Goal: Task Accomplishment & Management: Use online tool/utility

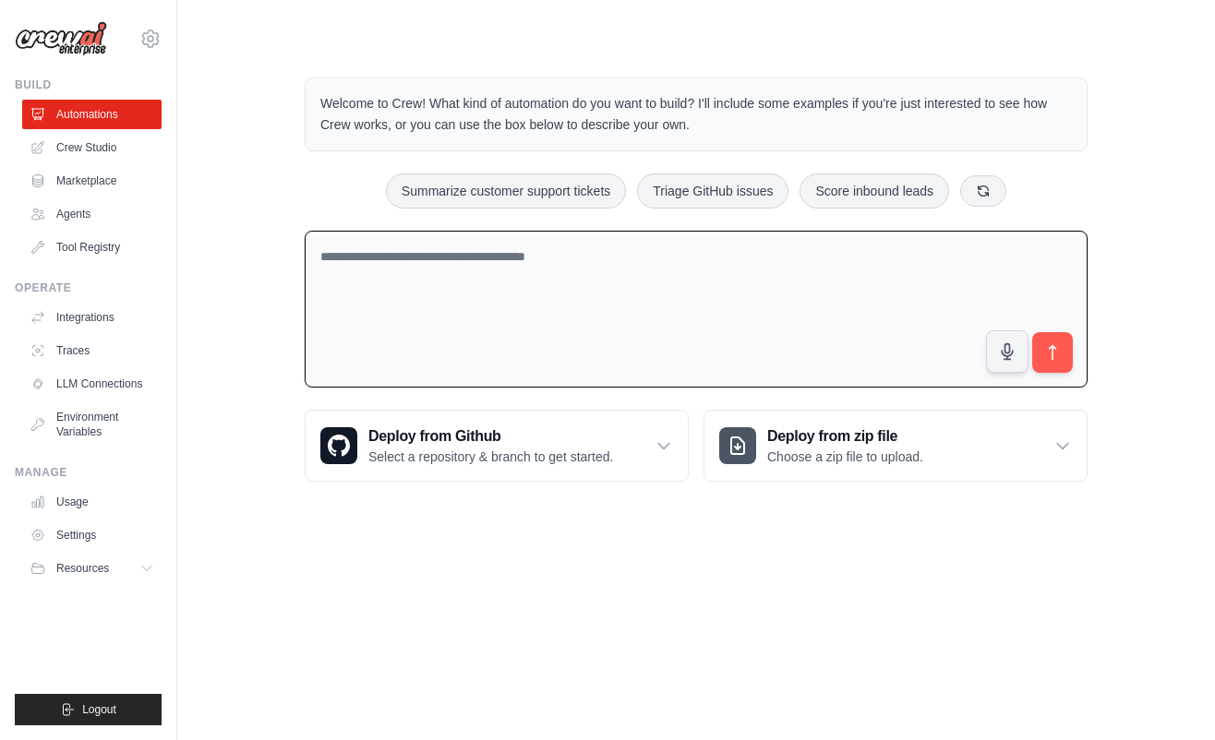
click at [717, 273] on textarea at bounding box center [696, 310] width 783 height 158
type textarea "**********"
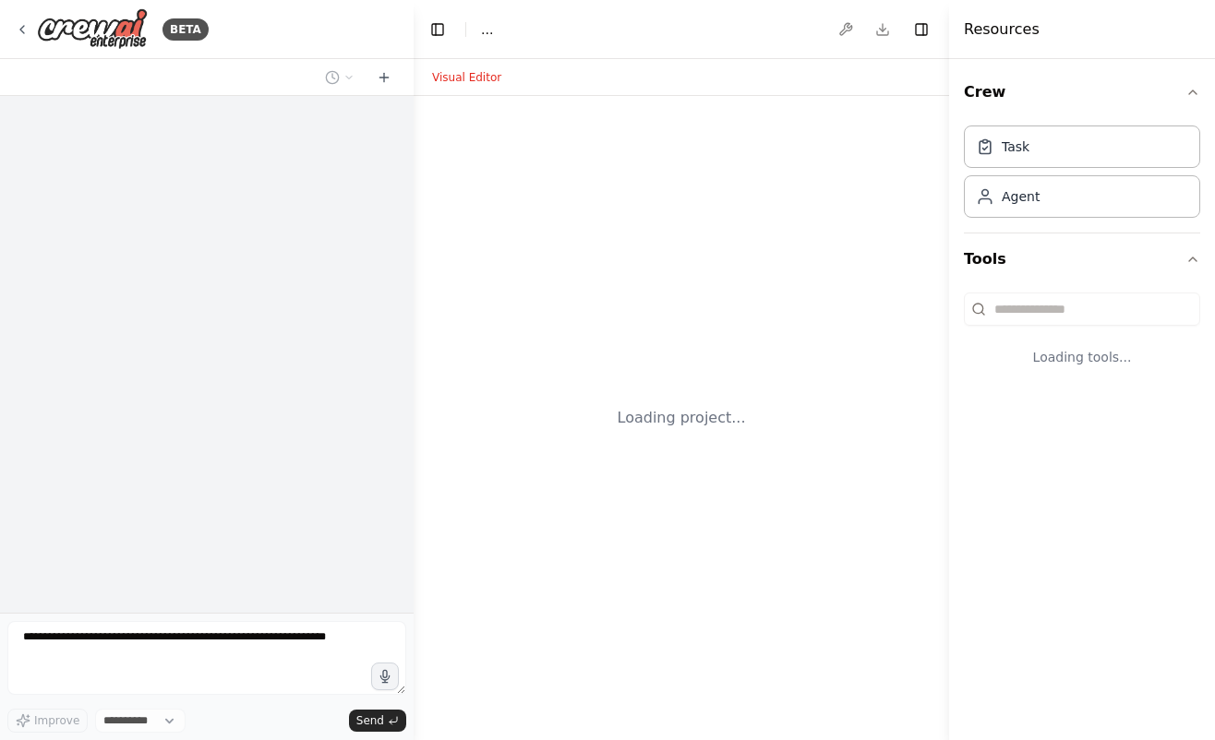
select select "****"
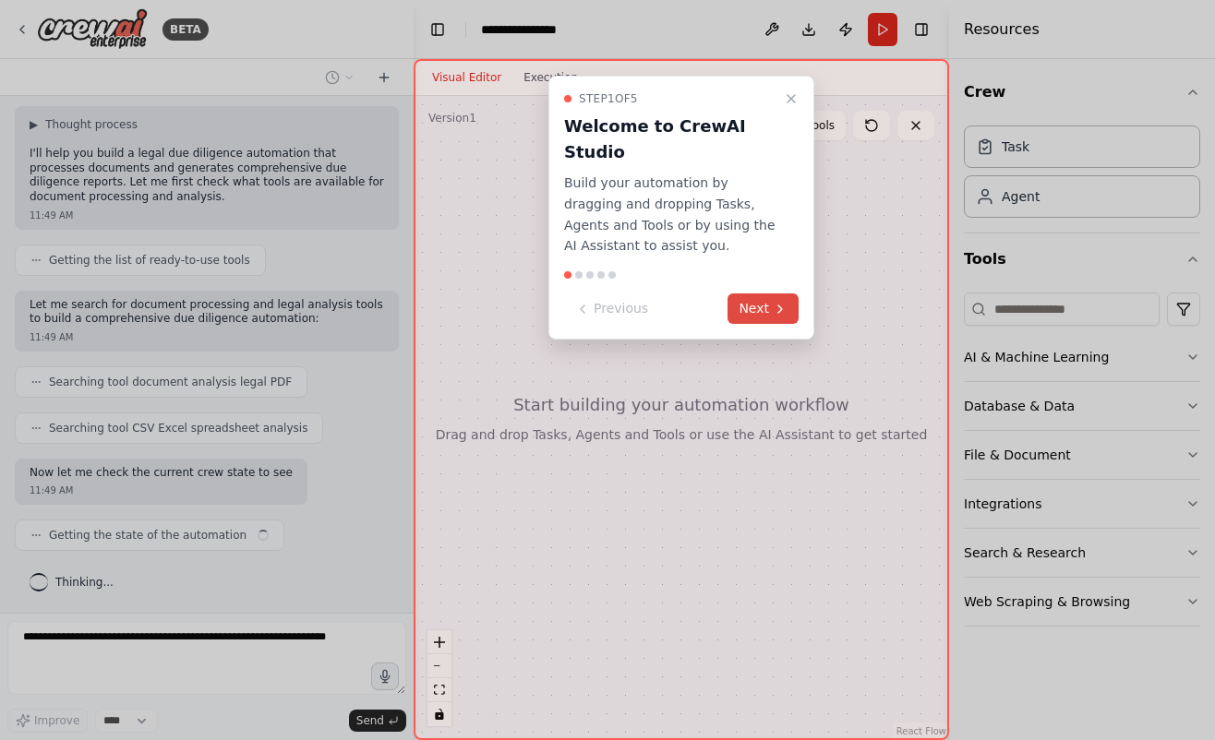
scroll to position [95, 0]
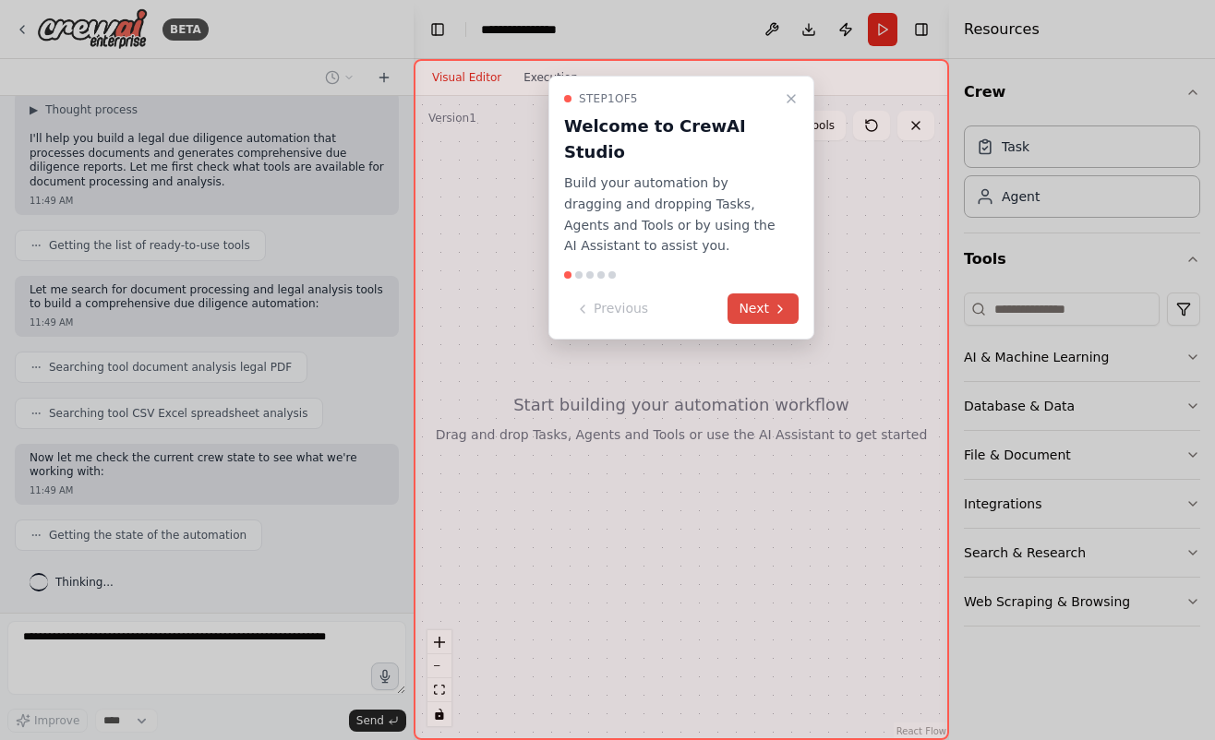
click at [746, 294] on button "Next" at bounding box center [762, 309] width 71 height 30
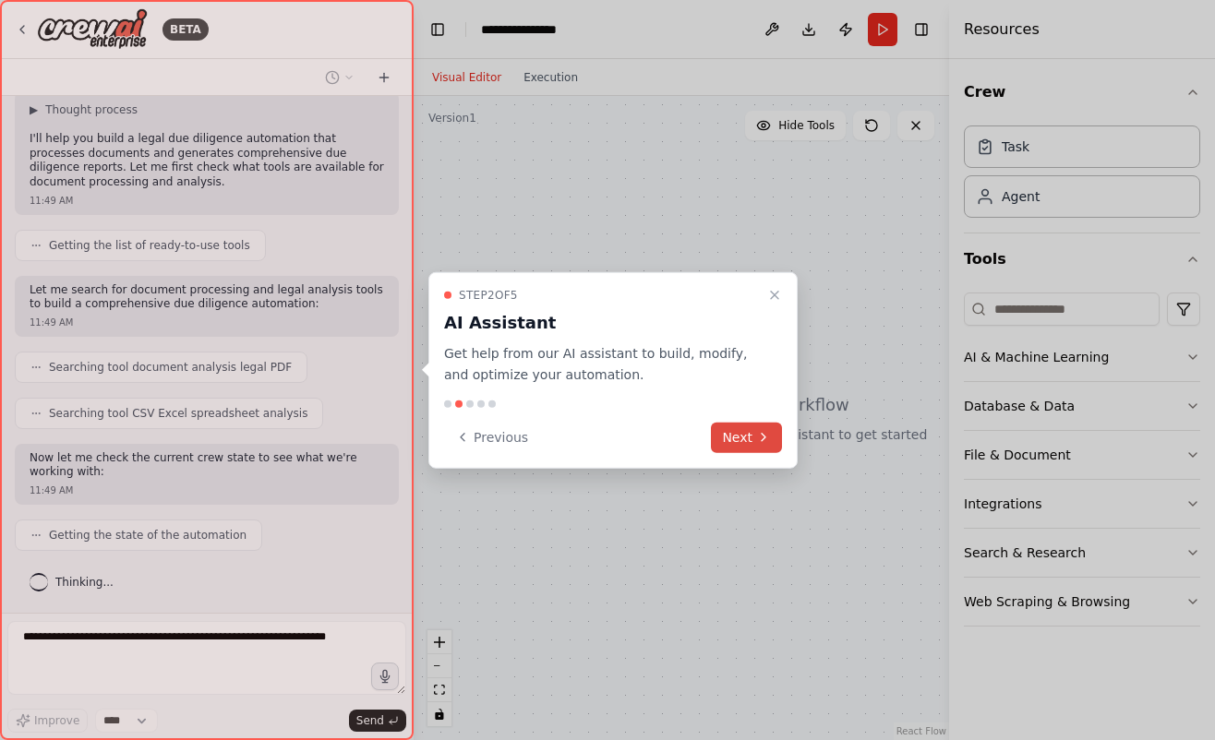
click at [768, 435] on icon at bounding box center [763, 437] width 15 height 15
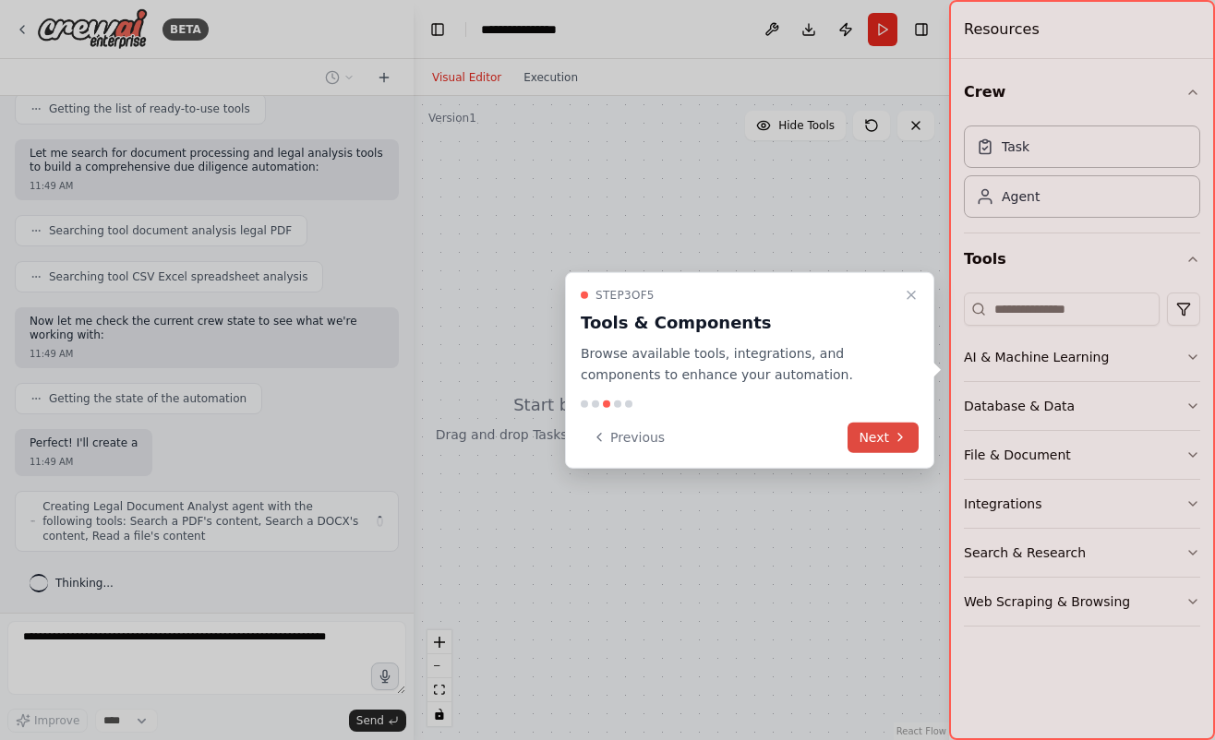
click at [880, 443] on button "Next" at bounding box center [882, 437] width 71 height 30
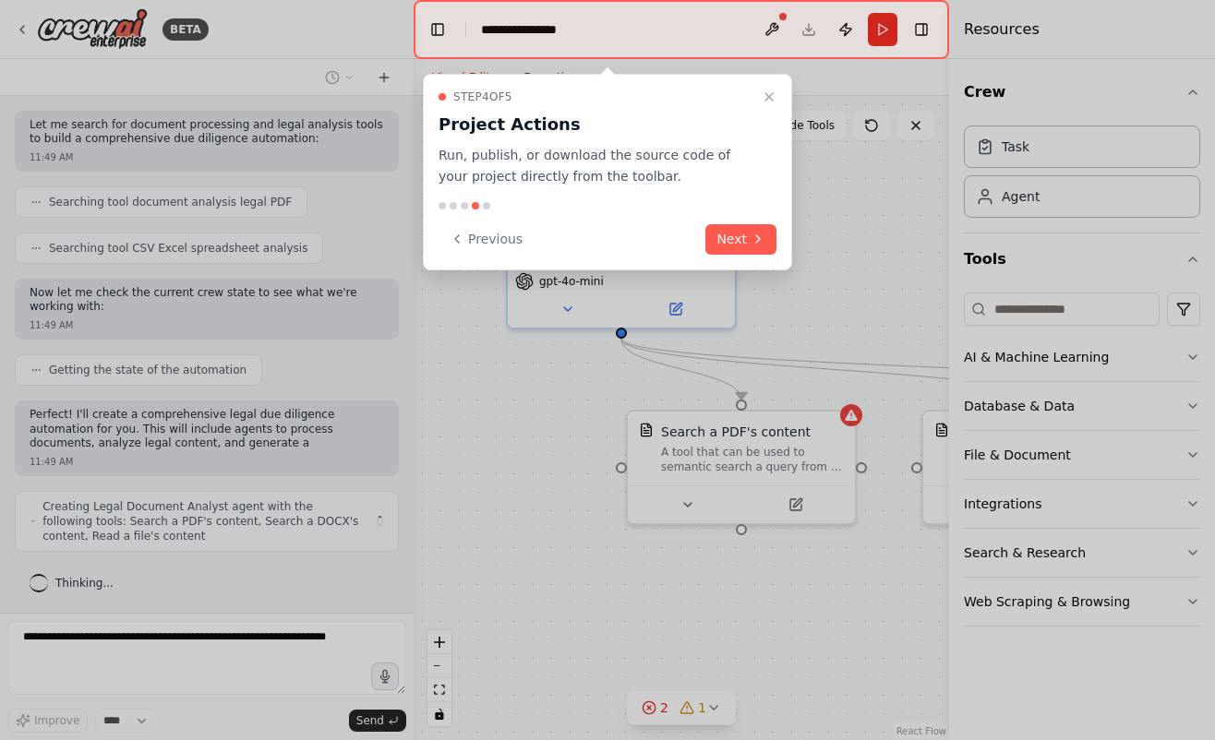
scroll to position [275, 0]
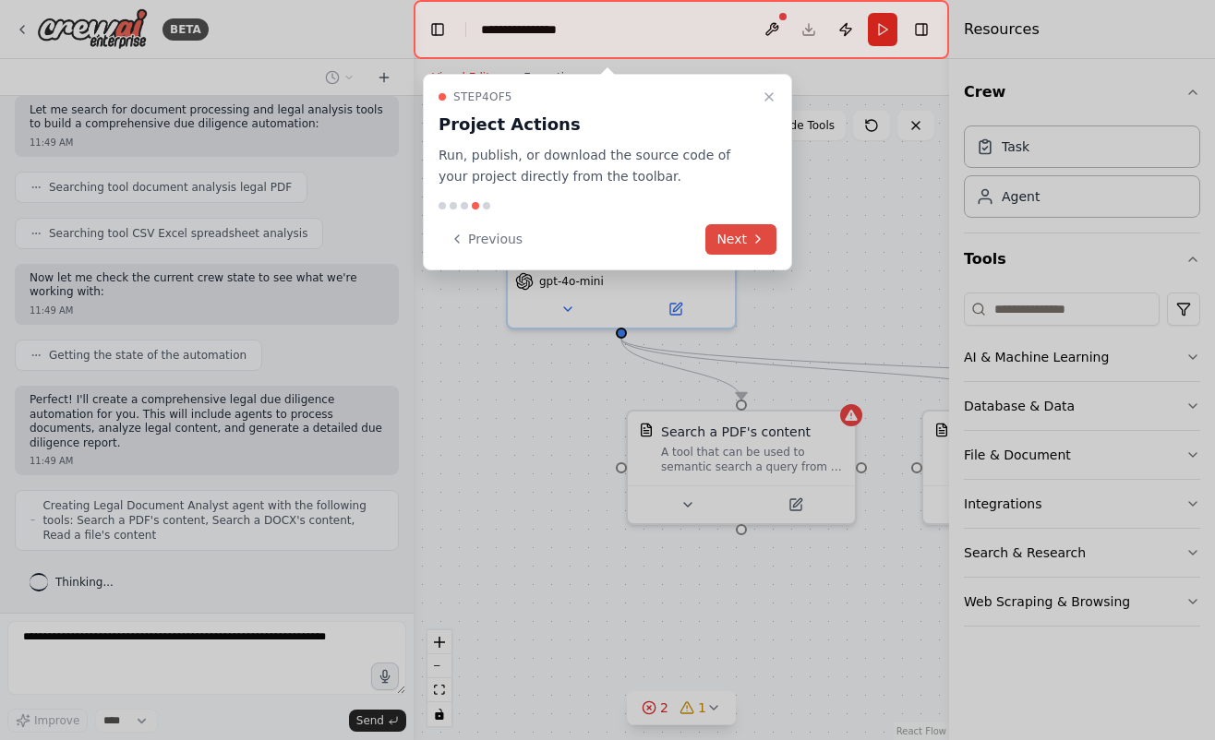
click at [751, 241] on icon at bounding box center [757, 239] width 15 height 15
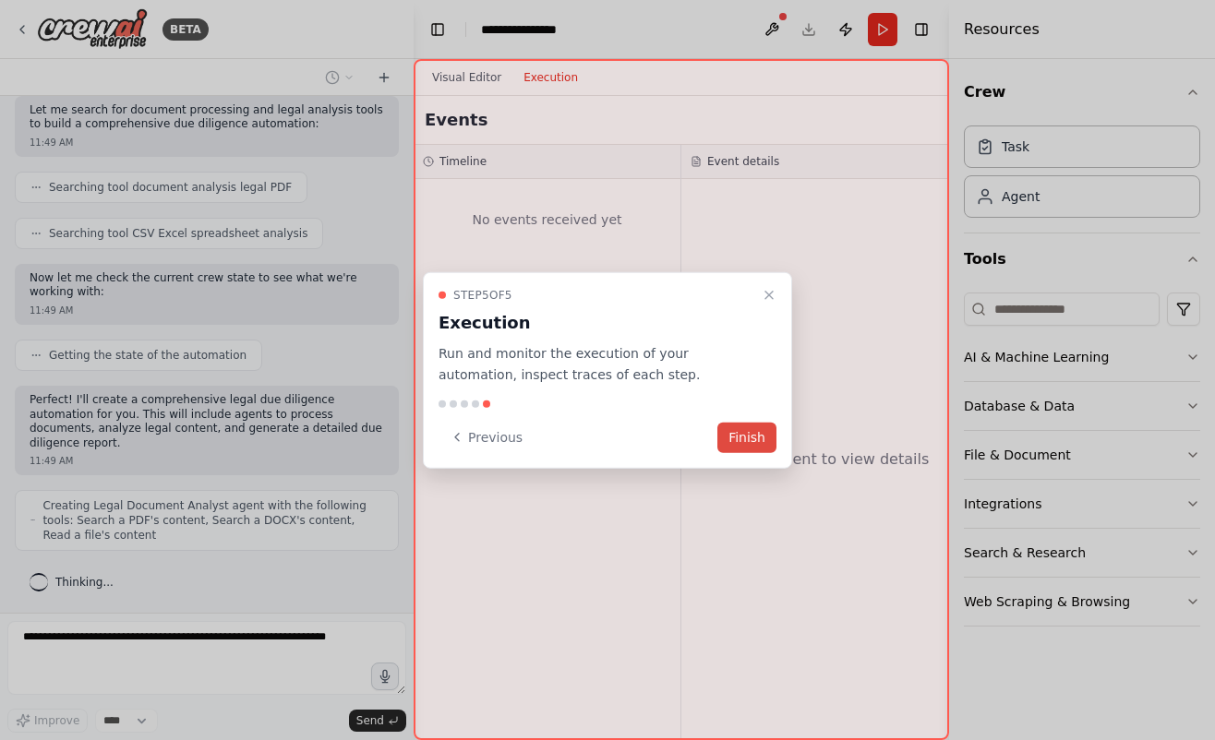
click at [765, 434] on button "Finish" at bounding box center [746, 437] width 59 height 30
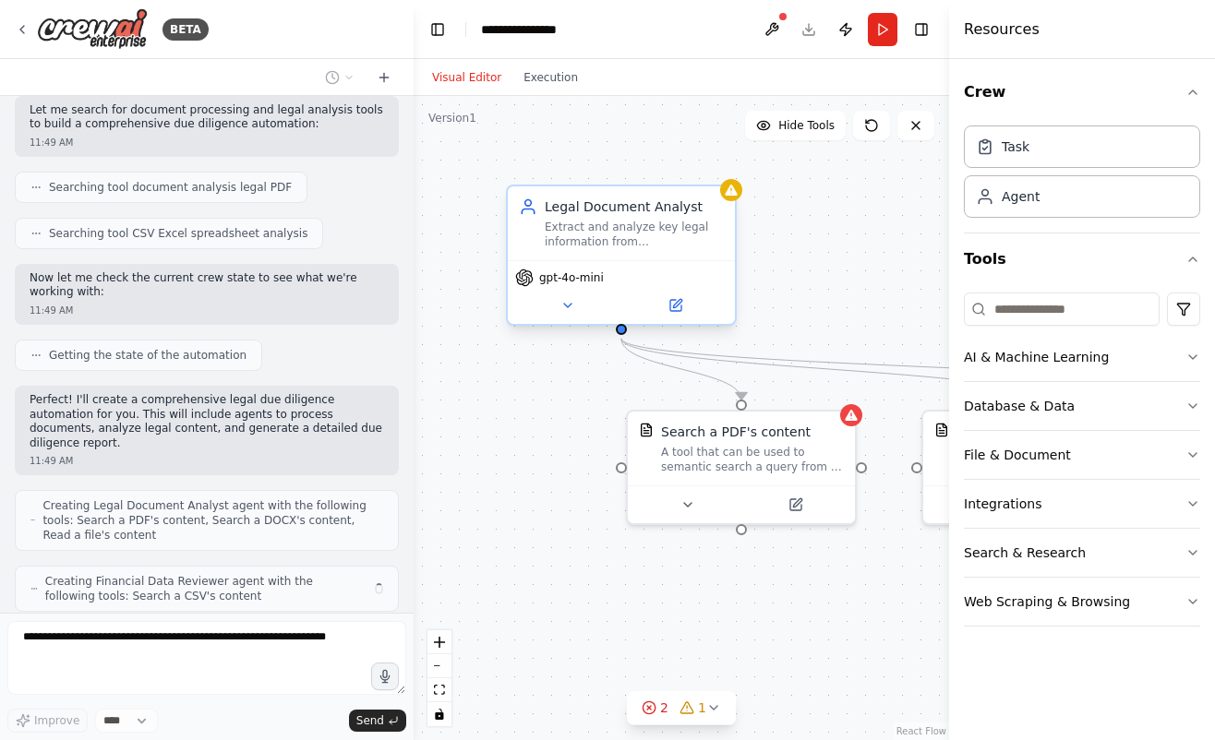
scroll to position [336, 0]
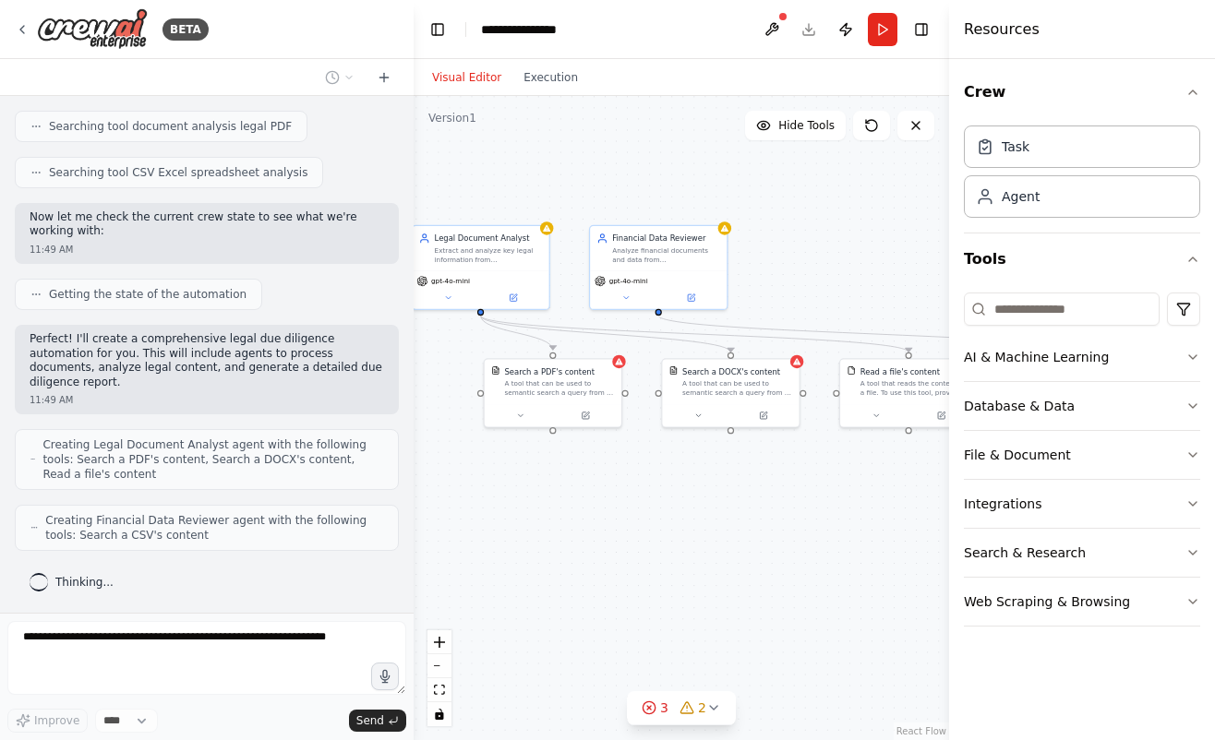
drag, startPoint x: 798, startPoint y: 208, endPoint x: 578, endPoint y: 183, distance: 221.1
click at [578, 183] on div ".deletable-edge-delete-btn { width: 20px; height: 20px; border: 0px solid #ffff…" at bounding box center [681, 418] width 535 height 644
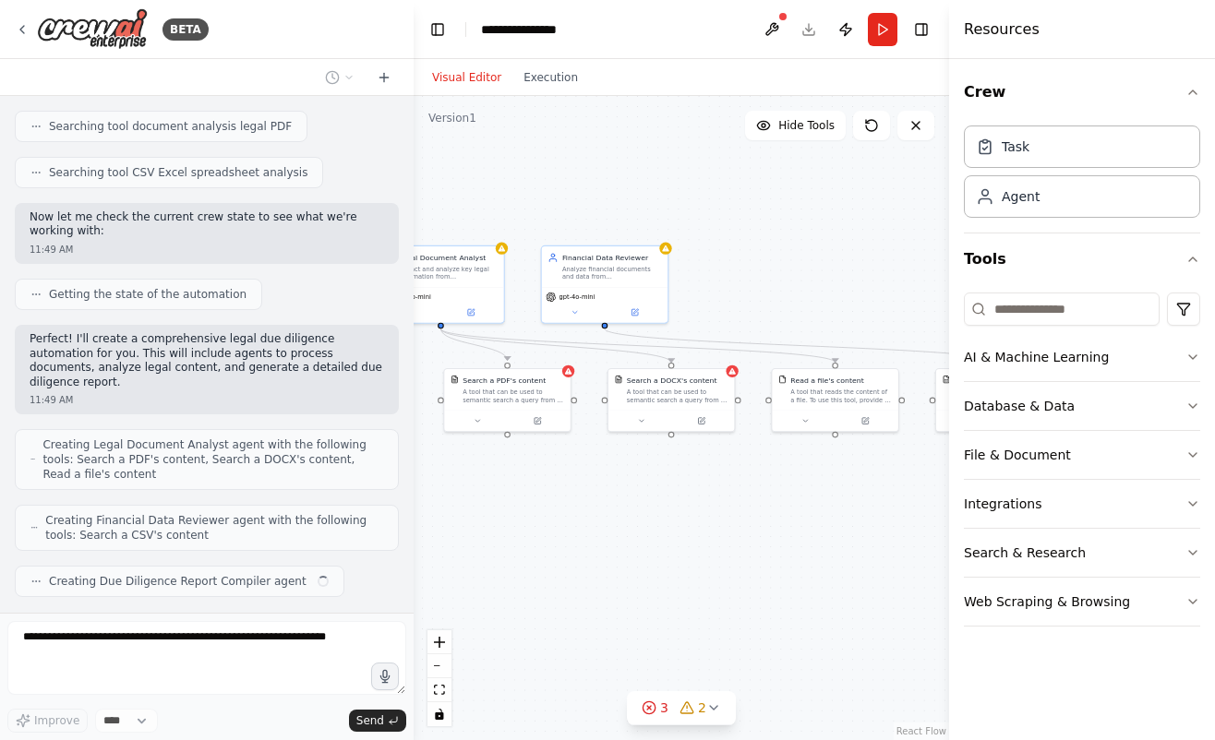
scroll to position [382, 0]
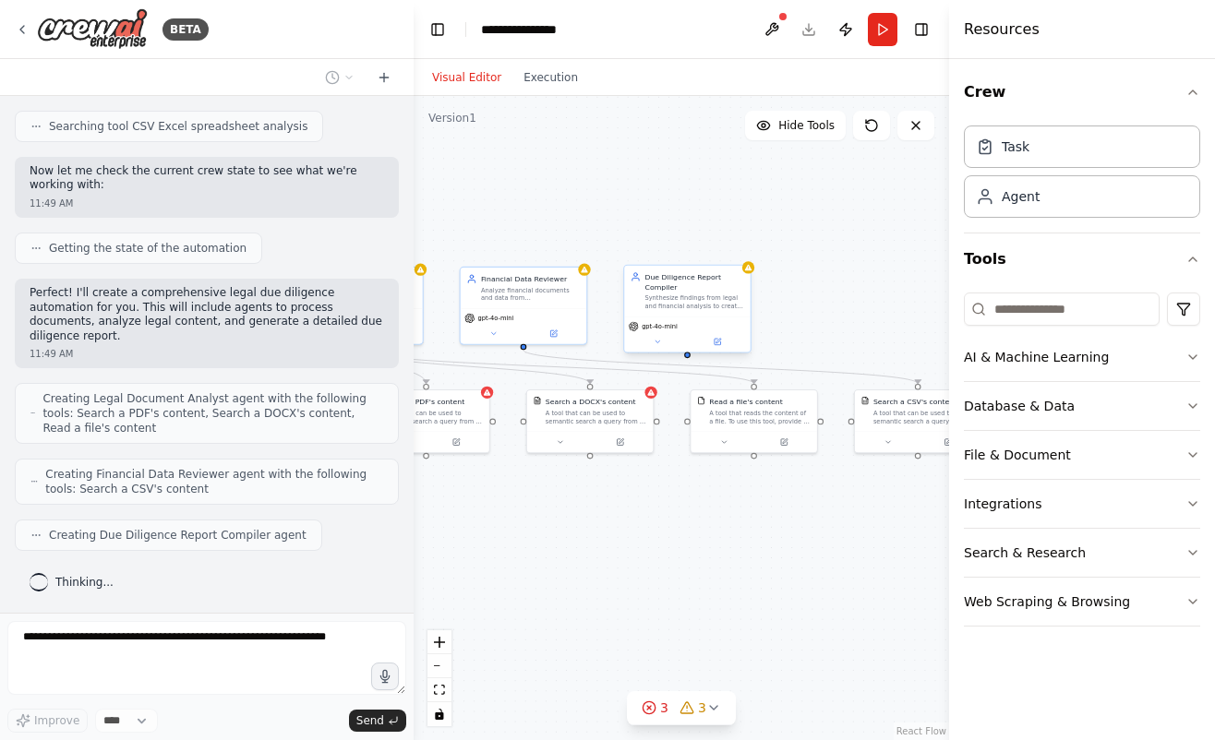
drag, startPoint x: 813, startPoint y: 239, endPoint x: 675, endPoint y: 281, distance: 144.6
click at [675, 281] on div ".deletable-edge-delete-btn { width: 20px; height: 20px; border: 0px solid #ffff…" at bounding box center [681, 418] width 535 height 644
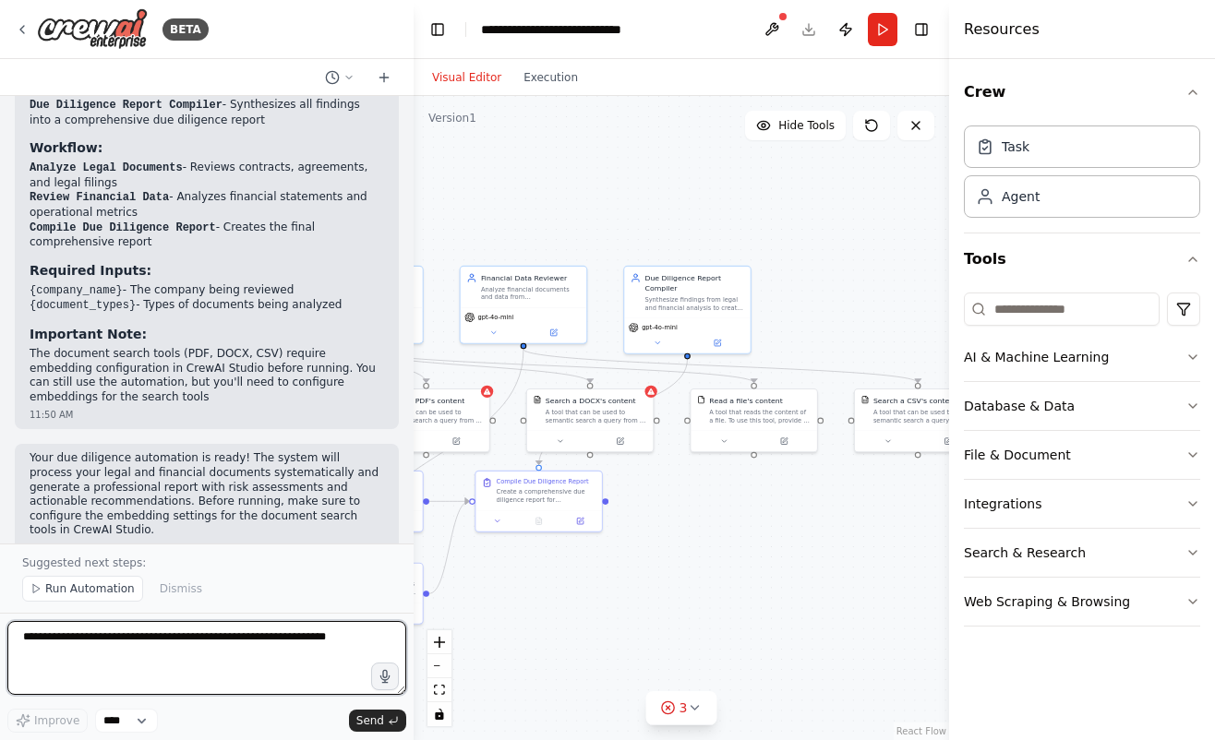
scroll to position [1471, 0]
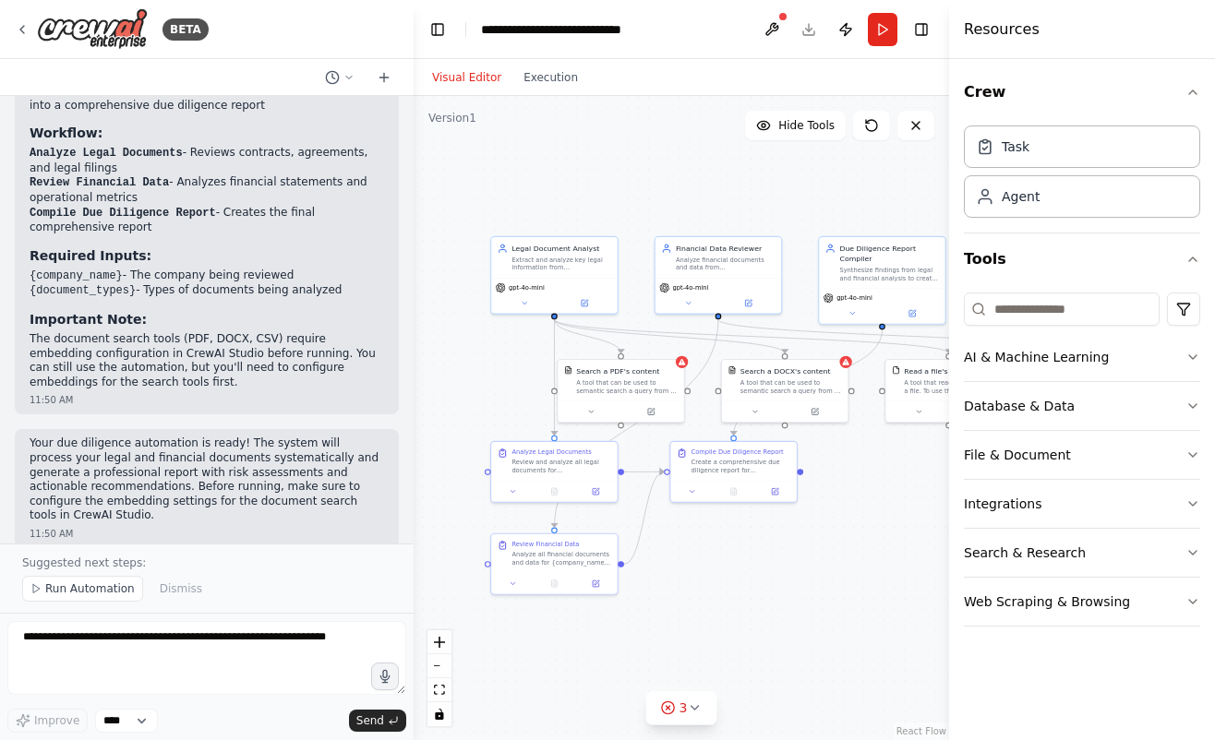
drag, startPoint x: 543, startPoint y: 586, endPoint x: 738, endPoint y: 557, distance: 197.0
click at [738, 557] on div ".deletable-edge-delete-btn { width: 20px; height: 20px; border: 0px solid #ffff…" at bounding box center [681, 418] width 535 height 644
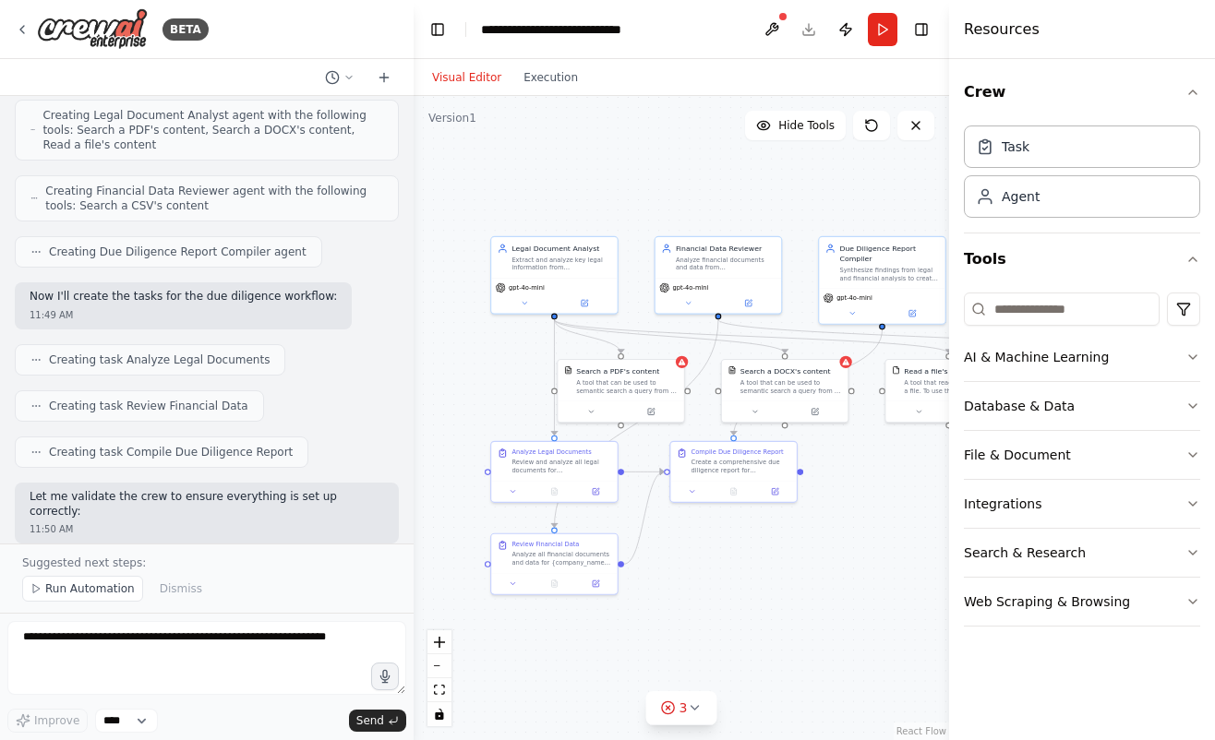
scroll to position [1062, 0]
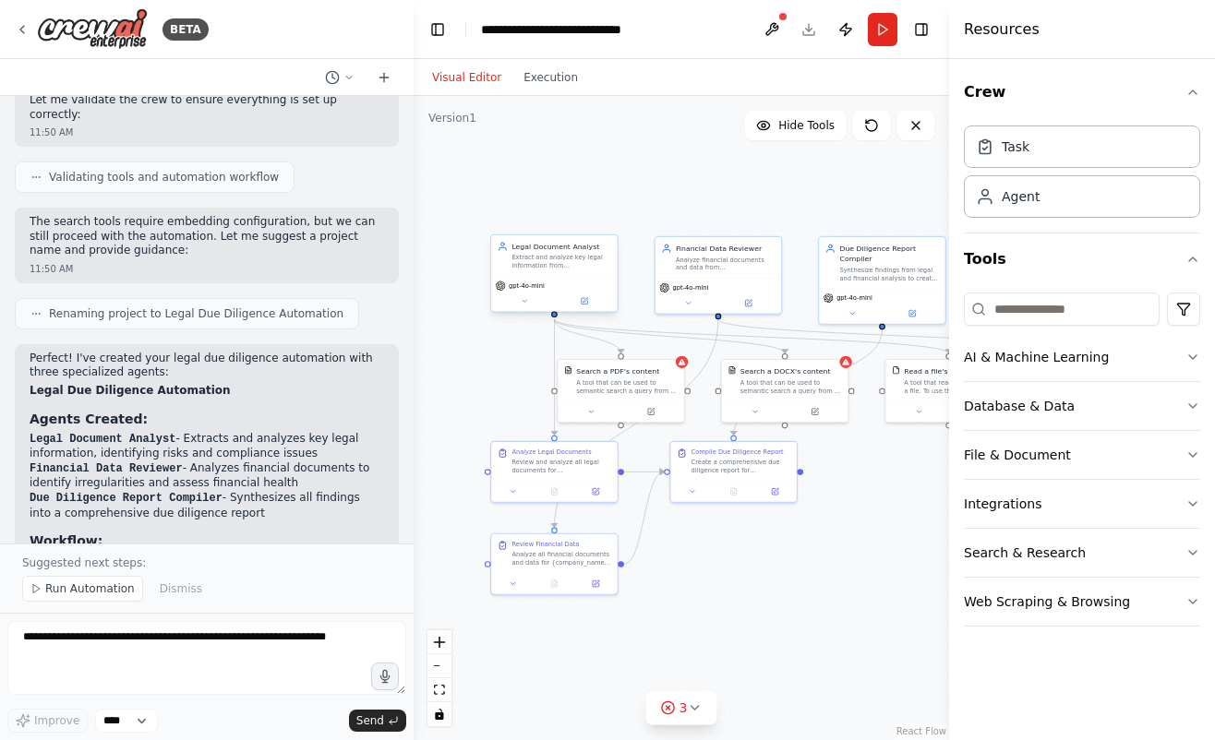
click at [545, 254] on div "Extract and analyze key legal information from {document_types} documents, iden…" at bounding box center [561, 262] width 100 height 17
click at [530, 292] on div "gpt-4o-mini" at bounding box center [554, 293] width 126 height 35
click at [529, 300] on button at bounding box center [525, 301] width 58 height 12
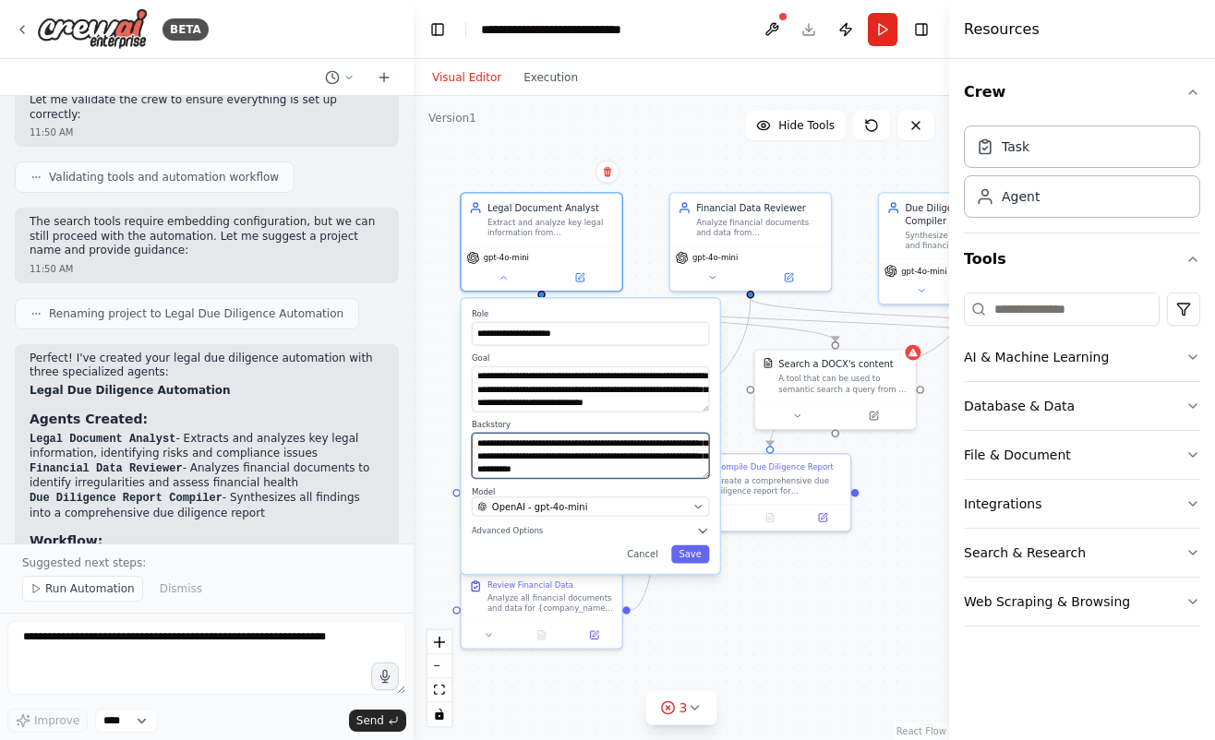
scroll to position [111, 0]
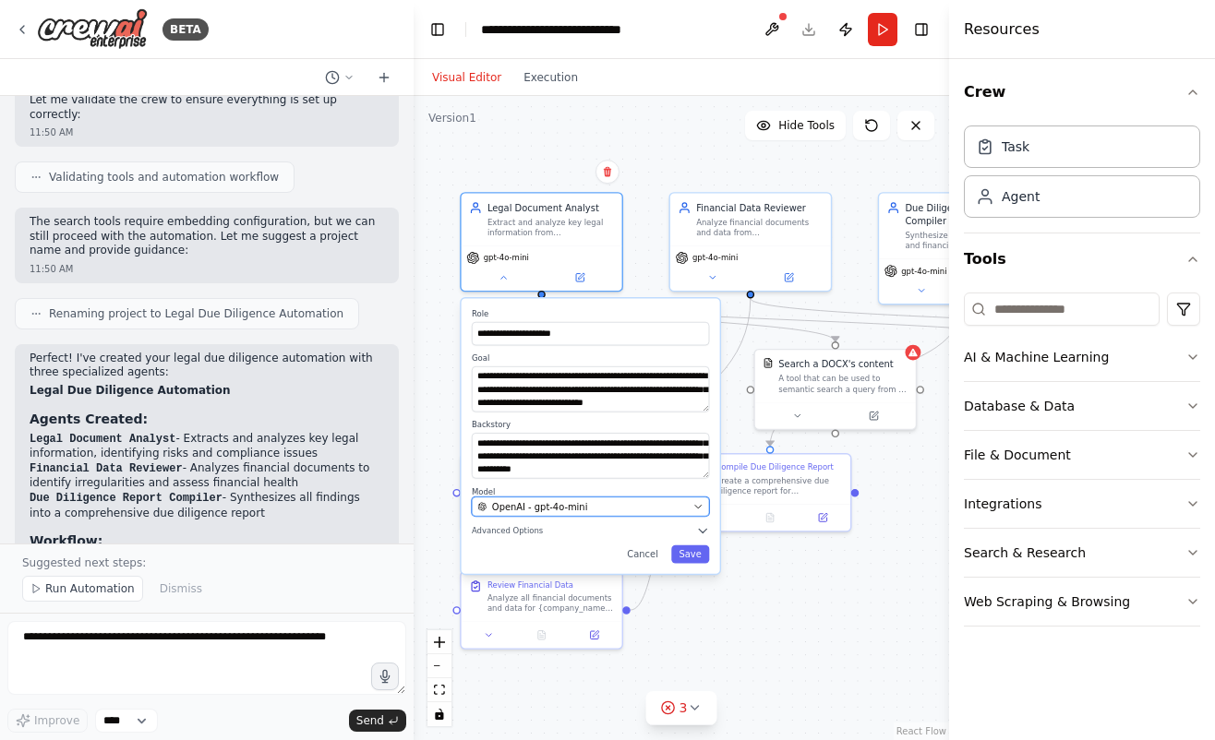
click at [659, 501] on div "OpenAI - gpt-4o-mini" at bounding box center [582, 506] width 210 height 13
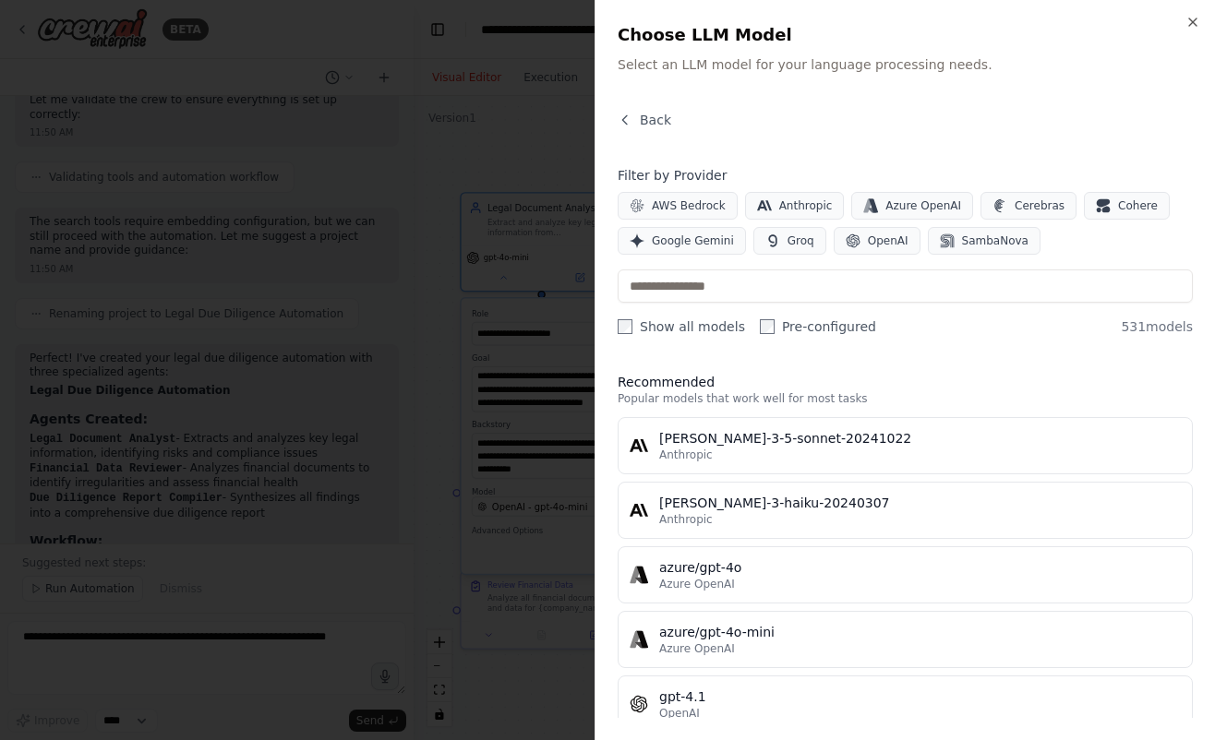
click at [499, 256] on div at bounding box center [607, 370] width 1215 height 740
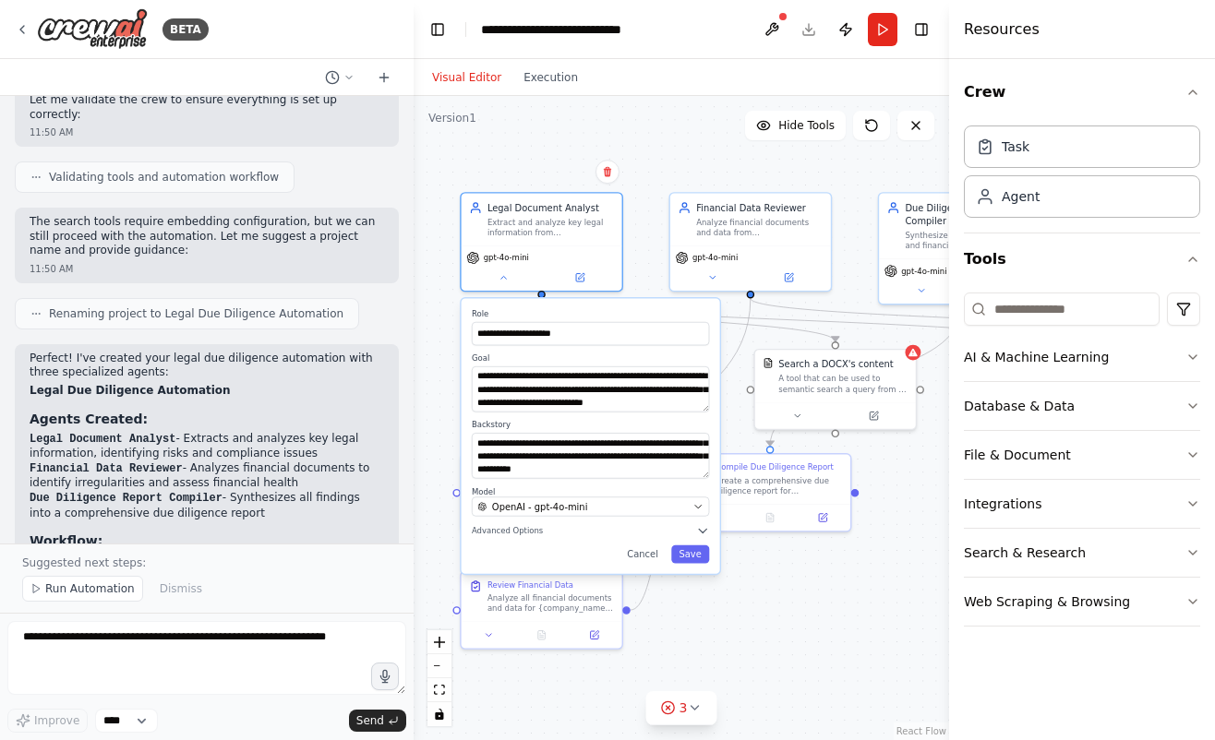
click at [687, 154] on div "**********" at bounding box center [681, 418] width 535 height 644
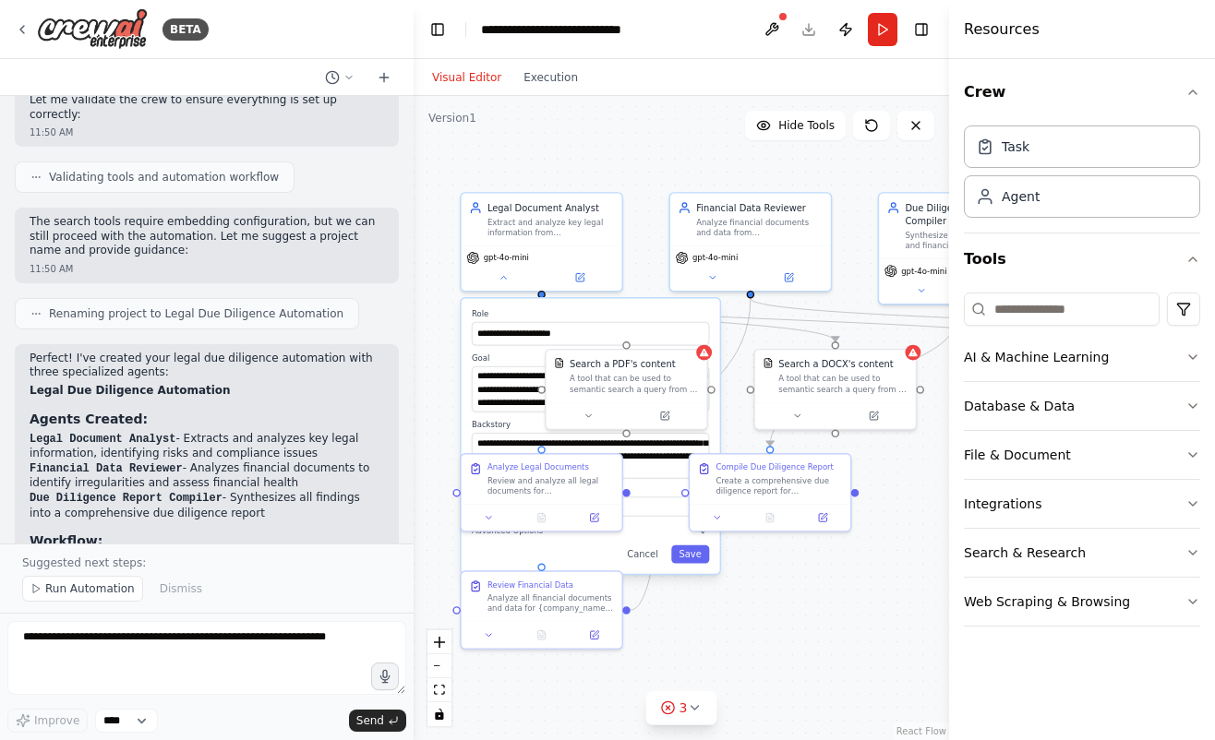
click at [799, 106] on div "Version 1 Hide Tools .deletable-edge-delete-btn { width: 20px; height: 20px; bo…" at bounding box center [681, 418] width 535 height 644
click at [800, 126] on span "Hide Tools" at bounding box center [806, 125] width 56 height 15
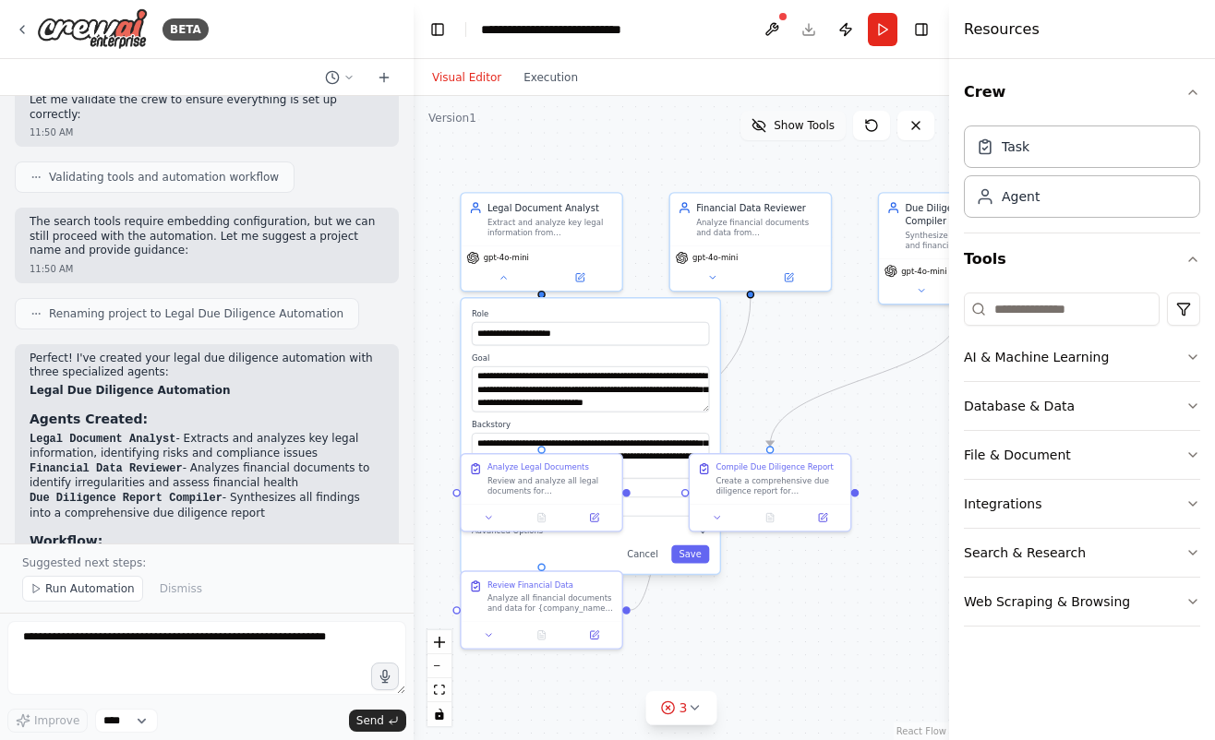
click at [799, 128] on span "Show Tools" at bounding box center [804, 125] width 61 height 15
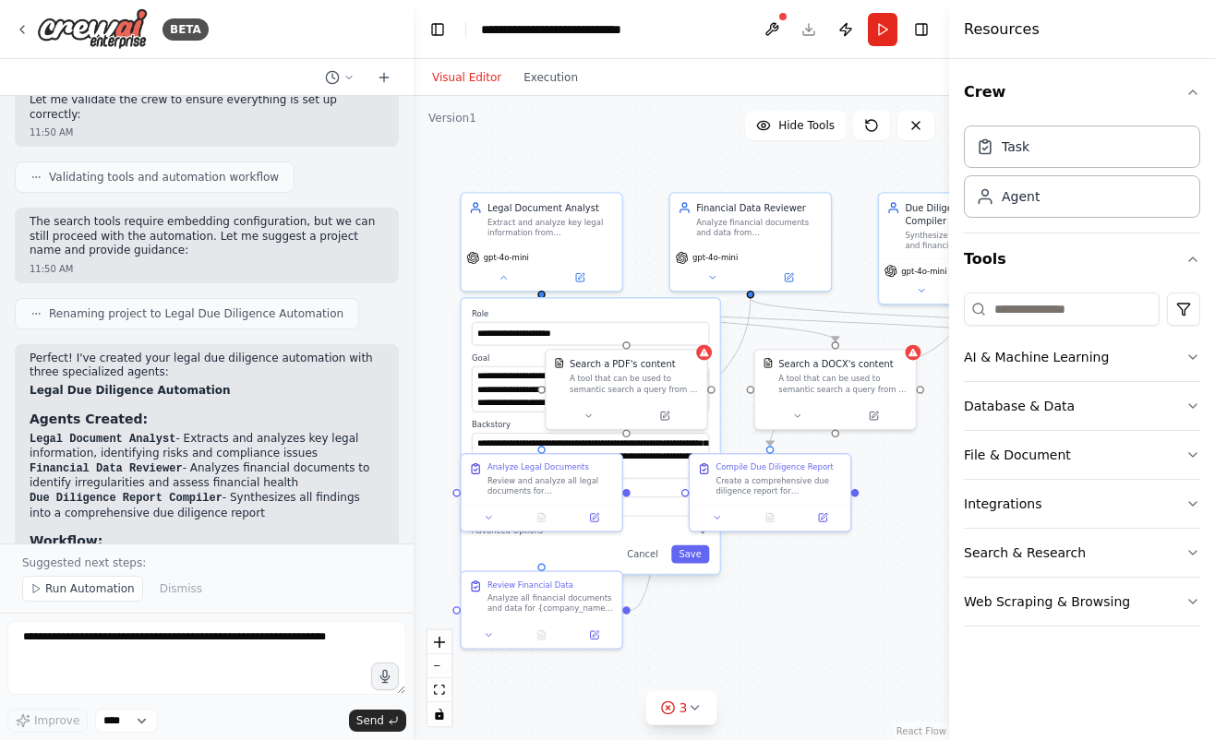
click at [868, 641] on div "**********" at bounding box center [681, 418] width 535 height 644
click at [705, 354] on icon at bounding box center [704, 349] width 10 height 10
click at [667, 381] on div "A tool that can be used to semantic search a query from a PDF's content." at bounding box center [634, 380] width 129 height 21
click at [705, 354] on div at bounding box center [704, 350] width 16 height 16
click at [582, 414] on button at bounding box center [595, 412] width 74 height 16
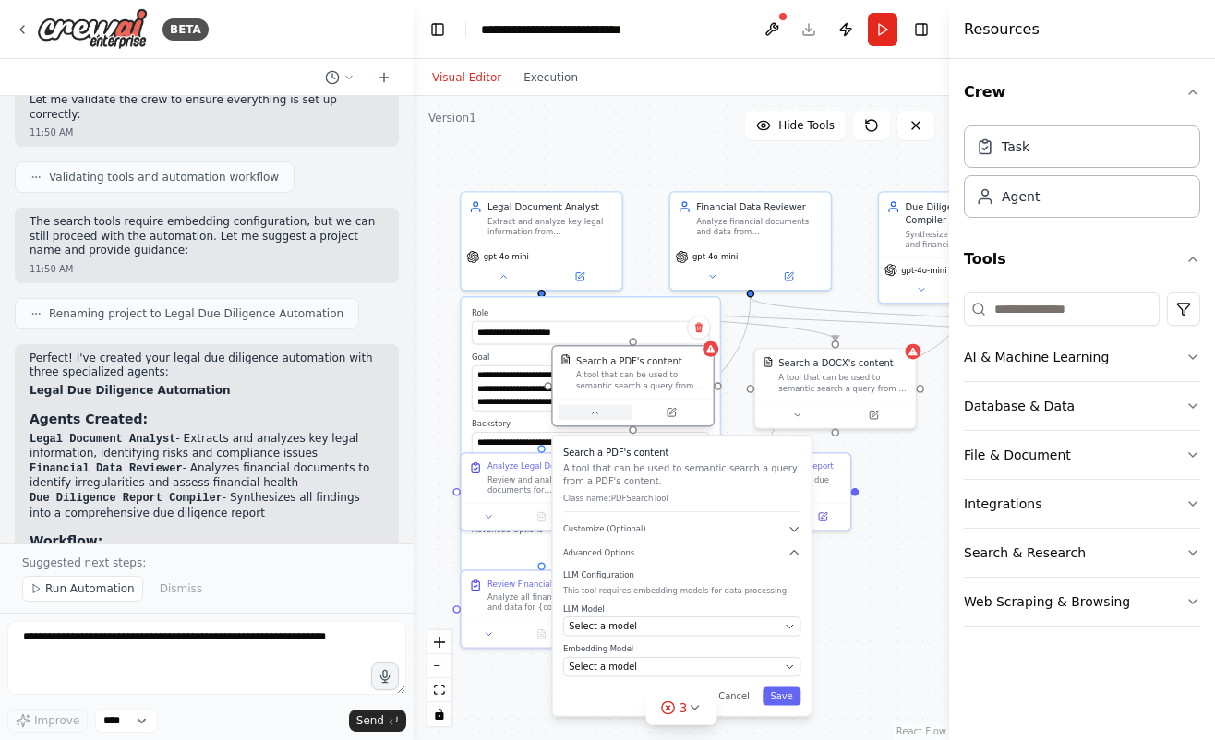
click at [582, 414] on button at bounding box center [595, 412] width 74 height 16
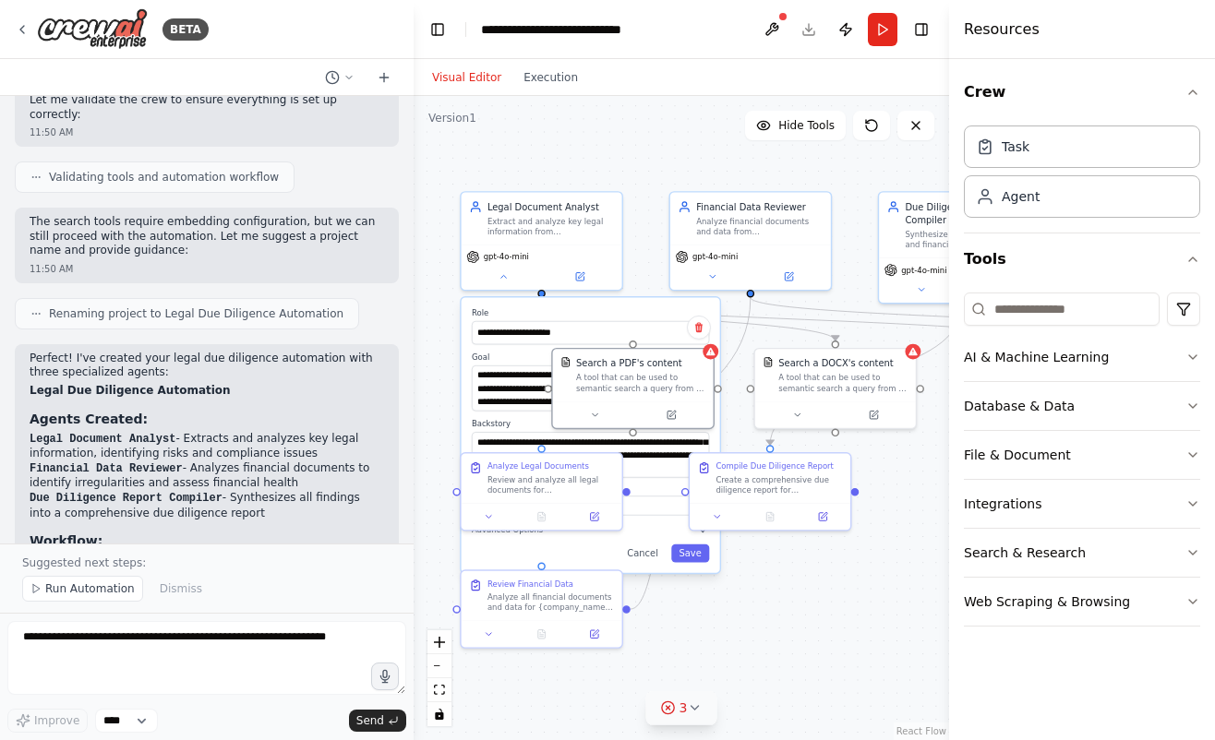
click at [682, 704] on span "3" at bounding box center [683, 708] width 8 height 18
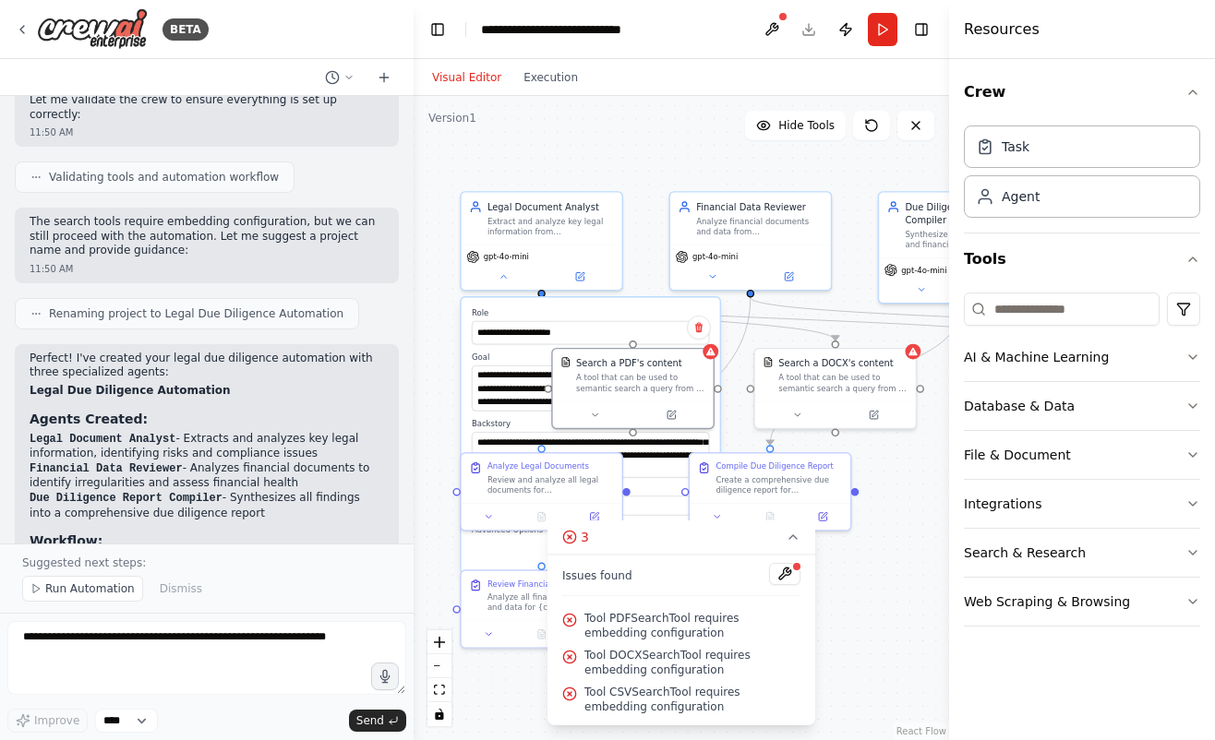
click at [663, 624] on span "Tool PDFSearchTool requires embedding configuration" at bounding box center [692, 626] width 216 height 30
click at [736, 649] on span "Tool DOCXSearchTool requires embedding configuration" at bounding box center [692, 663] width 216 height 30
click at [786, 572] on button at bounding box center [784, 574] width 31 height 22
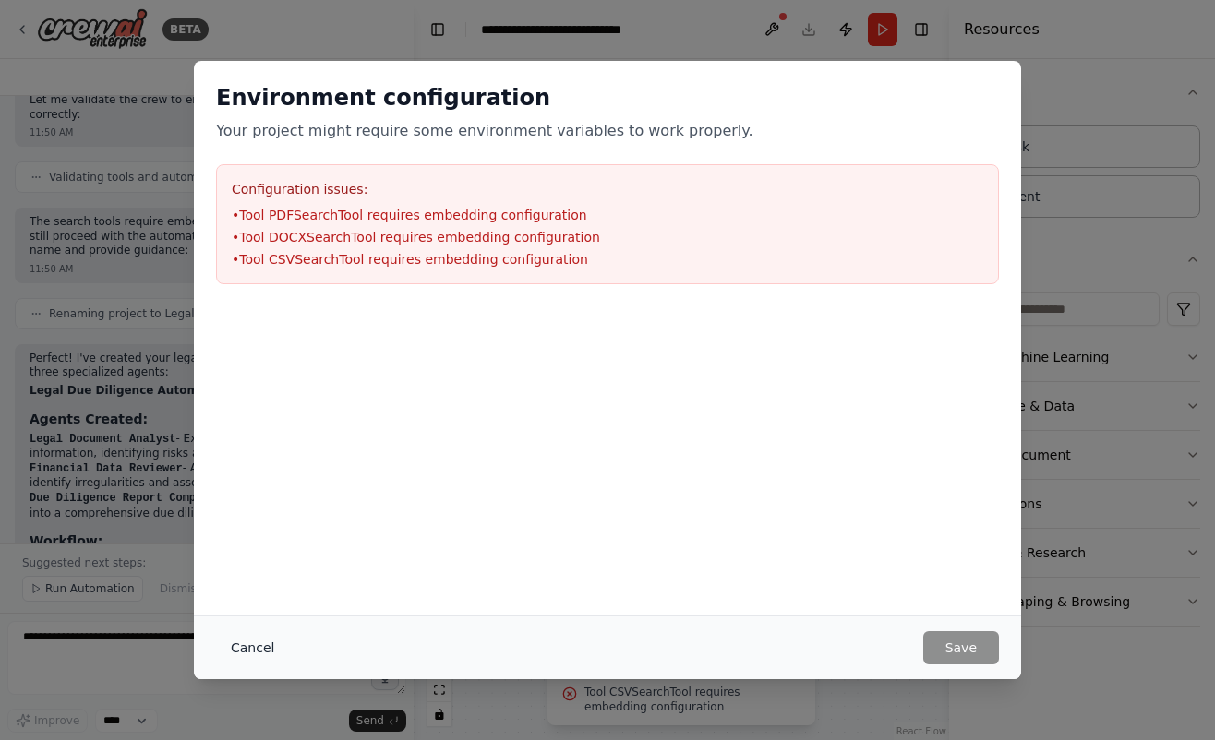
click at [259, 660] on button "Cancel" at bounding box center [252, 647] width 73 height 33
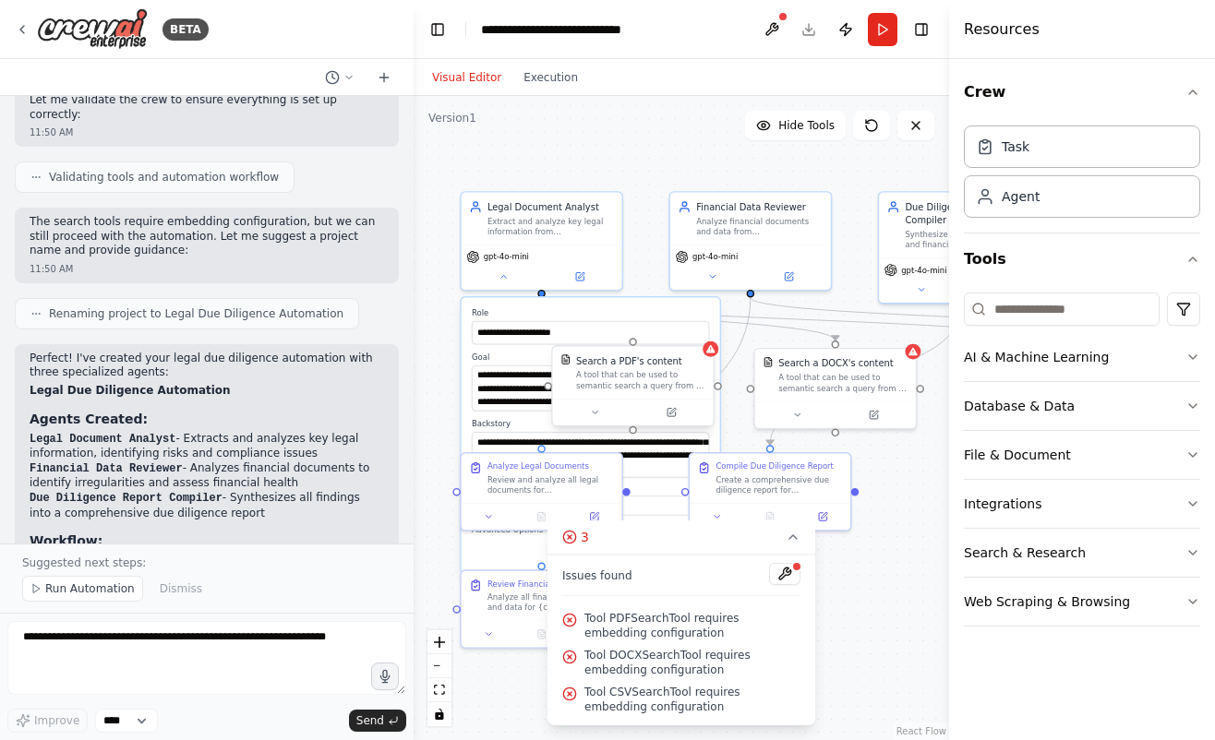
click at [617, 366] on div "Search a PDF's content" at bounding box center [629, 360] width 106 height 13
click at [650, 407] on button at bounding box center [671, 412] width 74 height 16
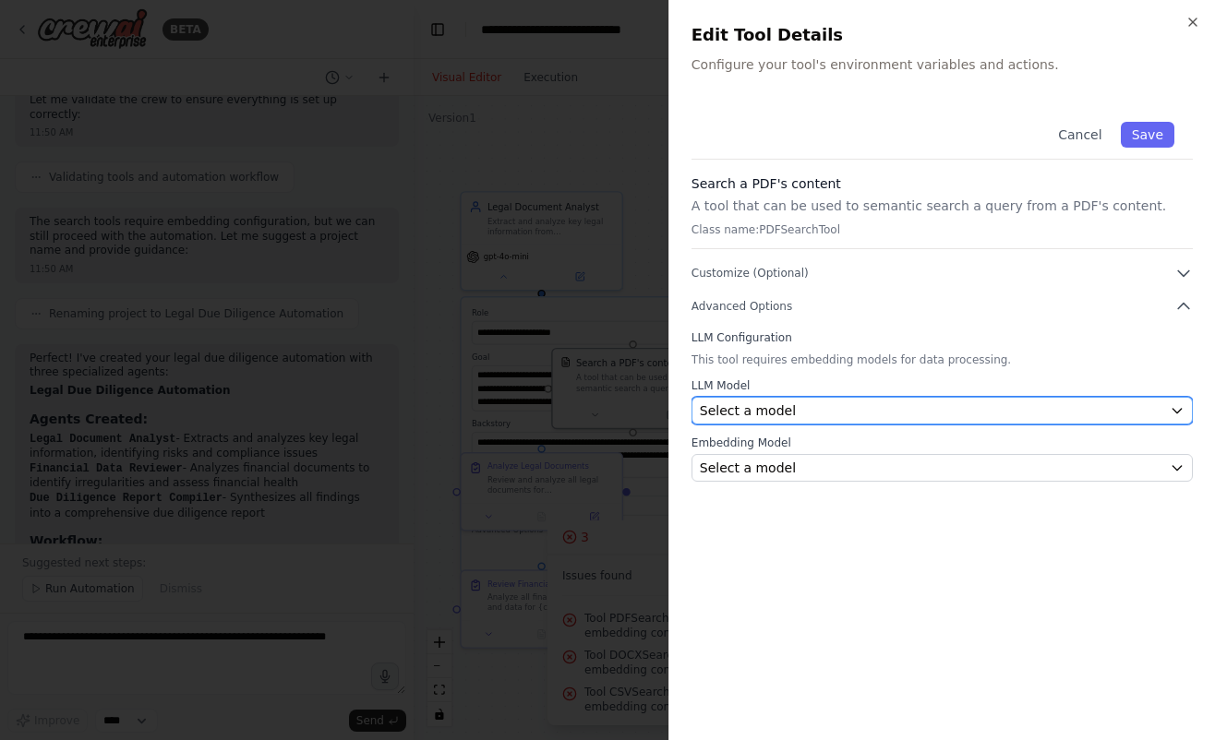
click at [813, 403] on div "Select a model" at bounding box center [931, 411] width 462 height 18
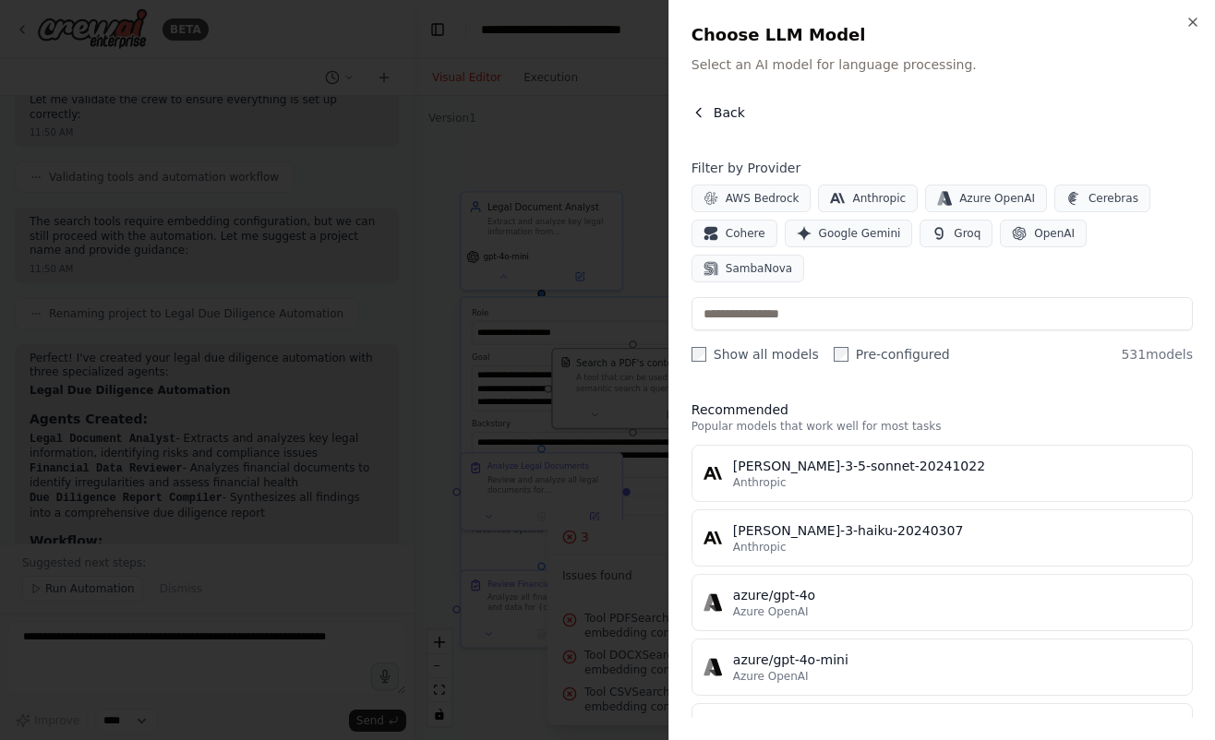
click at [726, 112] on span "Back" at bounding box center [729, 112] width 31 height 18
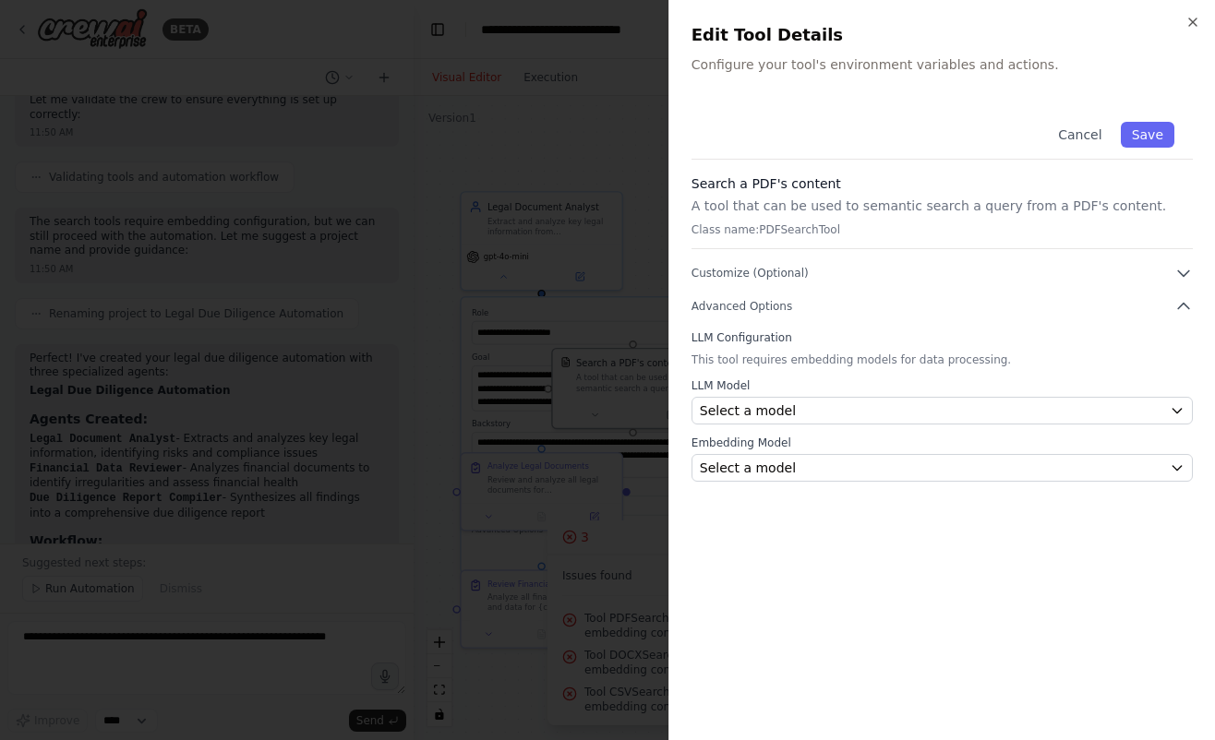
click at [892, 228] on p "Class name: PDFSearchTool" at bounding box center [941, 229] width 501 height 15
click at [1178, 277] on icon "button" at bounding box center [1183, 273] width 18 height 18
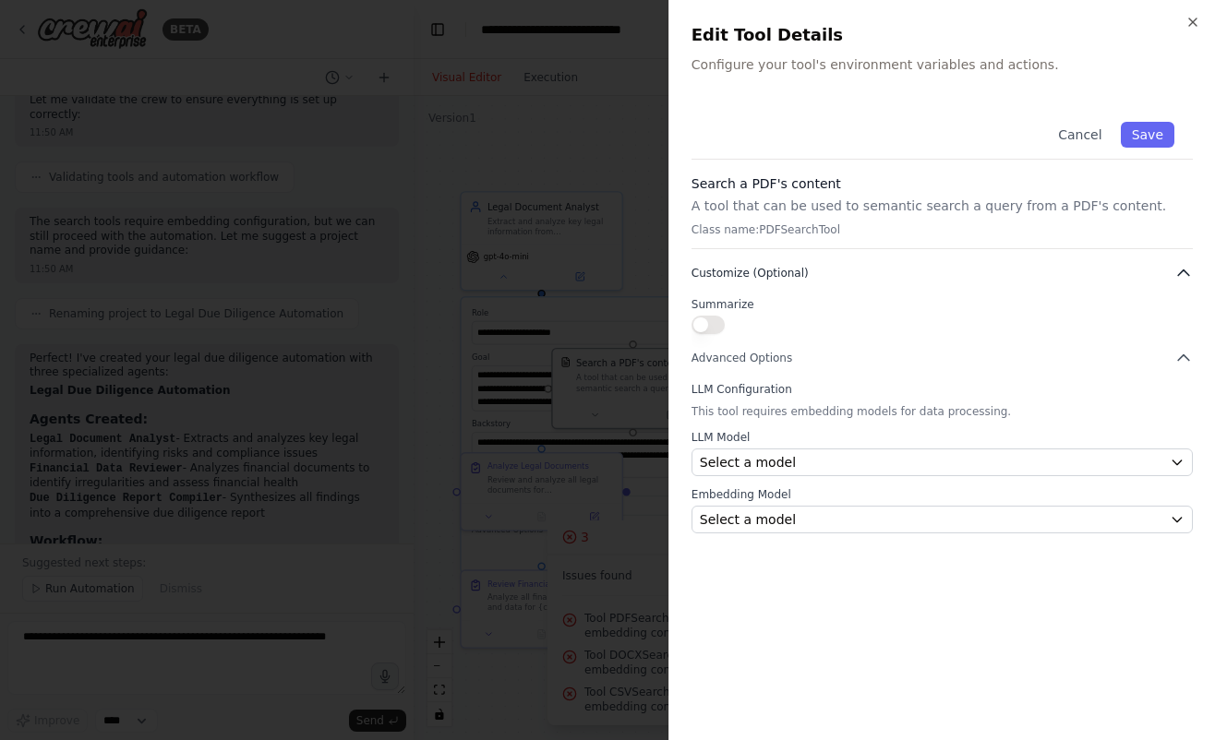
click at [1176, 278] on icon "button" at bounding box center [1183, 273] width 18 height 18
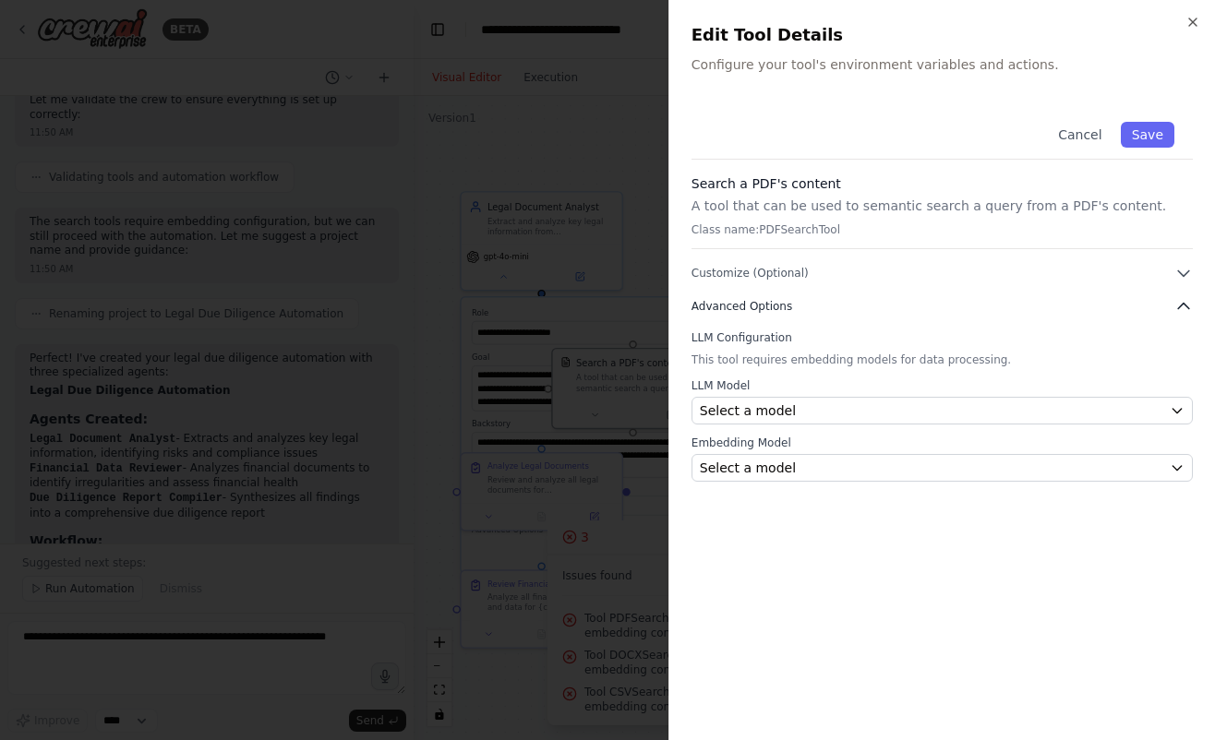
click at [1174, 313] on icon "button" at bounding box center [1183, 306] width 18 height 18
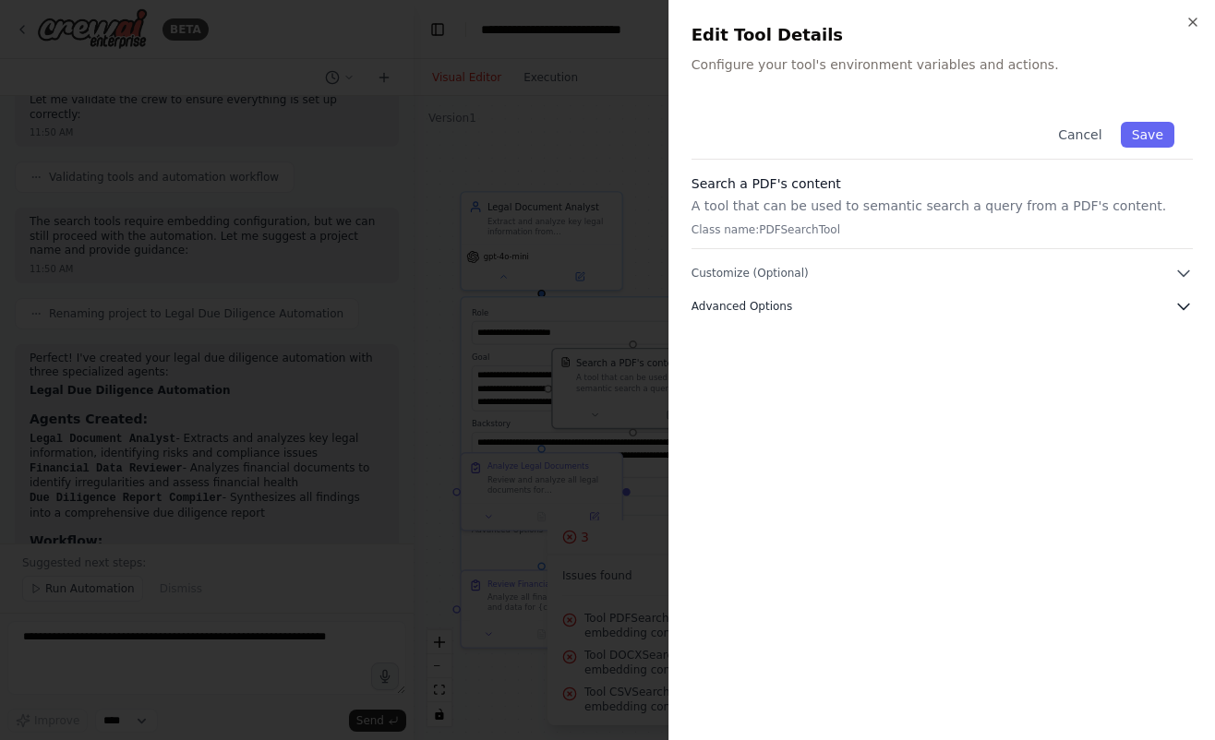
click at [1177, 308] on icon "button" at bounding box center [1183, 306] width 18 height 18
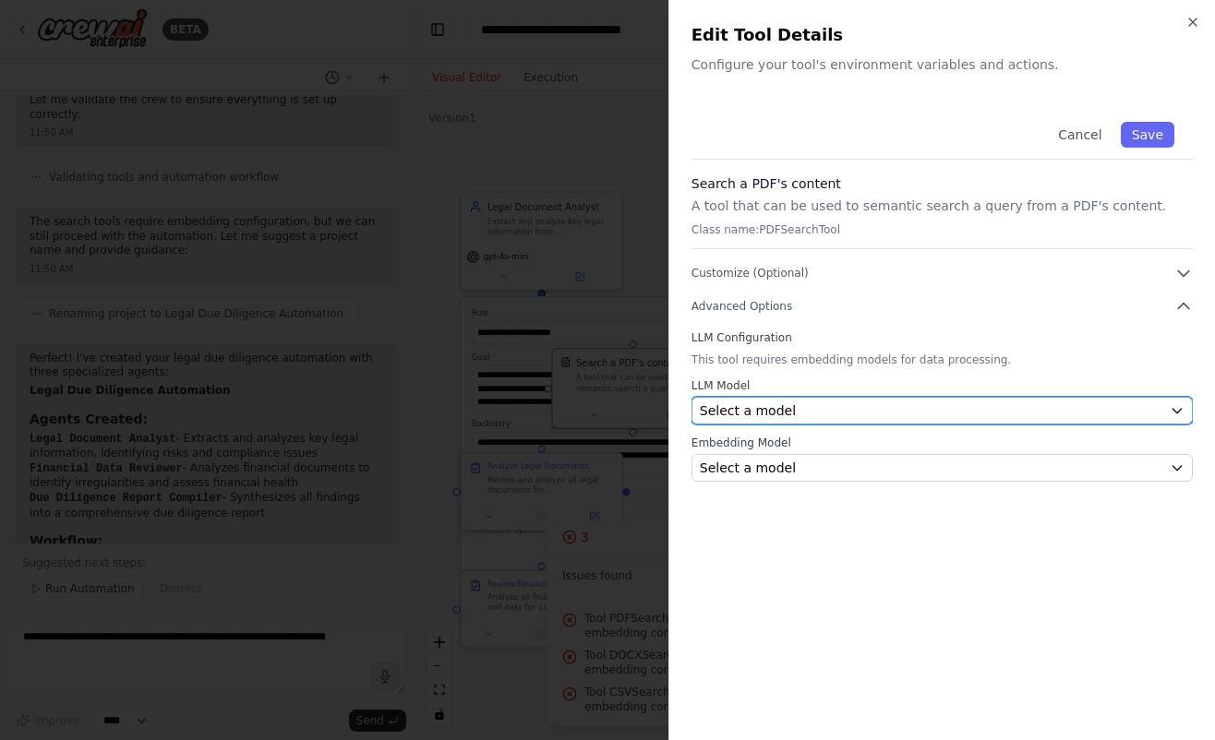
click at [1157, 402] on div "Select a model" at bounding box center [931, 411] width 462 height 18
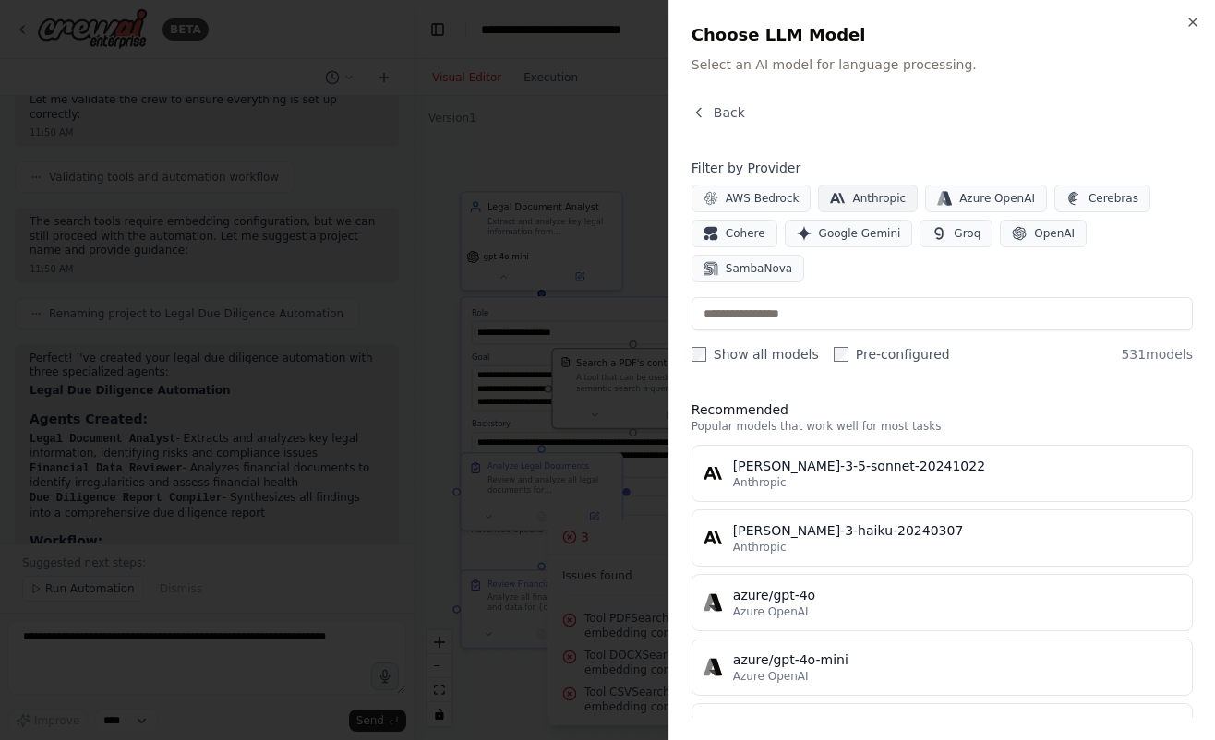
click at [888, 201] on span "Anthropic" at bounding box center [879, 198] width 54 height 15
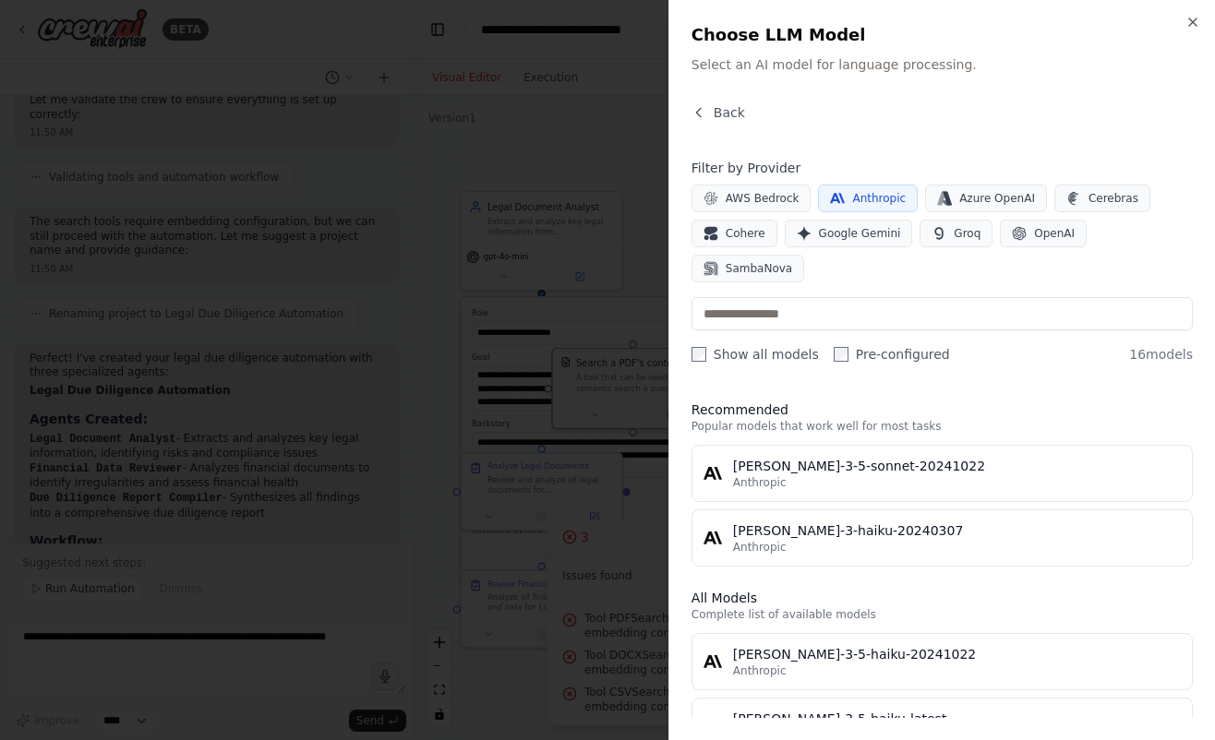
click at [1041, 248] on div "Filter by Provider AWS Bedrock Anthropic Azure OpenAI Cerebras Cohere Google Ge…" at bounding box center [941, 261] width 501 height 205
click at [1038, 241] on button "OpenAI" at bounding box center [1043, 234] width 87 height 28
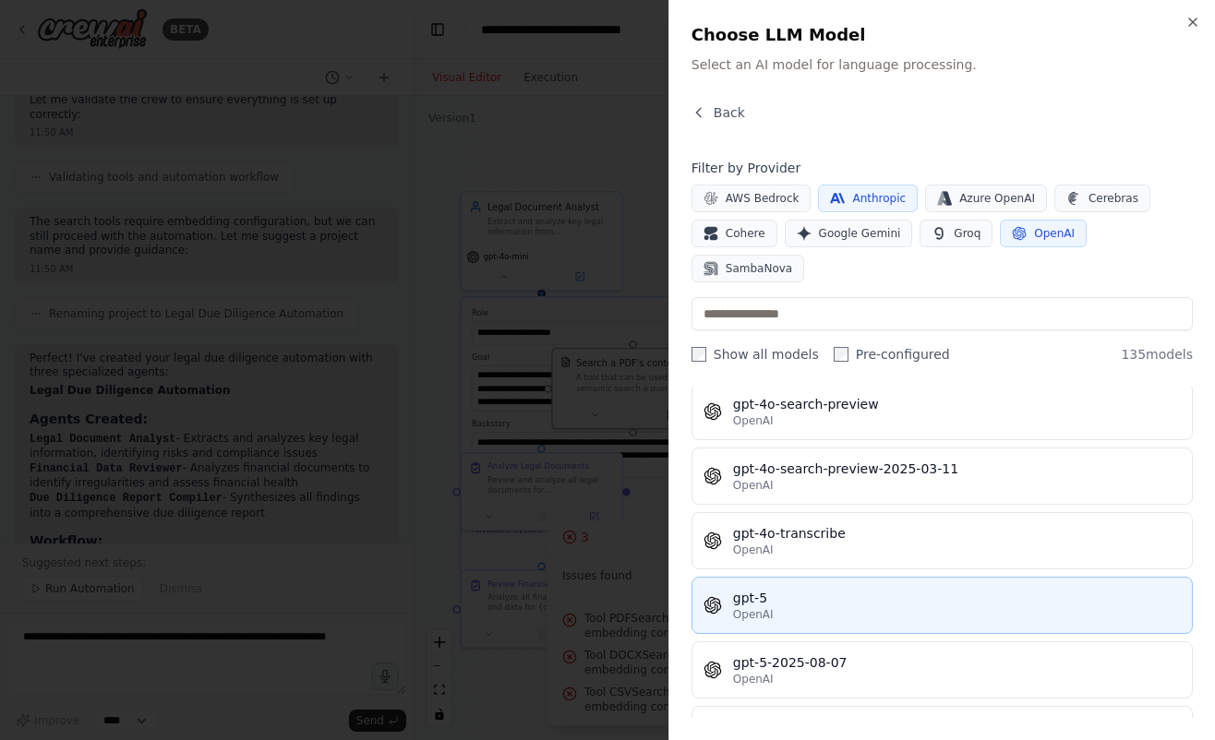
scroll to position [5360, 0]
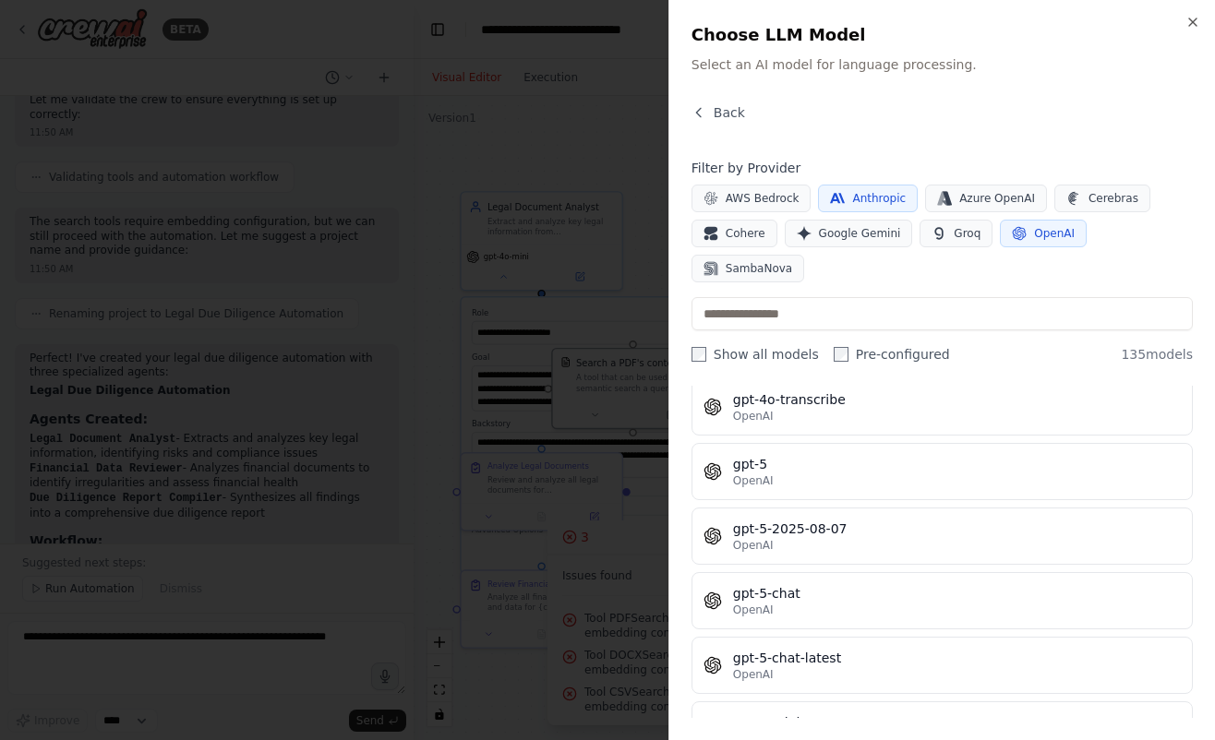
click at [868, 474] on div "OpenAI" at bounding box center [957, 481] width 448 height 15
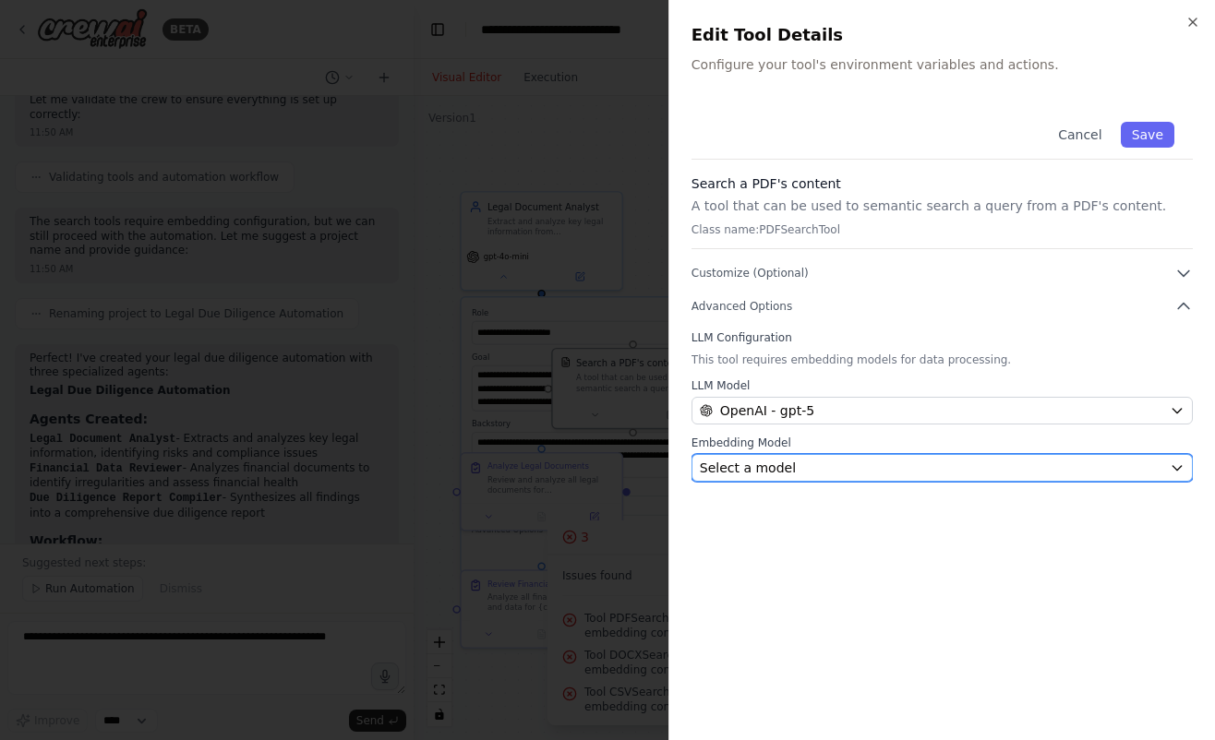
click at [858, 472] on div "Select a model" at bounding box center [931, 468] width 462 height 18
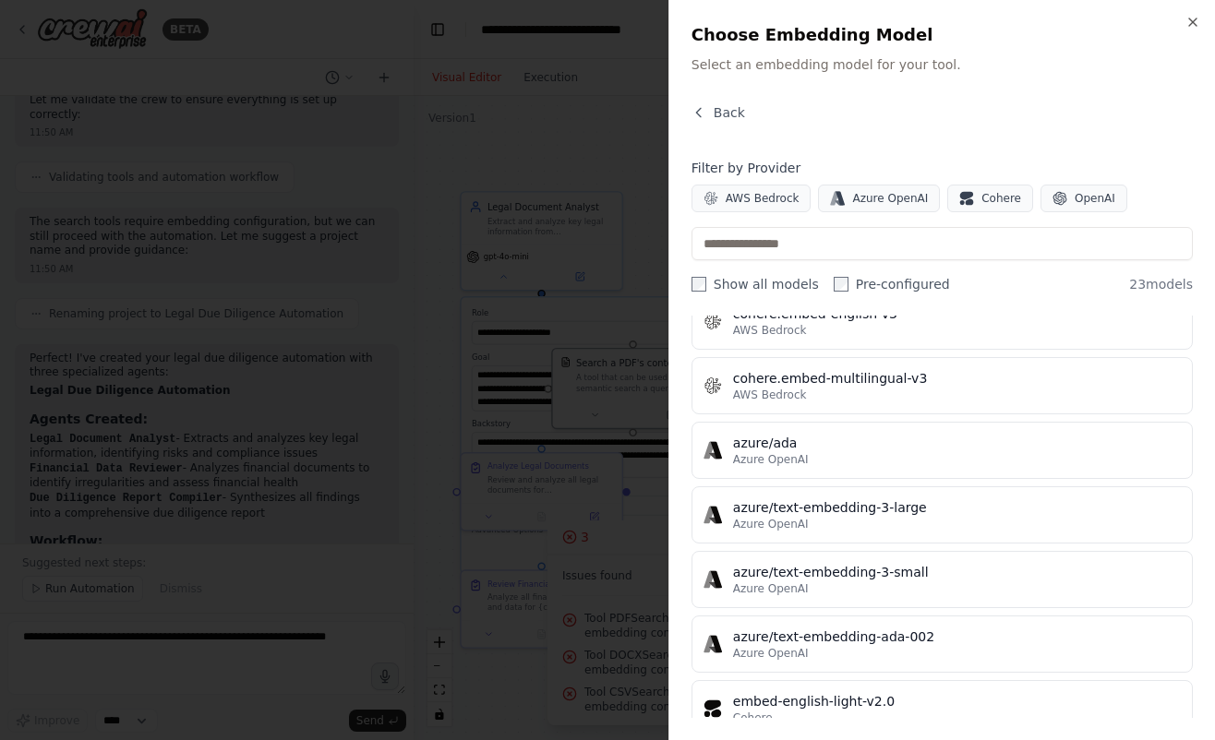
scroll to position [1150, 0]
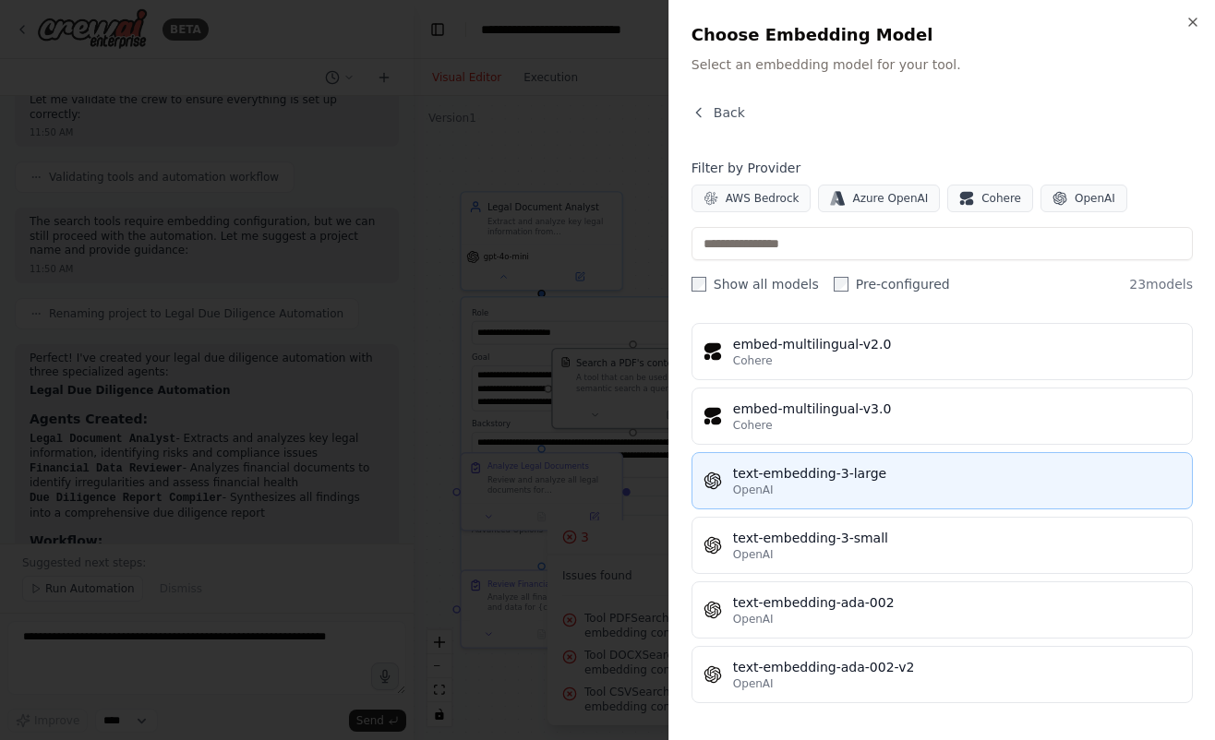
click at [867, 480] on div "text-embedding-3-large" at bounding box center [957, 473] width 448 height 18
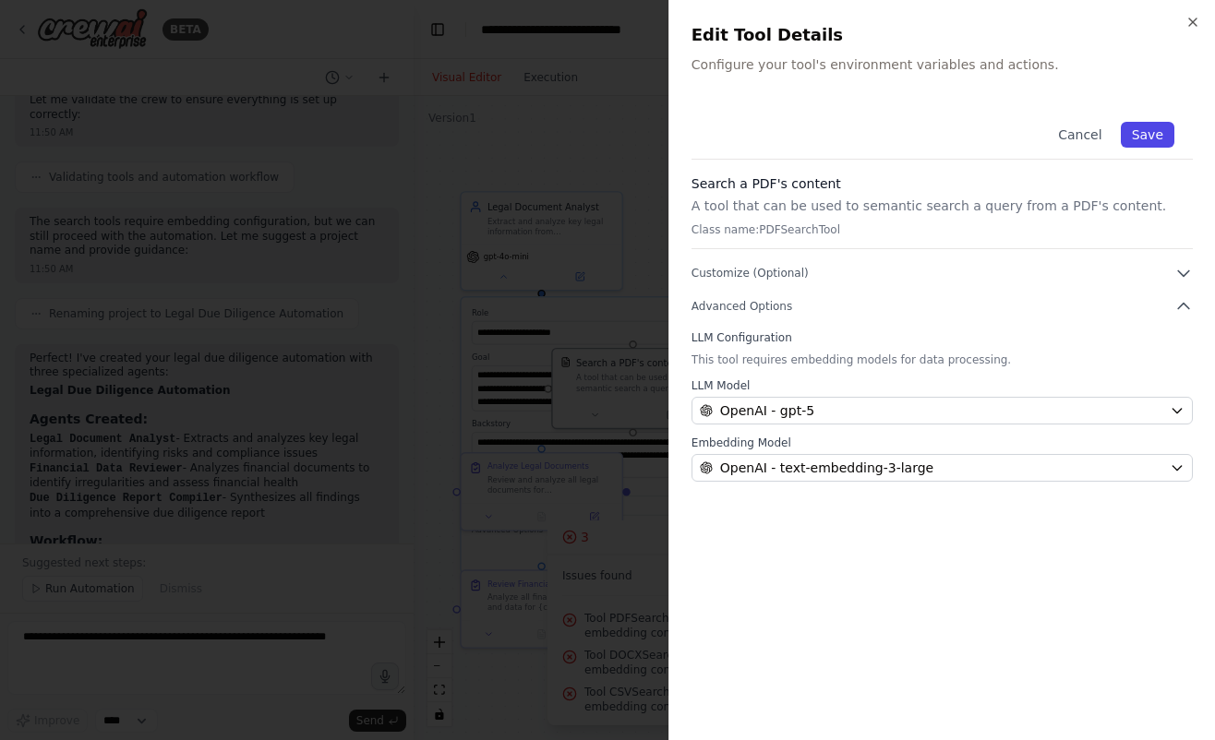
click at [1158, 134] on button "Save" at bounding box center [1148, 135] width 54 height 26
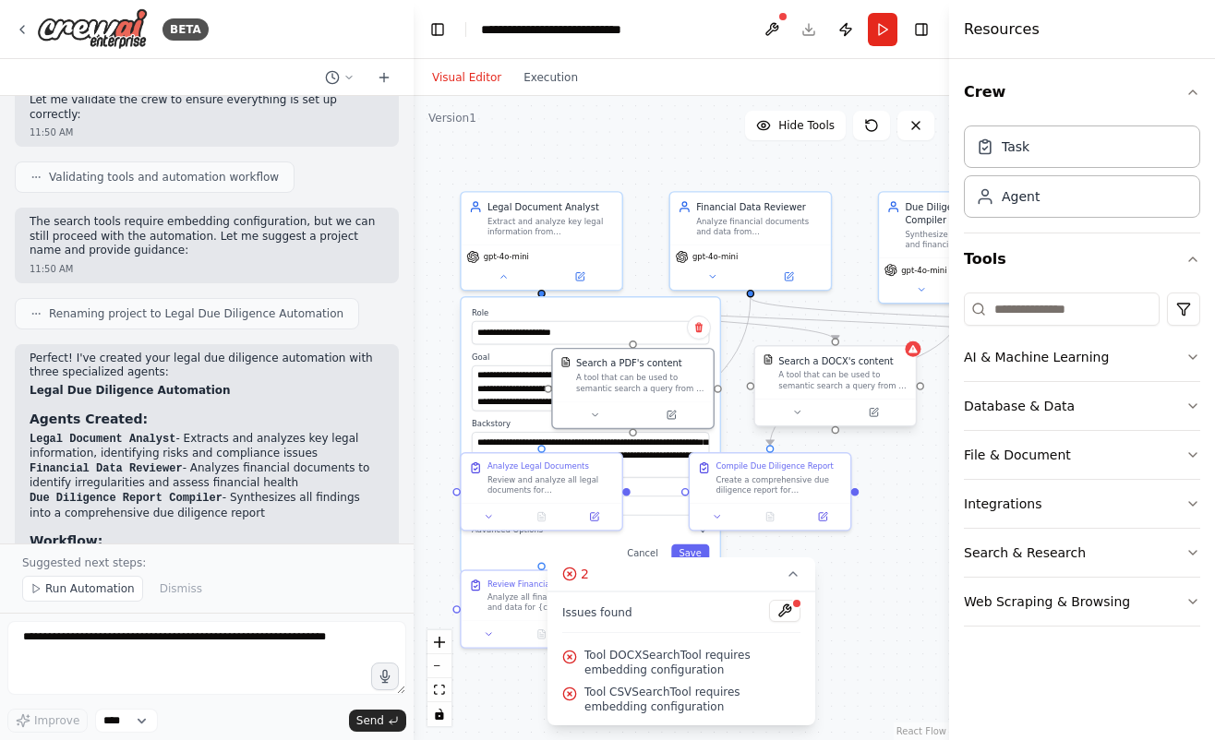
click at [846, 384] on div "A tool that can be used to semantic search a query from a DOCX's content." at bounding box center [842, 380] width 129 height 21
click at [872, 414] on button at bounding box center [867, 412] width 74 height 16
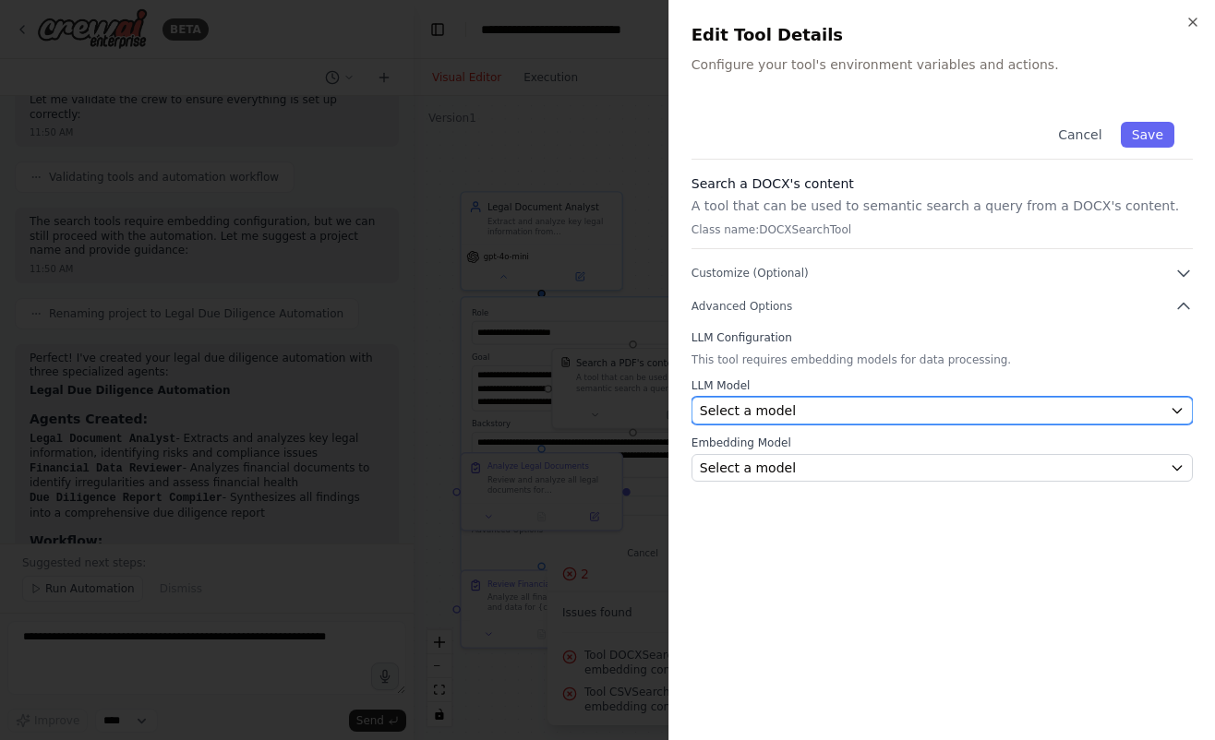
click at [865, 415] on div "Select a model" at bounding box center [931, 411] width 462 height 18
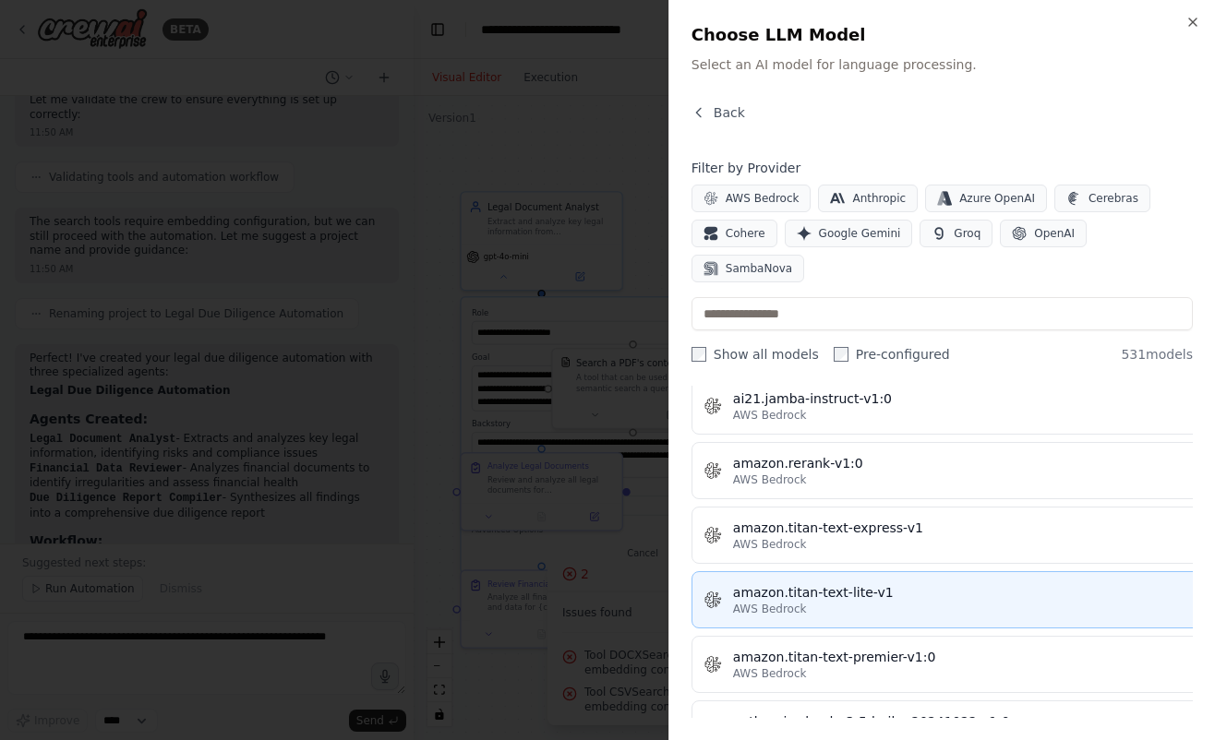
scroll to position [1292, 0]
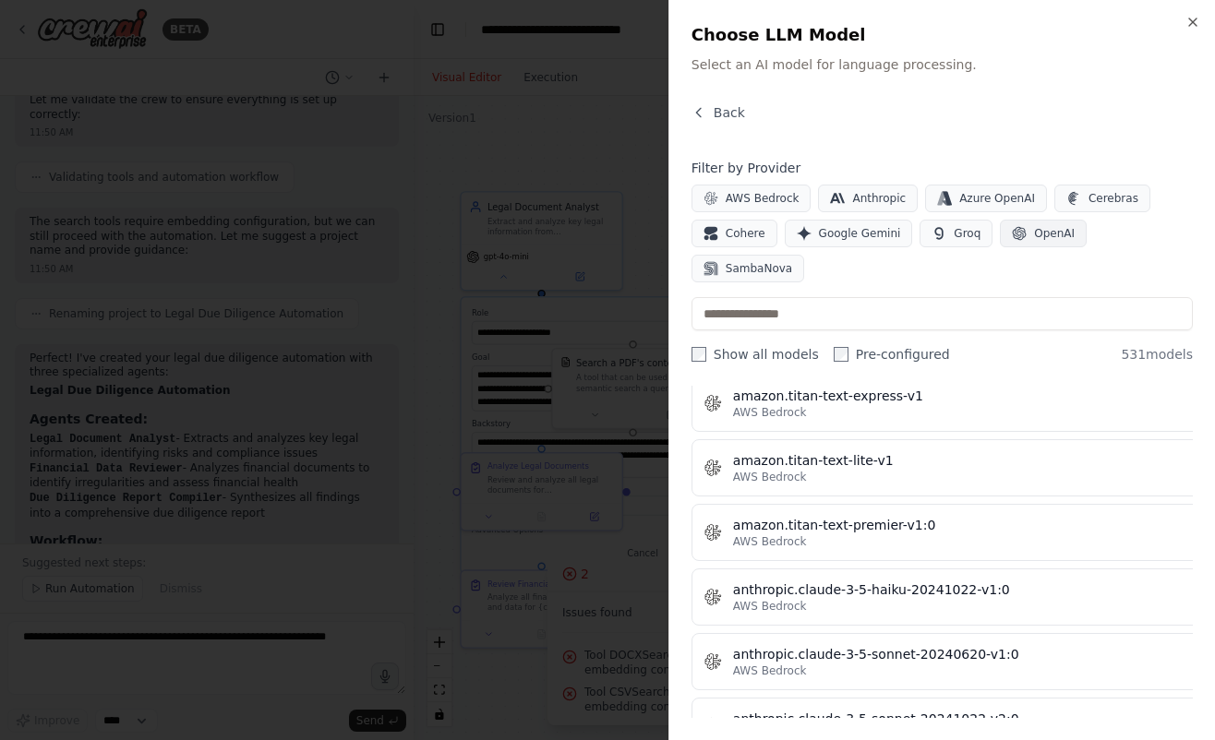
click at [1019, 240] on button "OpenAI" at bounding box center [1043, 234] width 87 height 28
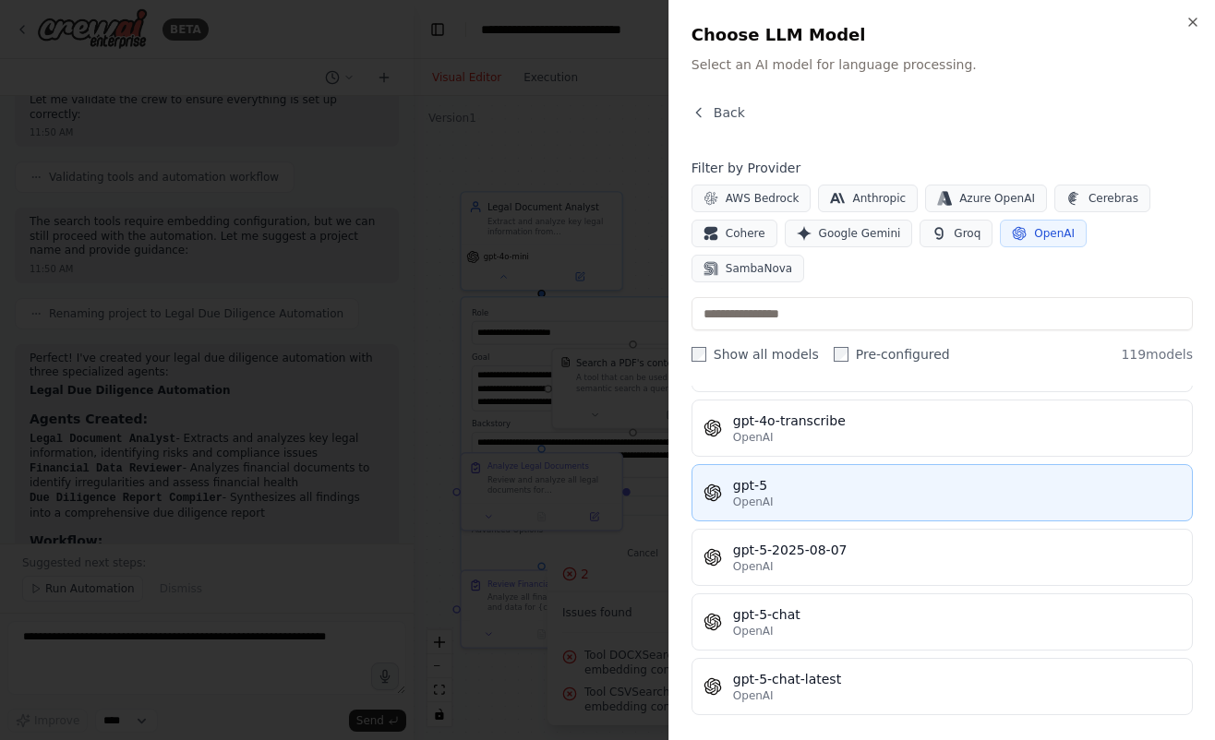
scroll to position [4292, 0]
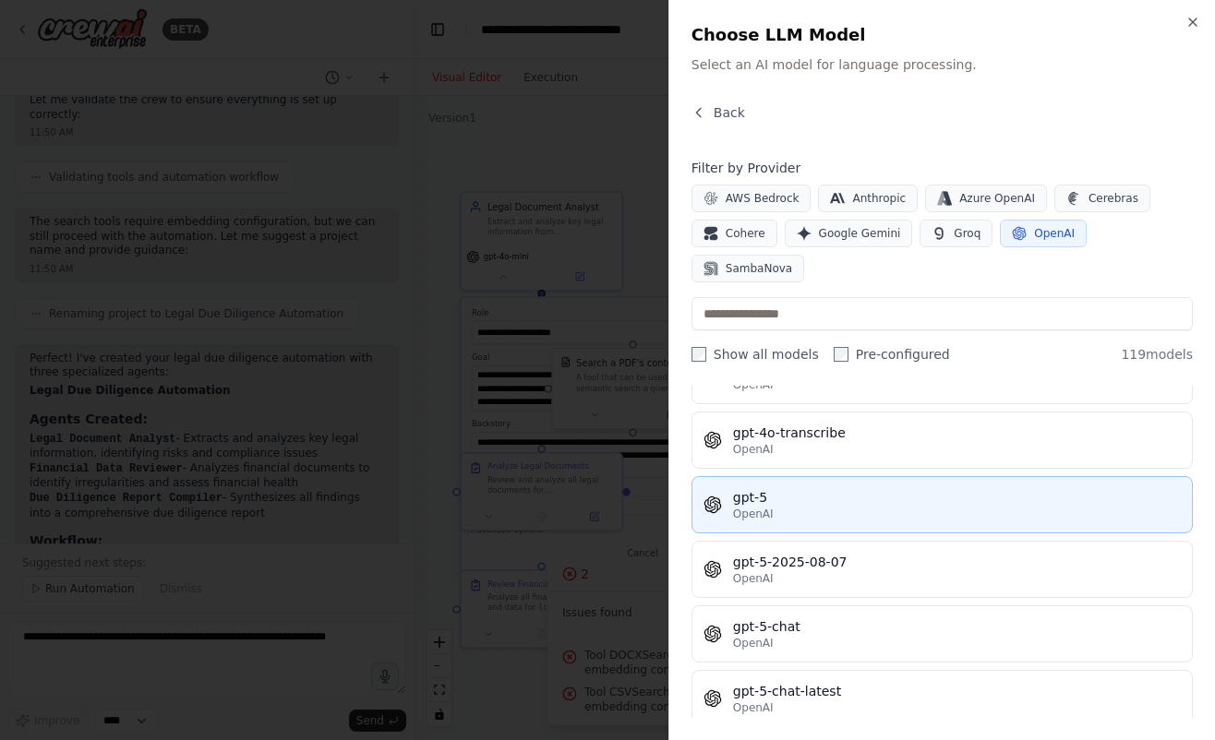
click at [858, 507] on div "OpenAI" at bounding box center [957, 514] width 448 height 15
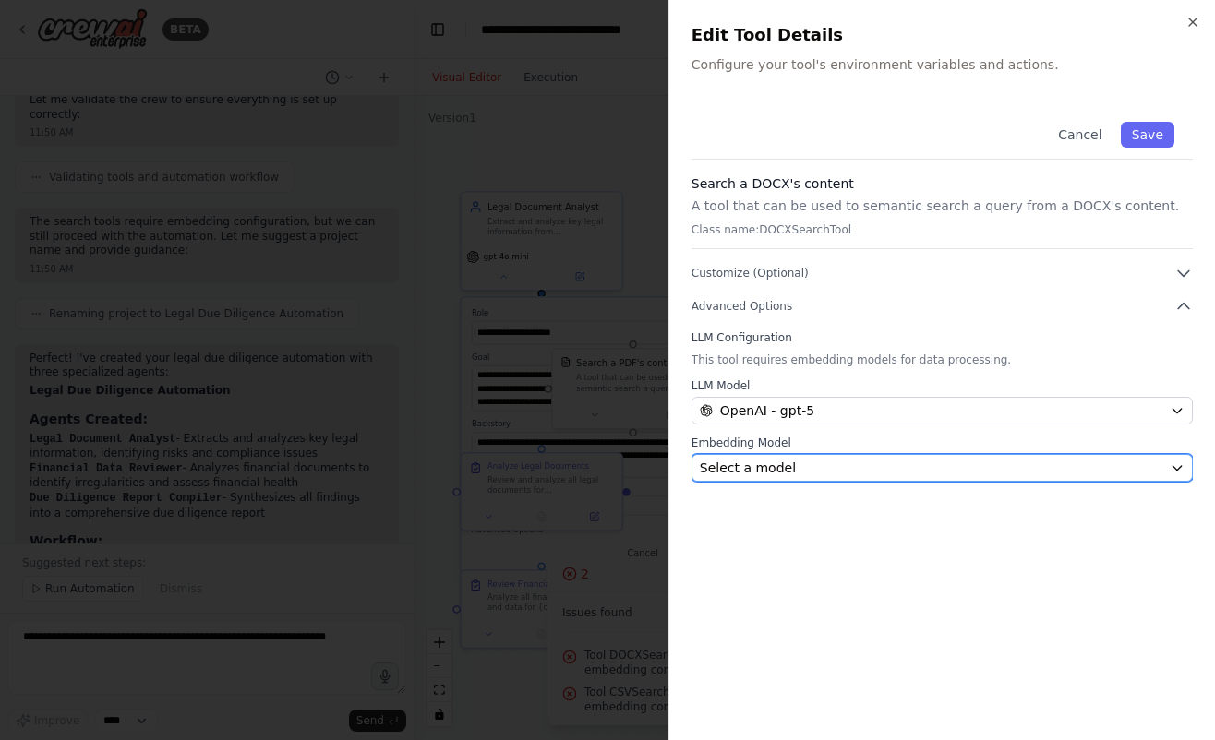
click at [858, 471] on div "Select a model" at bounding box center [931, 468] width 462 height 18
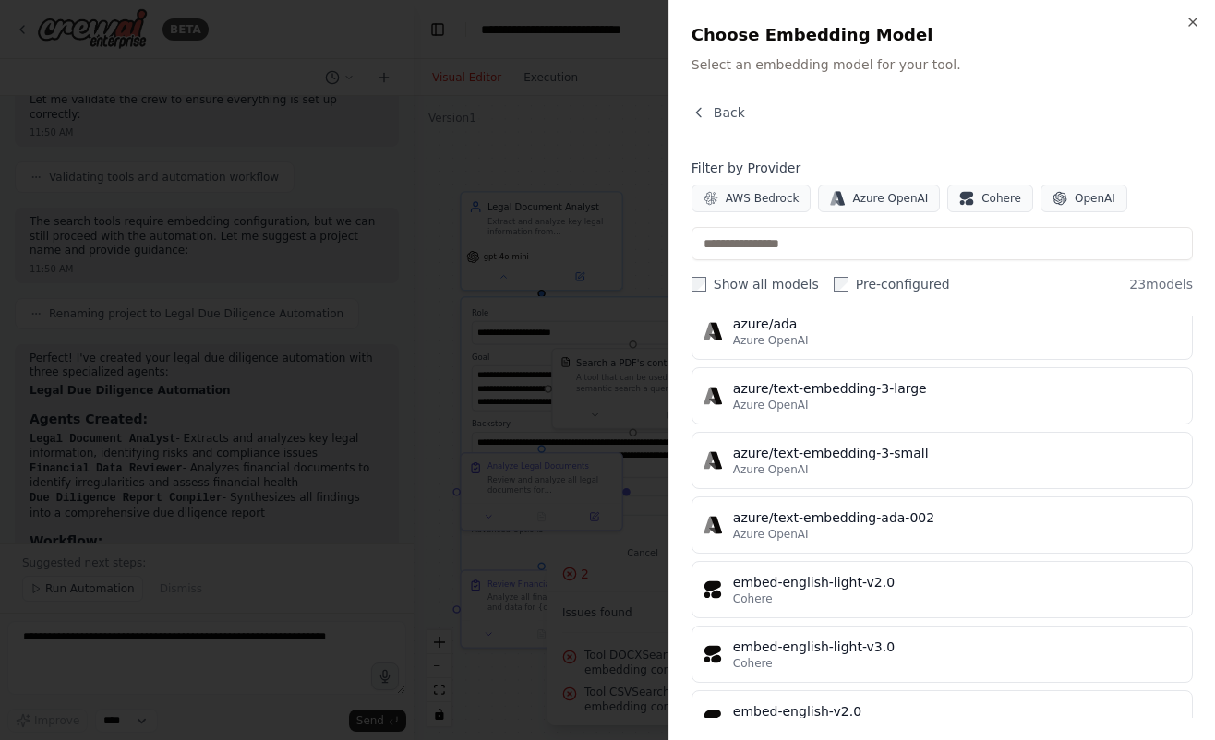
scroll to position [1150, 0]
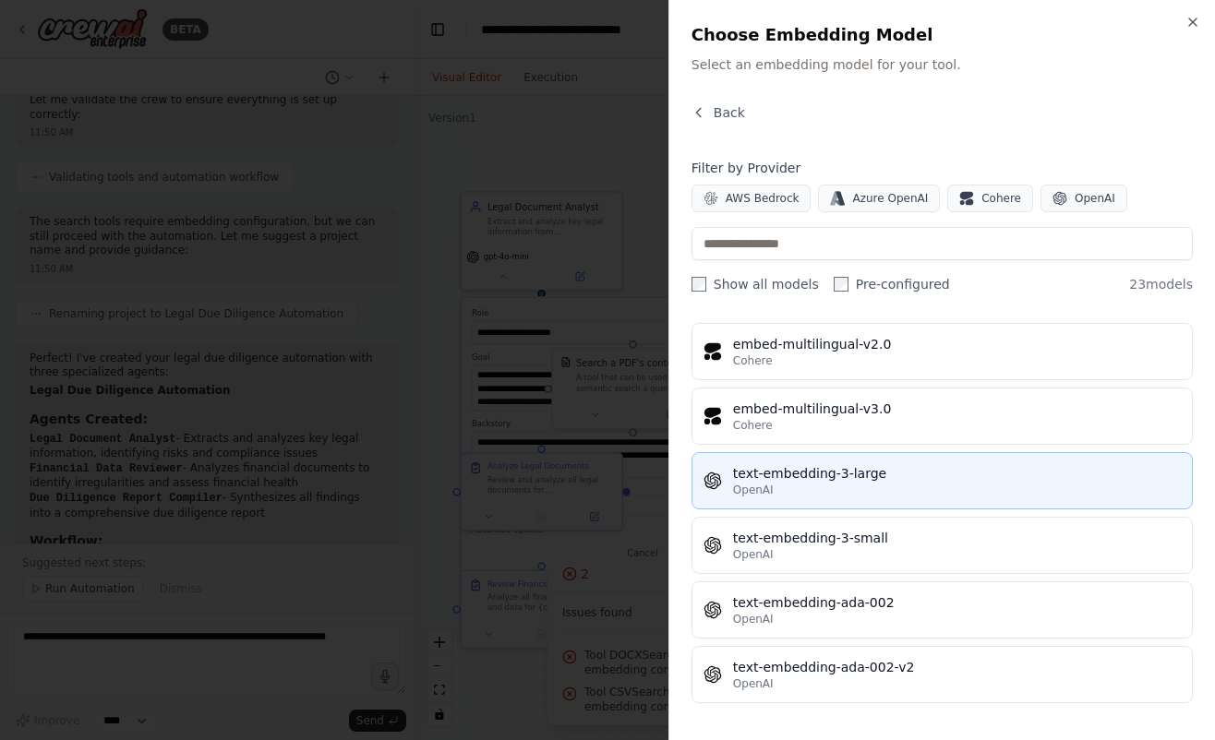
click at [885, 487] on div "OpenAI" at bounding box center [957, 490] width 448 height 15
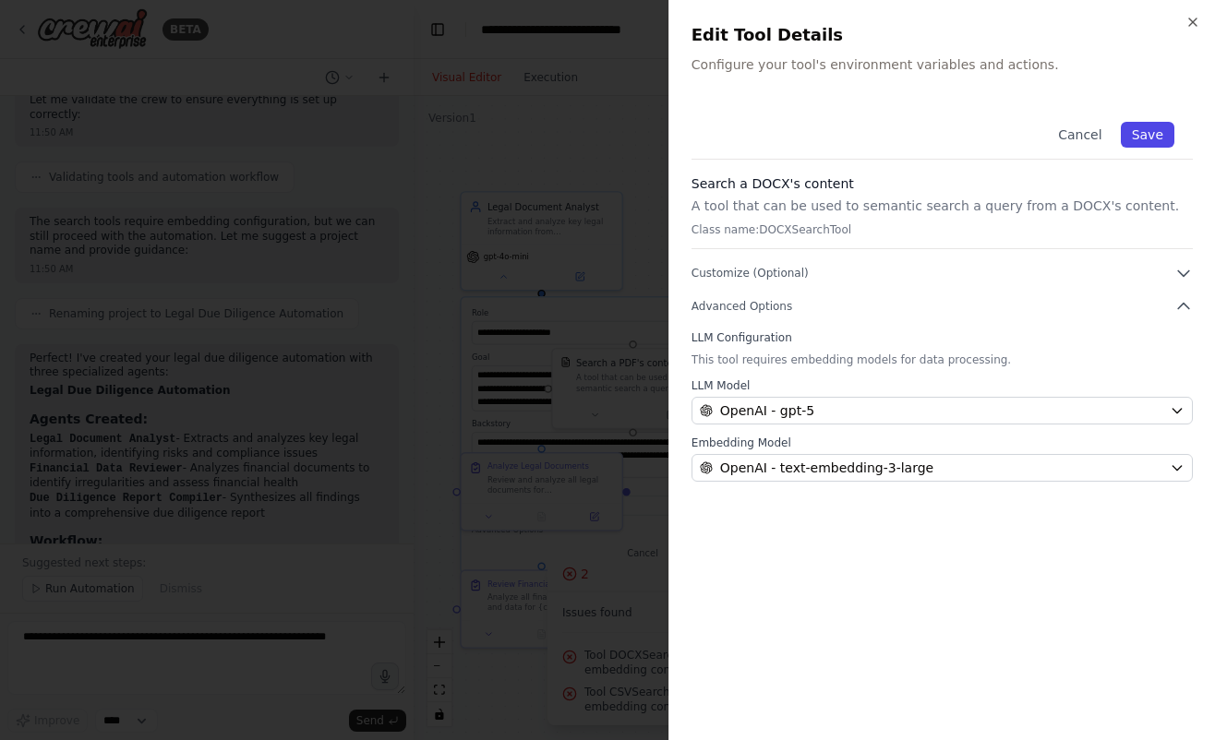
click at [1135, 136] on button "Save" at bounding box center [1148, 135] width 54 height 26
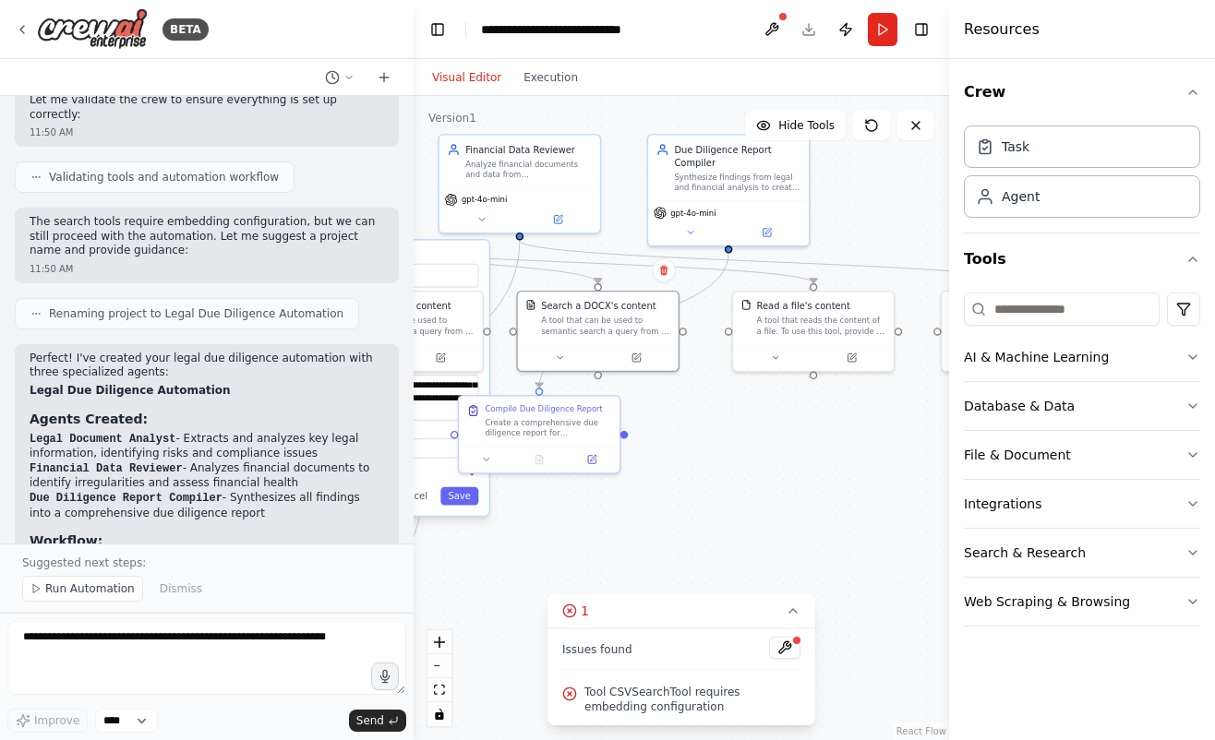
drag, startPoint x: 866, startPoint y: 540, endPoint x: 667, endPoint y: 457, distance: 215.2
click at [633, 484] on div "**********" at bounding box center [681, 418] width 535 height 644
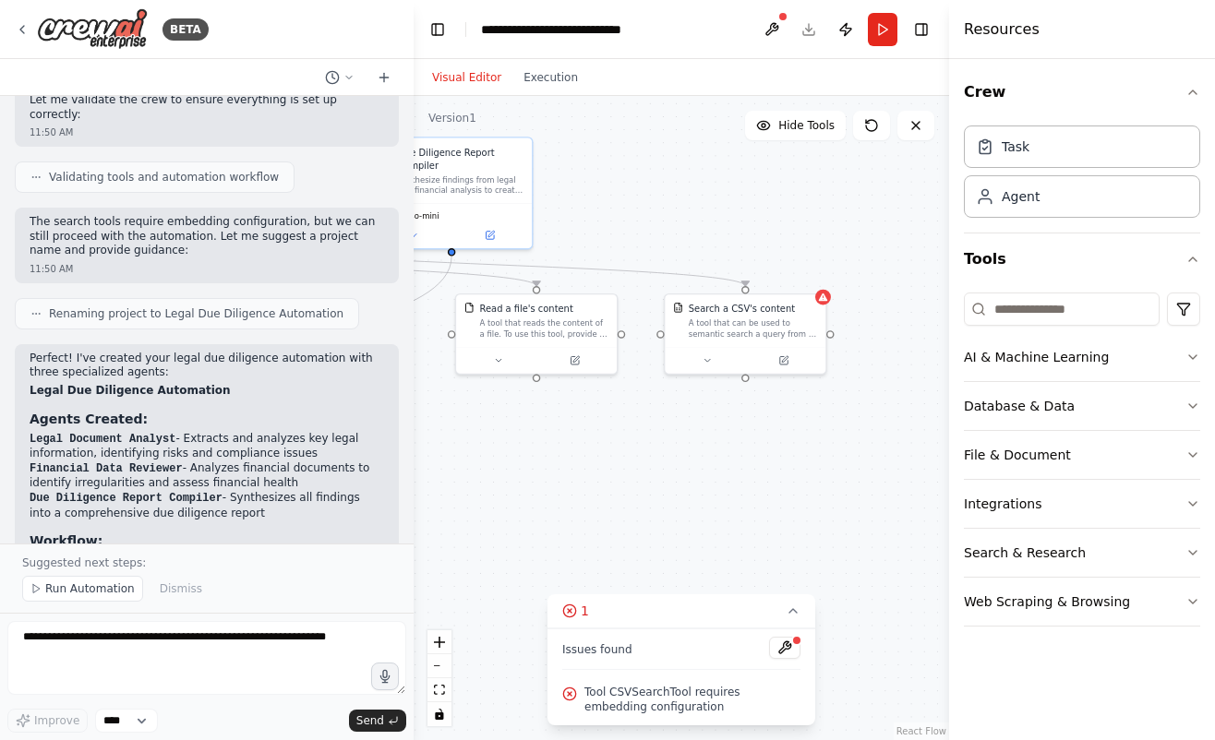
drag, startPoint x: 657, startPoint y: 525, endPoint x: 667, endPoint y: 458, distance: 68.1
click at [578, 526] on div "**********" at bounding box center [681, 418] width 535 height 644
click at [704, 325] on div "A tool that can be used to semantic search a query from a CSV's content." at bounding box center [741, 326] width 129 height 21
click at [763, 356] on button at bounding box center [778, 358] width 74 height 16
click at [776, 360] on icon at bounding box center [777, 357] width 7 height 7
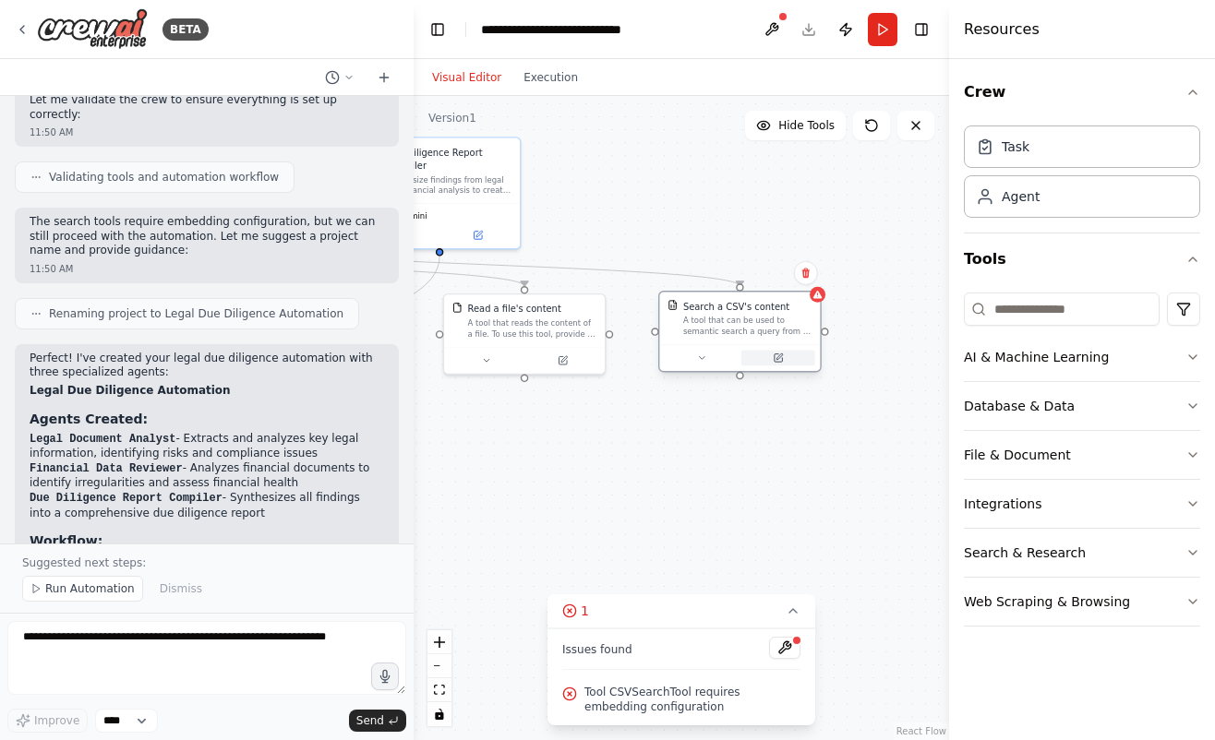
click at [793, 364] on button at bounding box center [778, 358] width 74 height 16
click at [790, 360] on button at bounding box center [778, 358] width 74 height 16
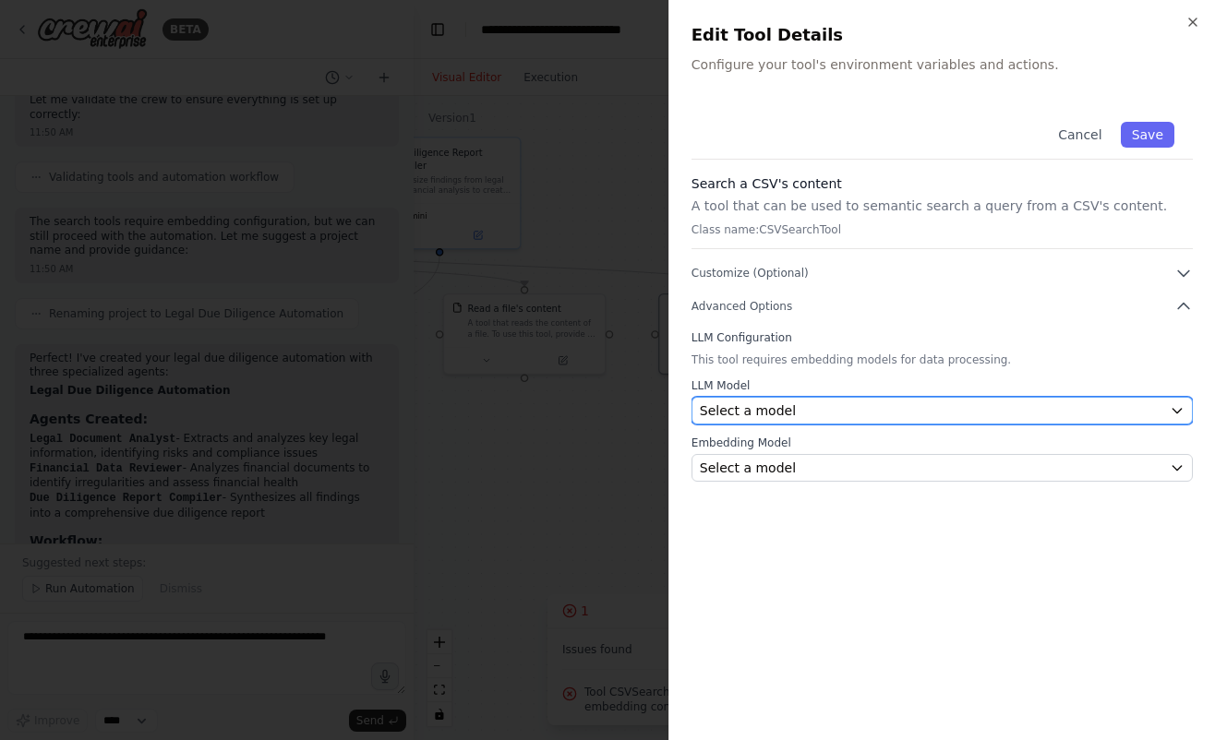
click at [810, 417] on div "Select a model" at bounding box center [931, 411] width 462 height 18
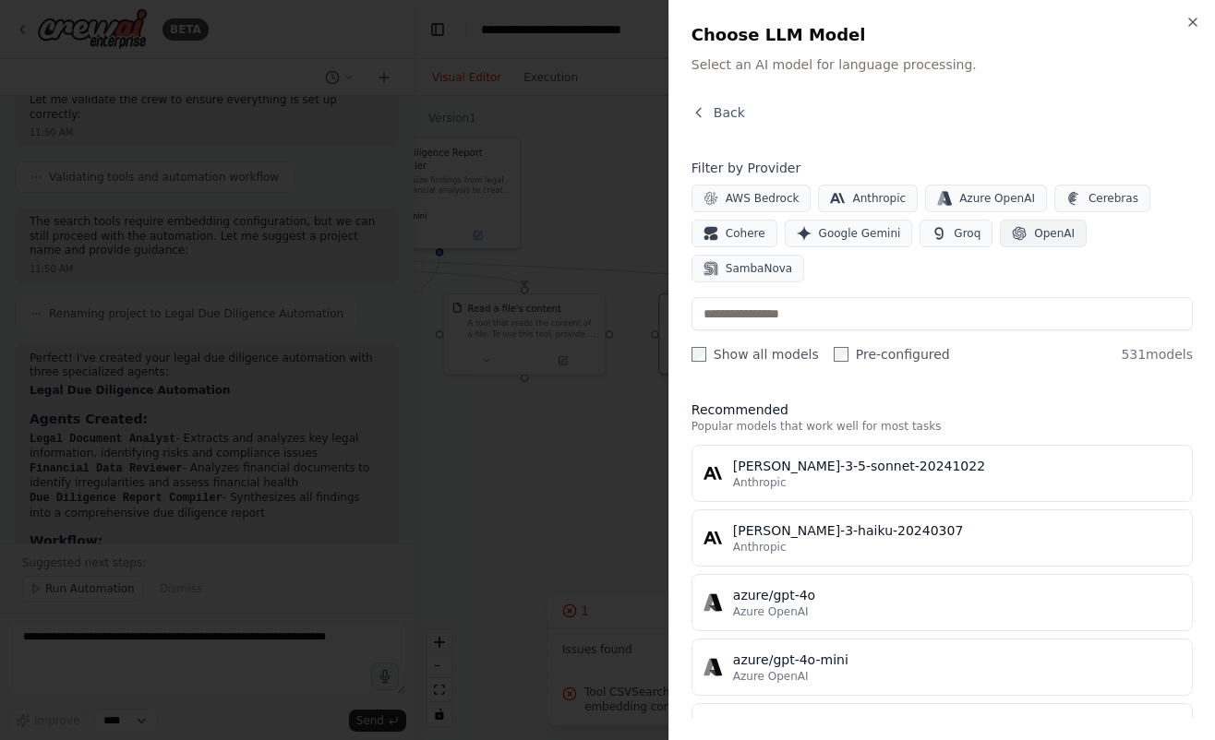
click at [1000, 234] on button "OpenAI" at bounding box center [1043, 234] width 87 height 28
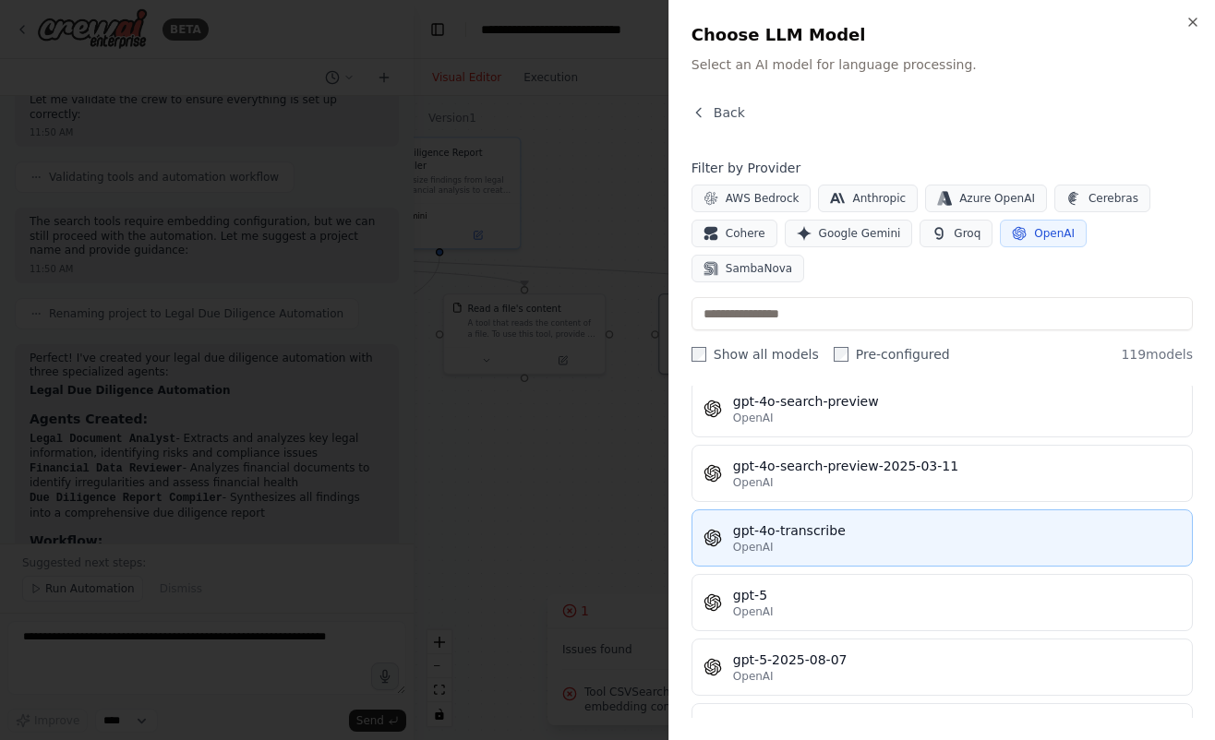
scroll to position [4219, 0]
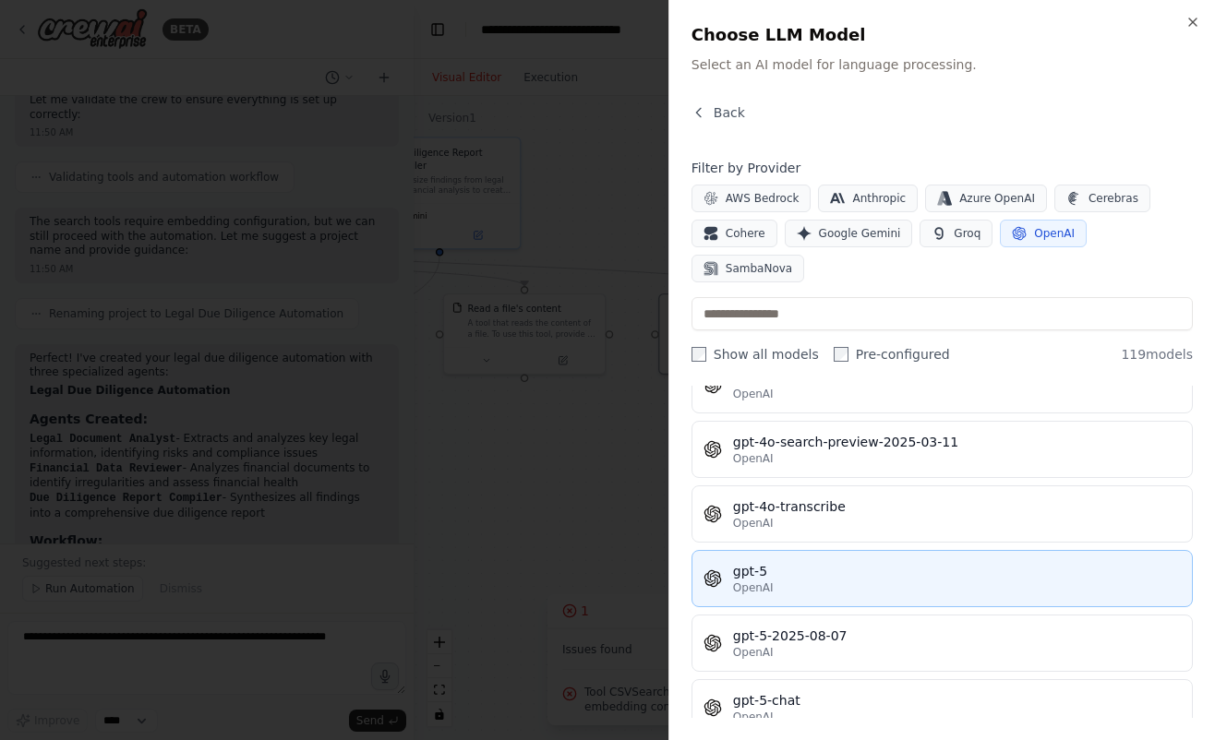
click at [904, 562] on div "gpt-5" at bounding box center [957, 571] width 448 height 18
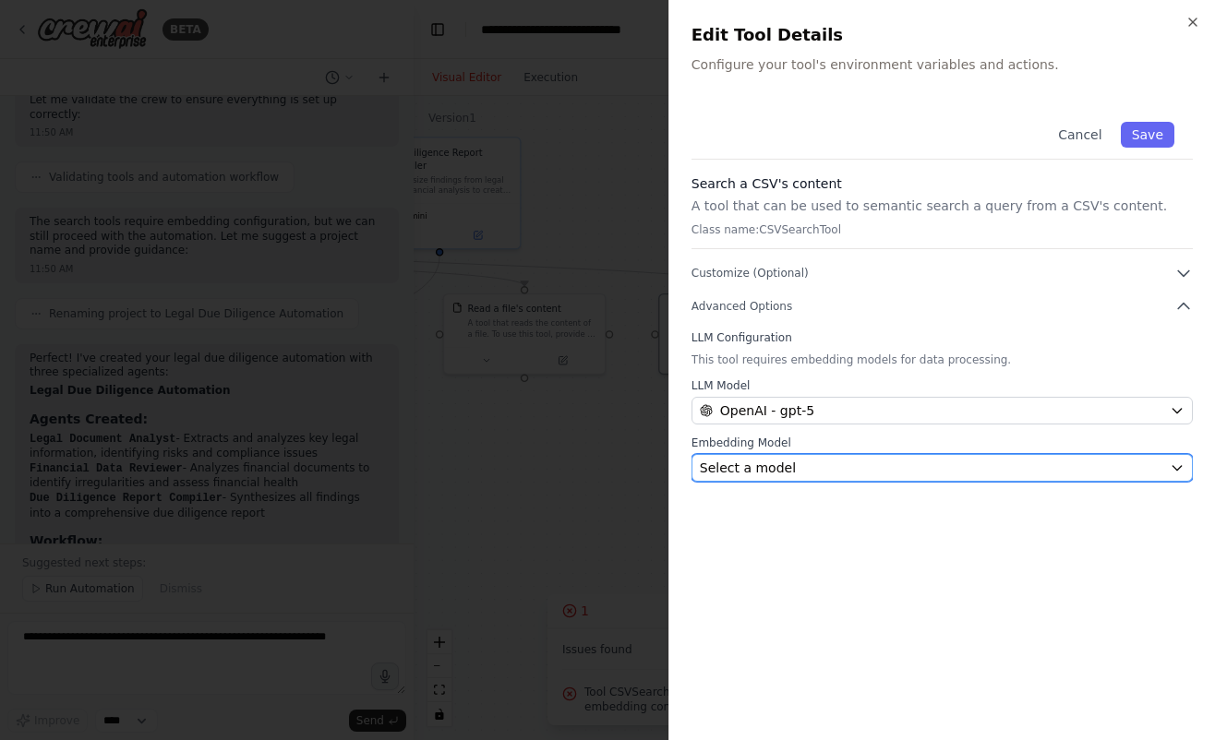
click at [889, 474] on div "Select a model" at bounding box center [931, 468] width 462 height 18
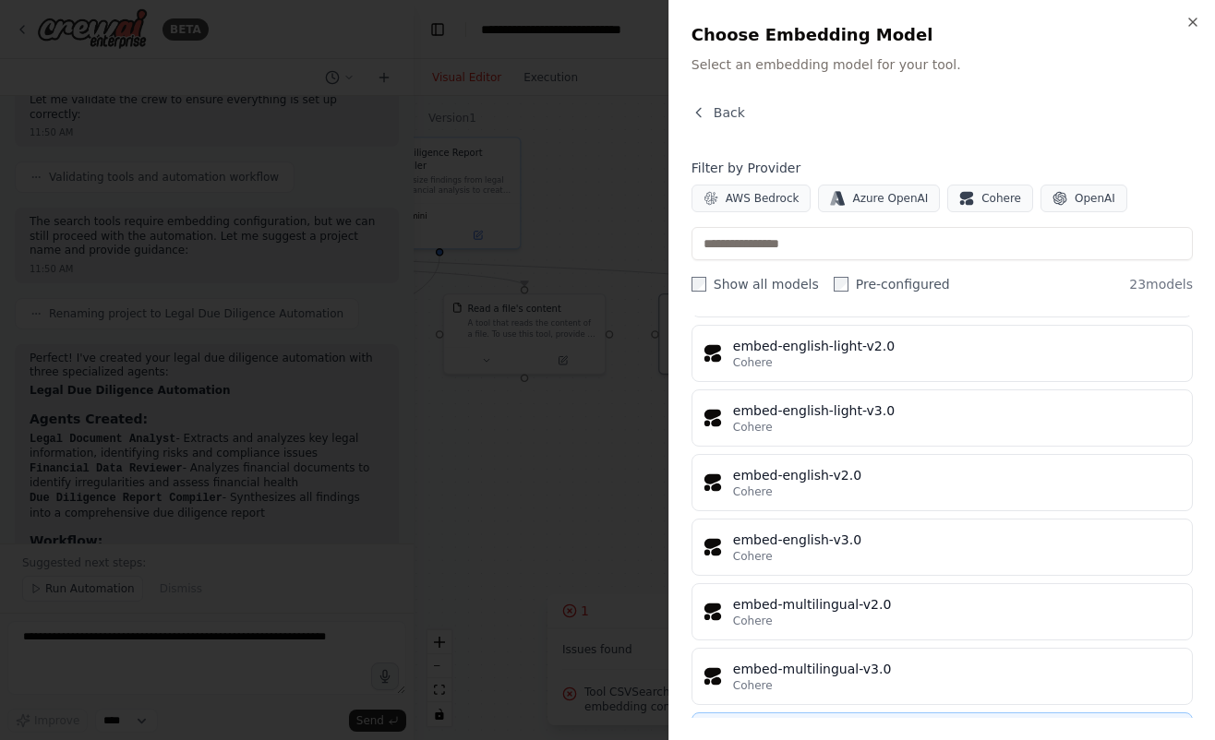
scroll to position [1150, 0]
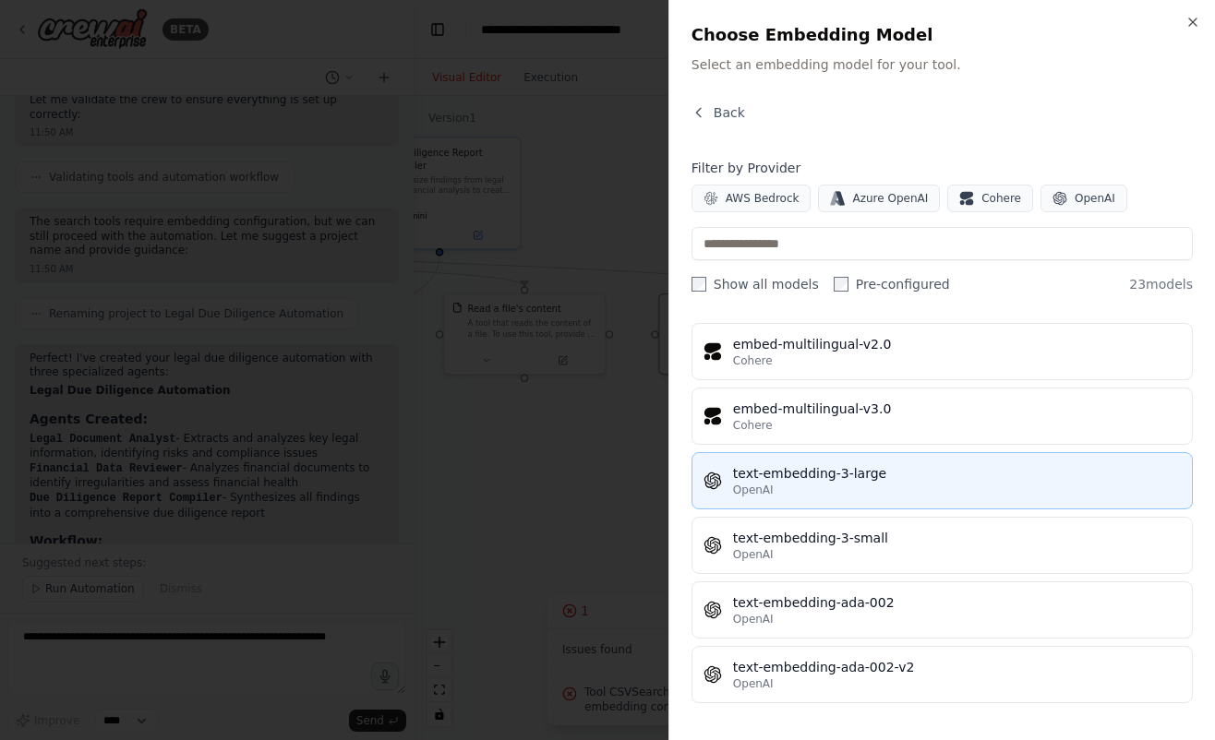
click at [895, 491] on div "OpenAI" at bounding box center [957, 490] width 448 height 15
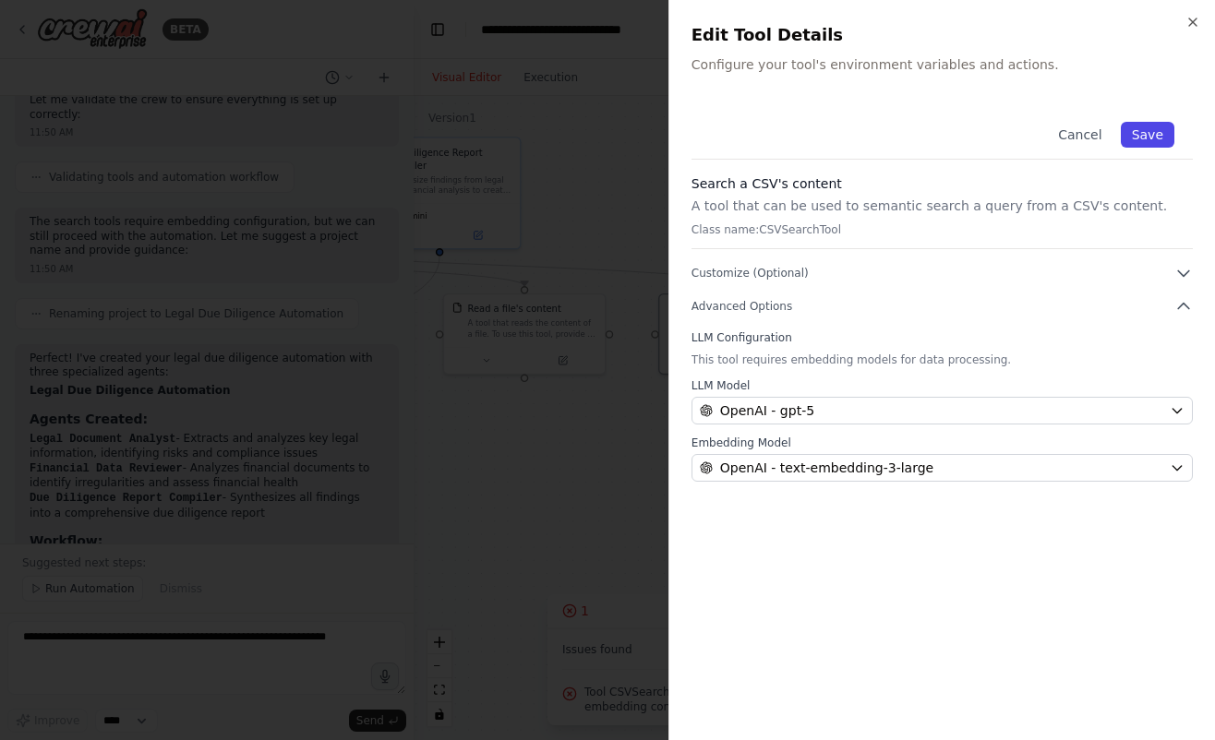
click at [1147, 129] on button "Save" at bounding box center [1148, 135] width 54 height 26
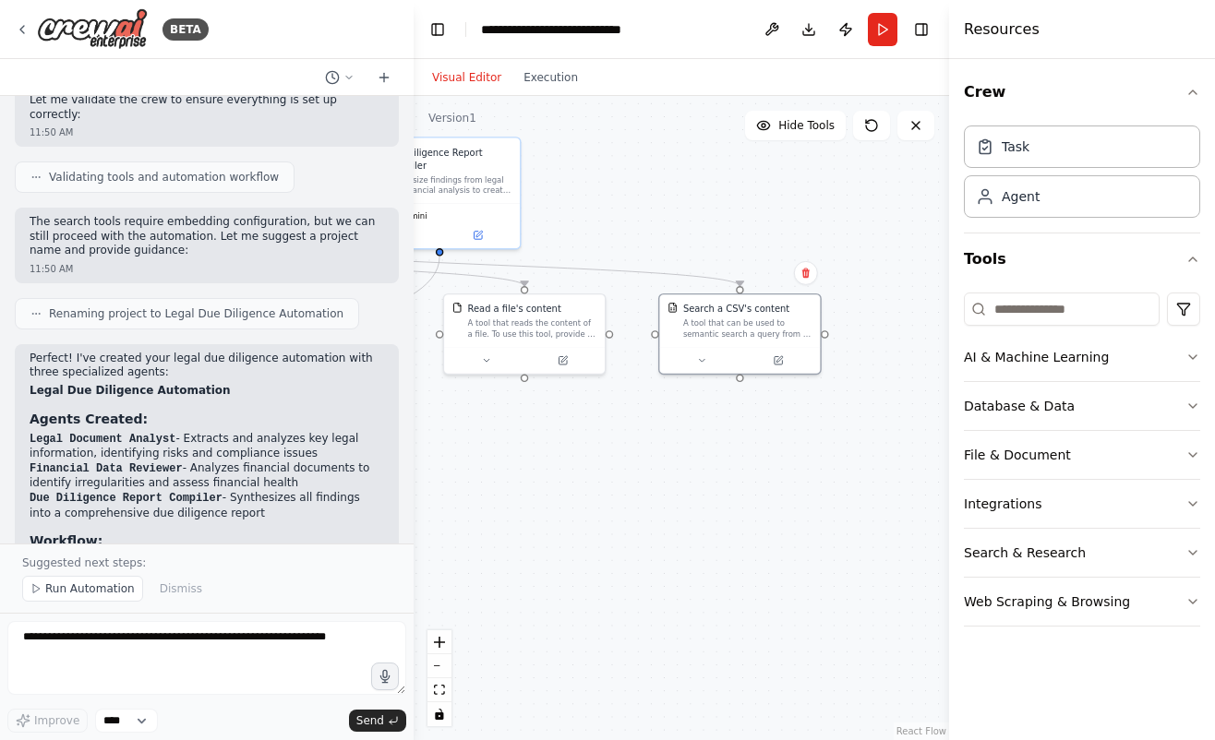
click at [767, 241] on div "**********" at bounding box center [681, 418] width 535 height 644
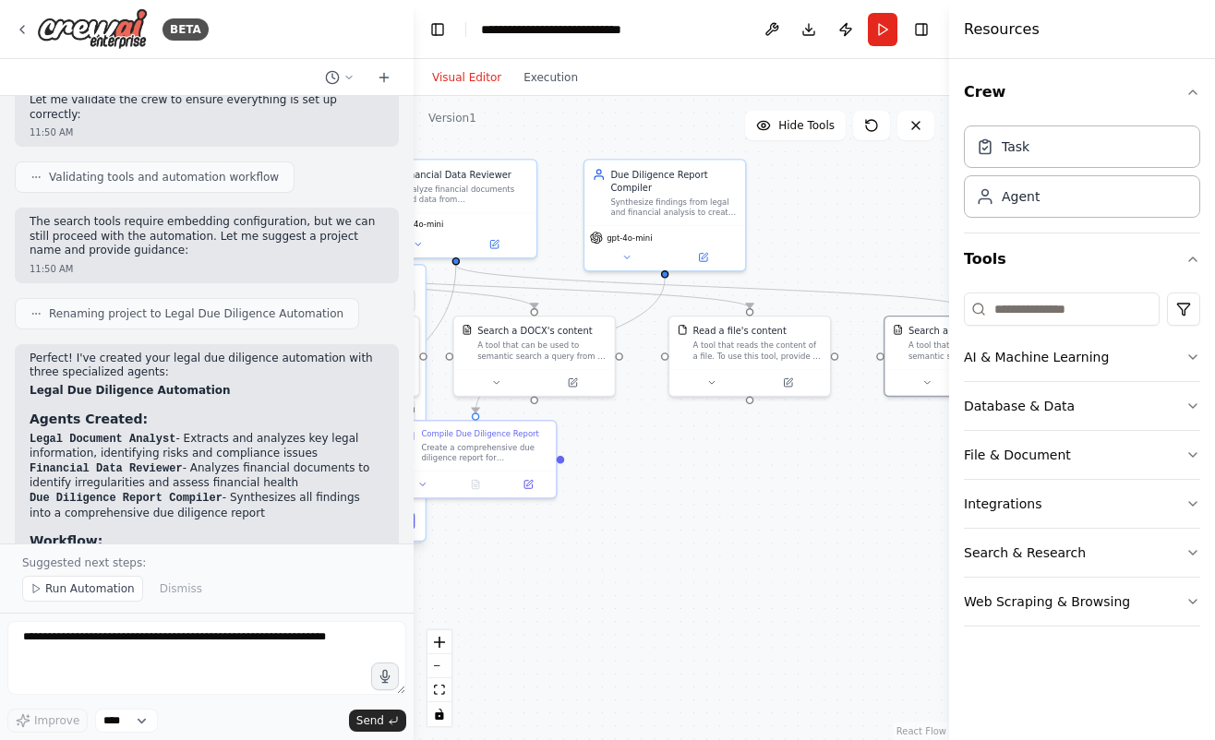
drag, startPoint x: 721, startPoint y: 242, endPoint x: 963, endPoint y: 258, distance: 242.4
click at [963, 258] on div "BETA We are working on a legal due diligence agent that takes in documents and …" at bounding box center [607, 370] width 1215 height 740
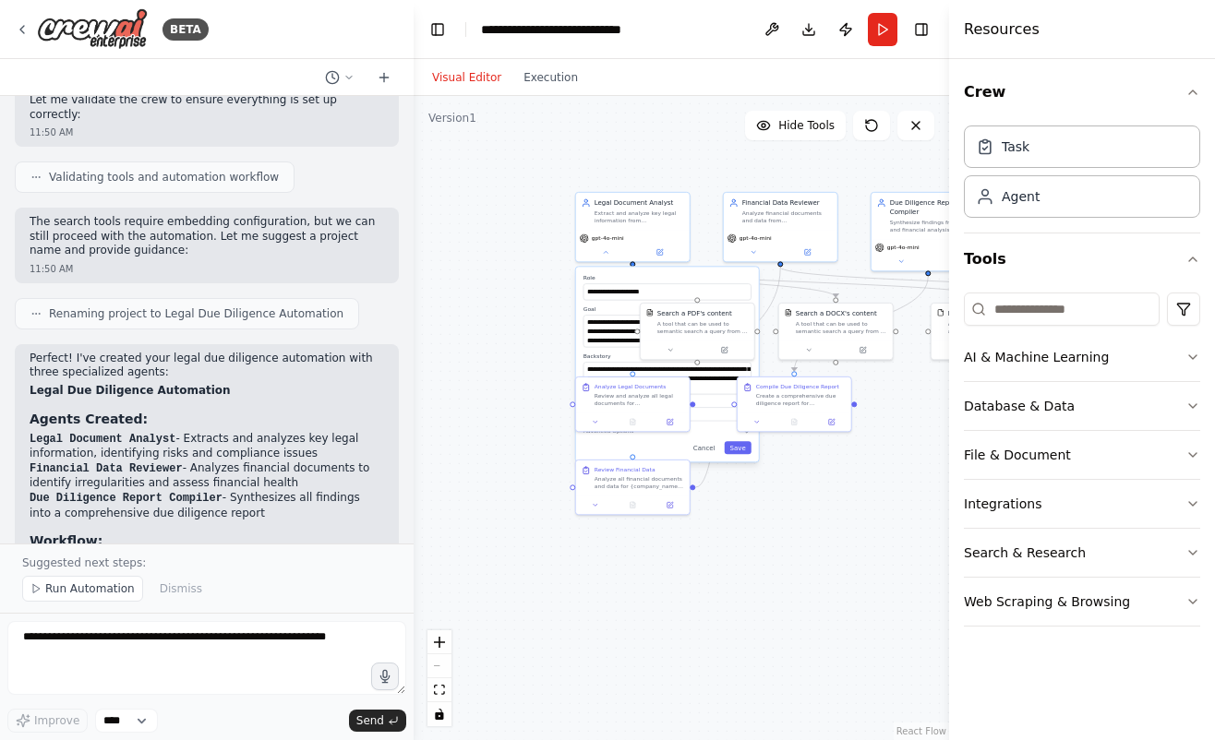
drag, startPoint x: 712, startPoint y: 462, endPoint x: 870, endPoint y: 462, distance: 158.8
click at [930, 465] on div "**********" at bounding box center [681, 418] width 535 height 644
click at [530, 300] on div "**********" at bounding box center [681, 418] width 535 height 644
click at [643, 254] on button at bounding box center [651, 249] width 53 height 11
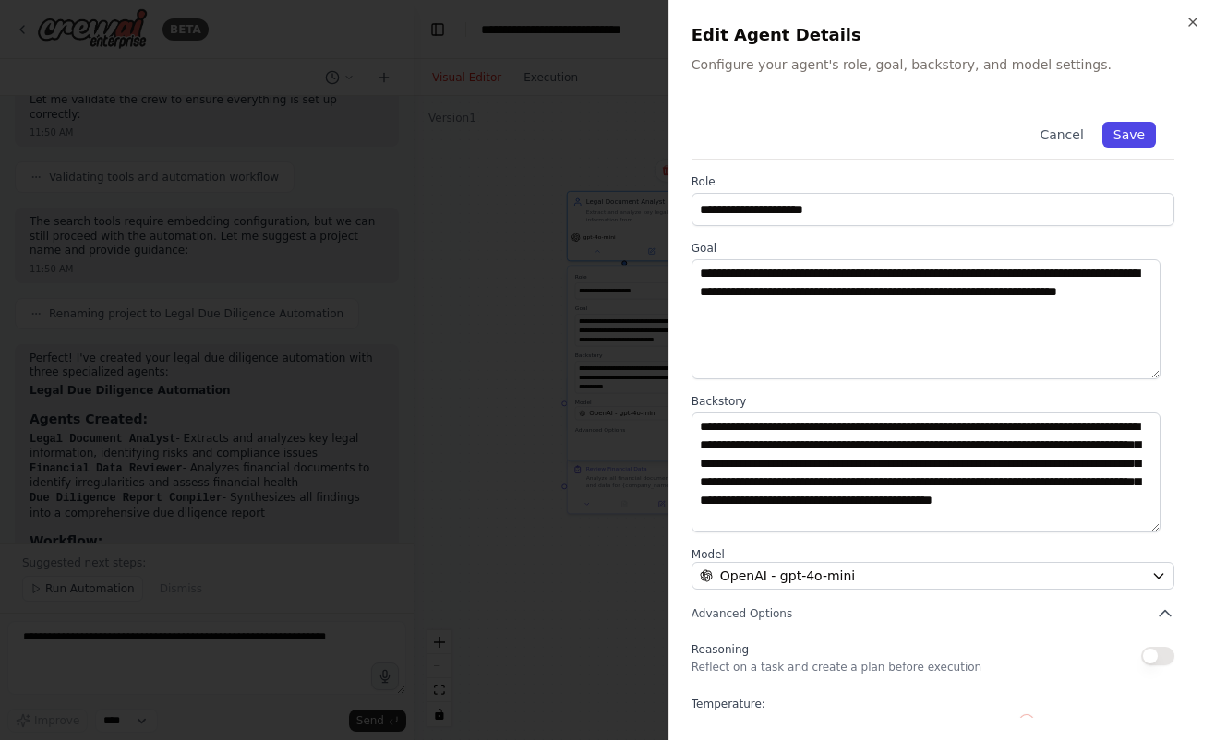
click at [1136, 134] on button "Save" at bounding box center [1129, 135] width 54 height 26
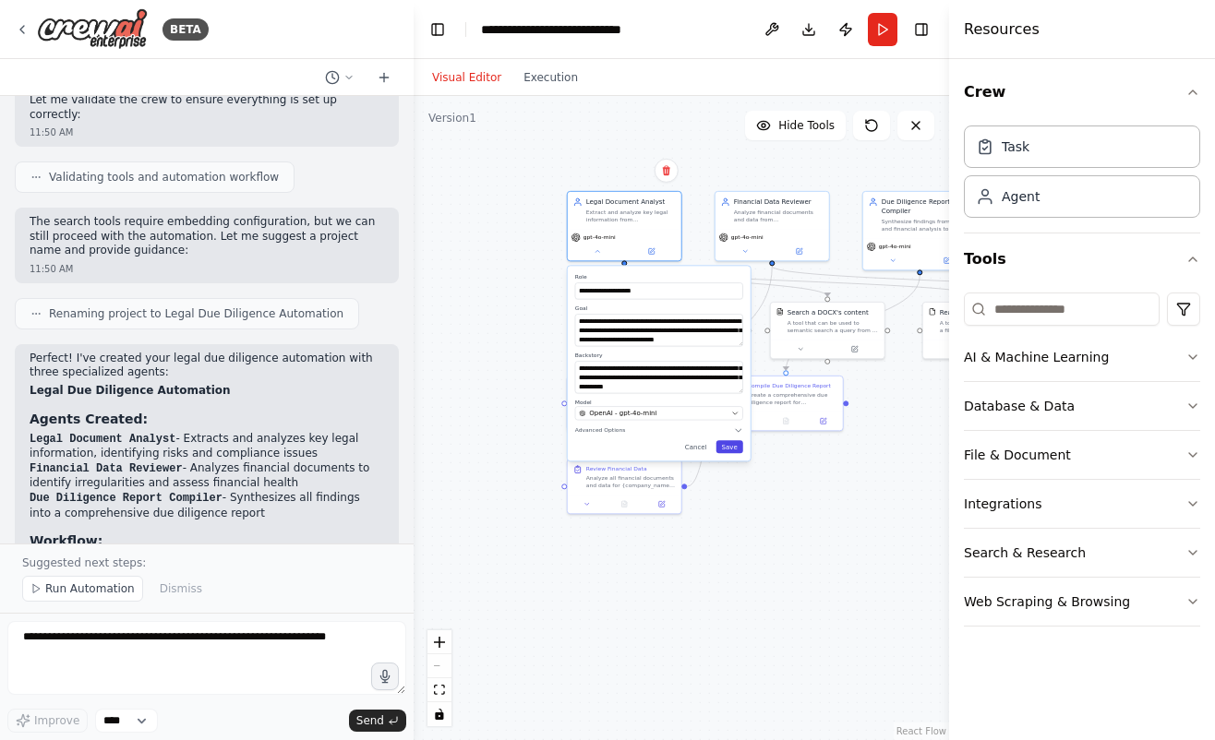
click at [738, 450] on button "Save" at bounding box center [729, 446] width 27 height 13
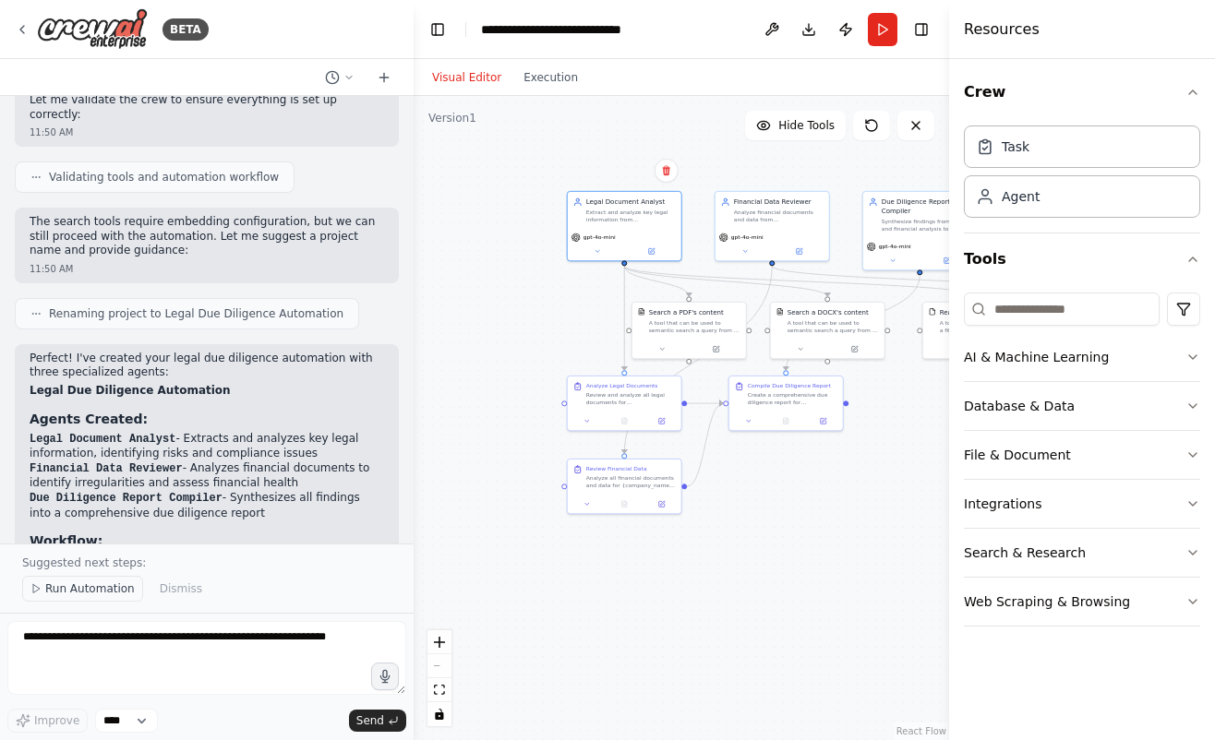
click at [116, 599] on button "Run Automation" at bounding box center [82, 589] width 121 height 26
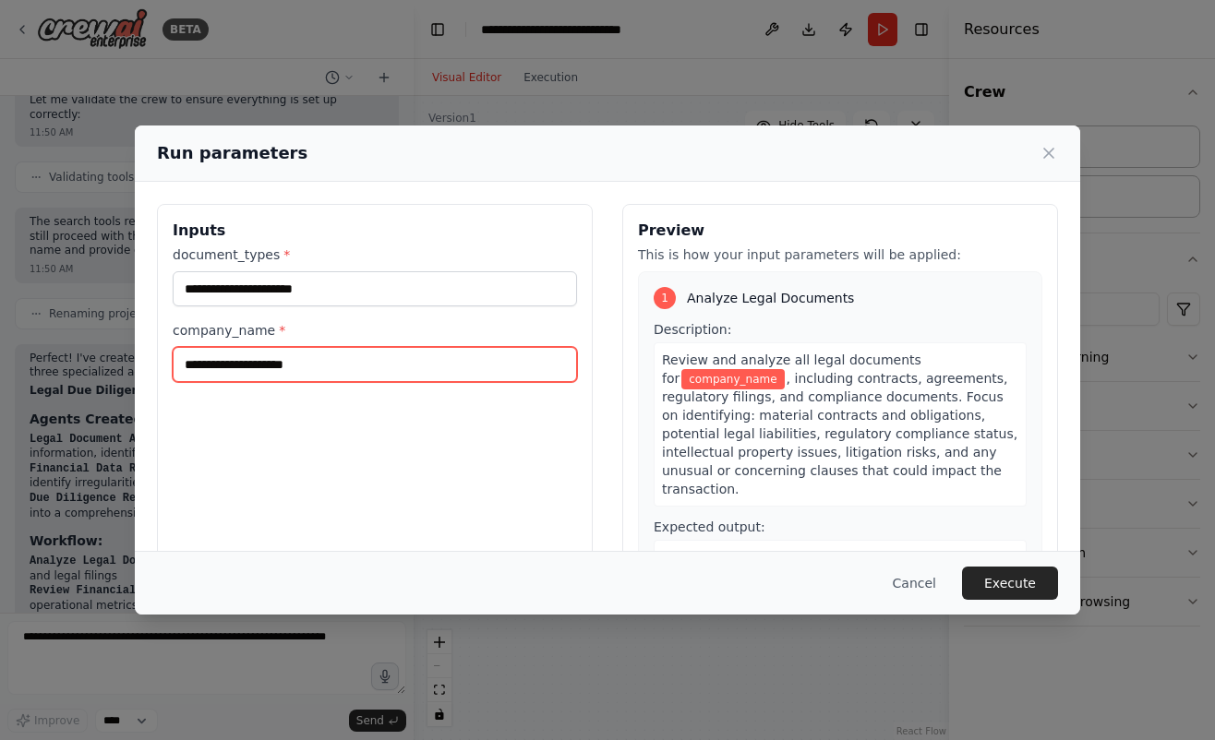
click at [294, 358] on input "company_name *" at bounding box center [375, 364] width 404 height 35
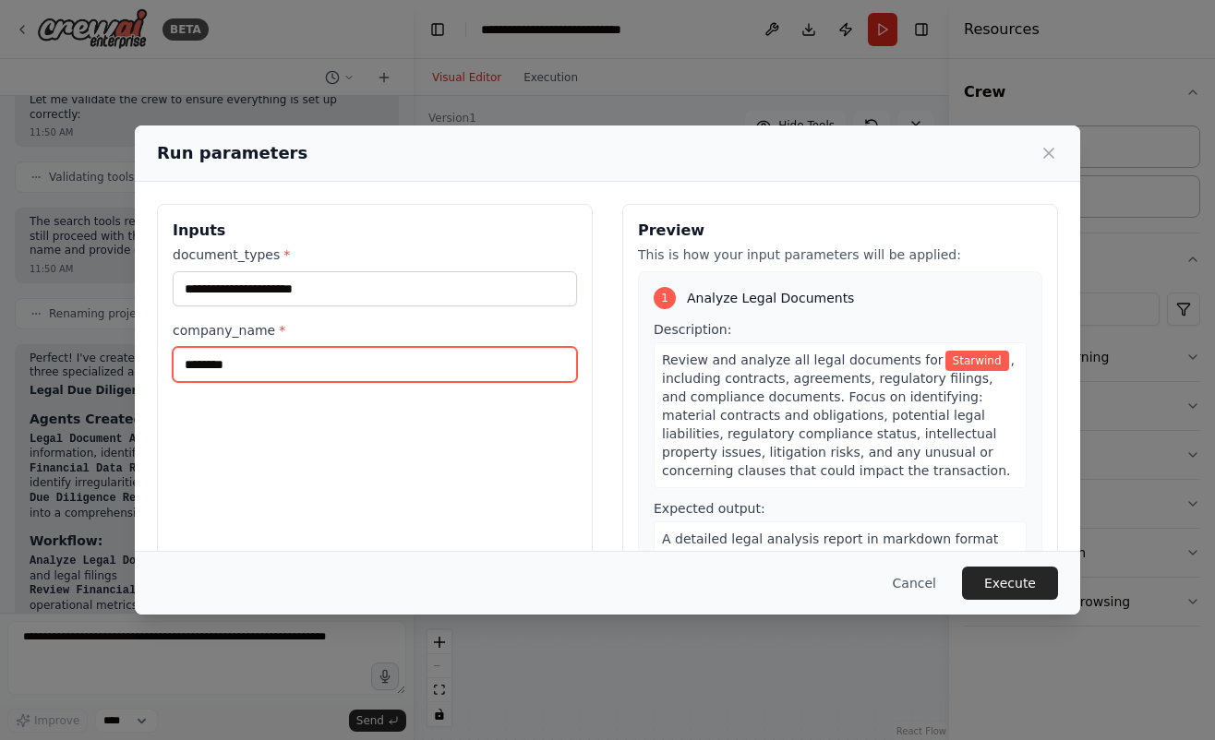
type input "********"
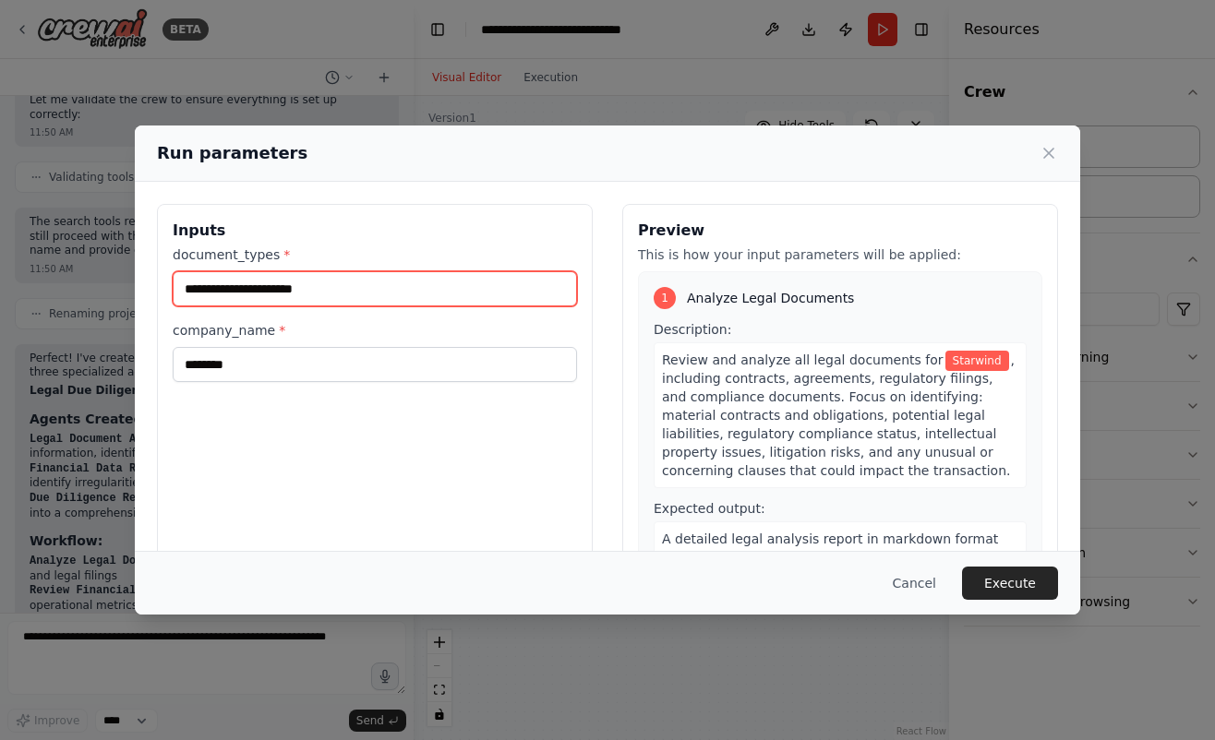
click at [334, 285] on input "document_types *" at bounding box center [375, 288] width 404 height 35
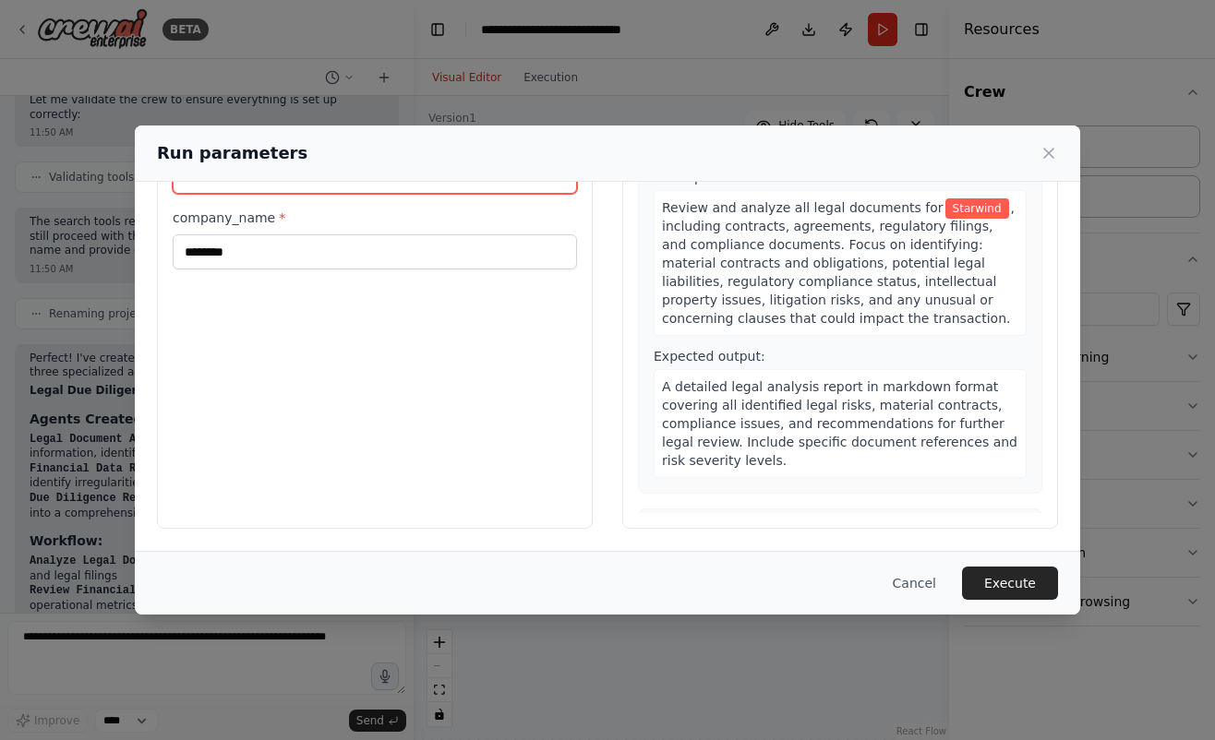
scroll to position [0, 0]
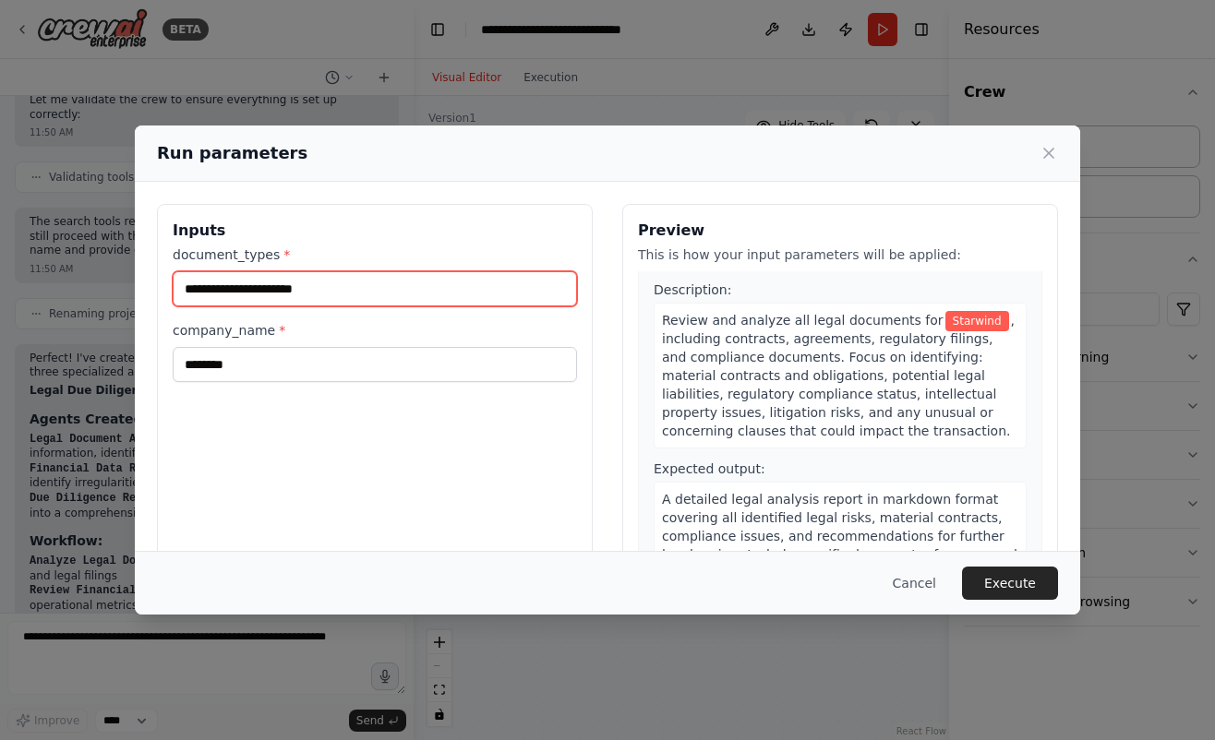
click at [503, 286] on input "document_types *" at bounding box center [375, 288] width 404 height 35
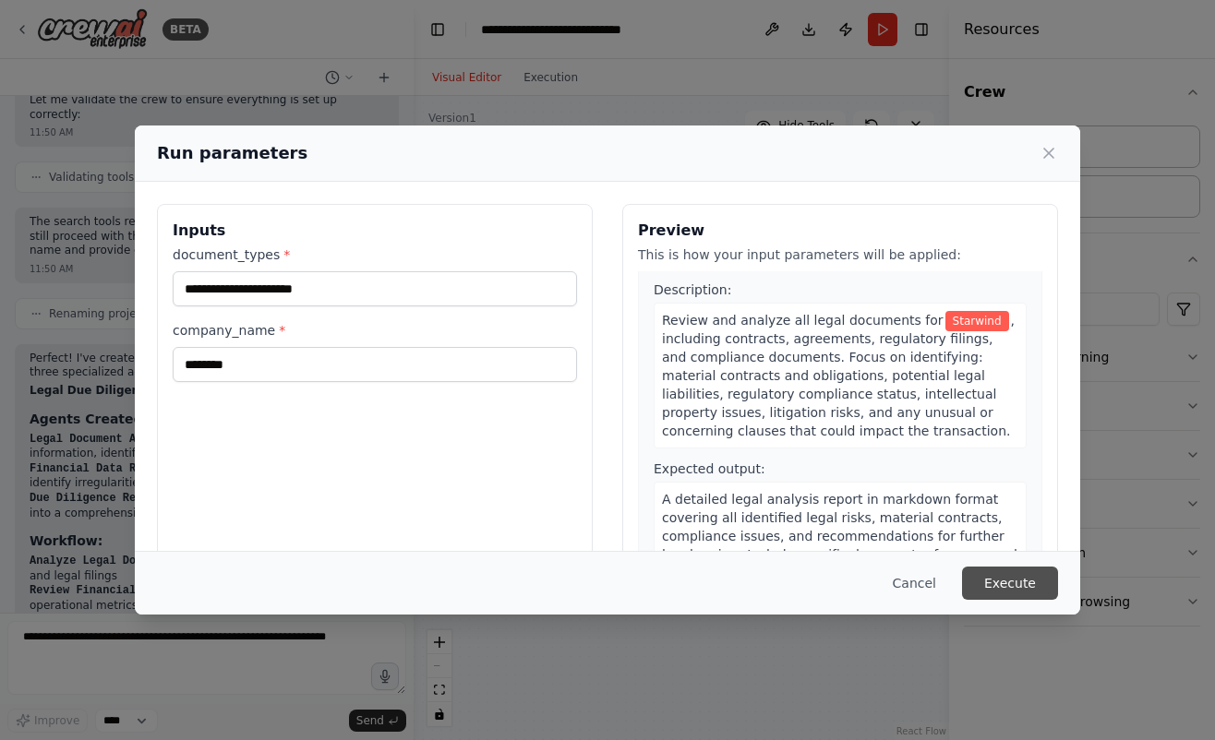
click at [1009, 591] on button "Execute" at bounding box center [1010, 583] width 96 height 33
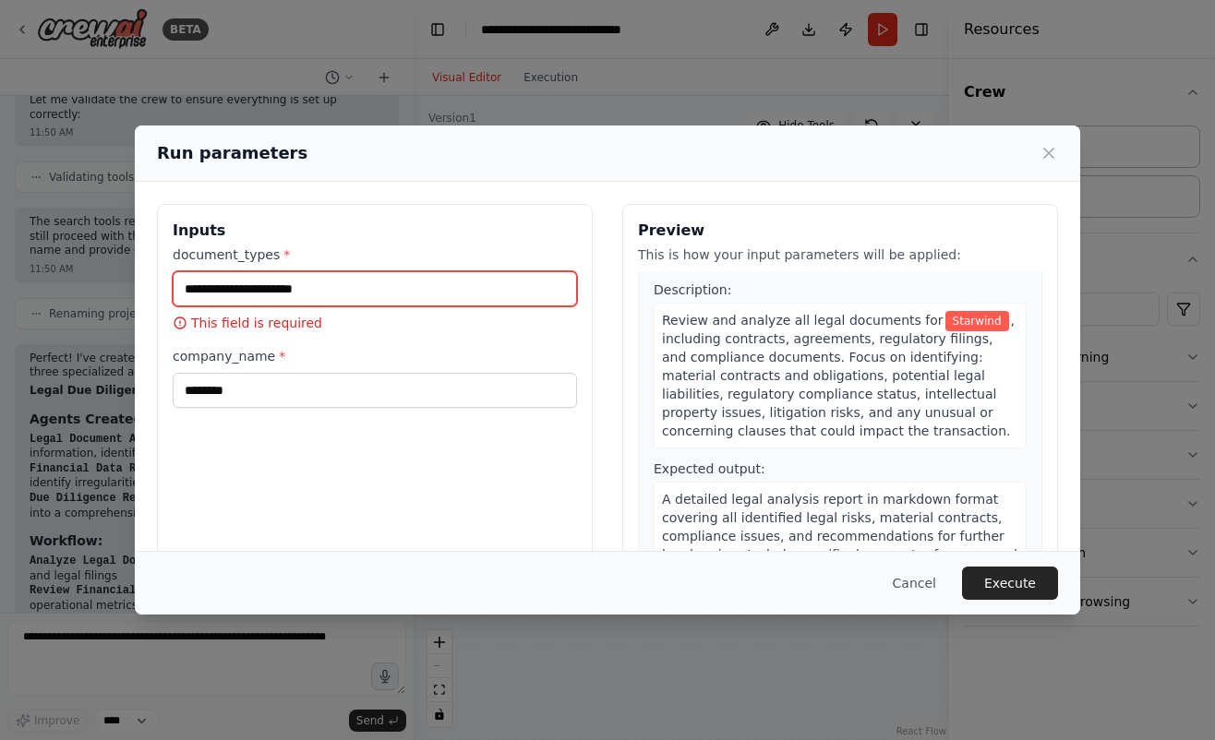
click at [270, 275] on input "document_types *" at bounding box center [375, 288] width 404 height 35
type input "**********"
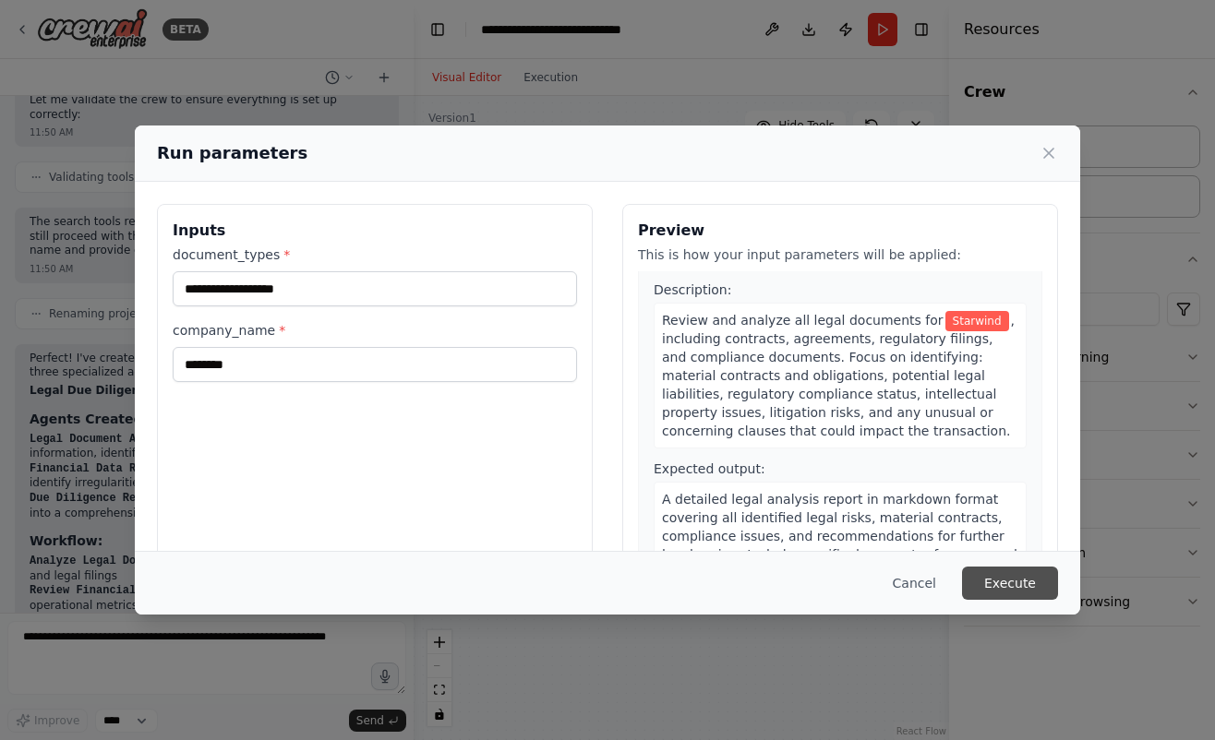
click at [997, 581] on button "Execute" at bounding box center [1010, 583] width 96 height 33
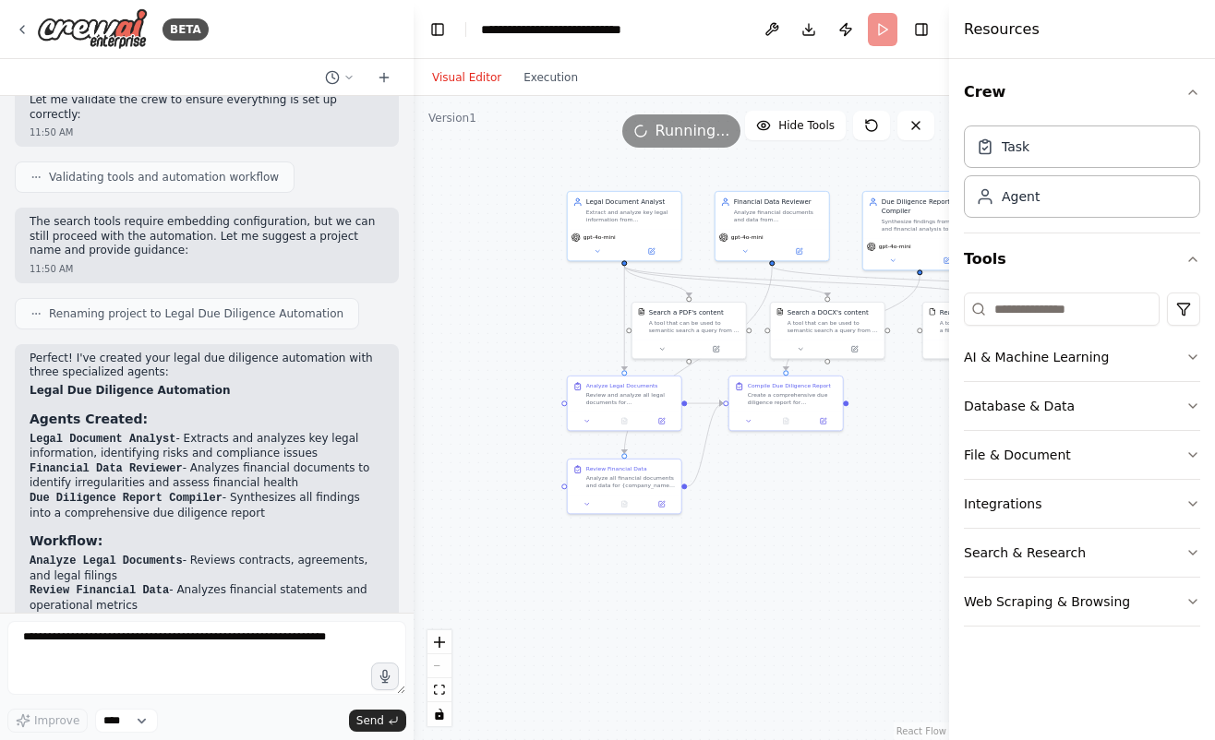
scroll to position [1401, 0]
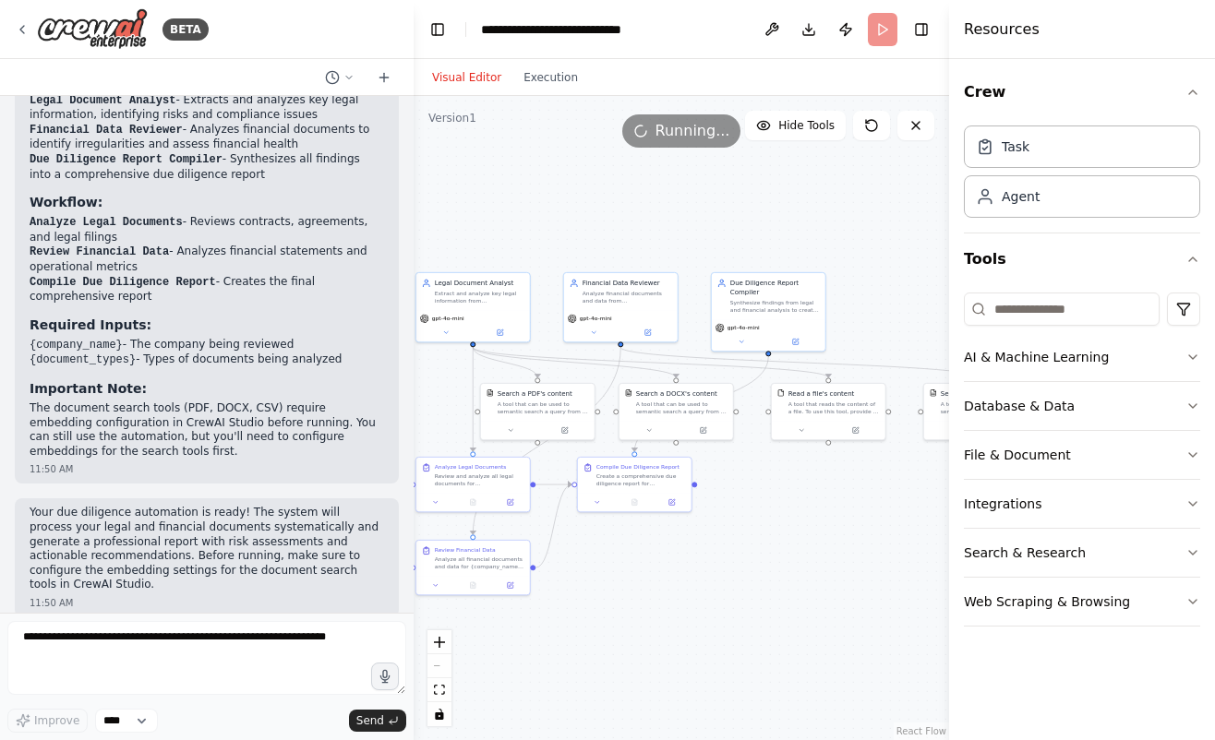
drag, startPoint x: 803, startPoint y: 572, endPoint x: 692, endPoint y: 619, distance: 120.4
click at [689, 620] on div ".deletable-edge-delete-btn { width: 20px; height: 20px; border: 0px solid #ffff…" at bounding box center [681, 418] width 535 height 644
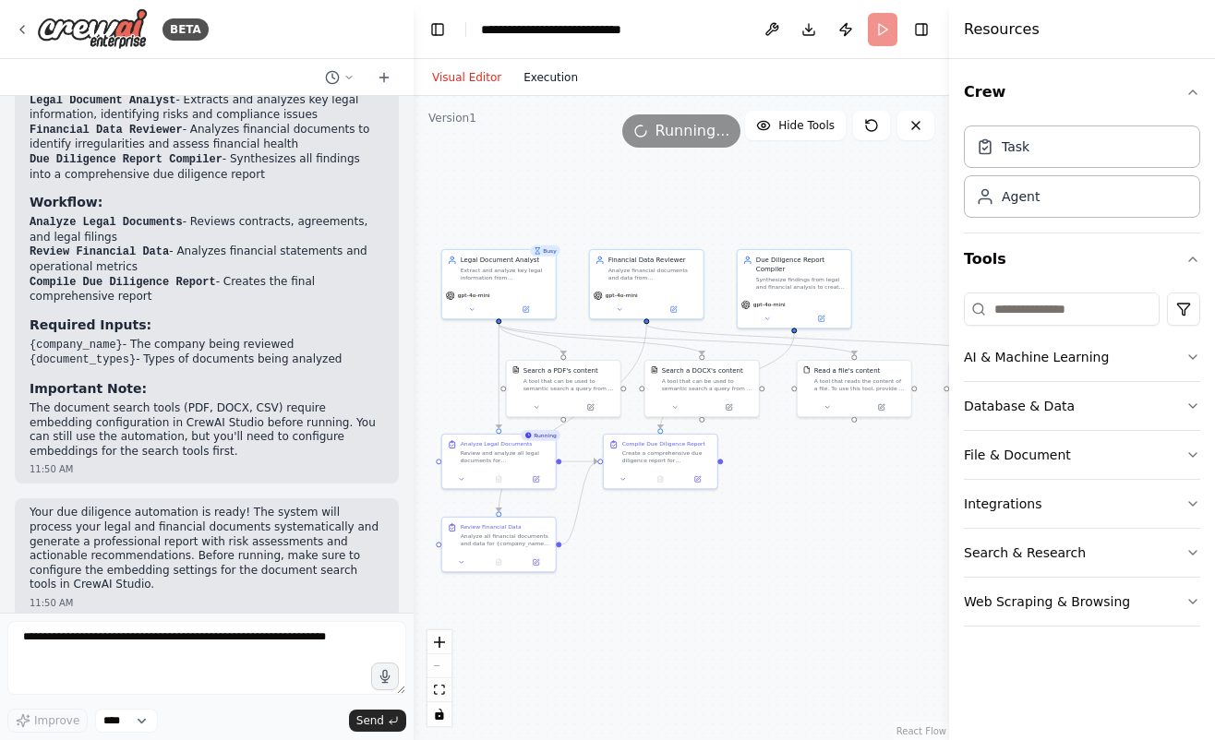
click at [554, 70] on button "Execution" at bounding box center [550, 77] width 77 height 22
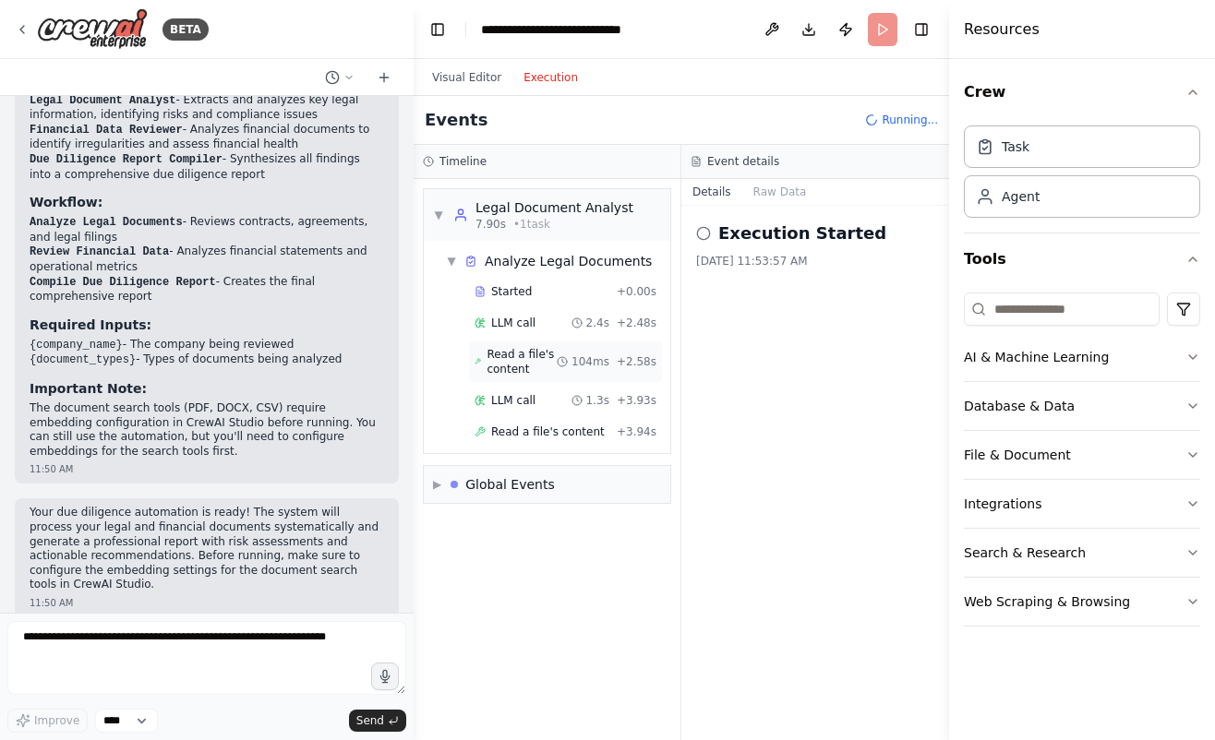
click at [556, 366] on span "Read a file's content" at bounding box center [521, 362] width 70 height 30
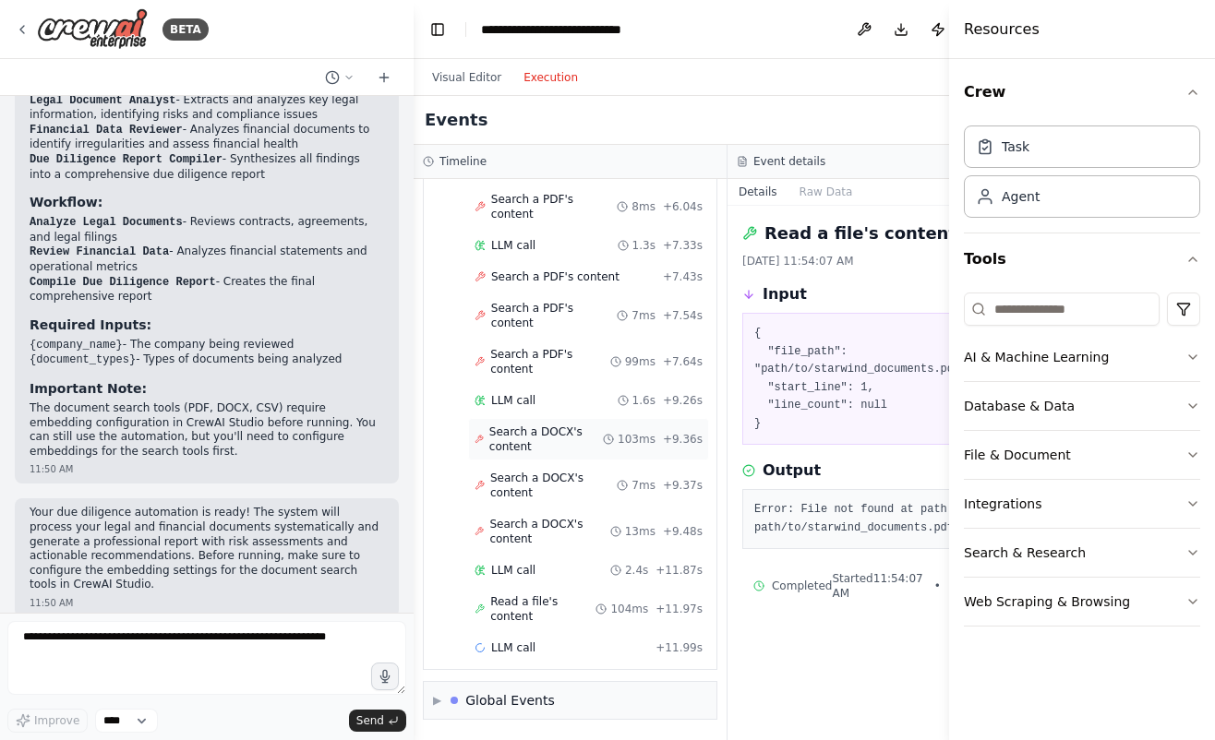
scroll to position [506, 0]
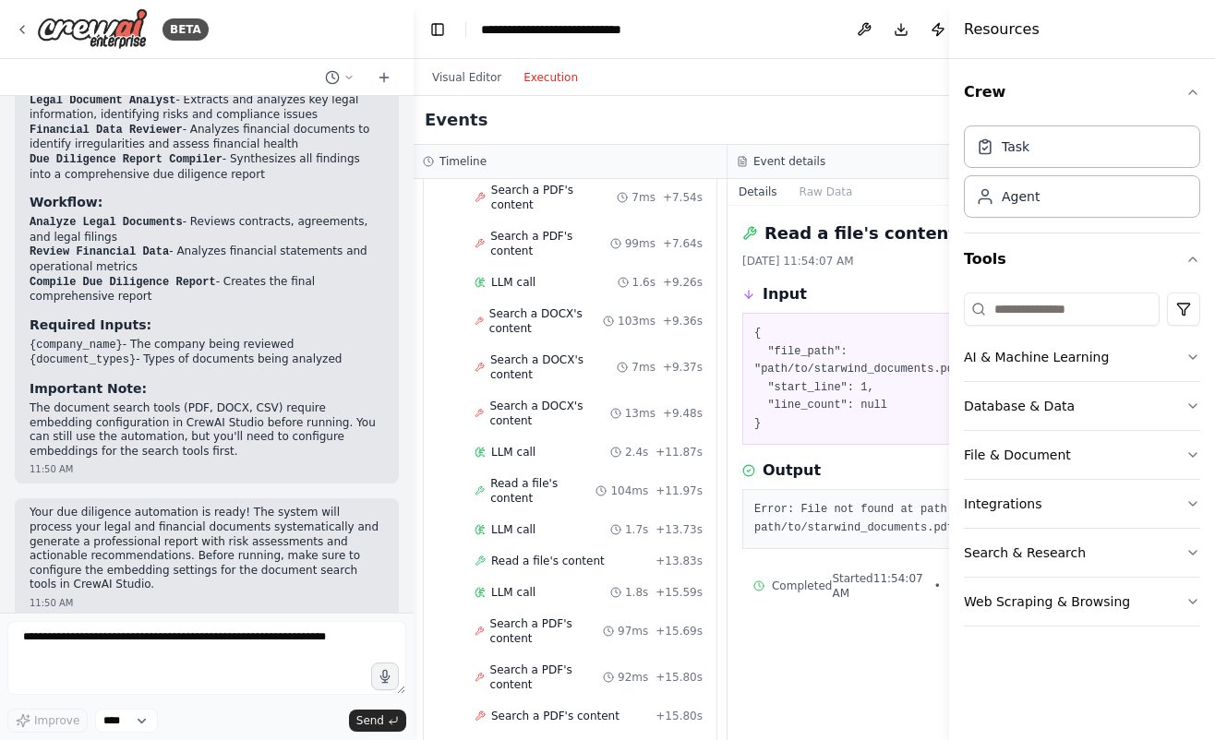
click at [462, 90] on div "Visual Editor Execution" at bounding box center [505, 77] width 168 height 37
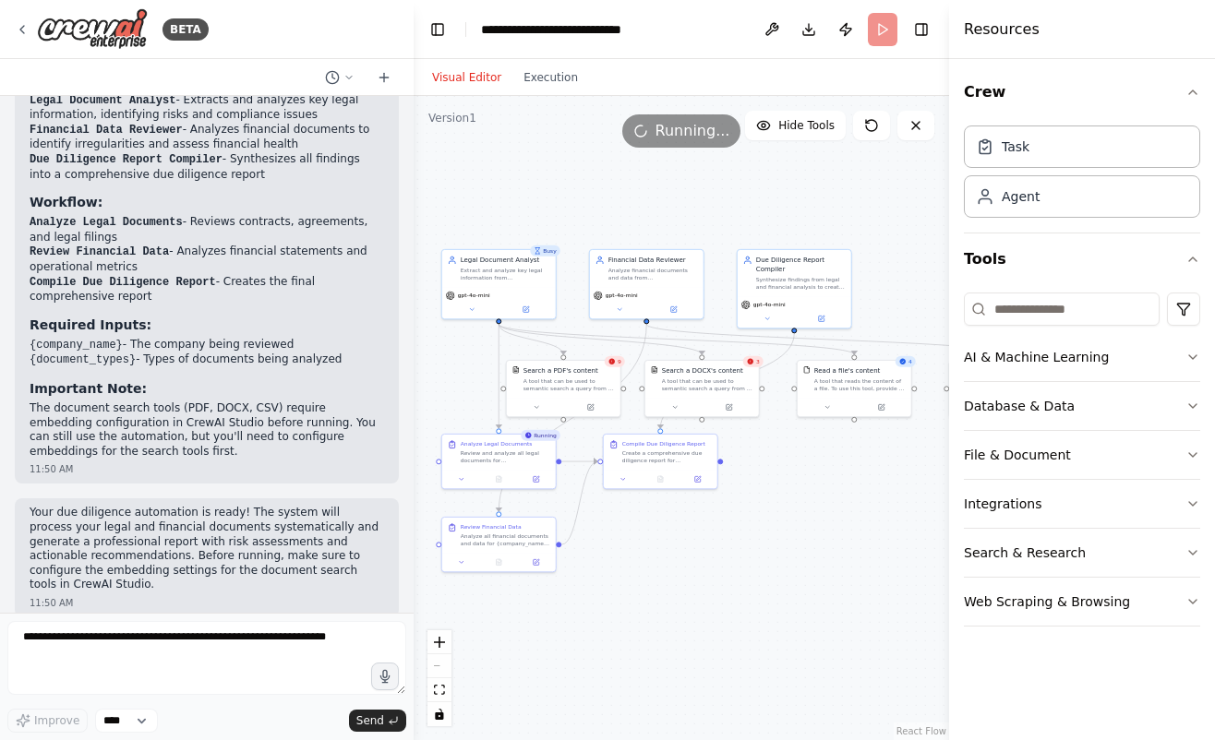
click at [460, 81] on button "Visual Editor" at bounding box center [466, 77] width 91 height 22
click at [920, 132] on icon at bounding box center [915, 125] width 15 height 15
click at [699, 132] on span "Running..." at bounding box center [692, 131] width 75 height 22
click at [550, 67] on button "Execution" at bounding box center [550, 77] width 77 height 22
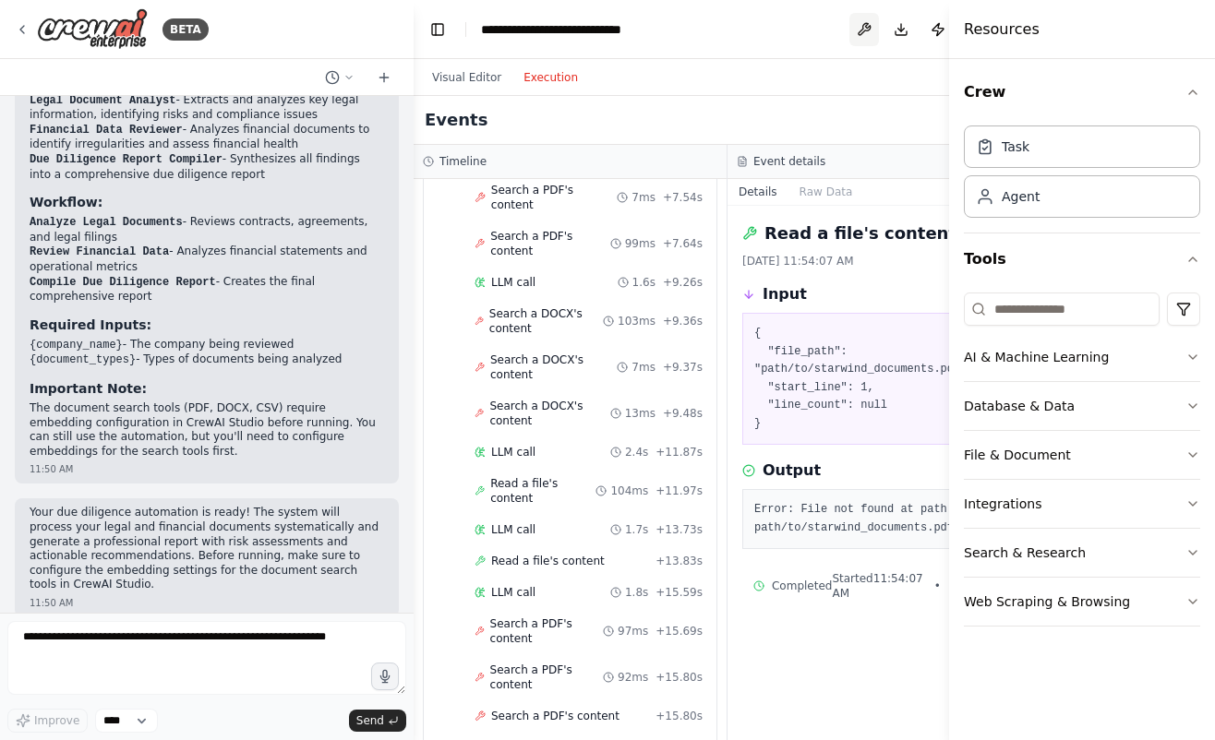
click at [849, 24] on button at bounding box center [864, 29] width 30 height 33
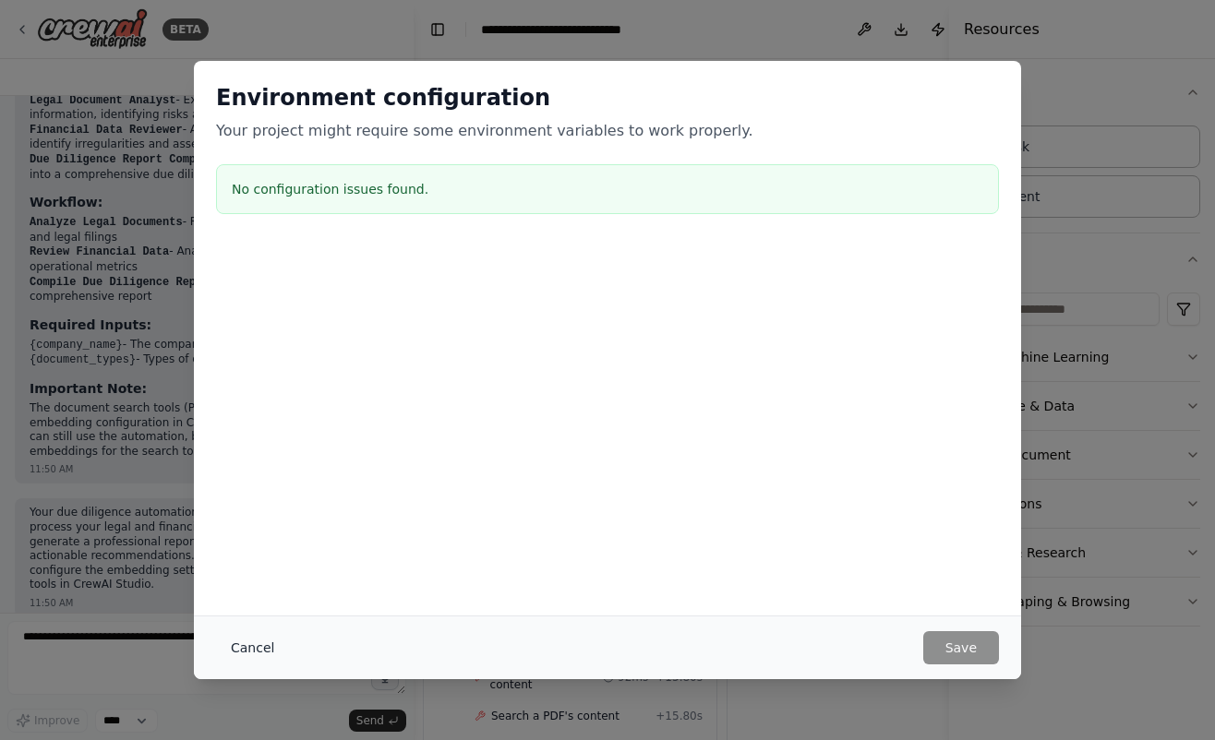
click at [238, 638] on button "Cancel" at bounding box center [252, 647] width 73 height 33
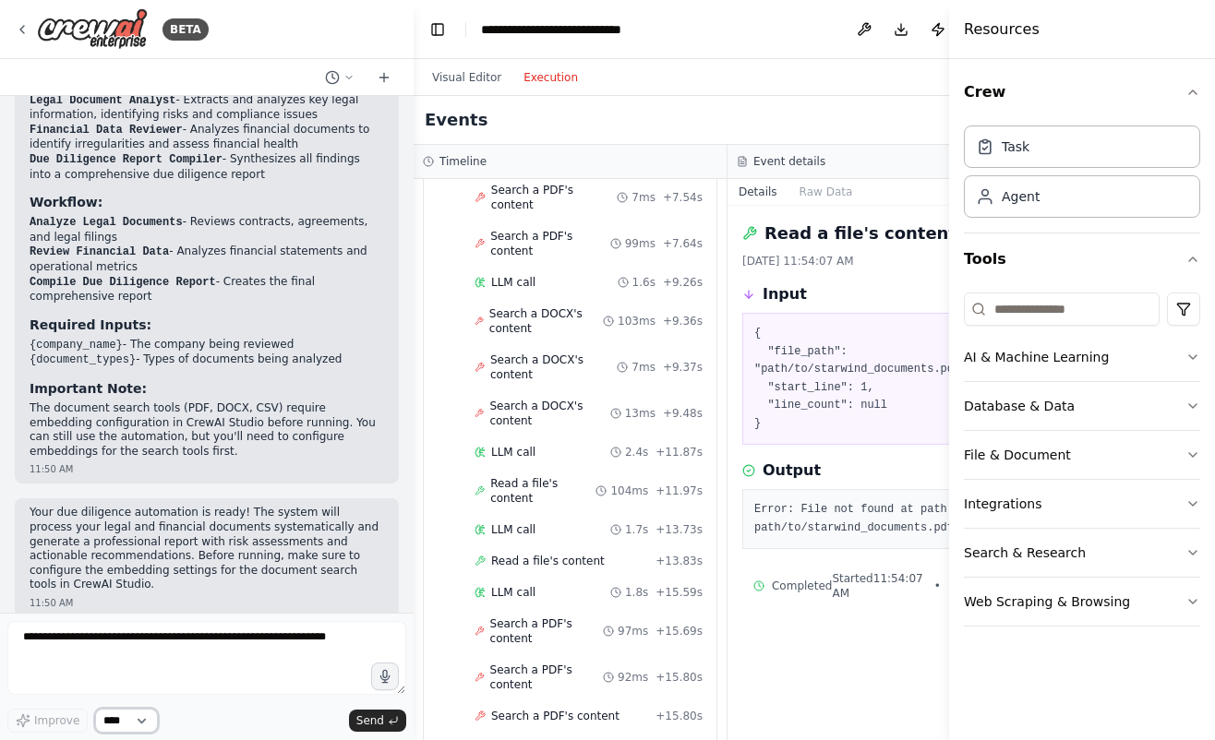
click at [127, 723] on select "****" at bounding box center [126, 721] width 63 height 24
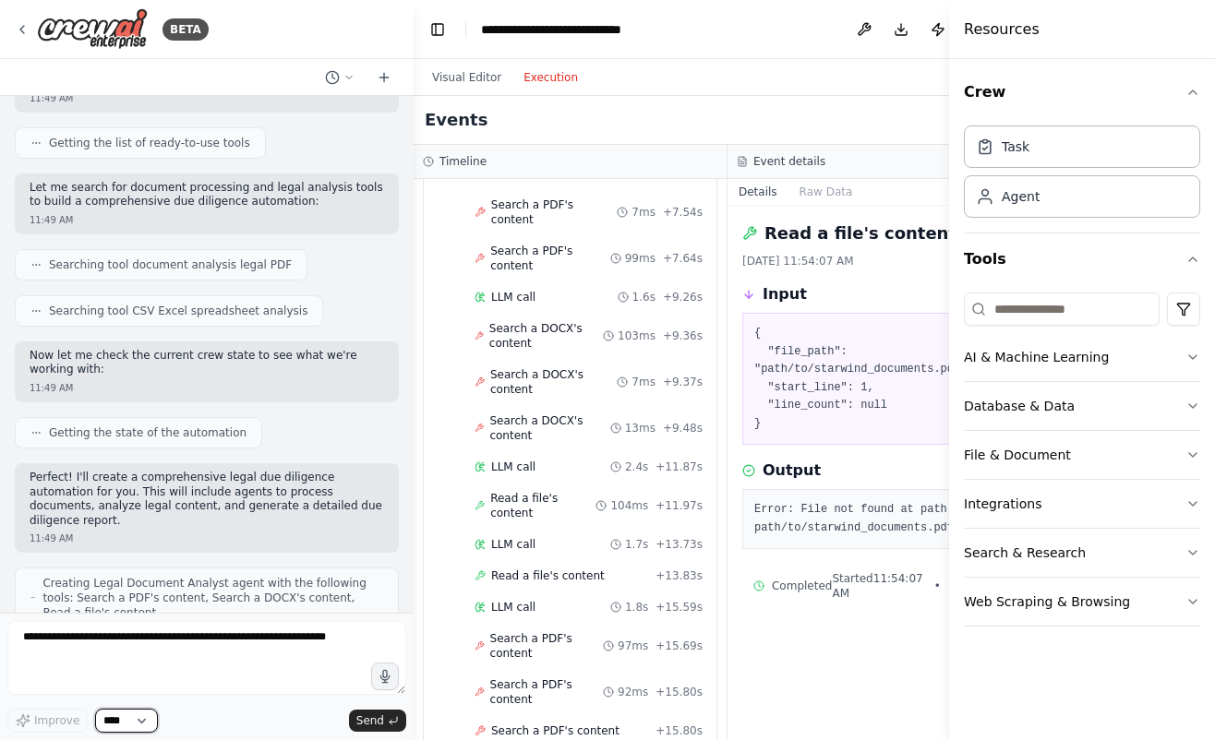
scroll to position [54, 0]
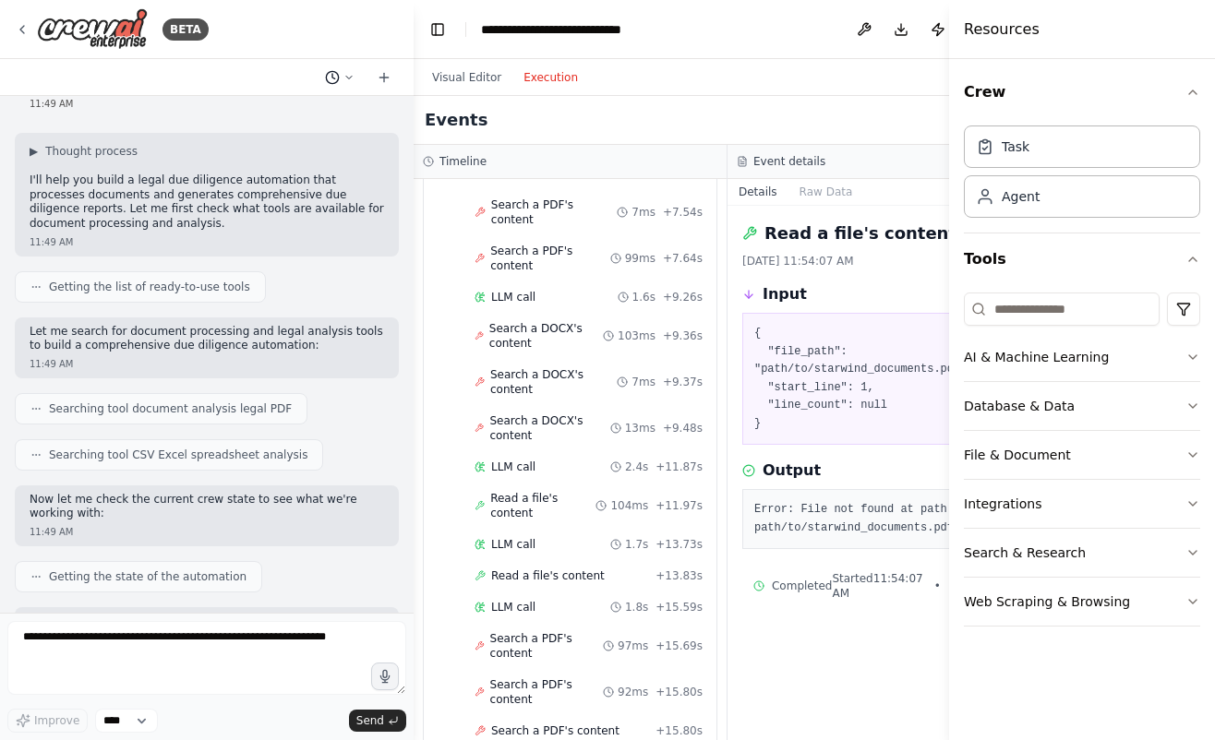
click at [332, 74] on polyline at bounding box center [333, 76] width 3 height 5
click at [332, 73] on div at bounding box center [207, 370] width 414 height 740
click at [387, 73] on icon at bounding box center [384, 77] width 15 height 15
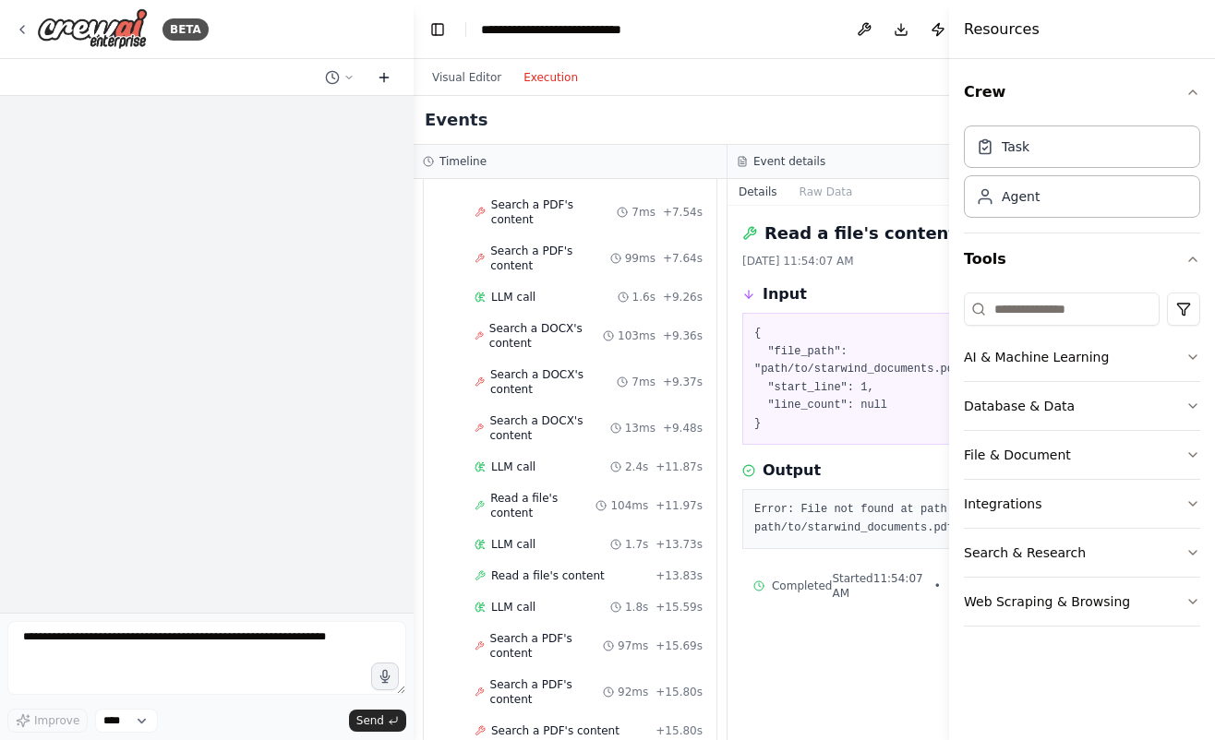
scroll to position [0, 0]
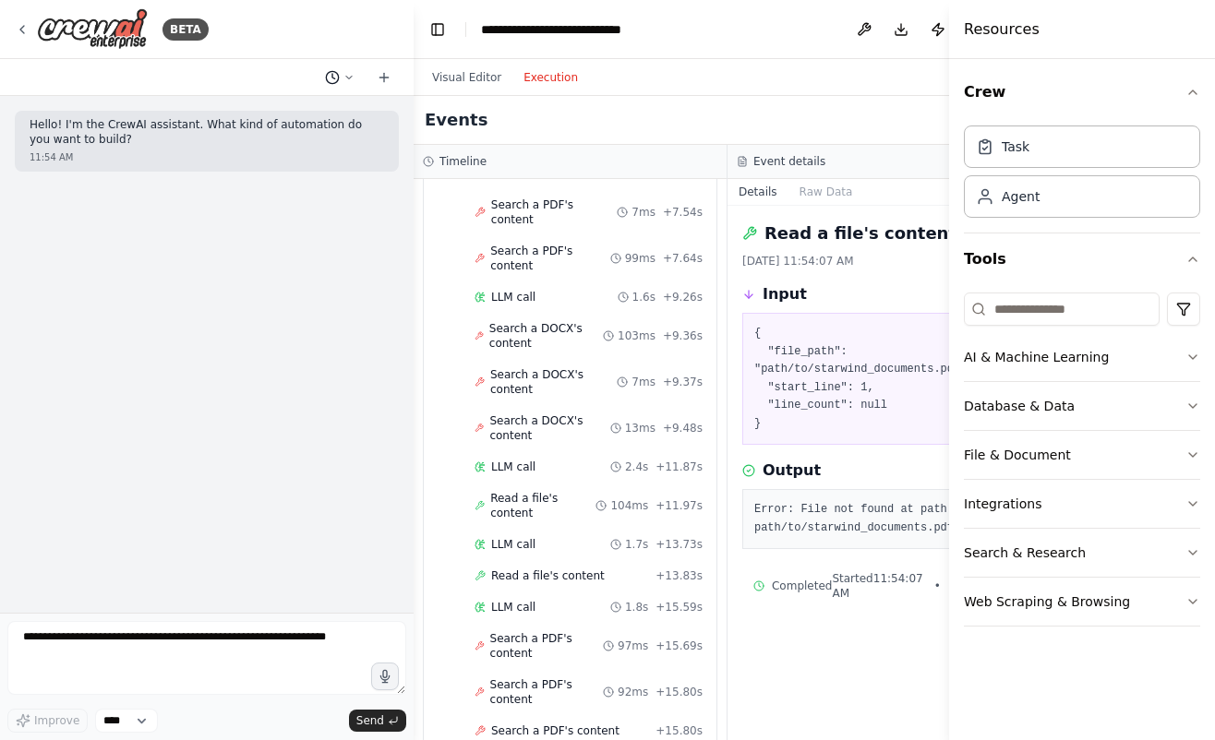
click at [331, 78] on icon at bounding box center [332, 77] width 15 height 15
click at [328, 148] on div "We are working on a legal due diligence agent that takes in documents and provi…" at bounding box center [302, 145] width 205 height 15
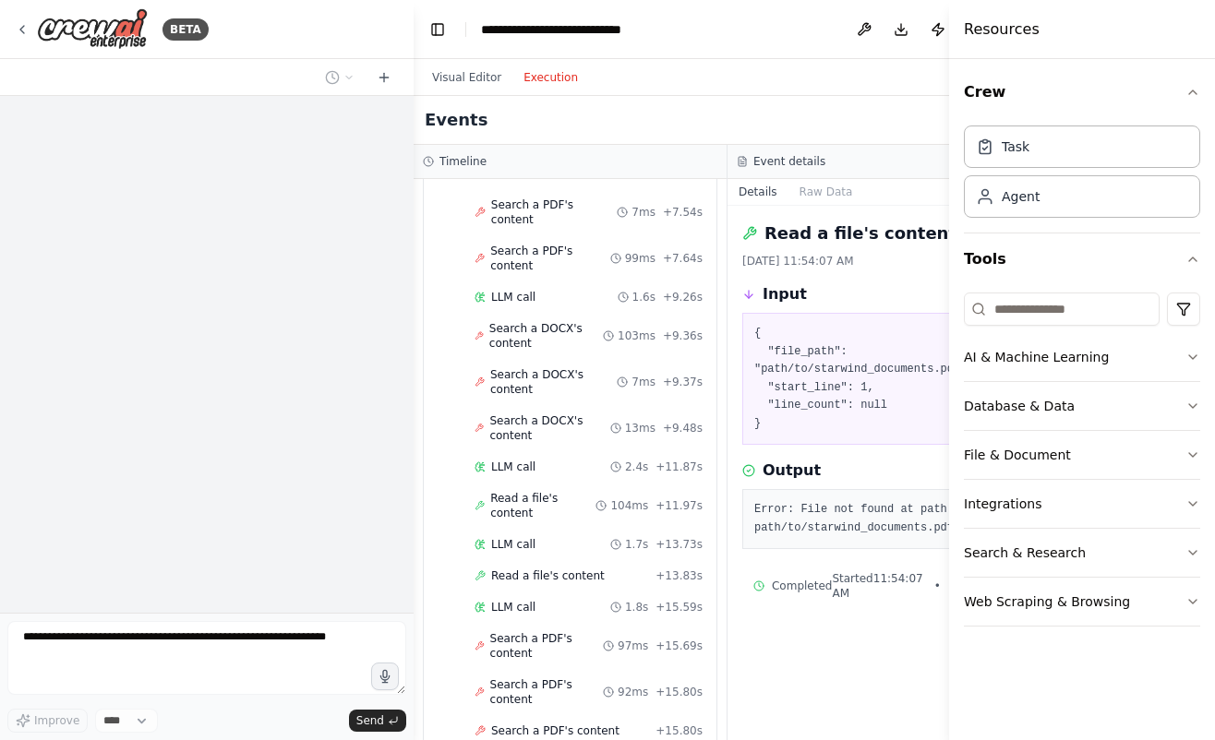
scroll to position [800, 0]
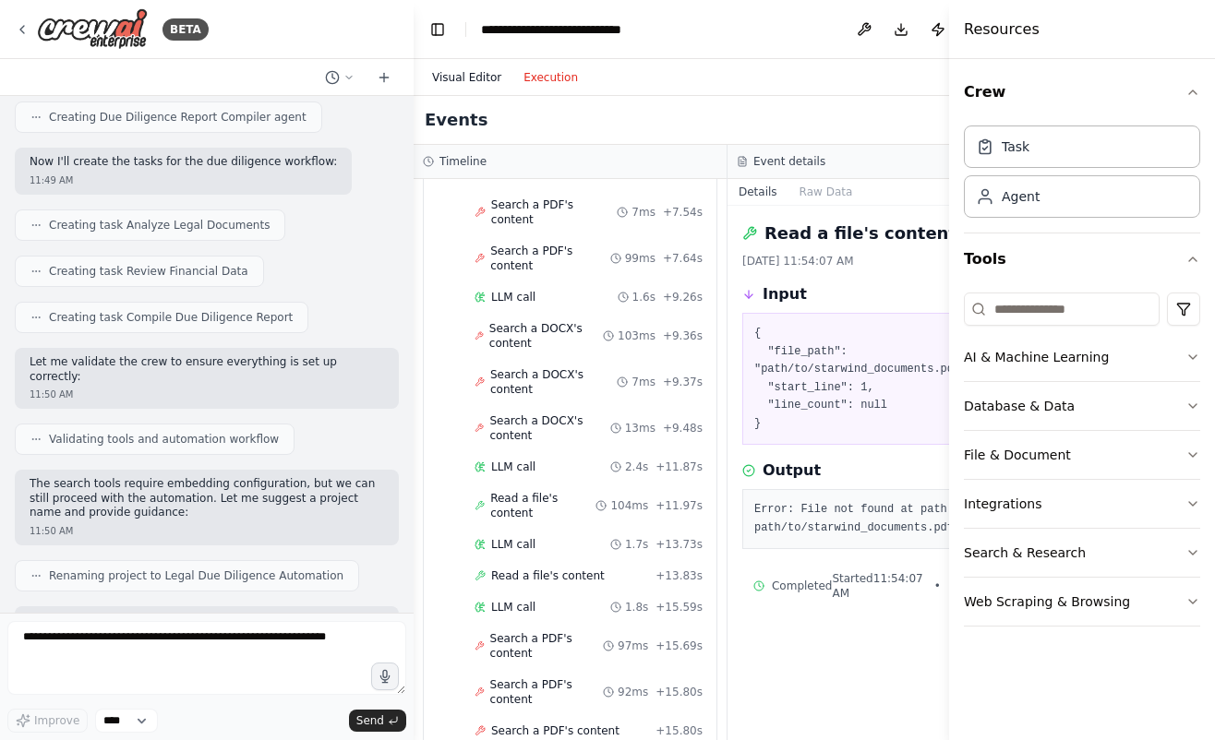
click at [461, 84] on button "Visual Editor" at bounding box center [466, 77] width 91 height 22
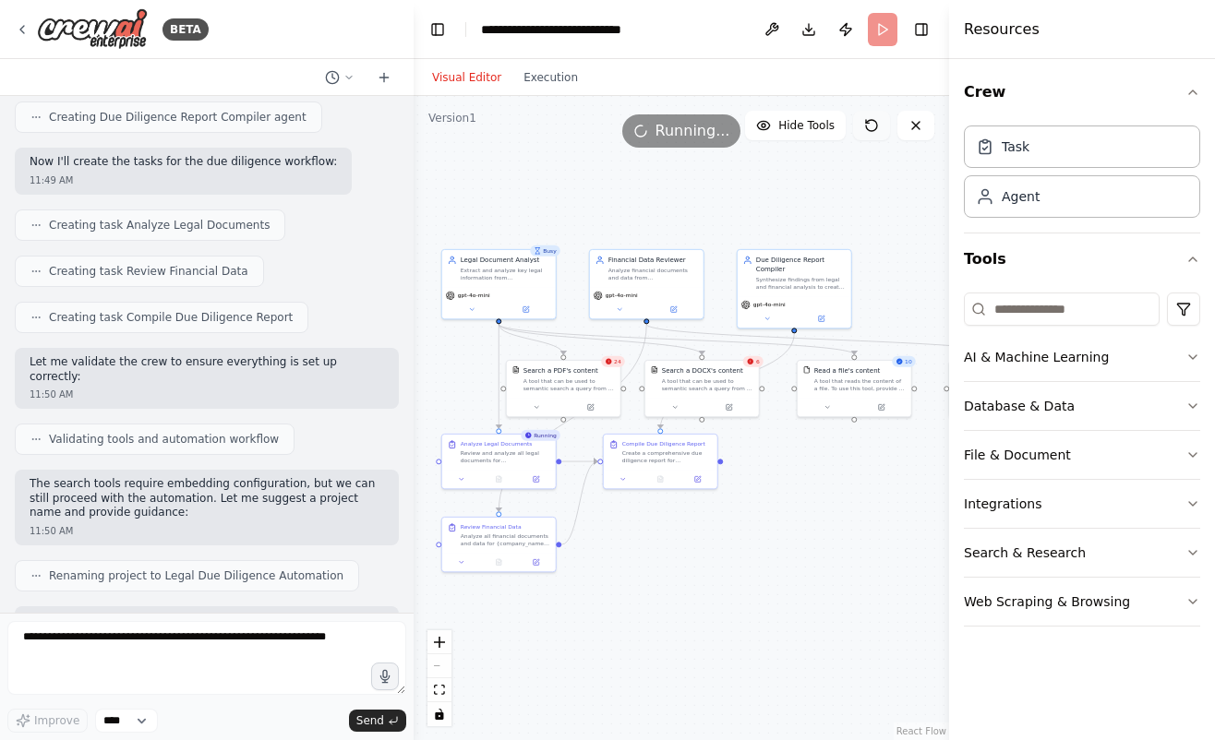
click at [879, 132] on button at bounding box center [871, 126] width 37 height 30
click at [620, 362] on span "24" at bounding box center [617, 361] width 7 height 7
click at [695, 558] on div ".deletable-edge-delete-btn { width: 20px; height: 20px; border: 0px solid #ffff…" at bounding box center [681, 418] width 535 height 644
click at [1053, 153] on div "Task" at bounding box center [1082, 146] width 236 height 42
click at [1109, 371] on button "AI & Machine Learning" at bounding box center [1082, 357] width 236 height 48
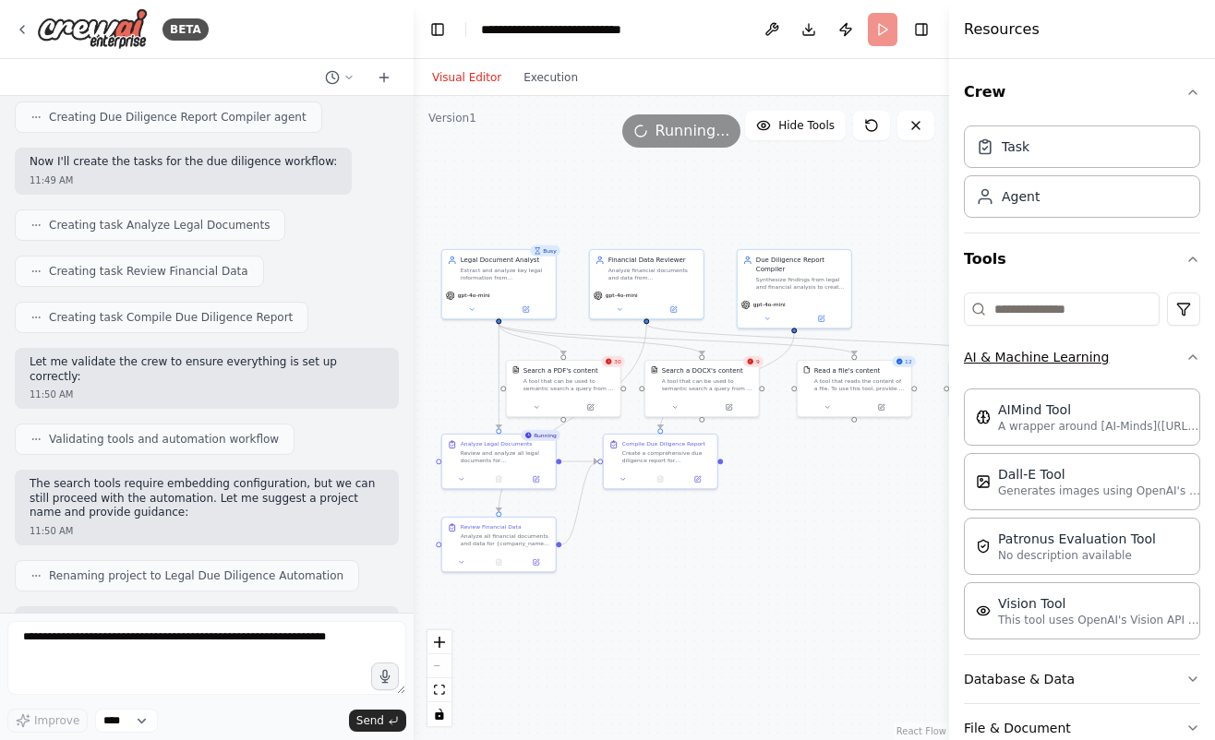
click at [1107, 365] on button "AI & Machine Learning" at bounding box center [1082, 357] width 236 height 48
click at [1095, 704] on button "File & Document" at bounding box center [1082, 728] width 236 height 48
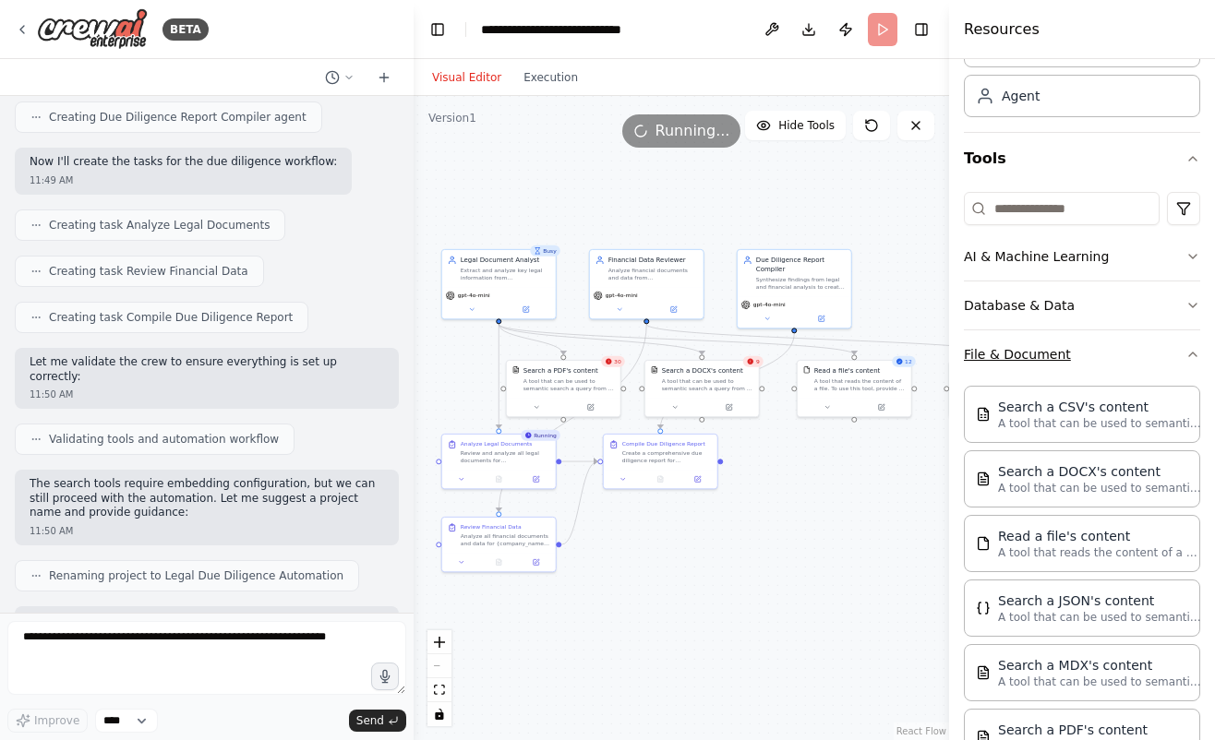
scroll to position [113, 0]
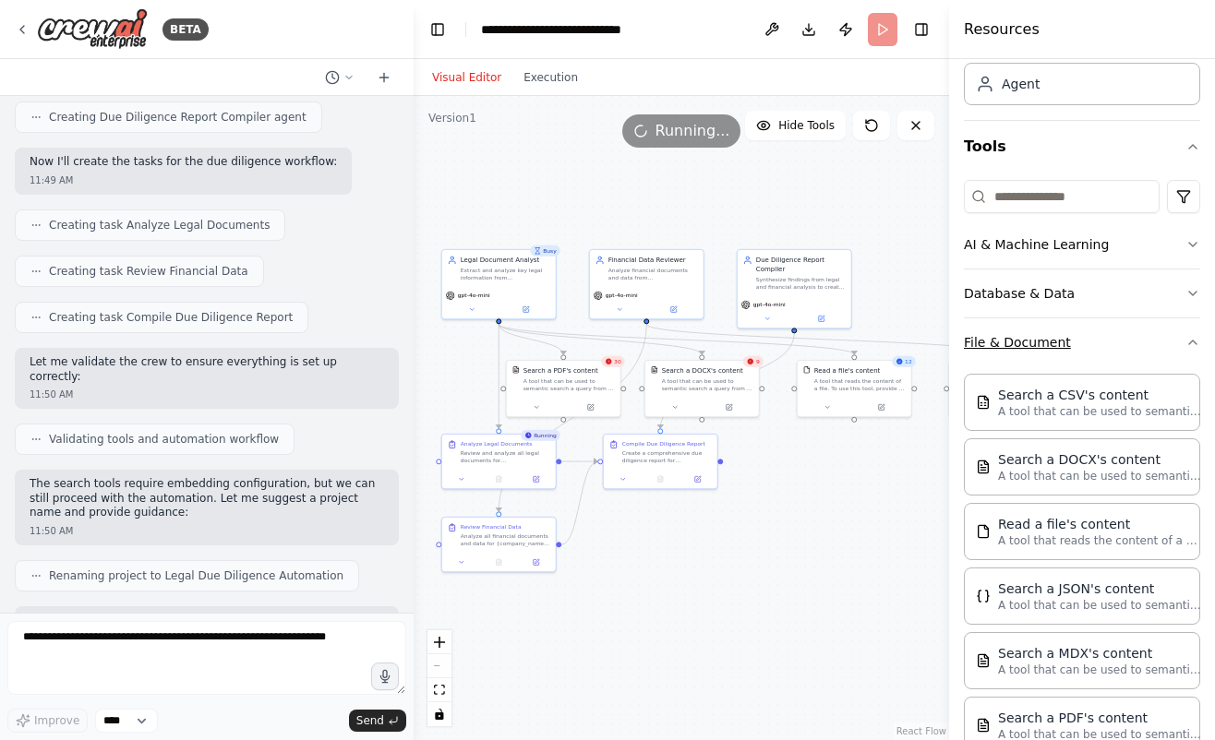
click at [1057, 346] on button "File & Document" at bounding box center [1082, 342] width 236 height 48
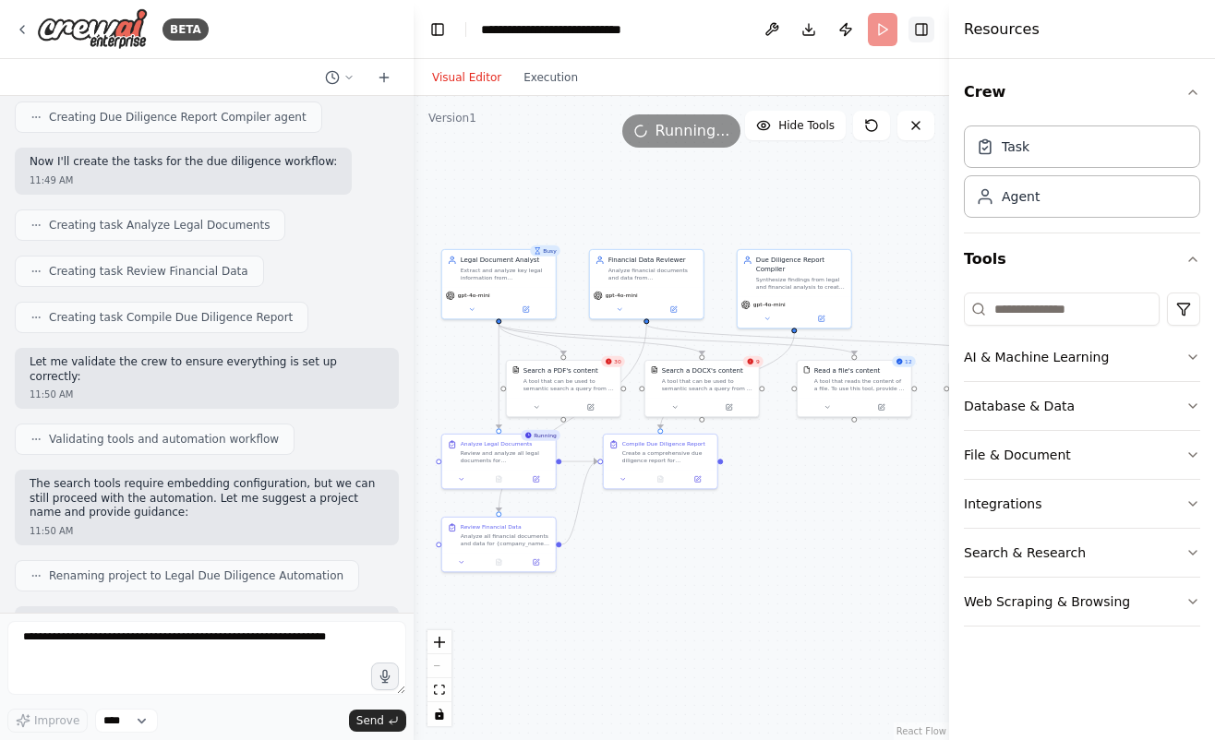
click at [909, 28] on button "Toggle Right Sidebar" at bounding box center [921, 30] width 26 height 26
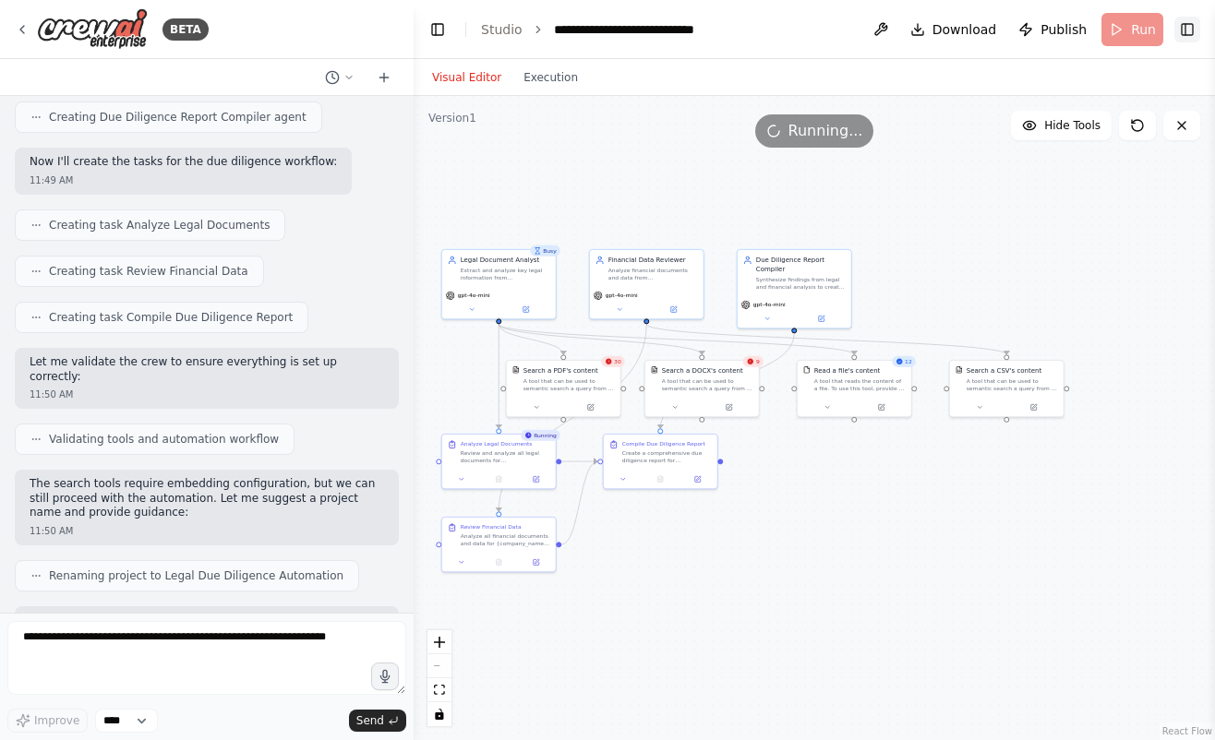
click at [1182, 37] on button "Toggle Right Sidebar" at bounding box center [1187, 30] width 26 height 26
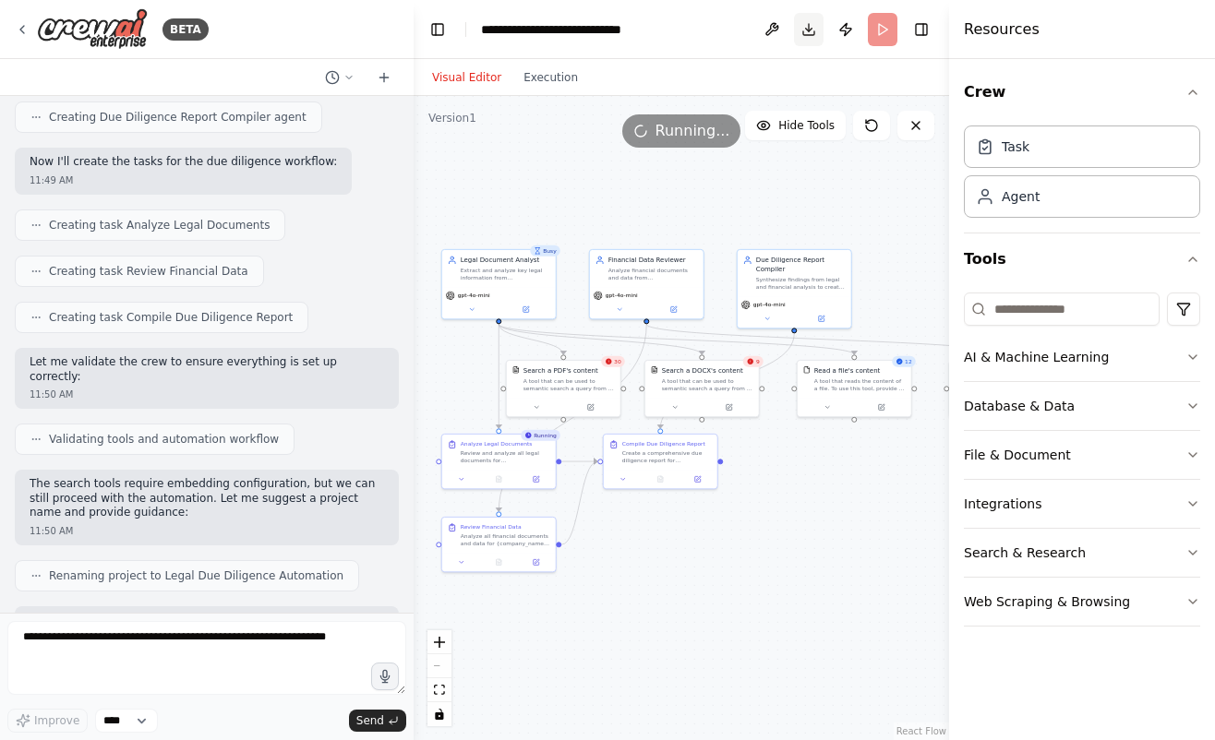
click at [921, 34] on button "Toggle Right Sidebar" at bounding box center [921, 30] width 26 height 26
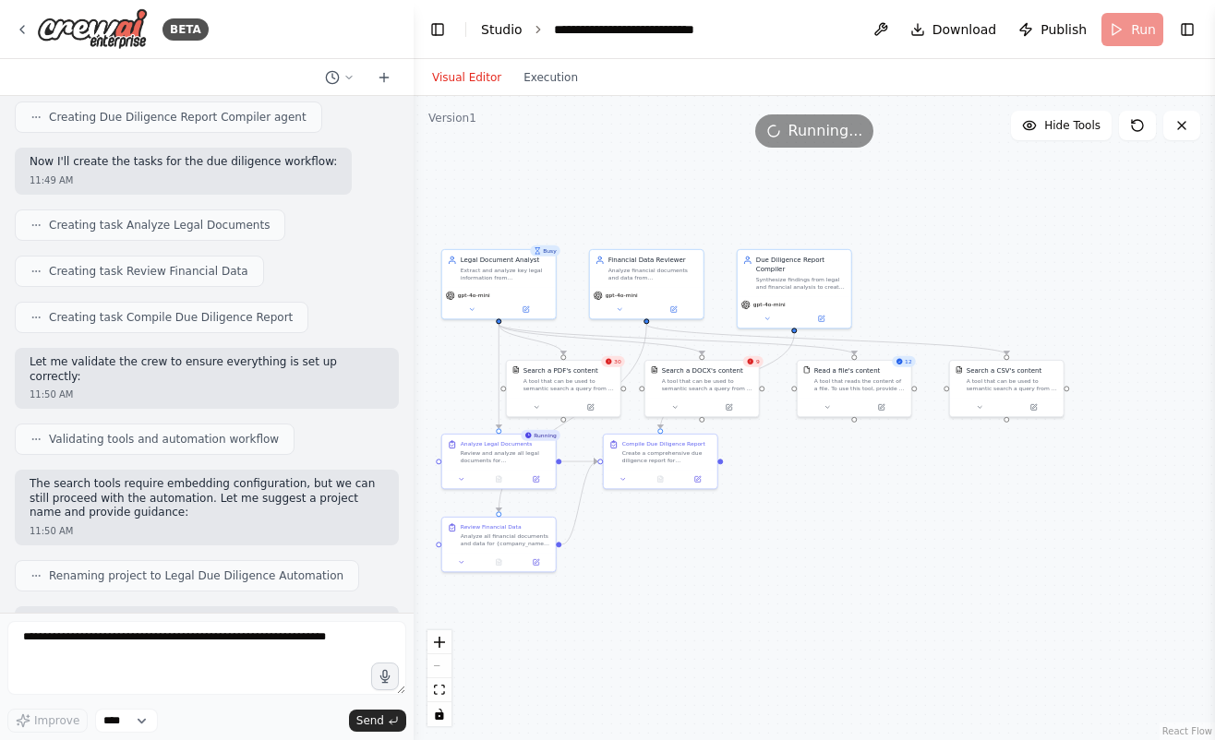
click at [489, 30] on link "Studio" at bounding box center [502, 29] width 42 height 15
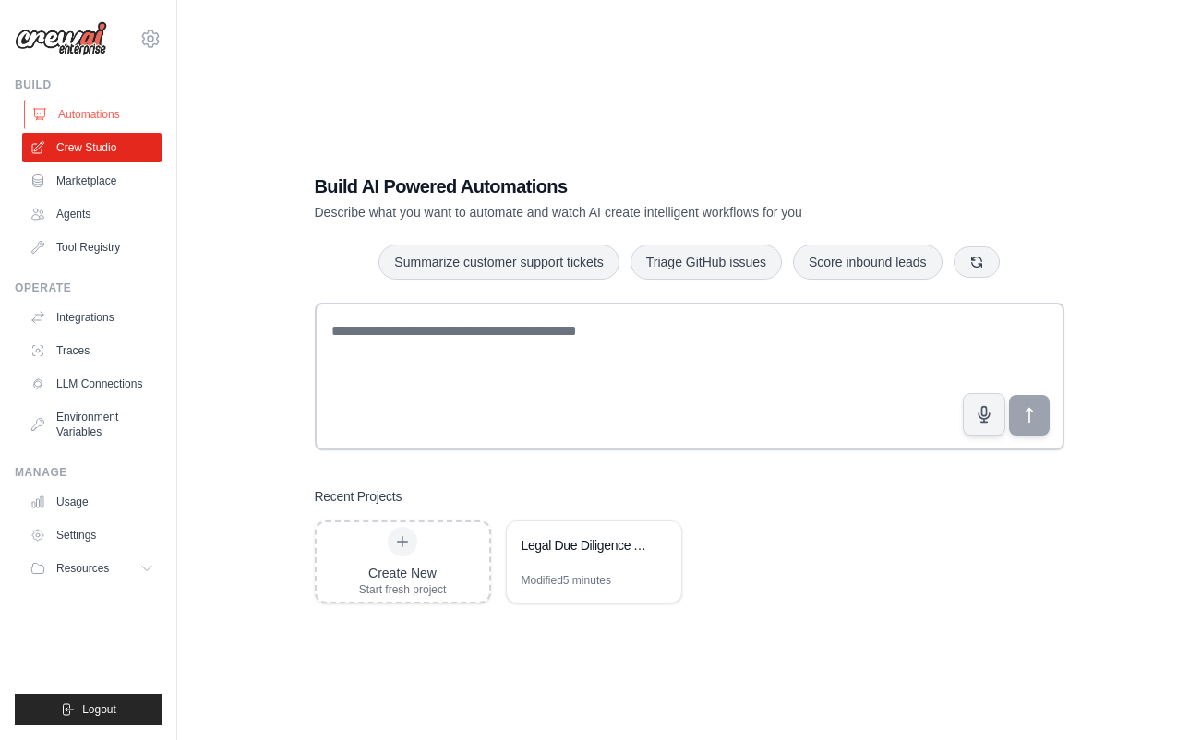
click at [83, 118] on link "Automations" at bounding box center [93, 115] width 139 height 30
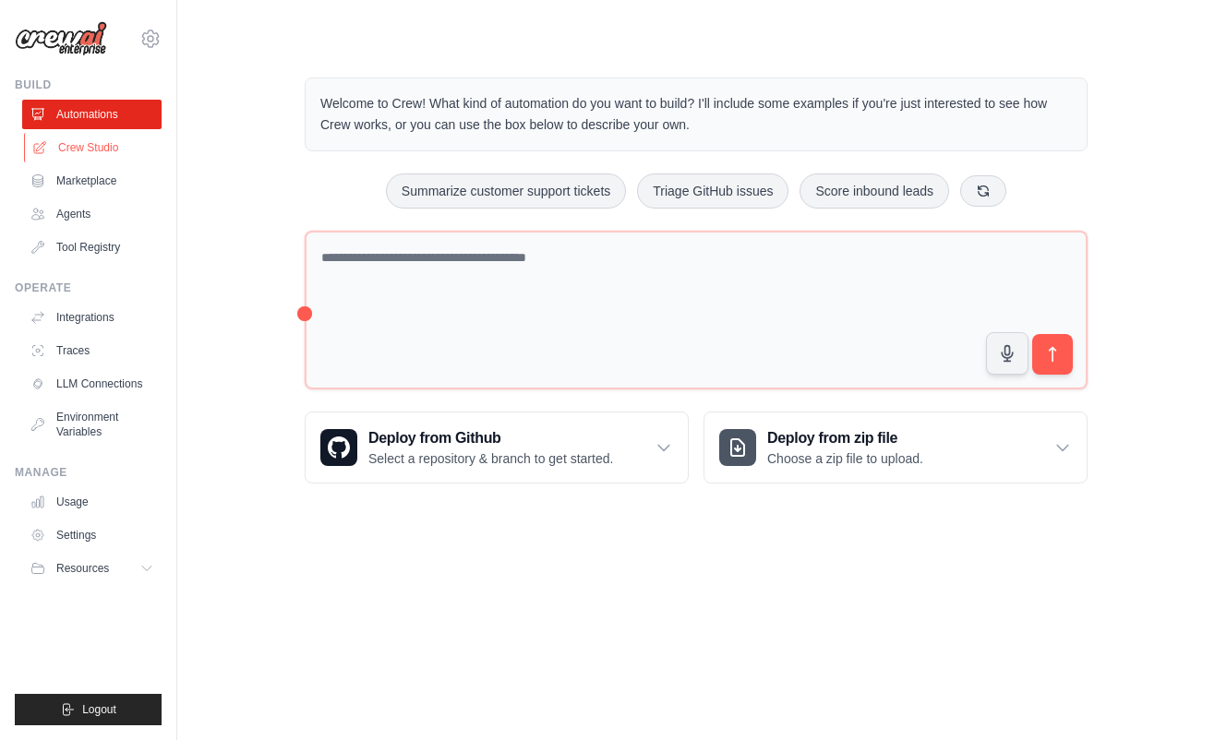
click at [87, 147] on link "Crew Studio" at bounding box center [93, 148] width 139 height 30
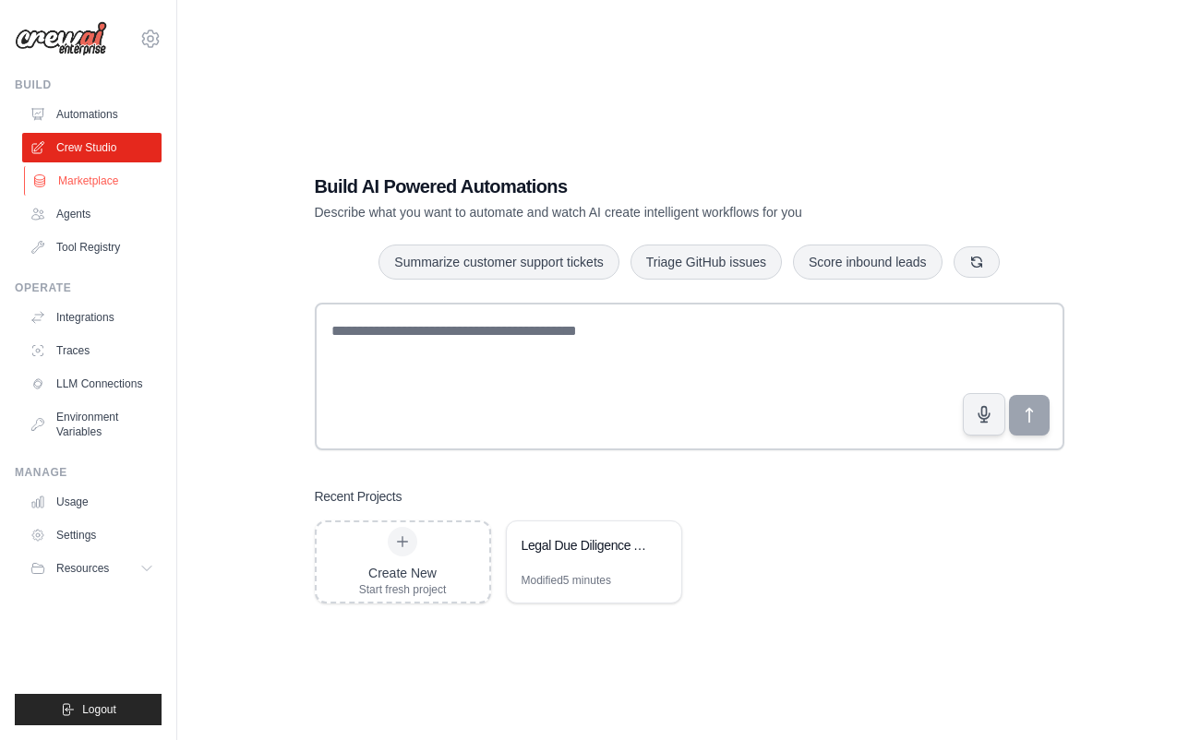
click at [93, 187] on link "Marketplace" at bounding box center [93, 181] width 139 height 30
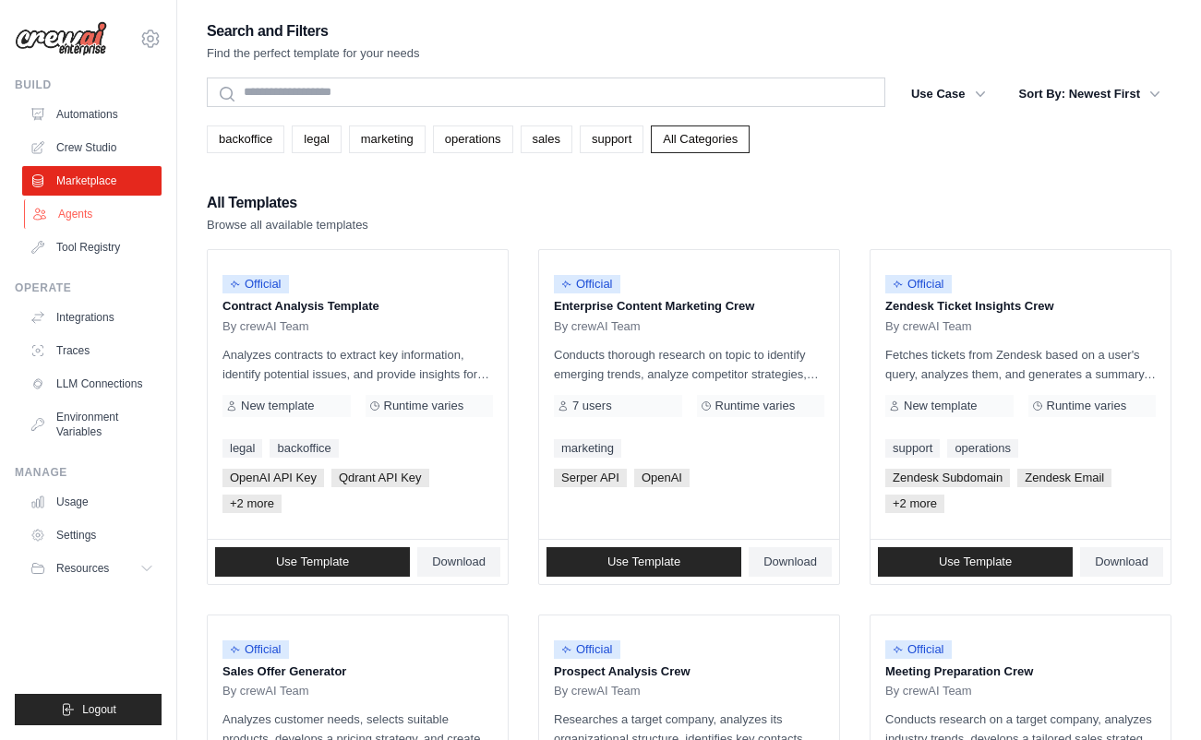
click at [90, 200] on link "Agents" at bounding box center [93, 214] width 139 height 30
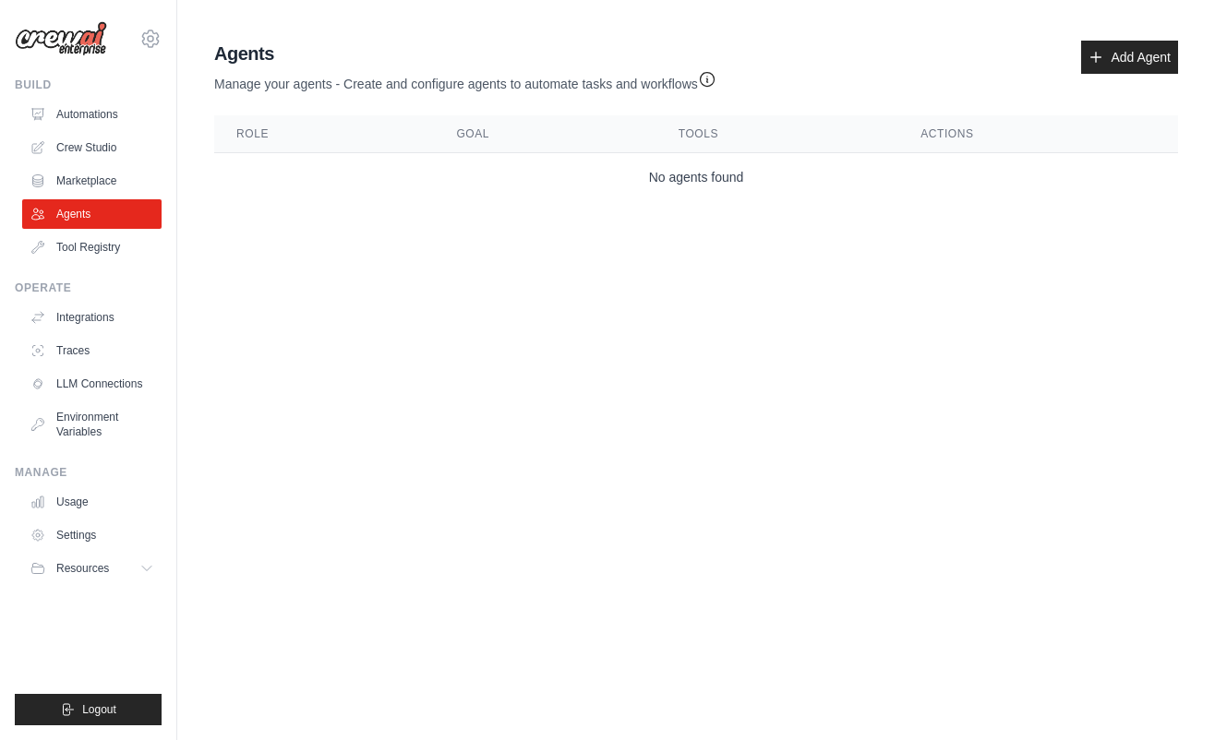
click at [90, 229] on ul "Automations Crew Studio Marketplace Agents Tool Registry" at bounding box center [91, 181] width 139 height 162
click at [80, 106] on link "Automations" at bounding box center [93, 115] width 139 height 30
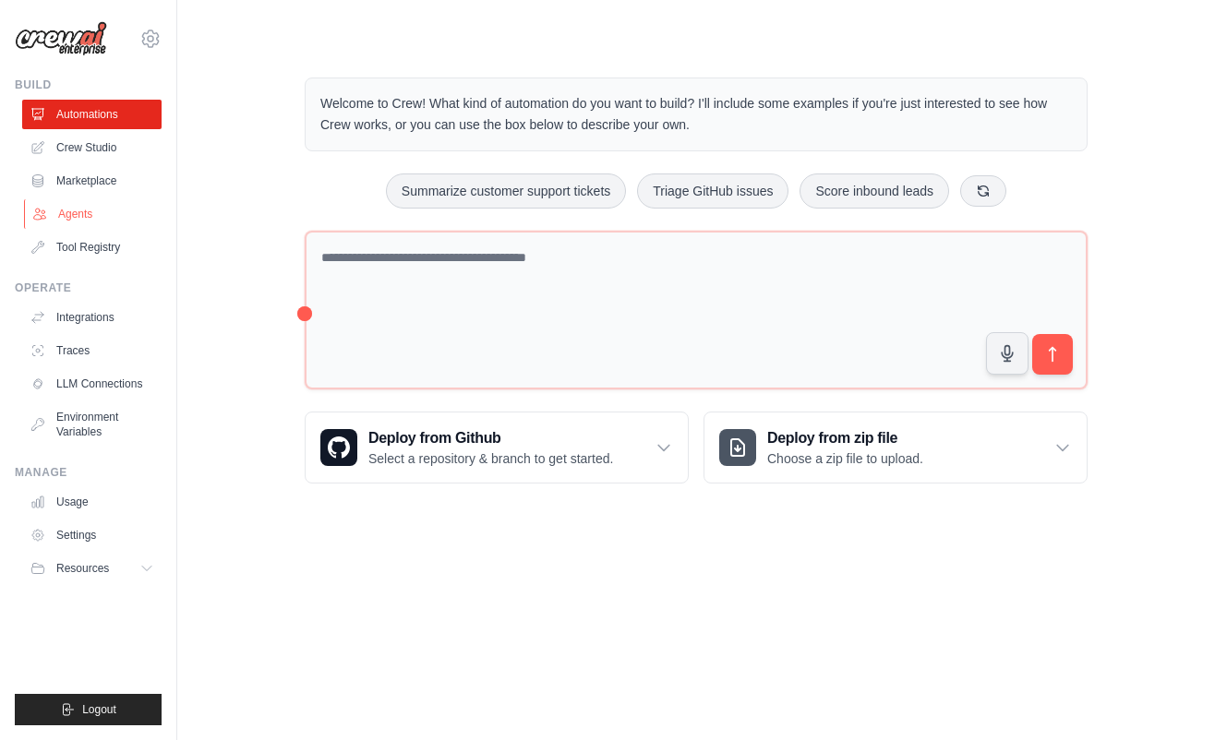
click at [120, 216] on link "Agents" at bounding box center [93, 214] width 139 height 30
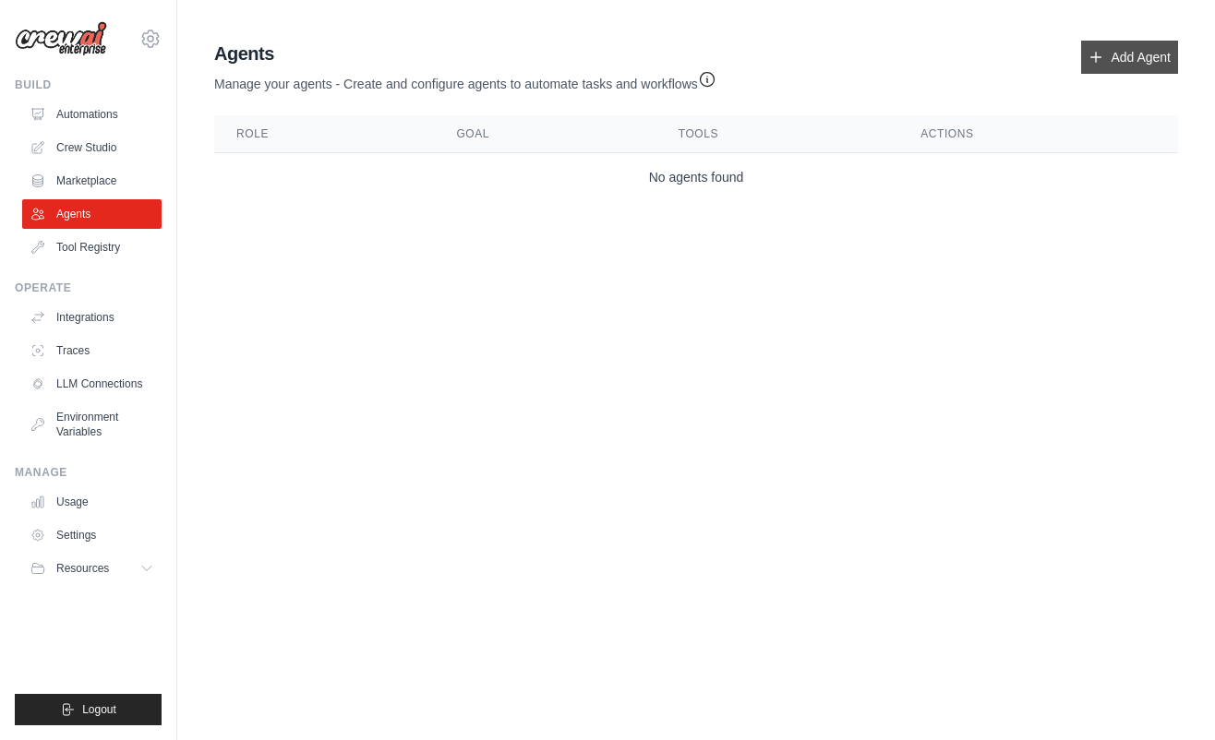
click at [1110, 50] on link "Add Agent" at bounding box center [1129, 57] width 97 height 33
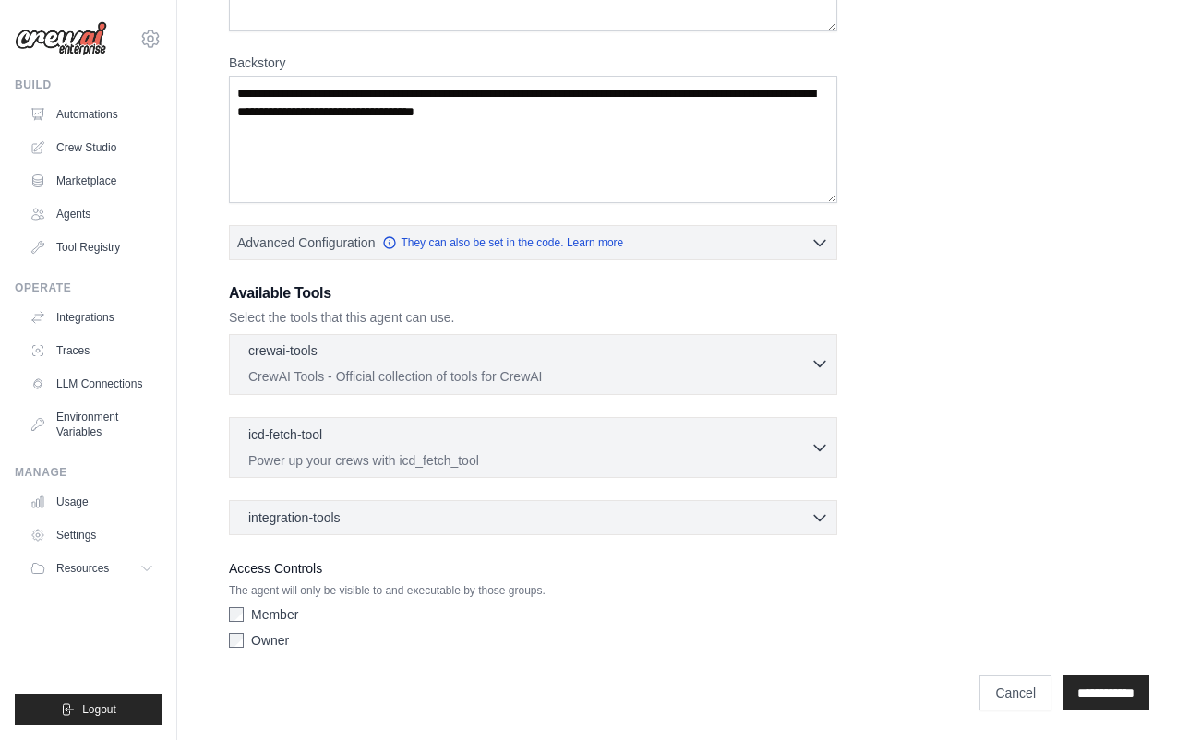
scroll to position [239, 0]
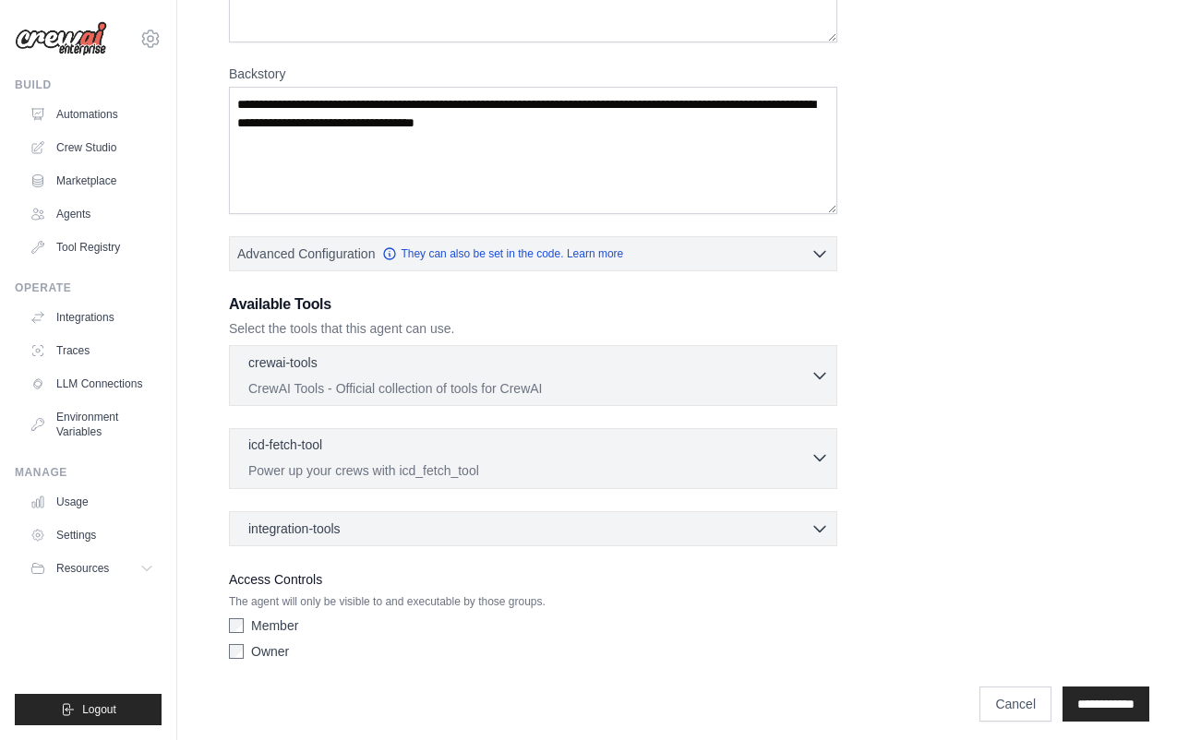
click at [819, 446] on button "icd-fetch-tool 0 selected Power up your crews with icd_fetch_tool" at bounding box center [533, 458] width 592 height 44
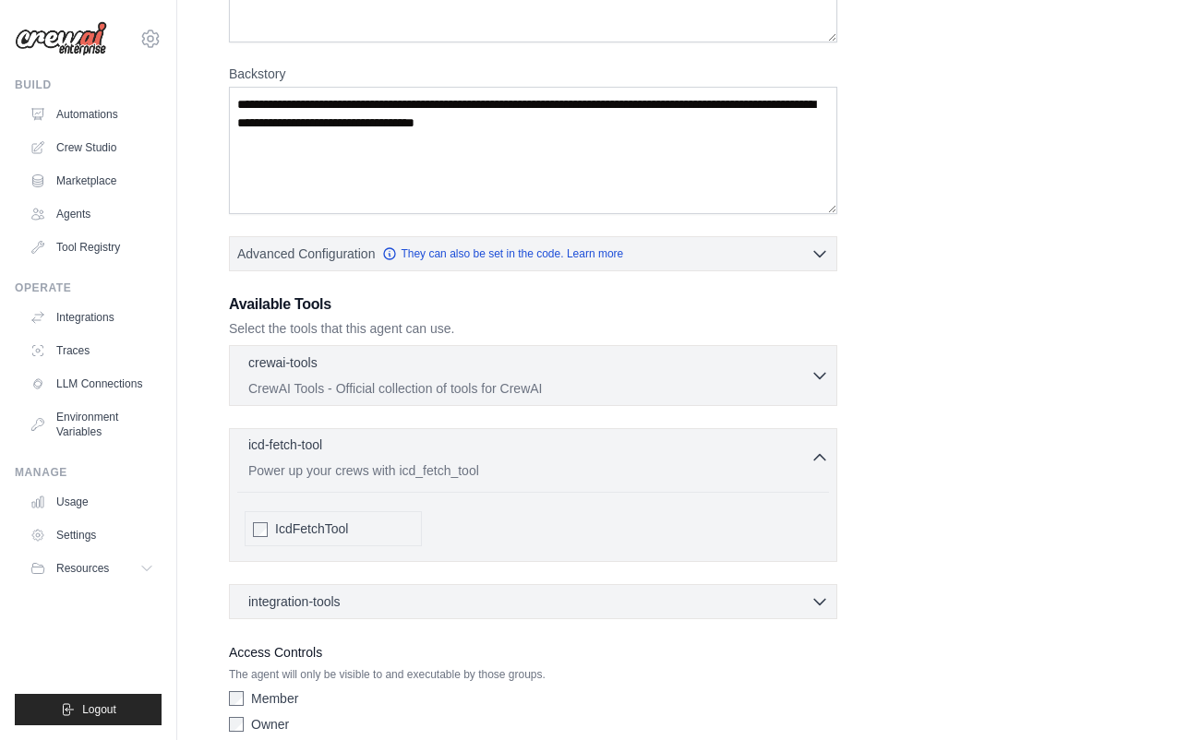
click at [816, 445] on button "icd-fetch-tool 0 selected Power up your crews with icd_fetch_tool" at bounding box center [533, 458] width 592 height 44
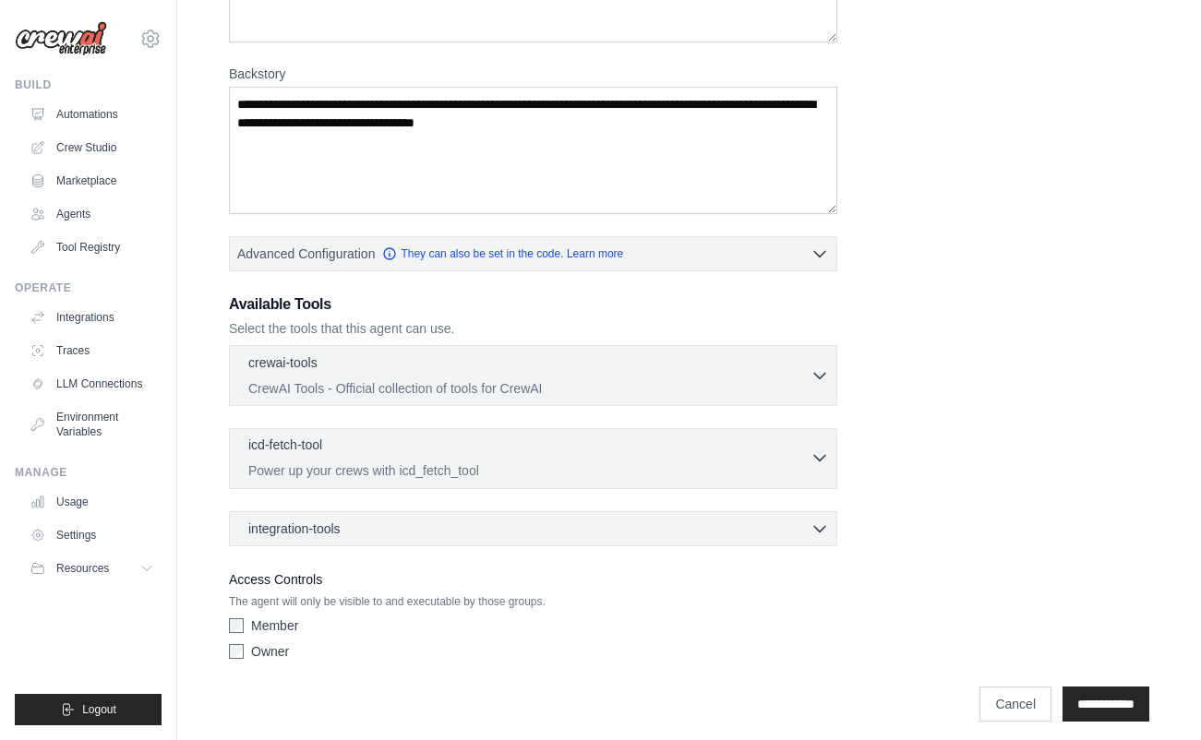
scroll to position [250, 0]
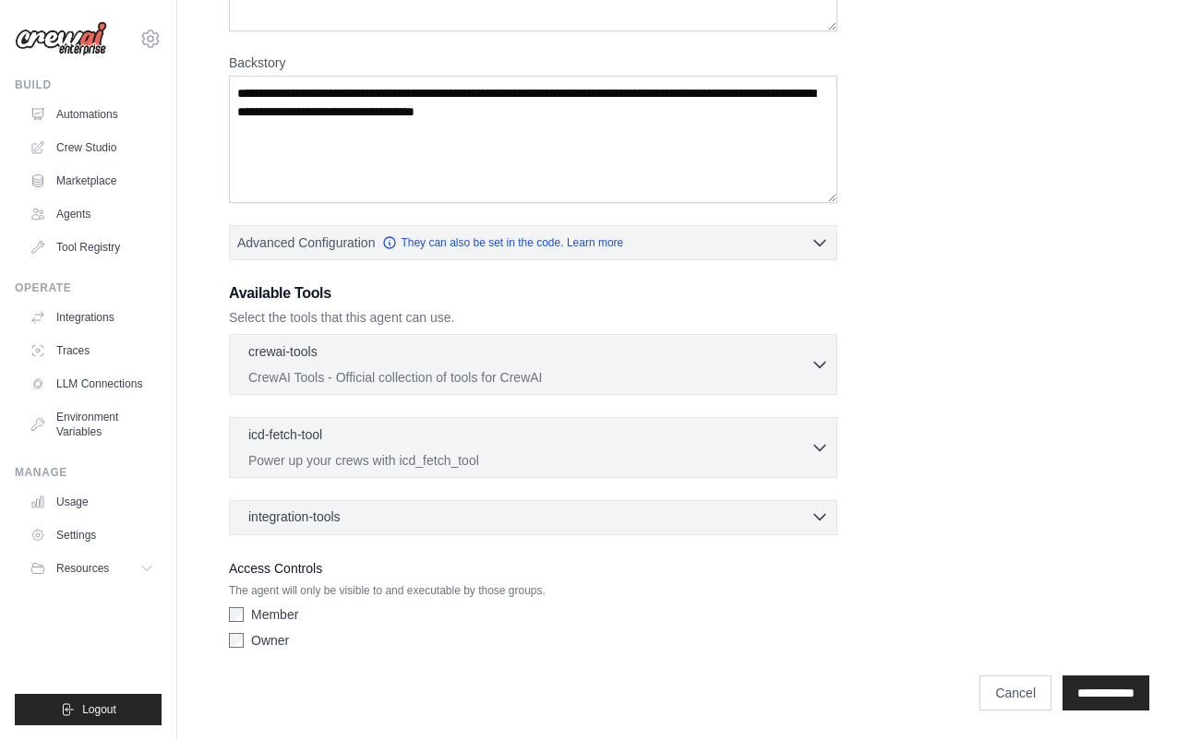
click at [678, 525] on div "integration-tools 0 selected" at bounding box center [538, 517] width 581 height 18
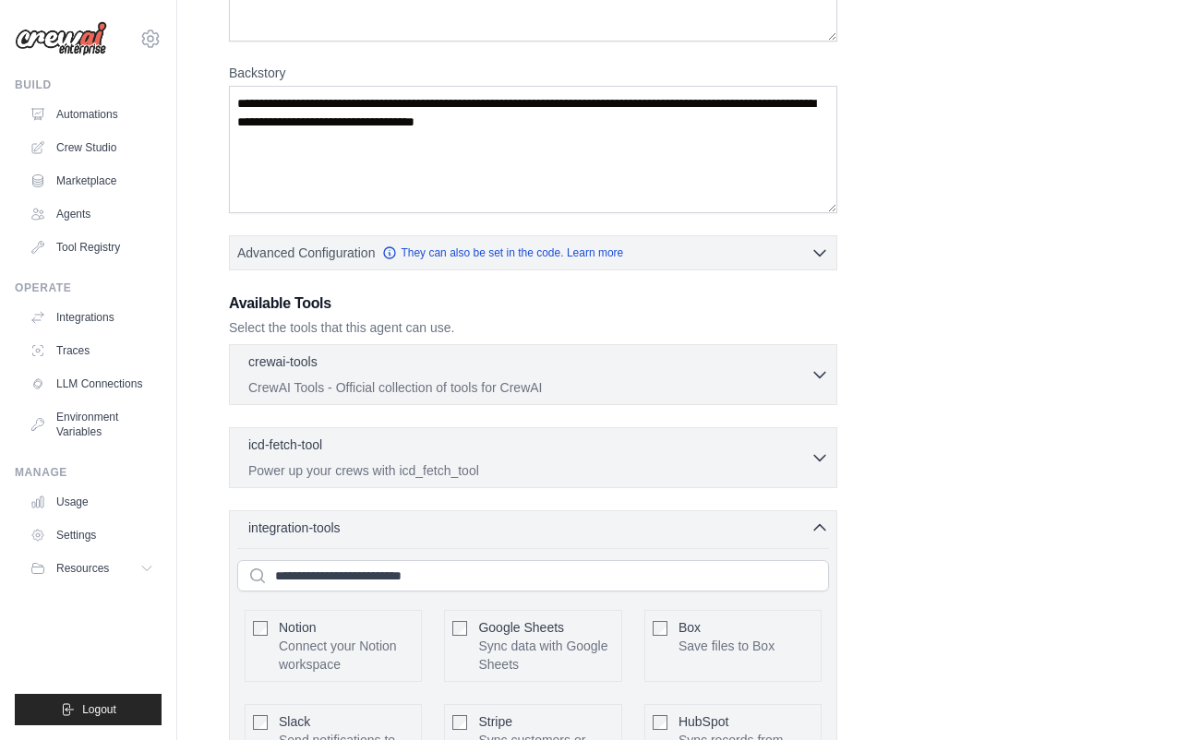
scroll to position [433, 0]
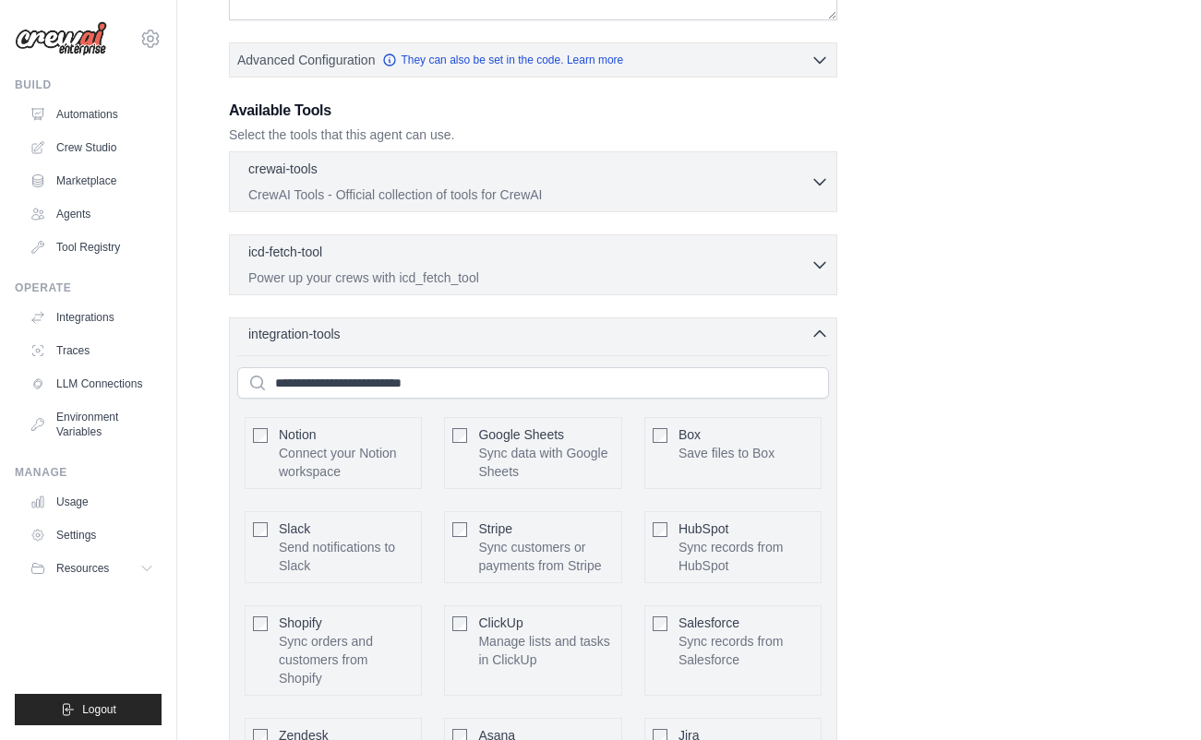
click at [414, 338] on div "integration-tools 0 selected" at bounding box center [538, 334] width 581 height 18
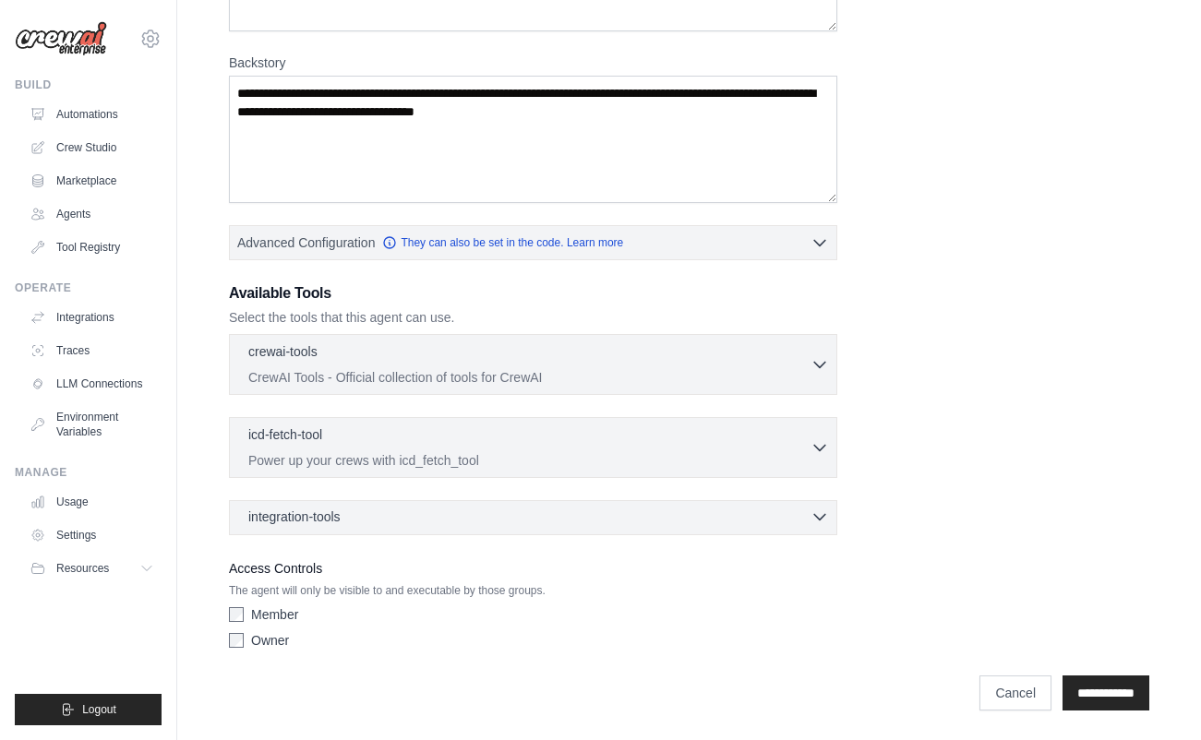
scroll to position [250, 0]
click at [118, 316] on link "Integrations" at bounding box center [93, 318] width 139 height 30
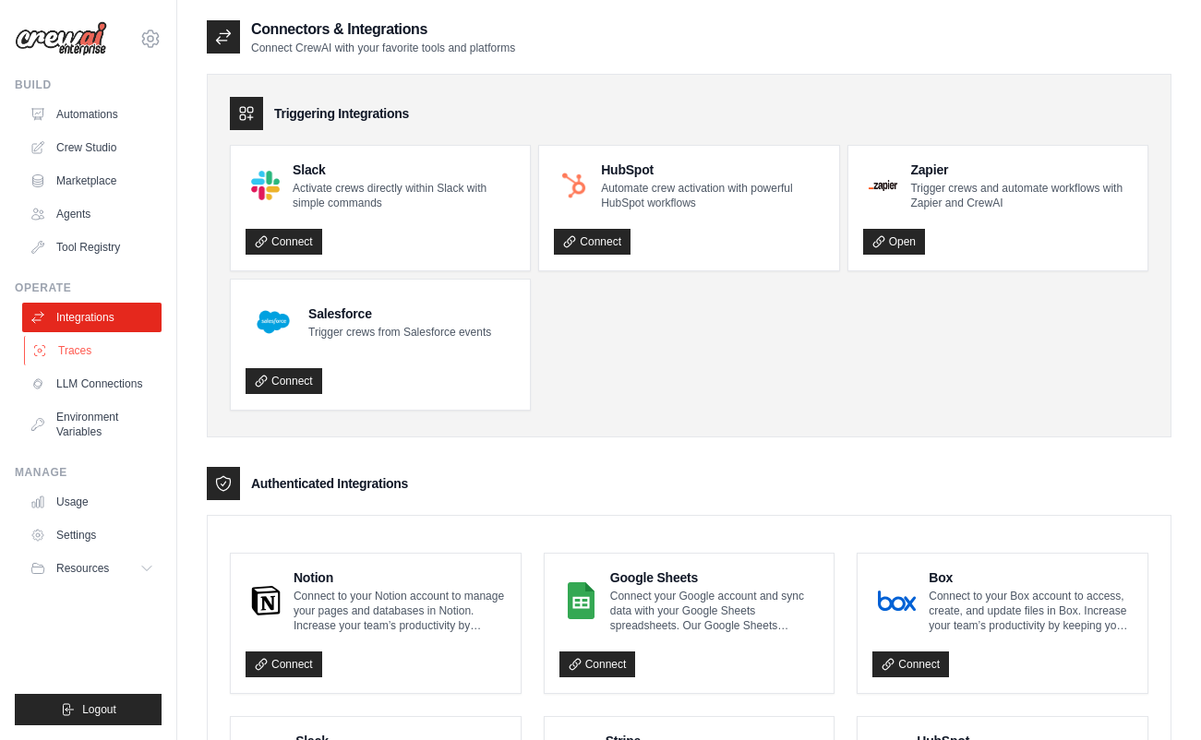
click at [110, 357] on link "Traces" at bounding box center [93, 351] width 139 height 30
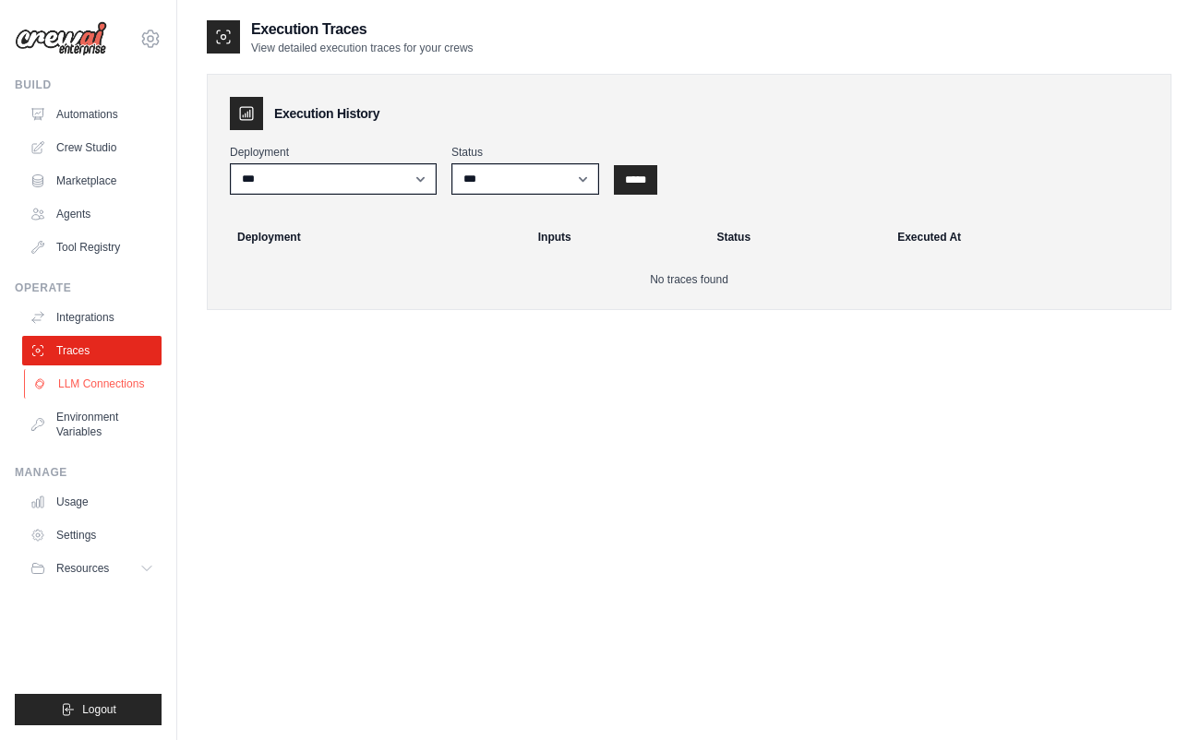
click at [114, 378] on link "LLM Connections" at bounding box center [93, 384] width 139 height 30
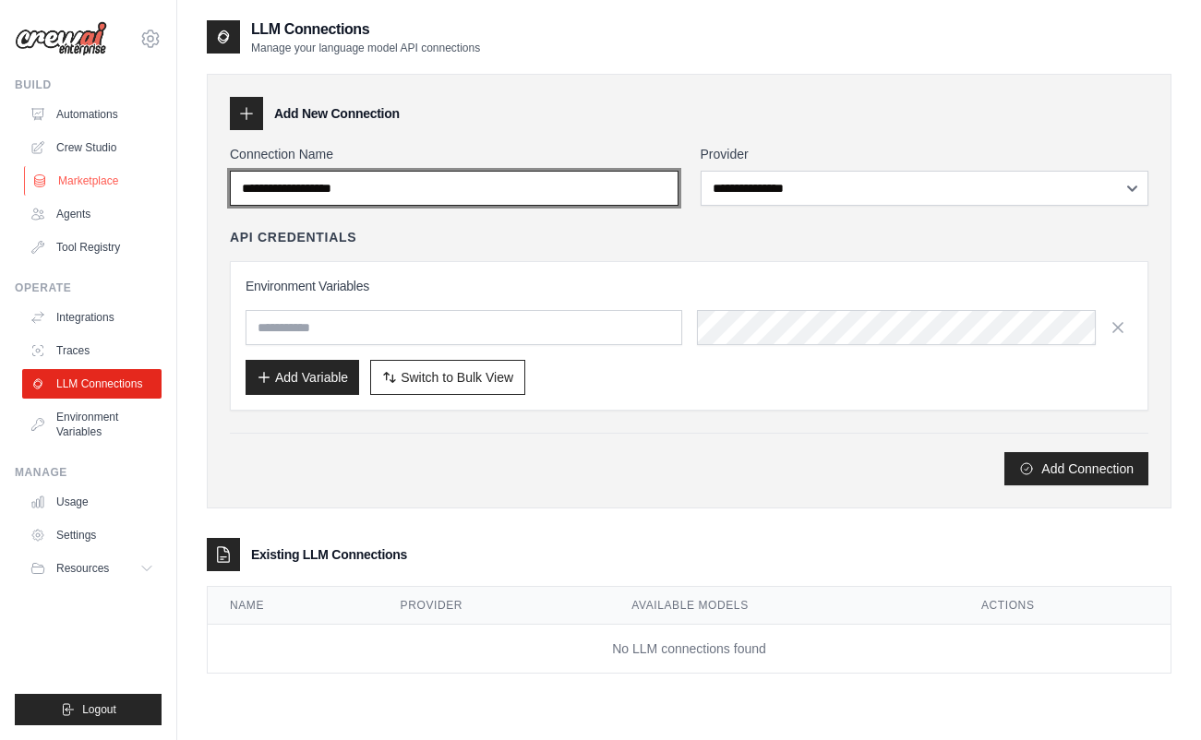
drag, startPoint x: 407, startPoint y: 190, endPoint x: 62, endPoint y: 187, distance: 345.3
click at [62, 187] on div "abarry@dmstrategic.com Settings Build Automations Crew Studio" at bounding box center [600, 388] width 1201 height 777
drag, startPoint x: 407, startPoint y: 180, endPoint x: 278, endPoint y: 187, distance: 129.4
click at [278, 187] on input "Connection Name" at bounding box center [454, 188] width 449 height 35
click at [336, 189] on input "Connection Name" at bounding box center [454, 188] width 449 height 35
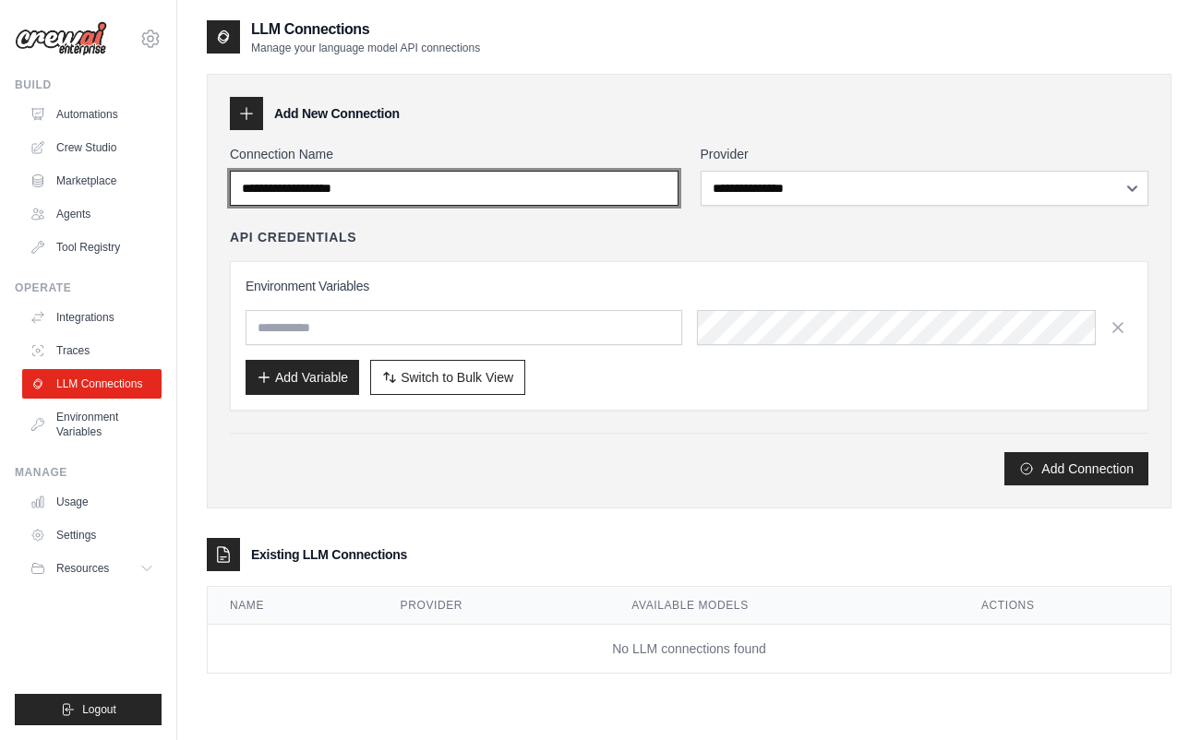
click at [336, 190] on input "Connection Name" at bounding box center [454, 188] width 449 height 35
type input "******"
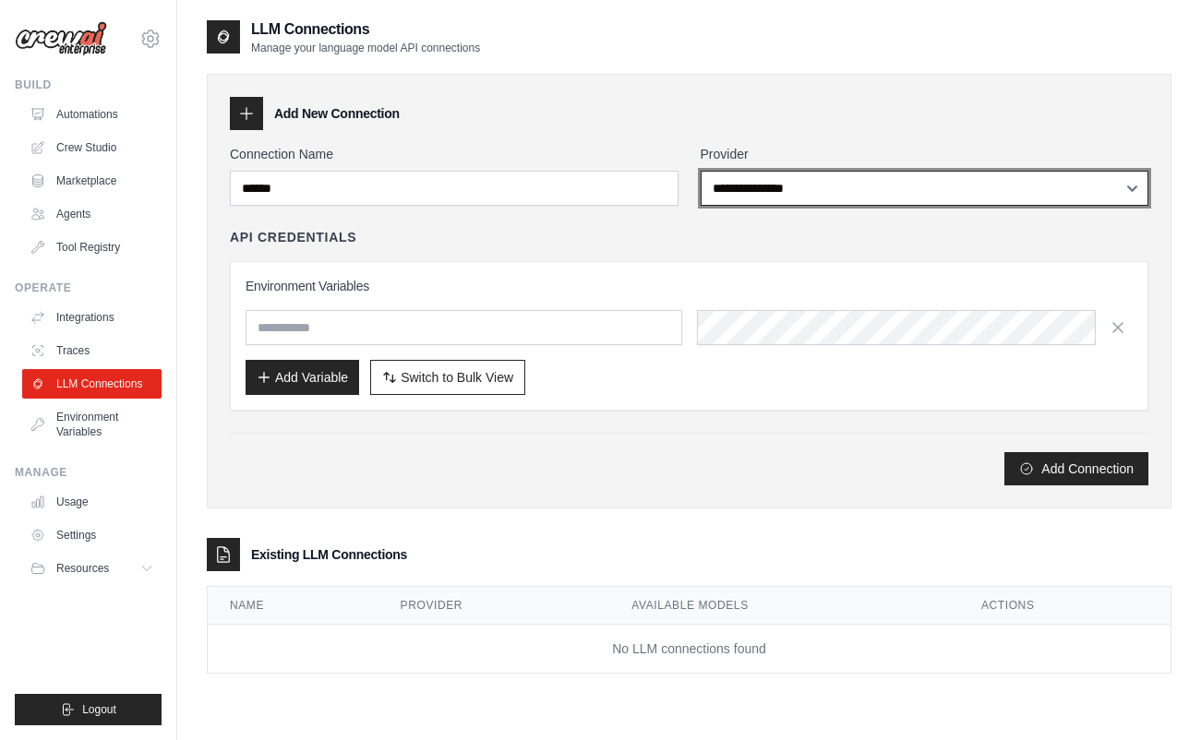
click at [755, 200] on select "**********" at bounding box center [925, 188] width 449 height 35
select select "******"
click at [701, 171] on select "**********" at bounding box center [925, 188] width 449 height 35
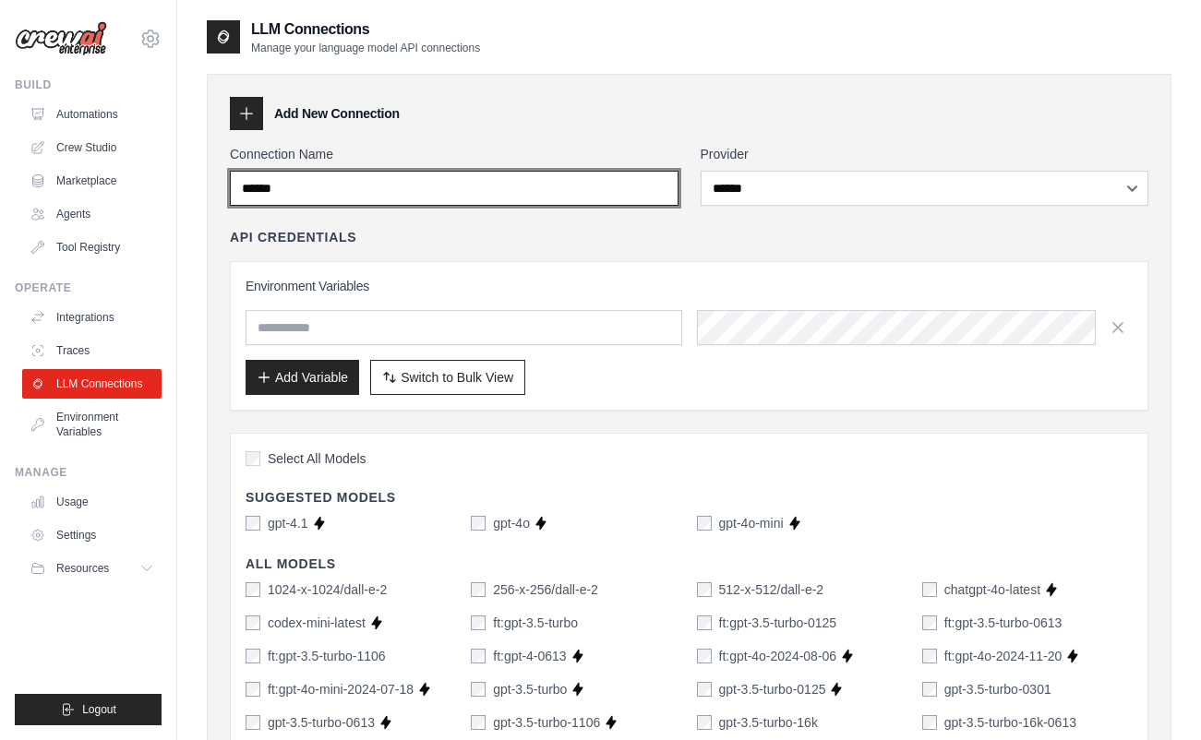
click at [465, 186] on input "******" at bounding box center [454, 188] width 449 height 35
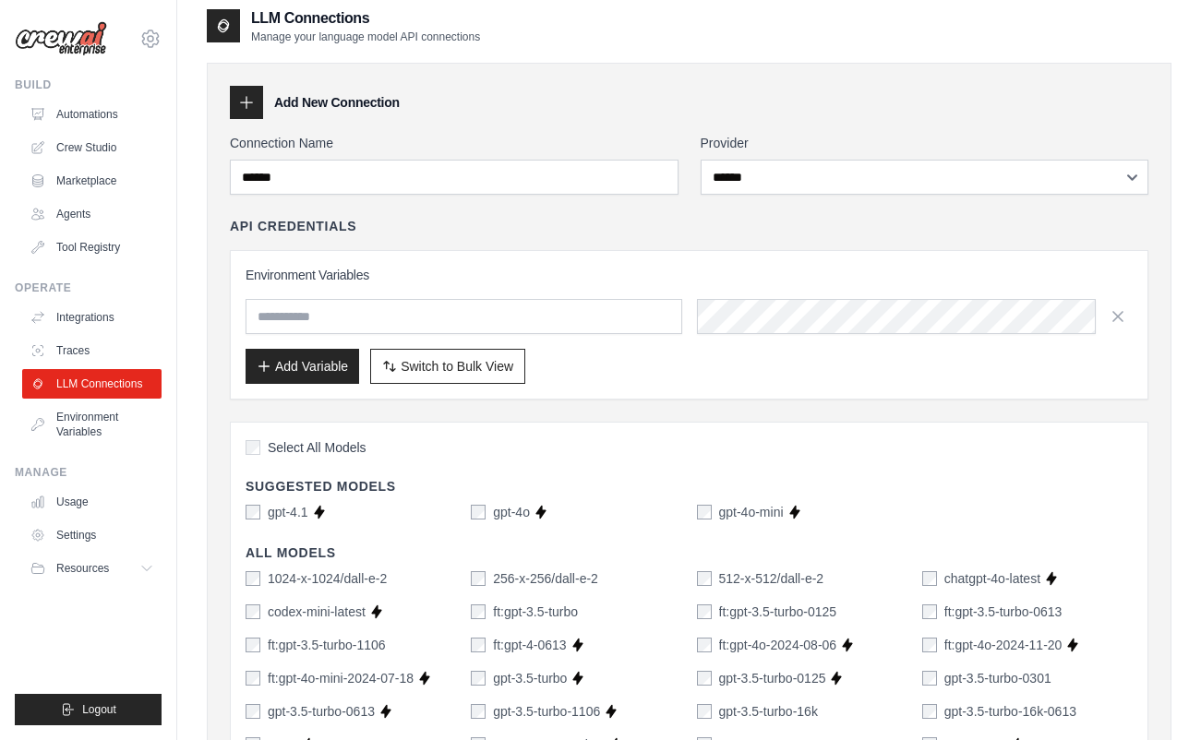
click at [333, 441] on span "Select All Models" at bounding box center [317, 447] width 99 height 18
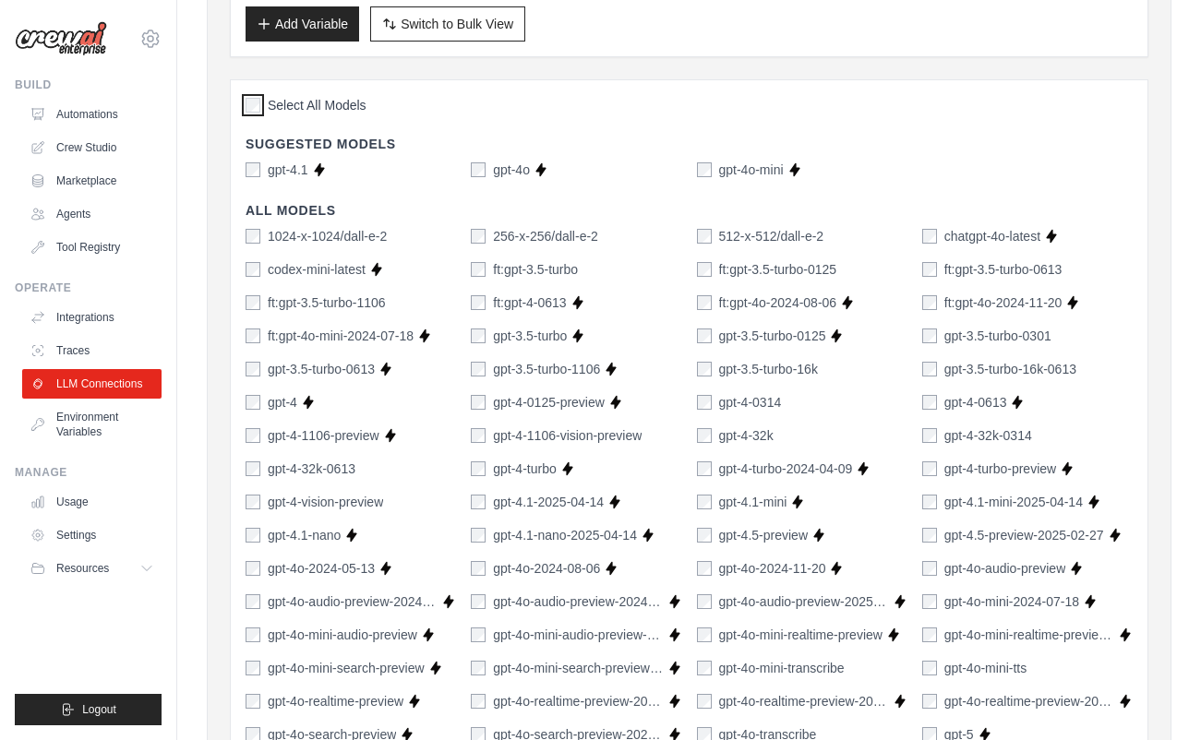
scroll to position [0, 0]
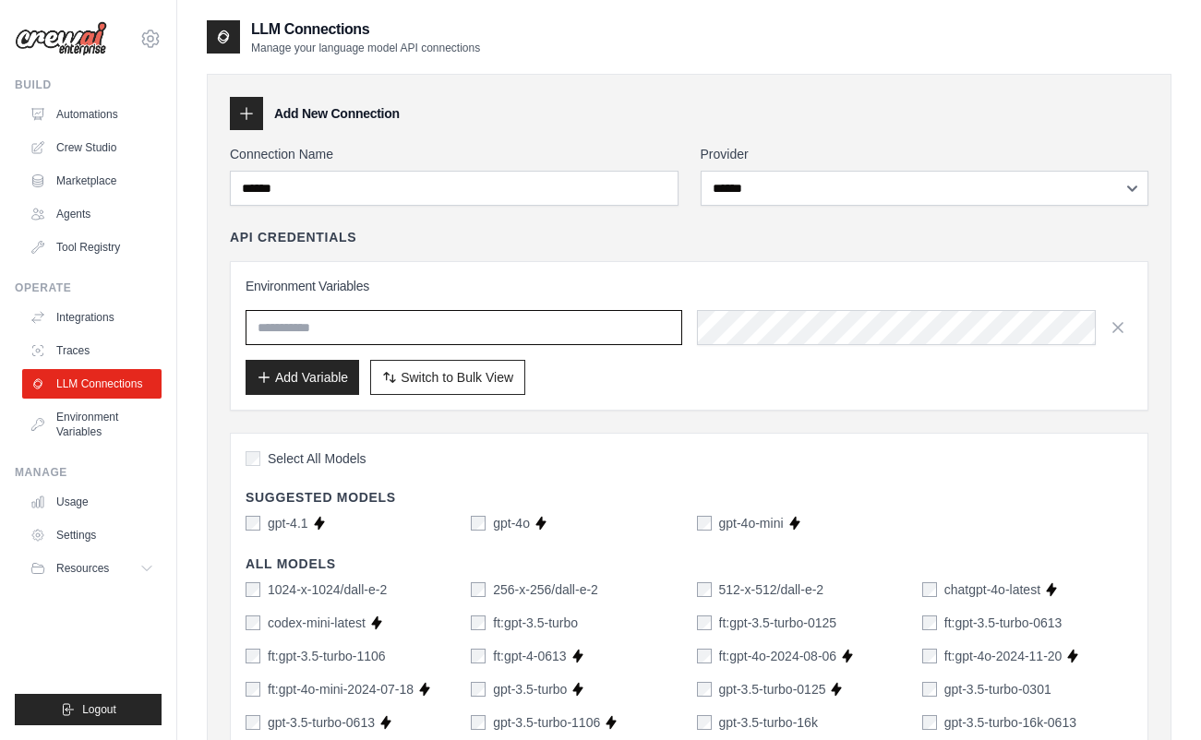
click at [322, 342] on input "text" at bounding box center [464, 327] width 437 height 35
type input "*******"
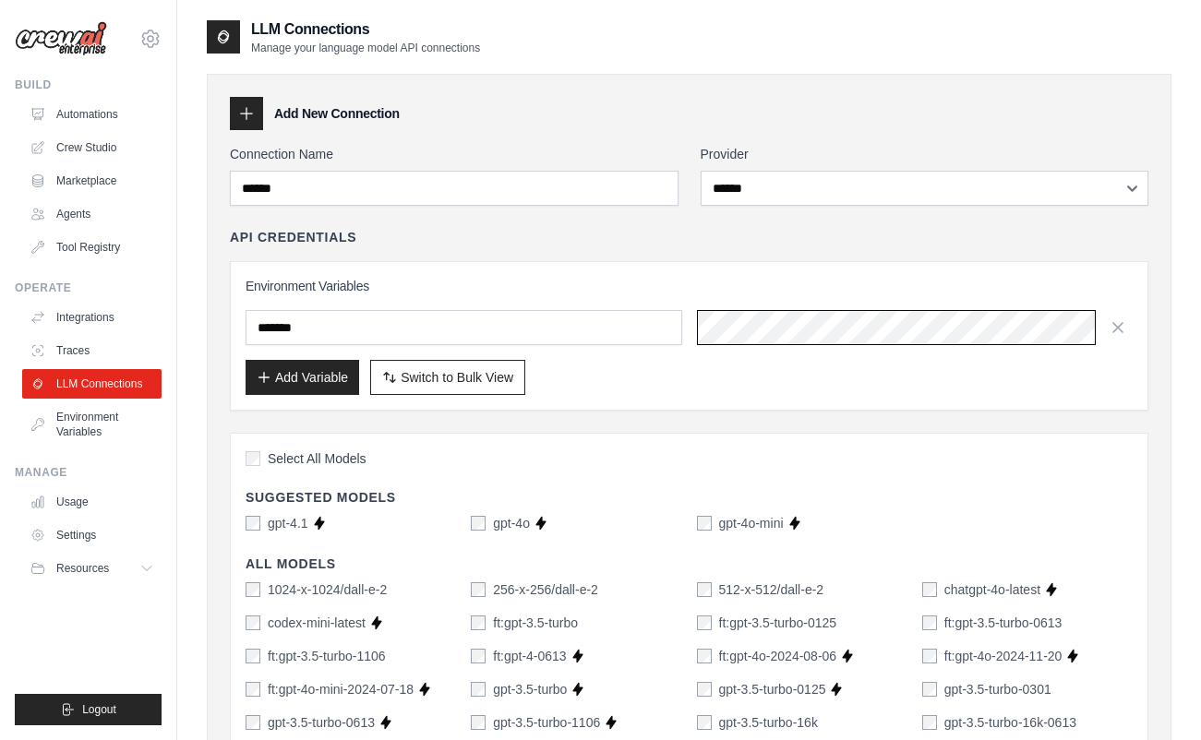
scroll to position [0, 900]
click at [317, 383] on button "Add Variable" at bounding box center [303, 376] width 114 height 35
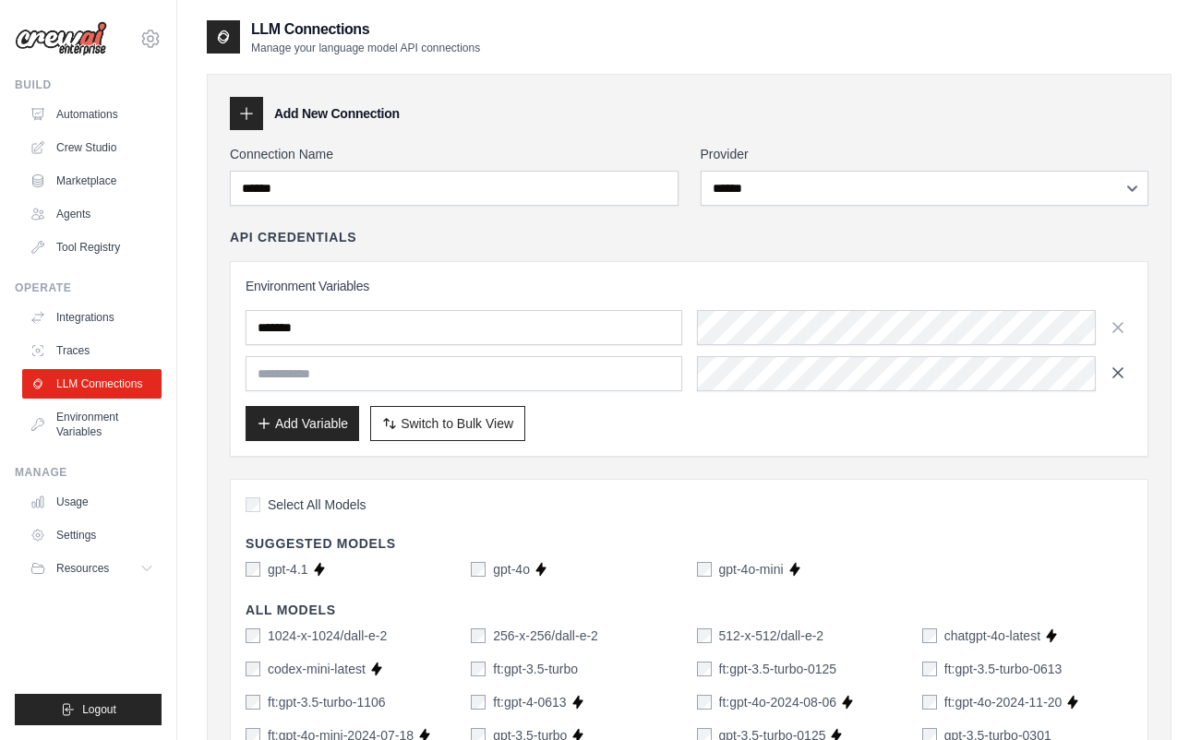
click at [1111, 378] on icon "button" at bounding box center [1118, 373] width 18 height 18
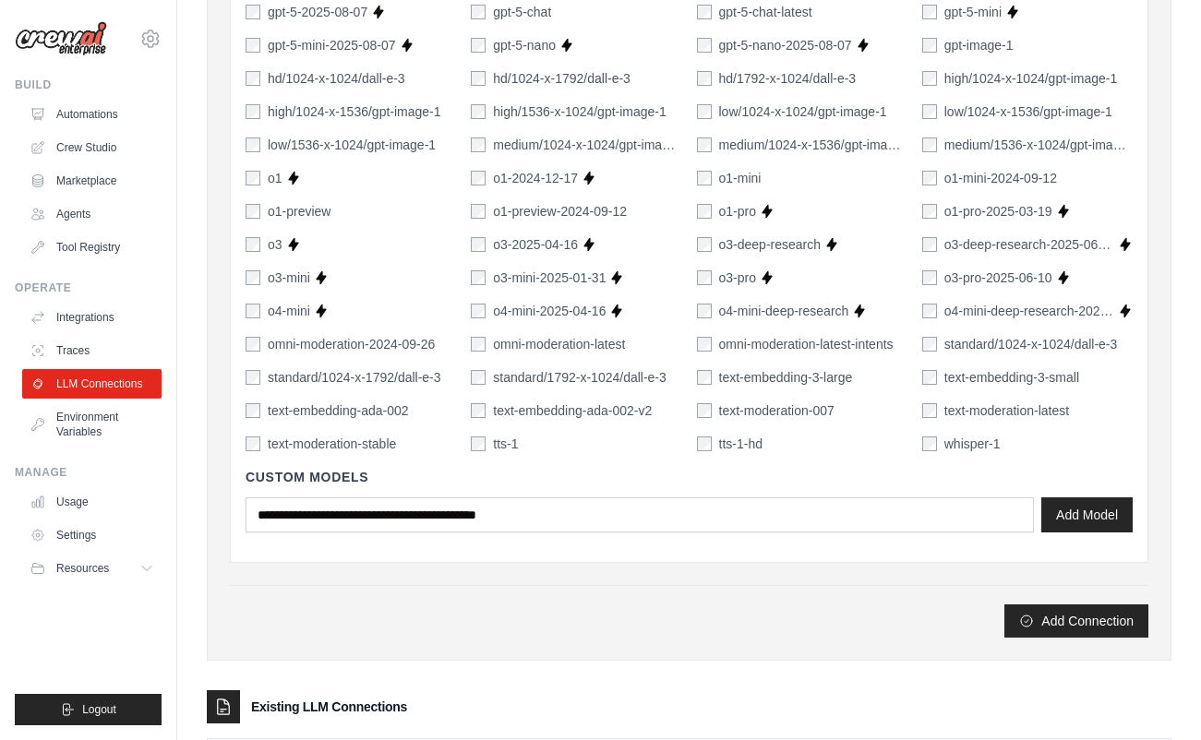
scroll to position [1243, 0]
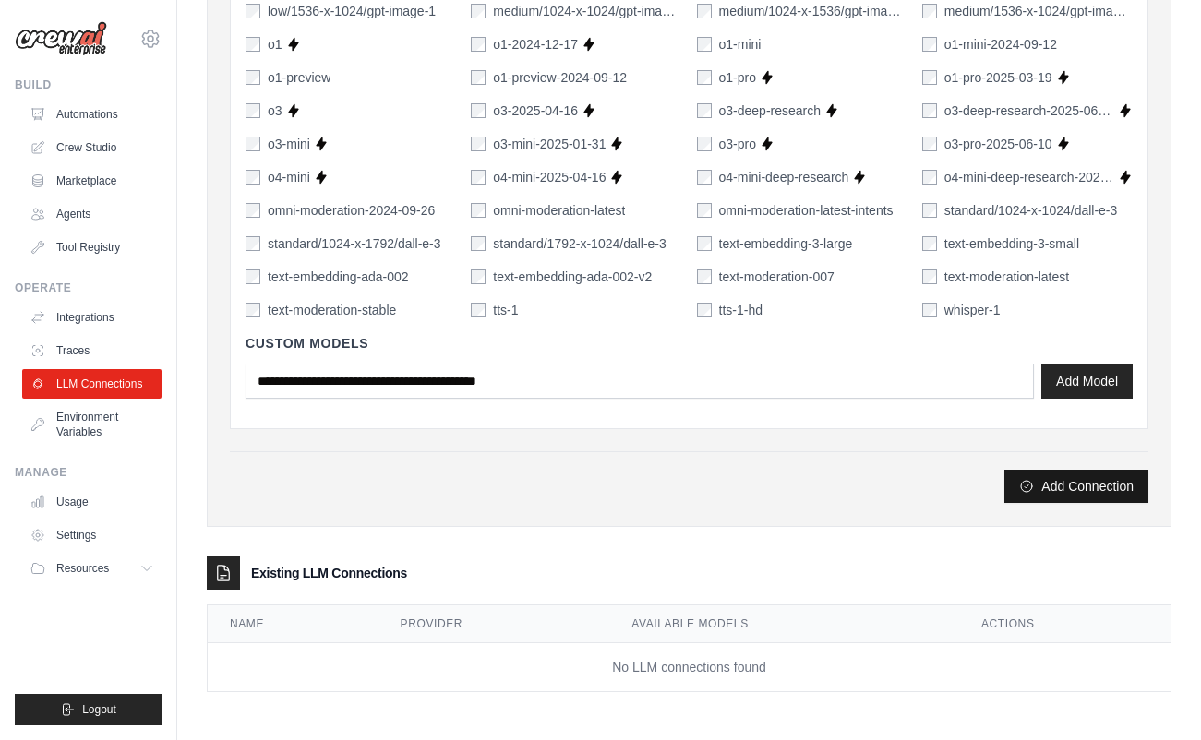
click at [1072, 478] on button "Add Connection" at bounding box center [1076, 486] width 144 height 33
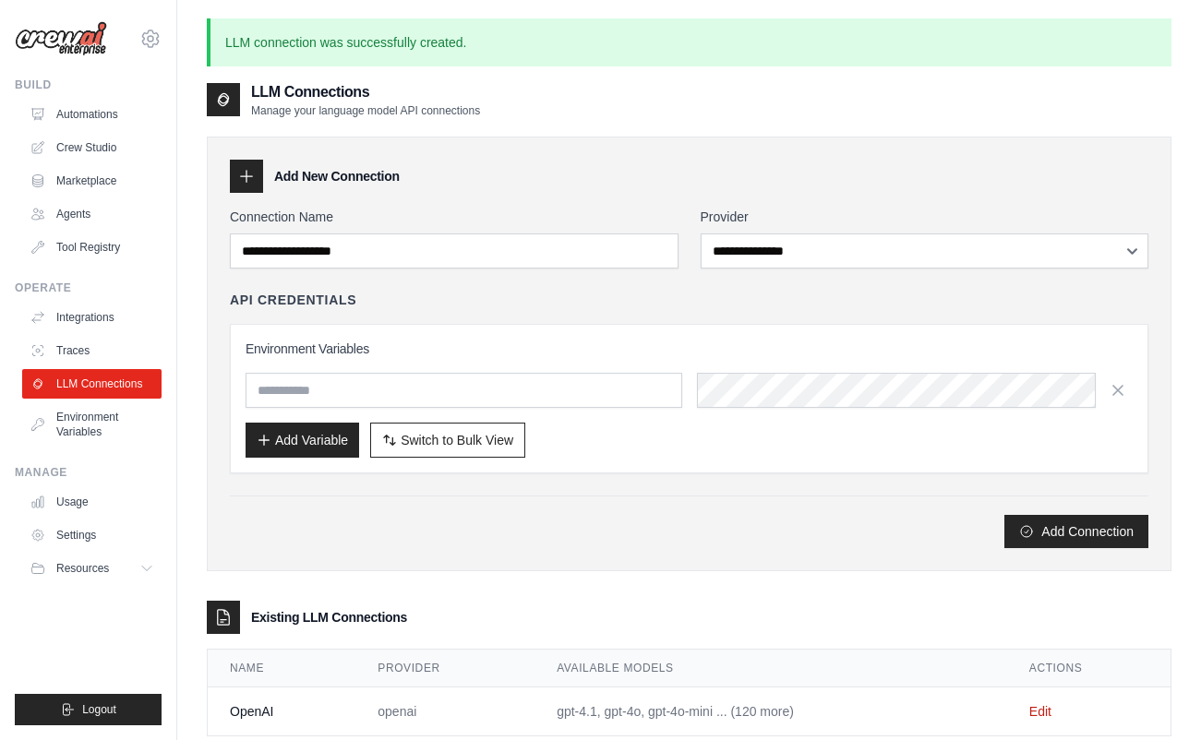
scroll to position [100, 0]
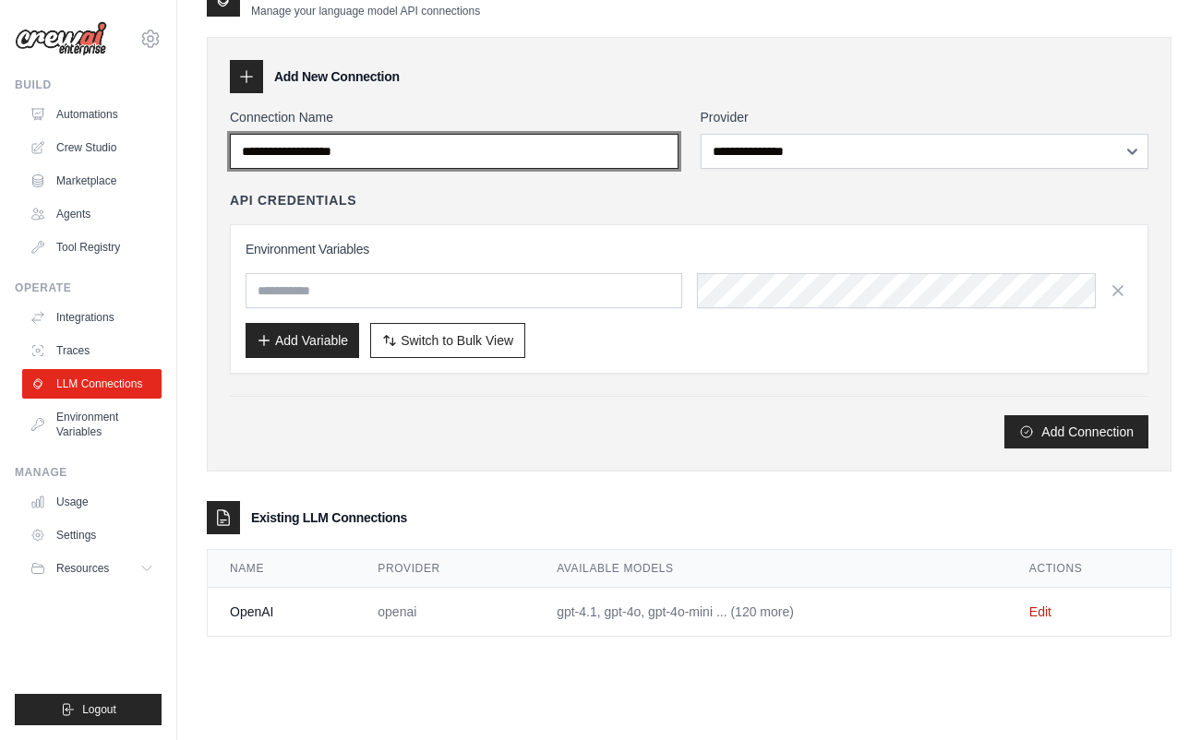
click at [346, 166] on input "Connection Name" at bounding box center [454, 151] width 449 height 35
type input "*********"
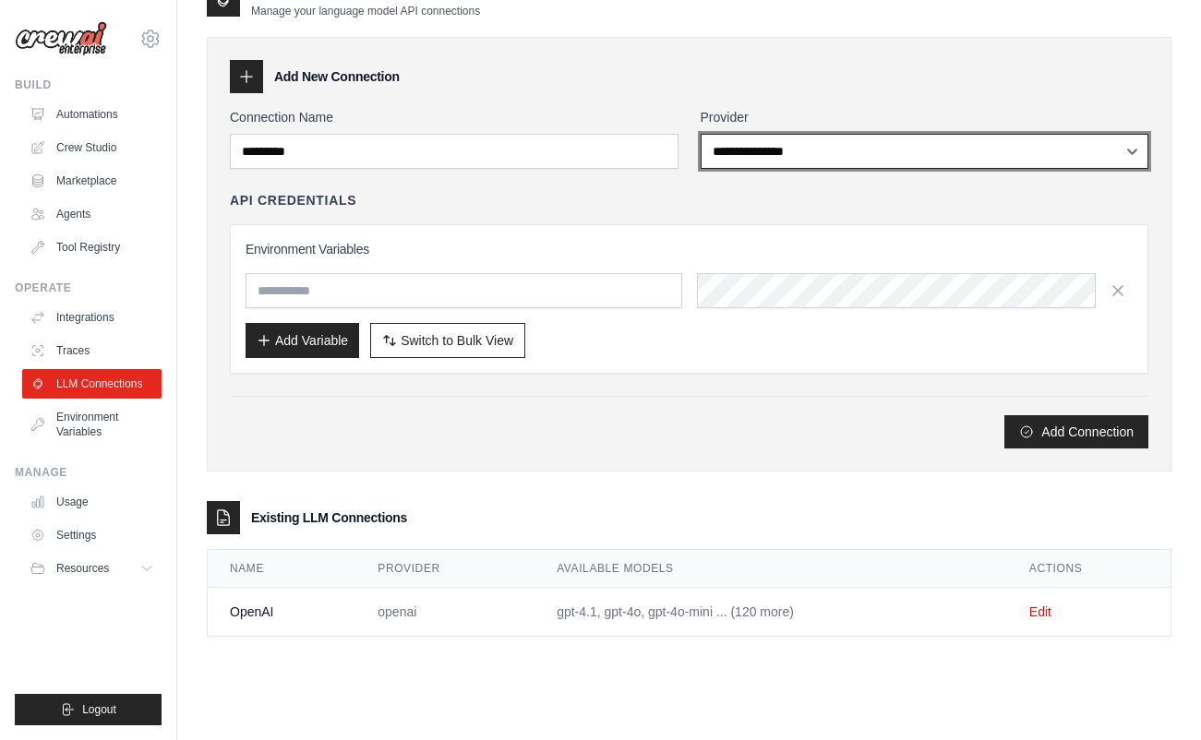
click at [1064, 154] on select "**********" at bounding box center [925, 151] width 449 height 35
select select "*********"
click at [701, 134] on select "**********" at bounding box center [925, 151] width 449 height 35
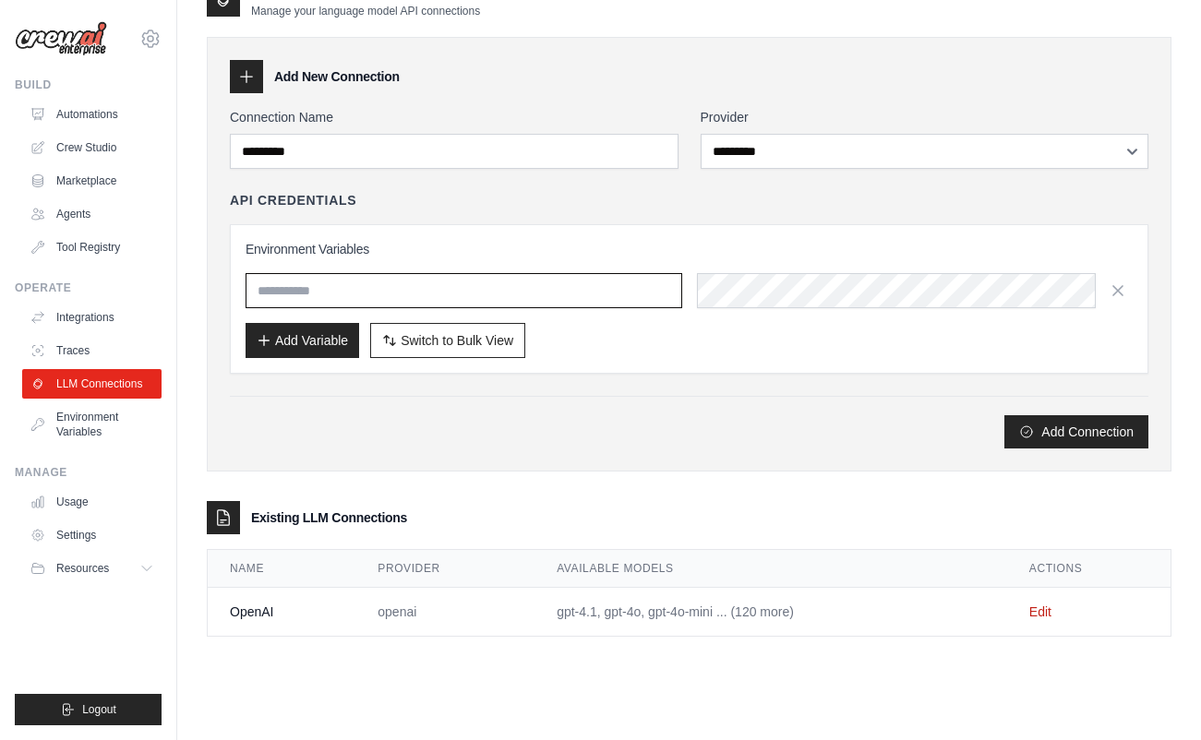
click at [402, 297] on input "text" at bounding box center [464, 290] width 437 height 35
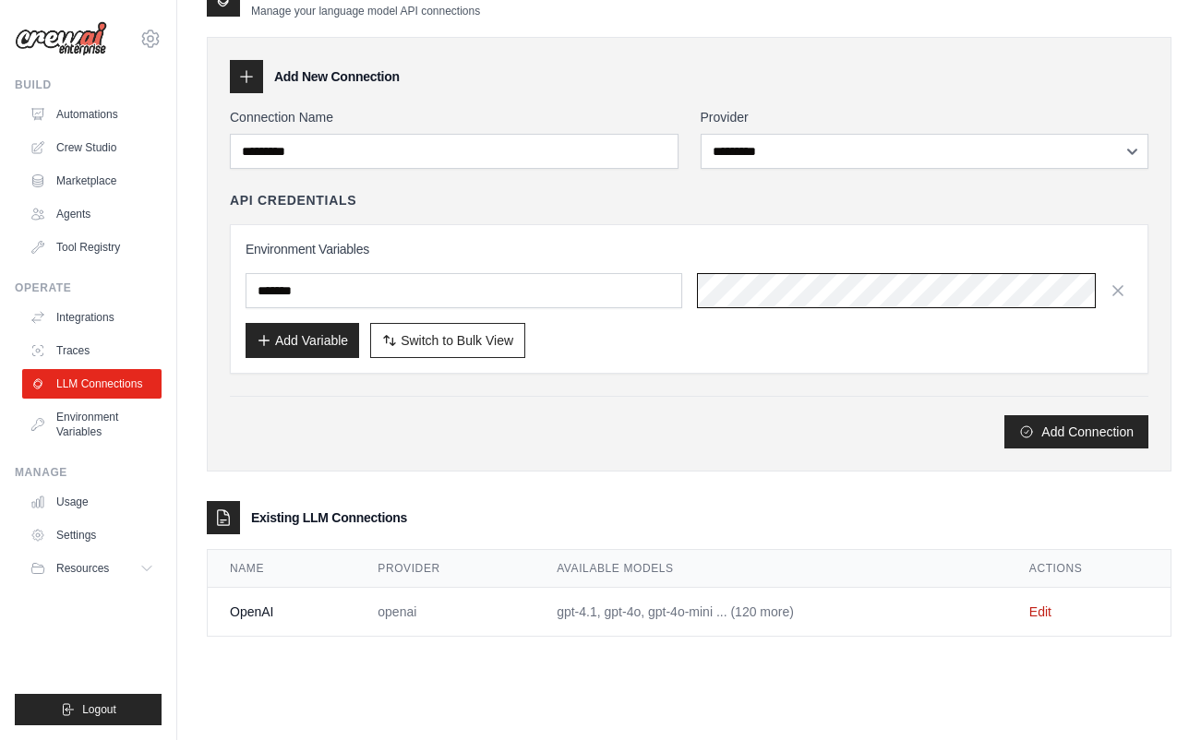
scroll to position [0, 464]
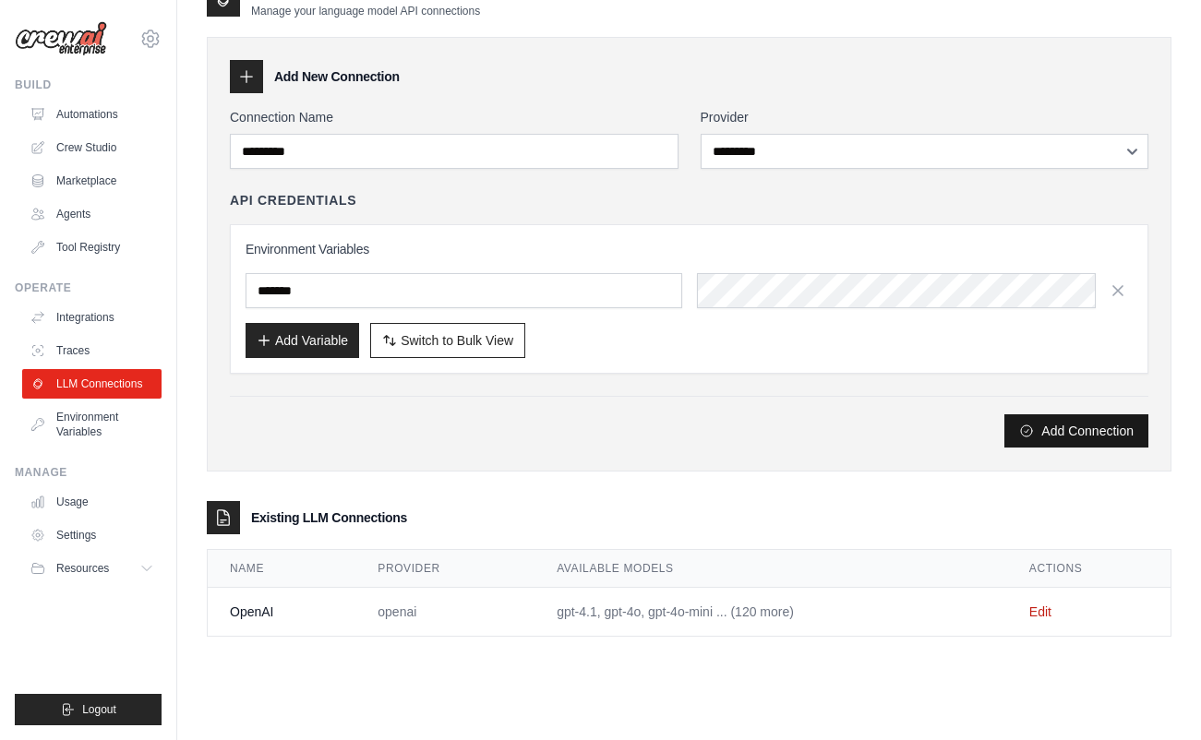
click at [1037, 434] on button "Add Connection" at bounding box center [1076, 430] width 144 height 33
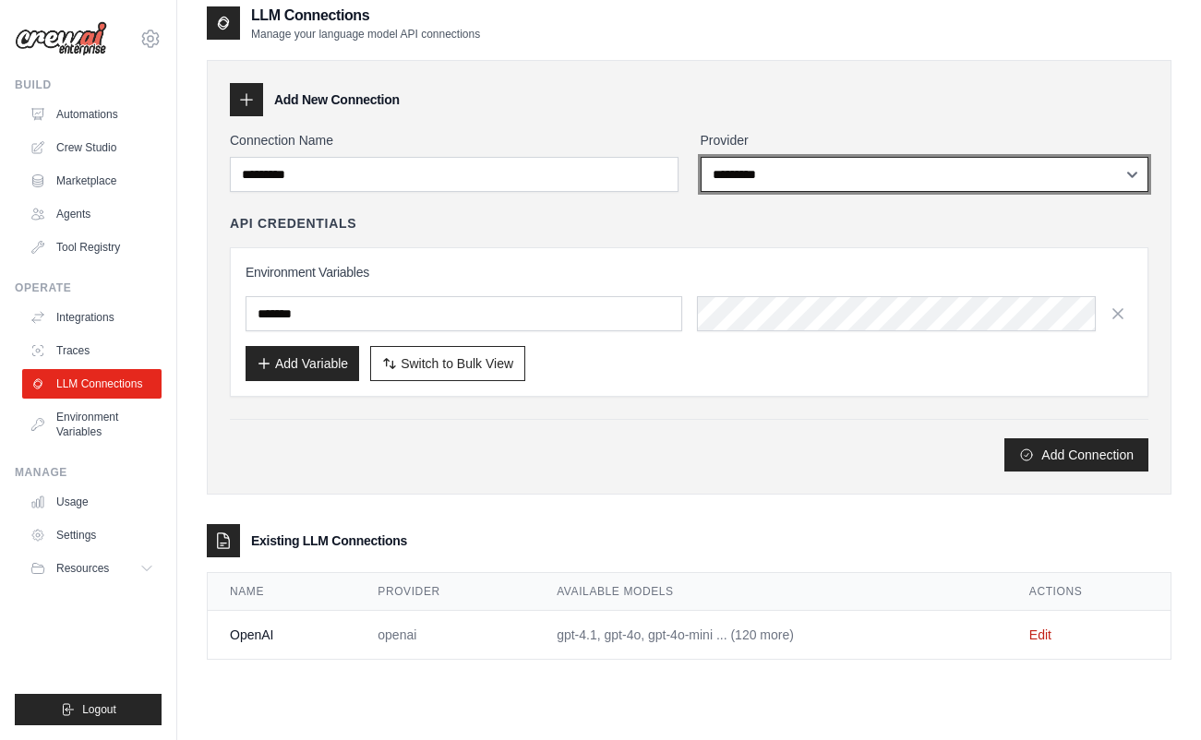
click at [745, 174] on select "**********" at bounding box center [925, 174] width 449 height 35
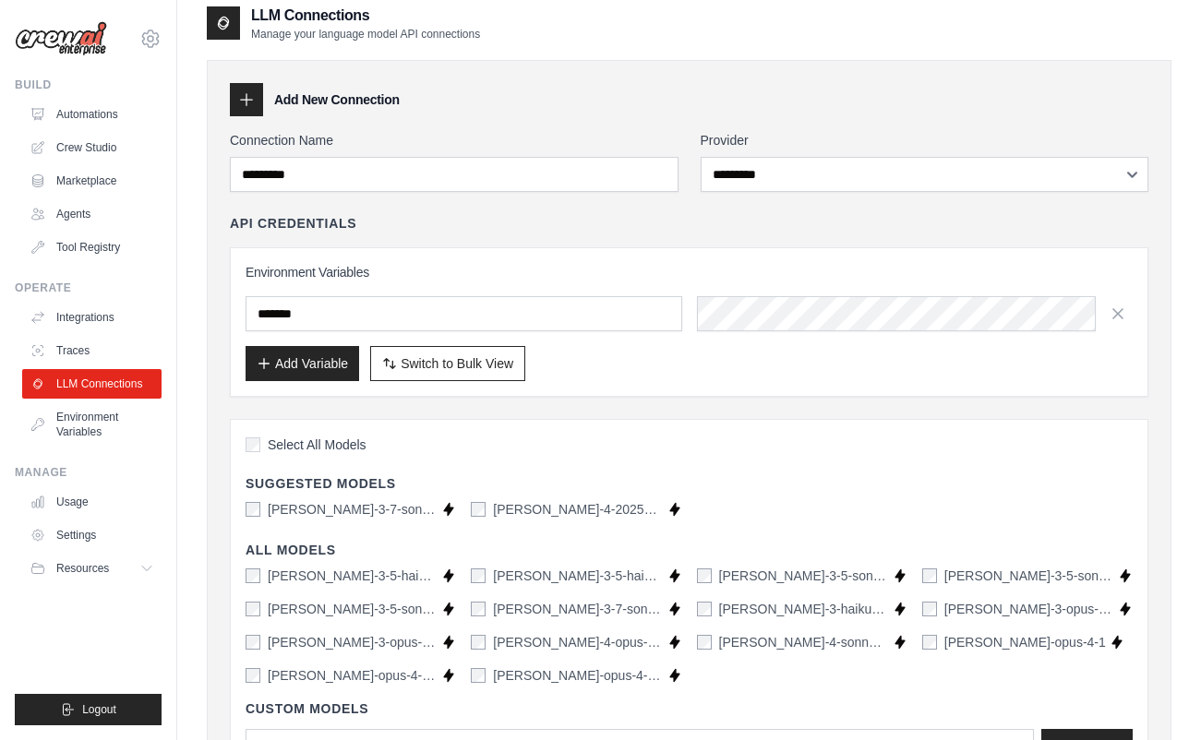
click at [326, 443] on span "Select All Models" at bounding box center [317, 445] width 99 height 18
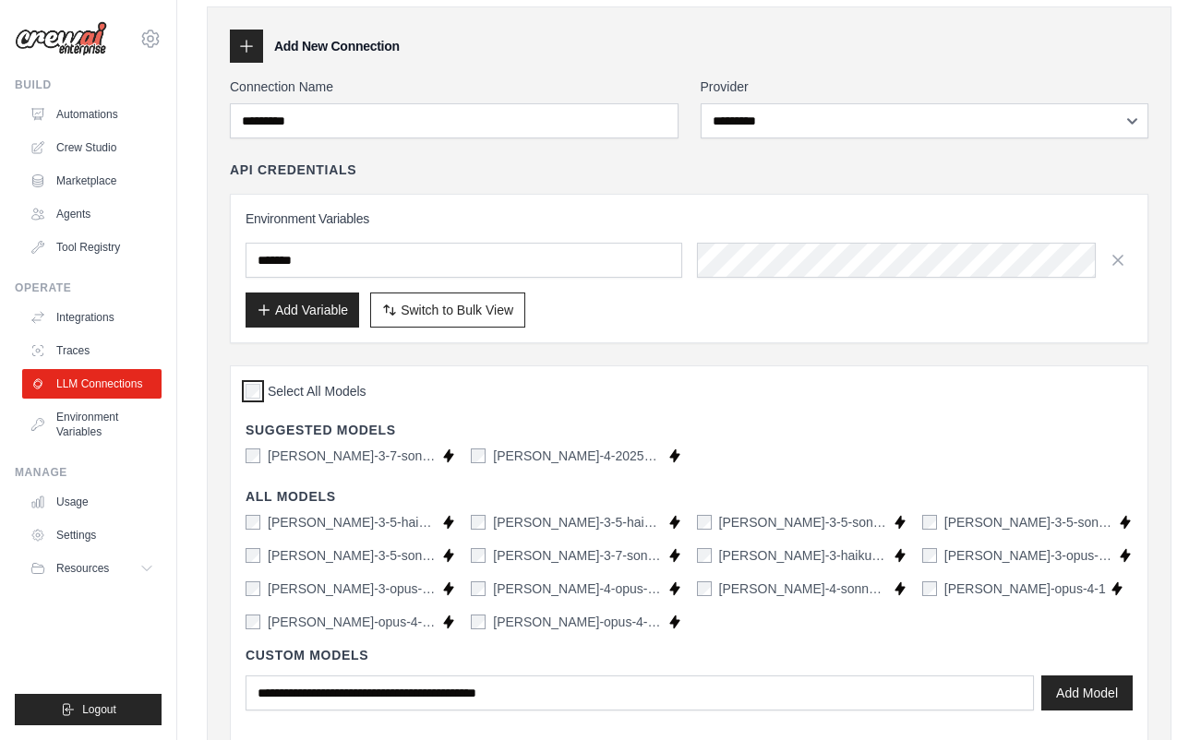
scroll to position [154, 0]
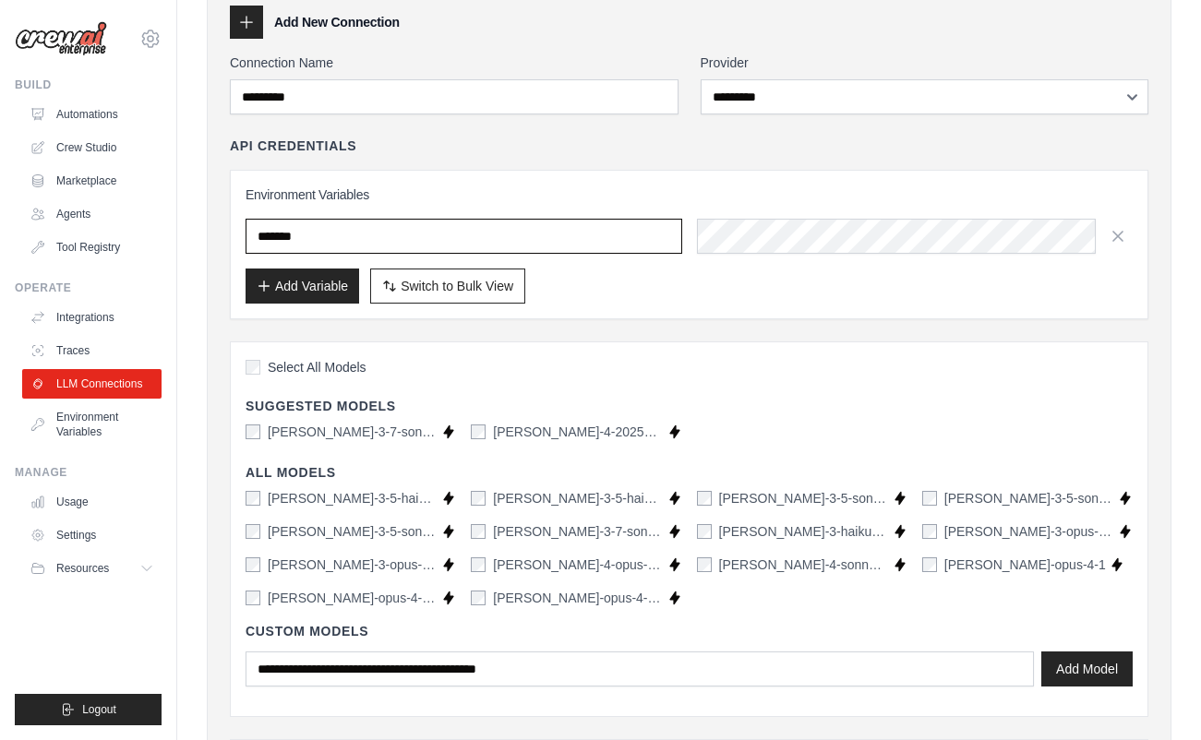
click at [258, 237] on input "*******" at bounding box center [464, 236] width 437 height 35
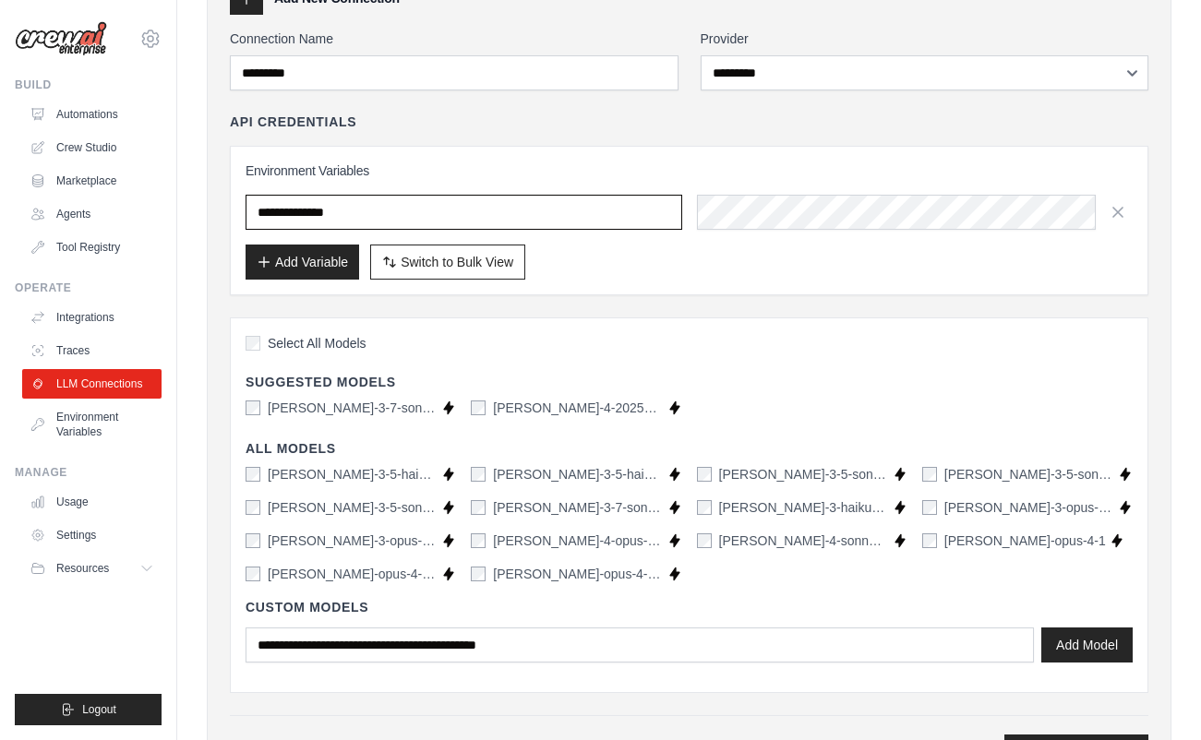
scroll to position [215, 0]
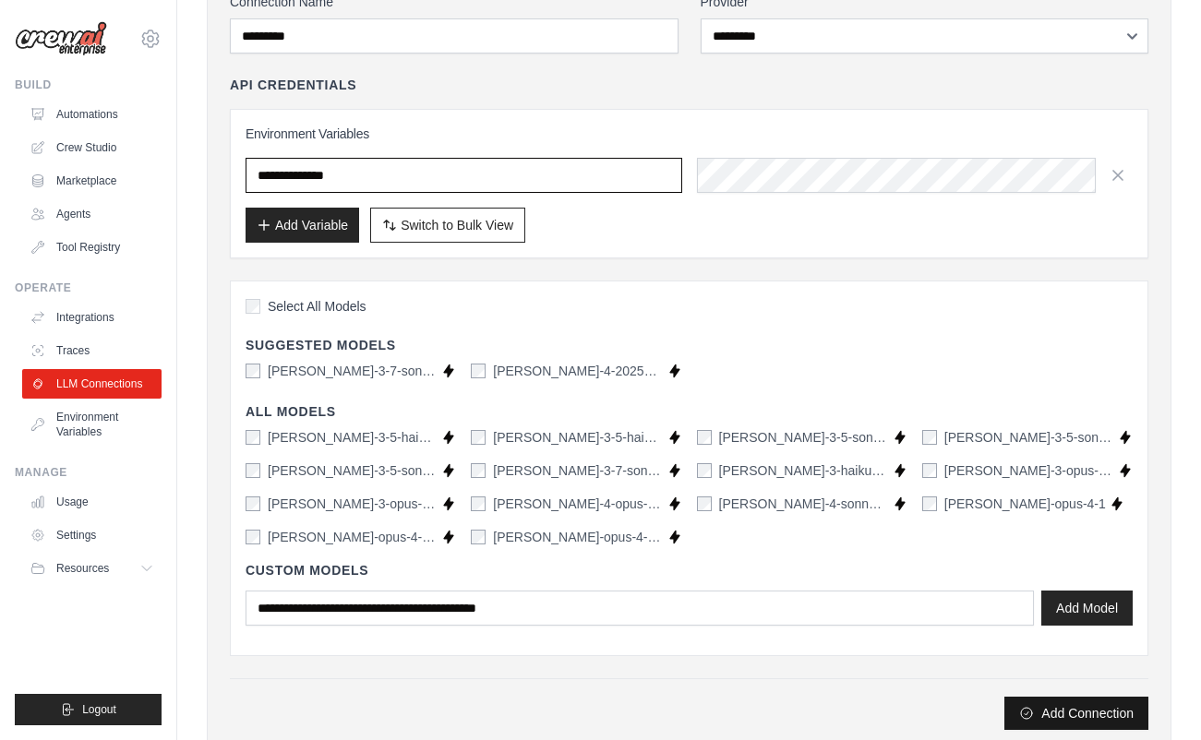
type input "**********"
click at [1099, 703] on button "Add Connection" at bounding box center [1076, 713] width 144 height 33
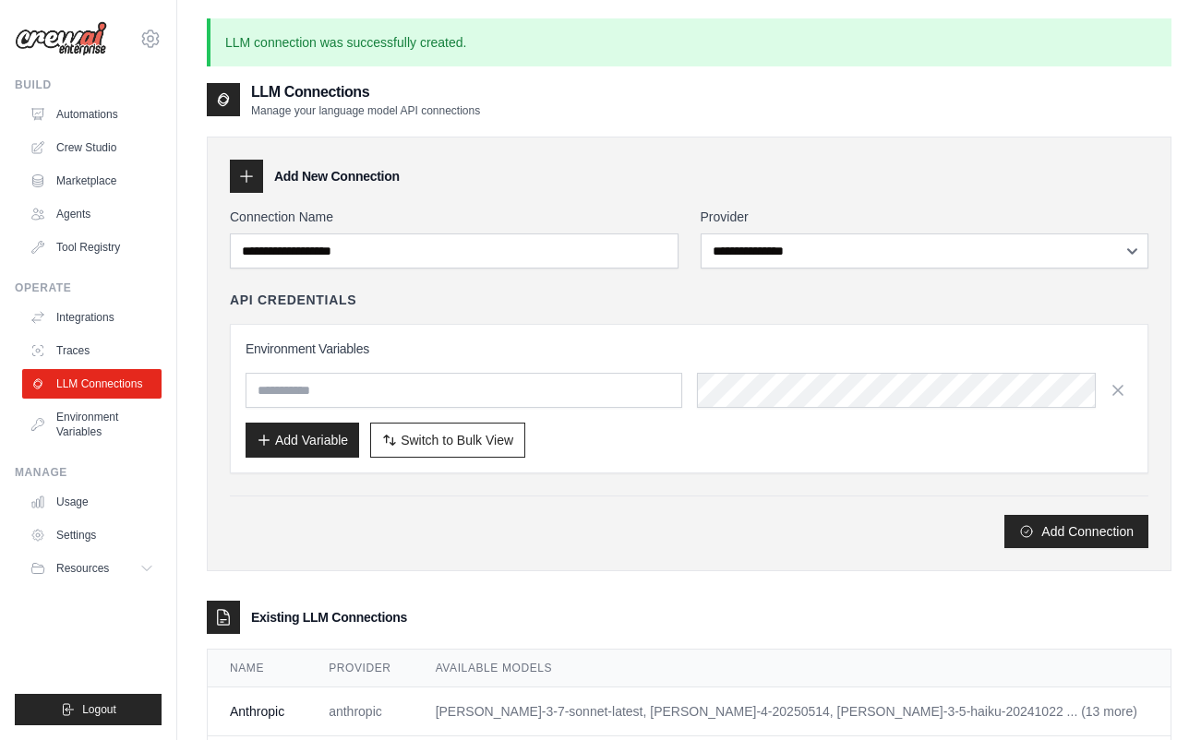
scroll to position [100, 0]
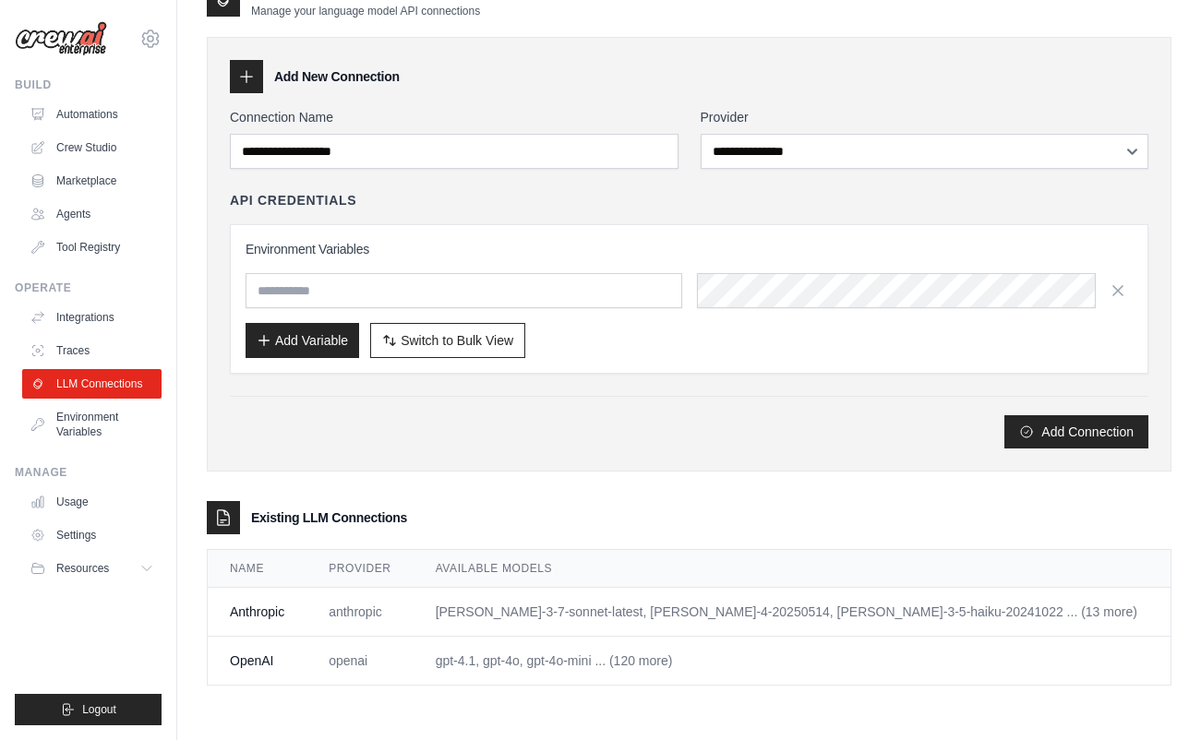
click at [1182, 661] on link "Edit" at bounding box center [1193, 661] width 22 height 15
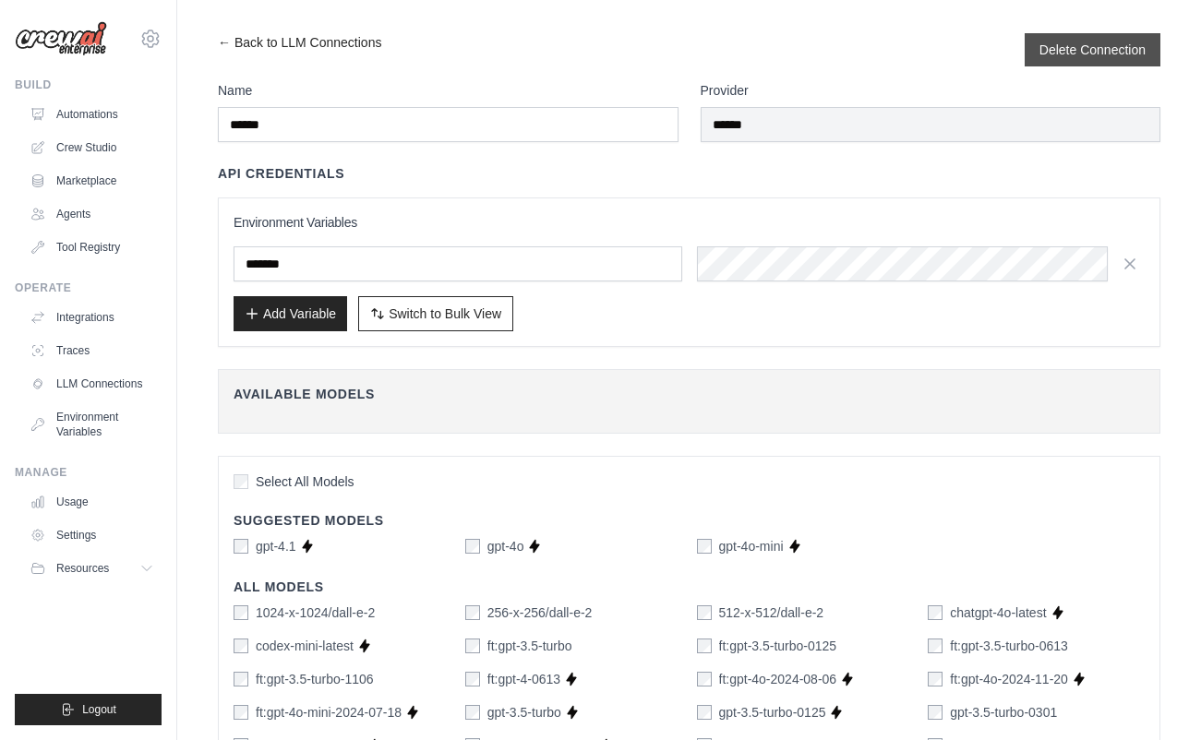
click at [1073, 60] on div "Delete Connection" at bounding box center [1093, 49] width 136 height 33
click at [1085, 46] on button "Delete Connection" at bounding box center [1092, 49] width 106 height 18
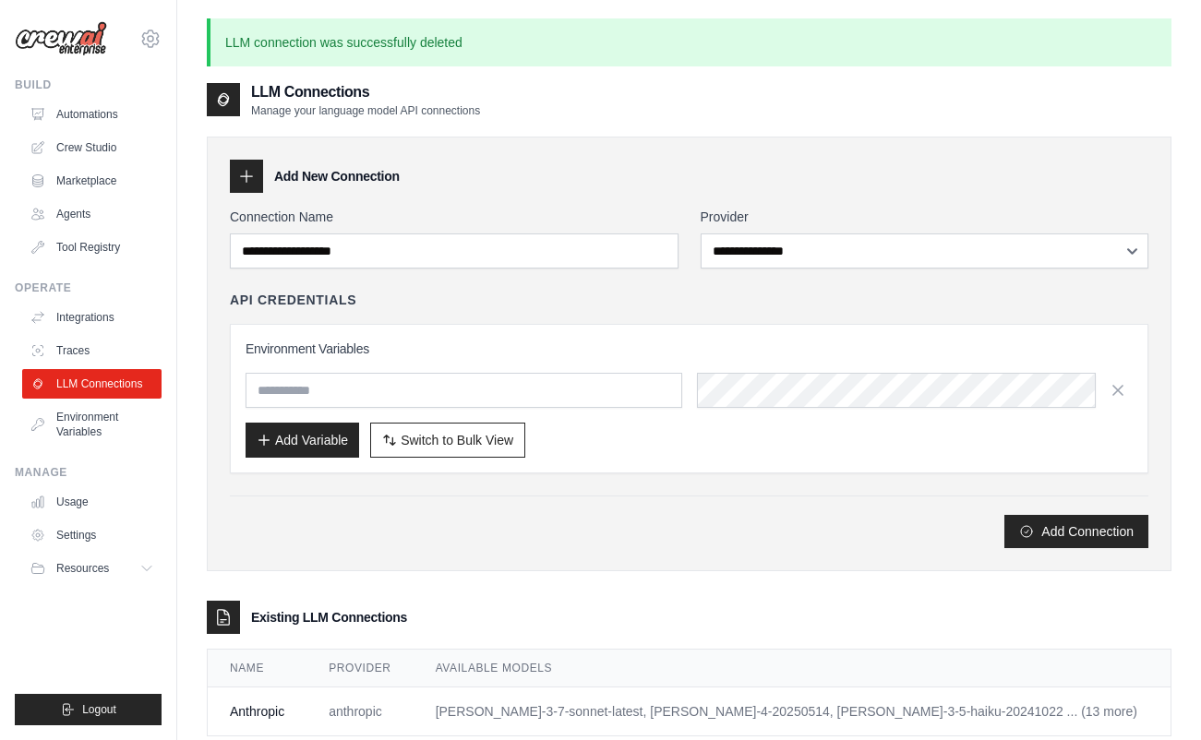
scroll to position [100, 0]
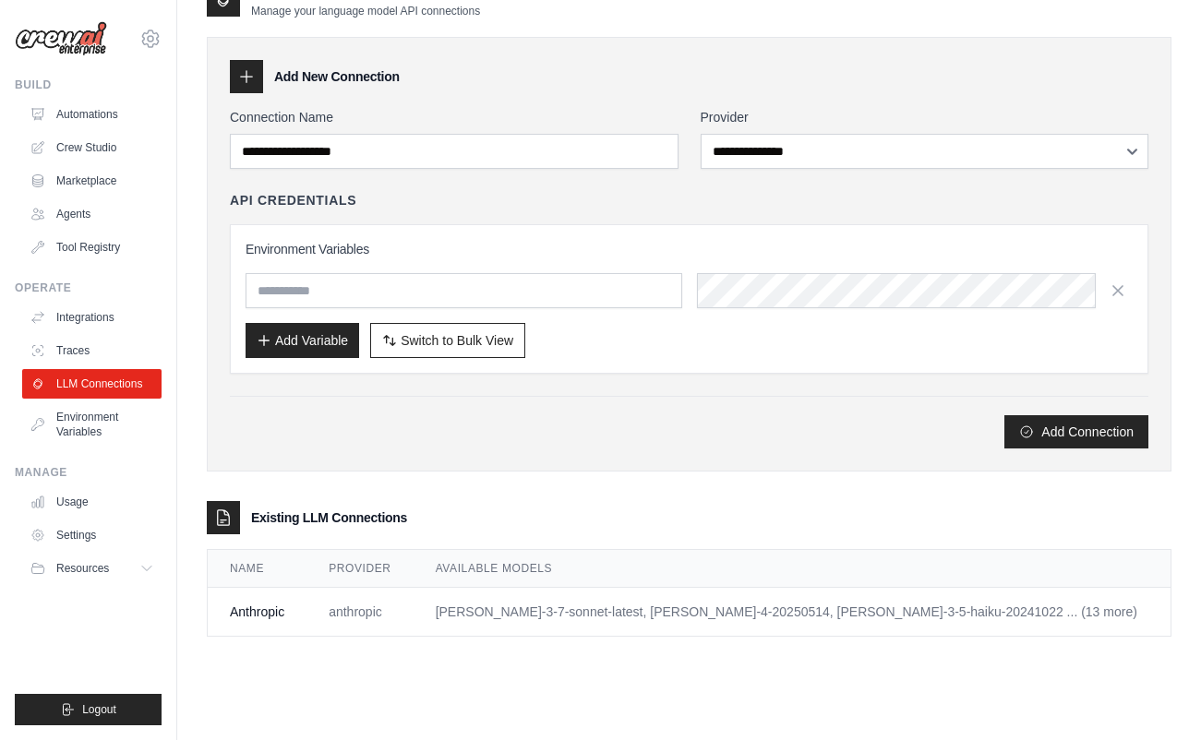
click at [1182, 605] on link "Edit" at bounding box center [1193, 612] width 22 height 15
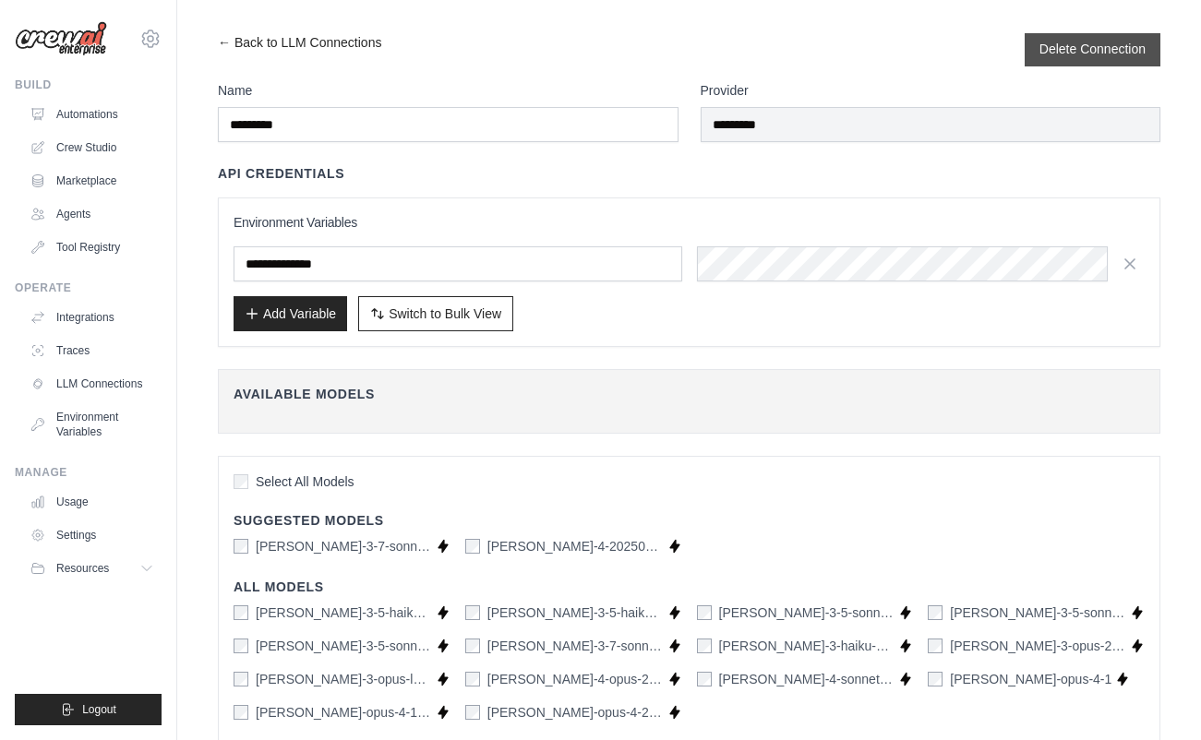
click at [1073, 53] on button "Delete Connection" at bounding box center [1092, 49] width 106 height 18
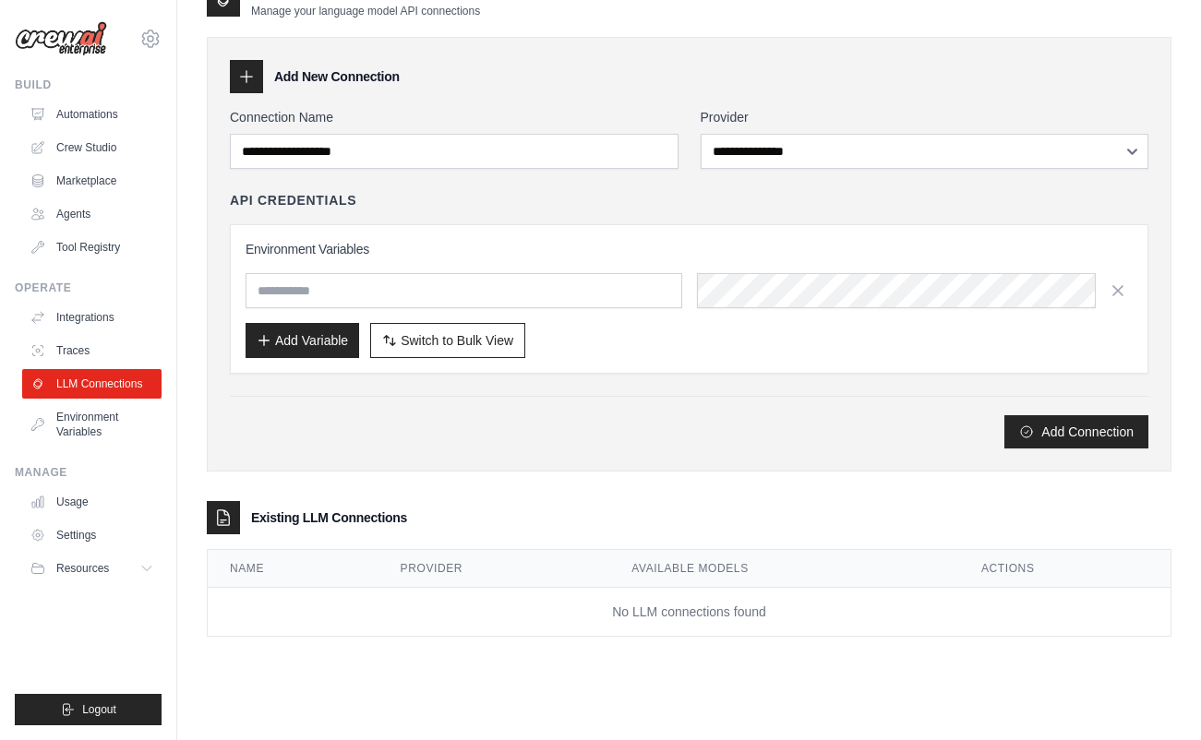
scroll to position [64, 0]
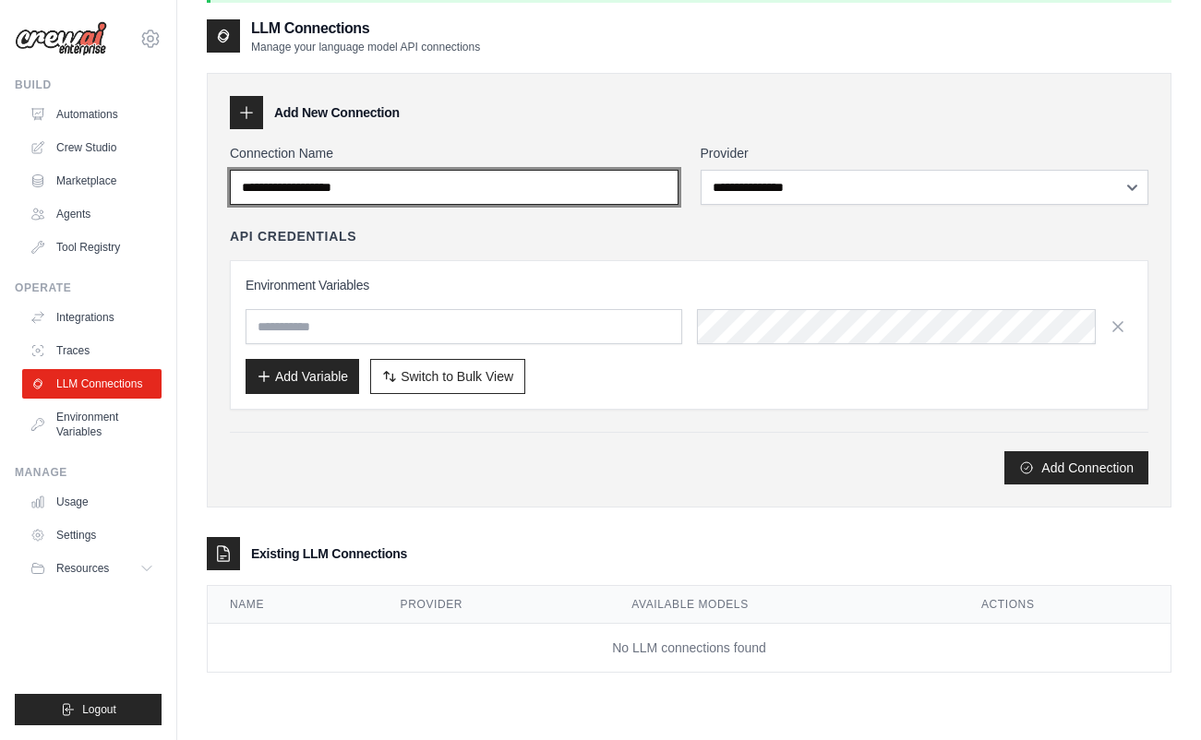
click at [400, 194] on input "Connection Name" at bounding box center [454, 187] width 449 height 35
type input "******"
click at [403, 202] on input "******" at bounding box center [454, 187] width 449 height 35
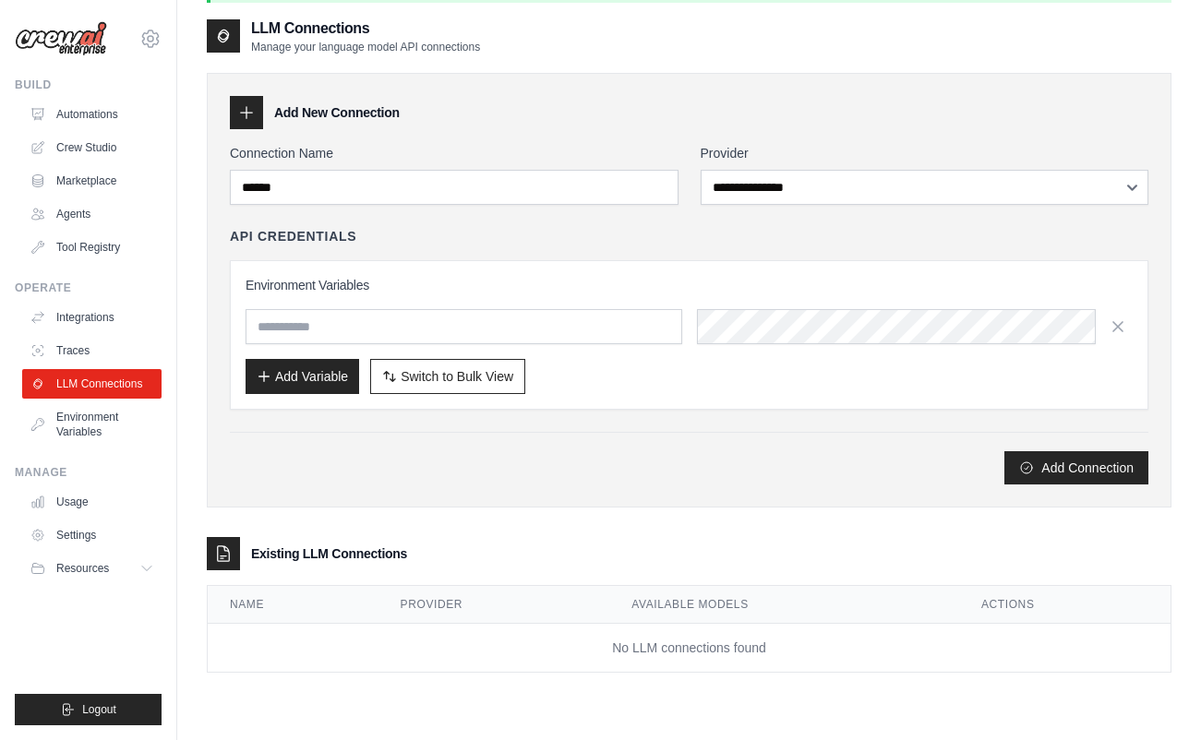
click at [752, 211] on div "**********" at bounding box center [689, 314] width 918 height 341
click at [772, 182] on select "**********" at bounding box center [925, 187] width 449 height 35
select select "******"
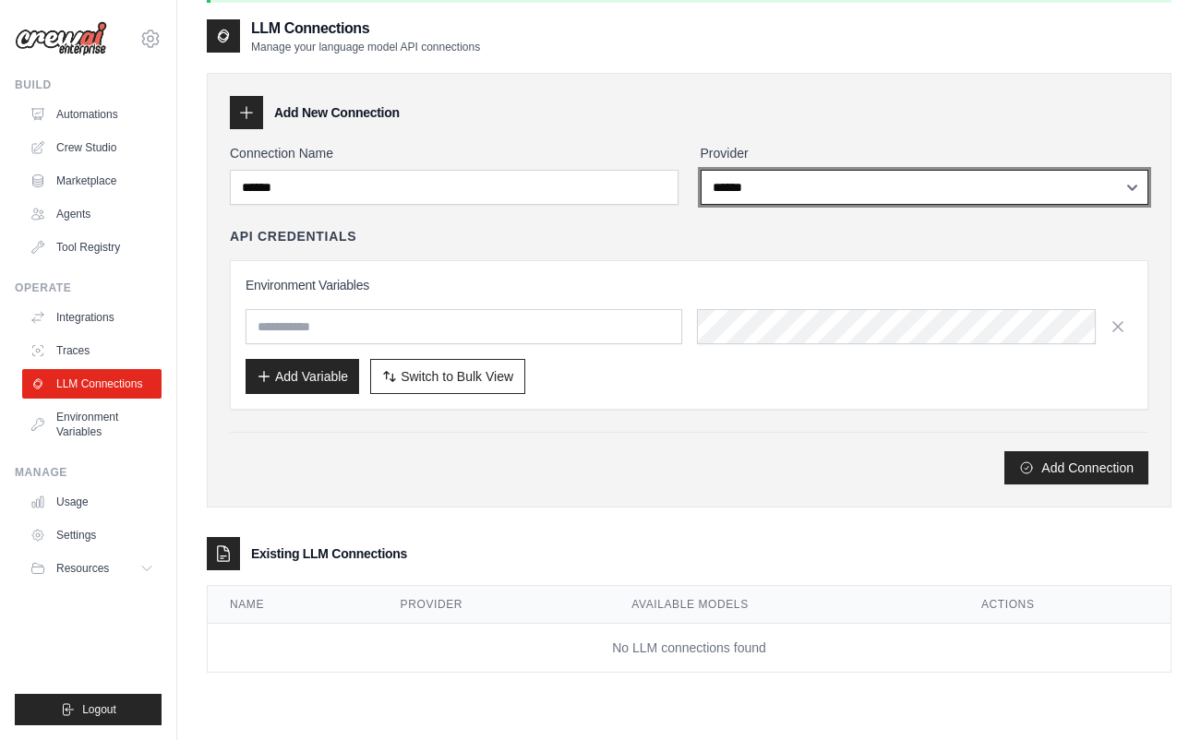
click at [701, 170] on select "**********" at bounding box center [925, 187] width 449 height 35
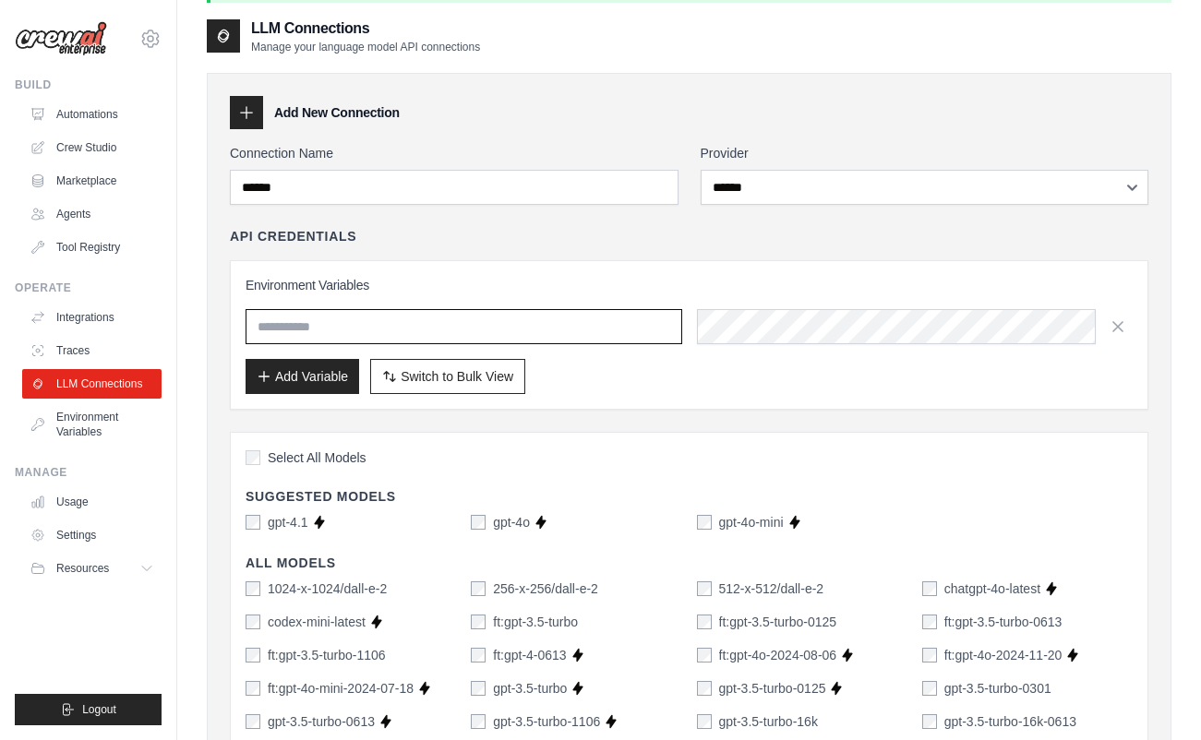
click at [484, 330] on input "text" at bounding box center [464, 326] width 437 height 35
type input "**********"
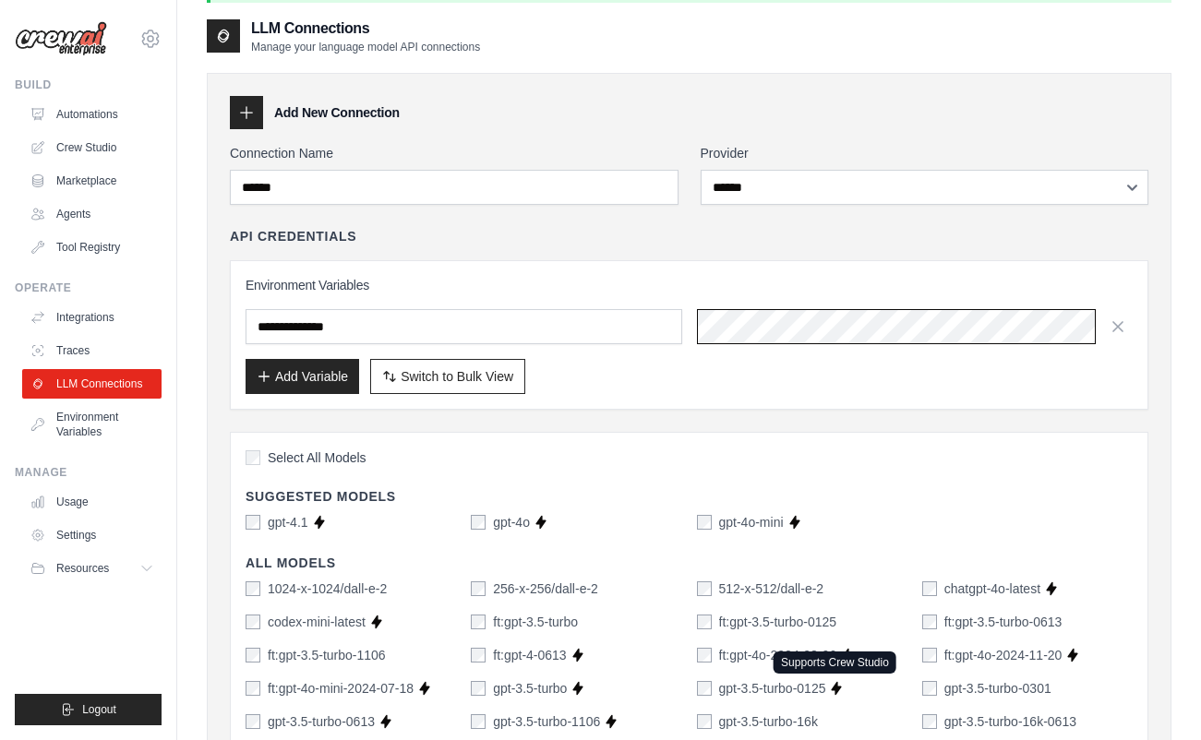
scroll to position [358, 0]
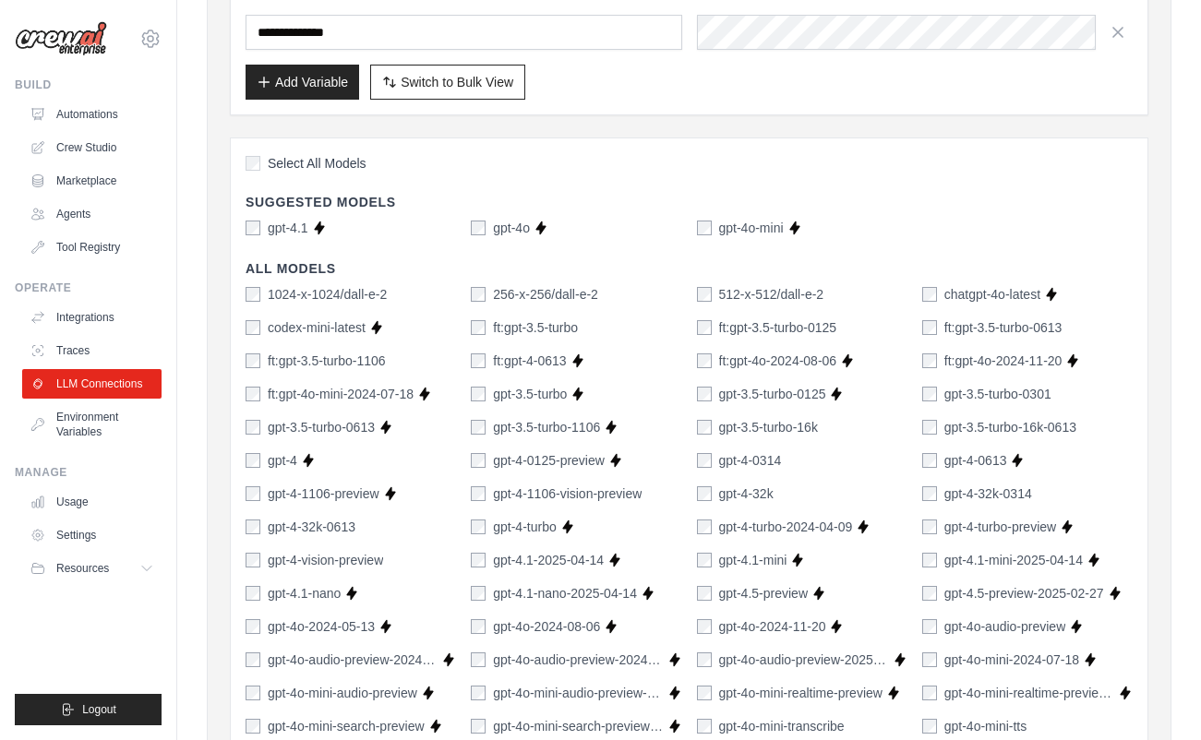
click at [299, 160] on span "Select All Models" at bounding box center [317, 163] width 99 height 18
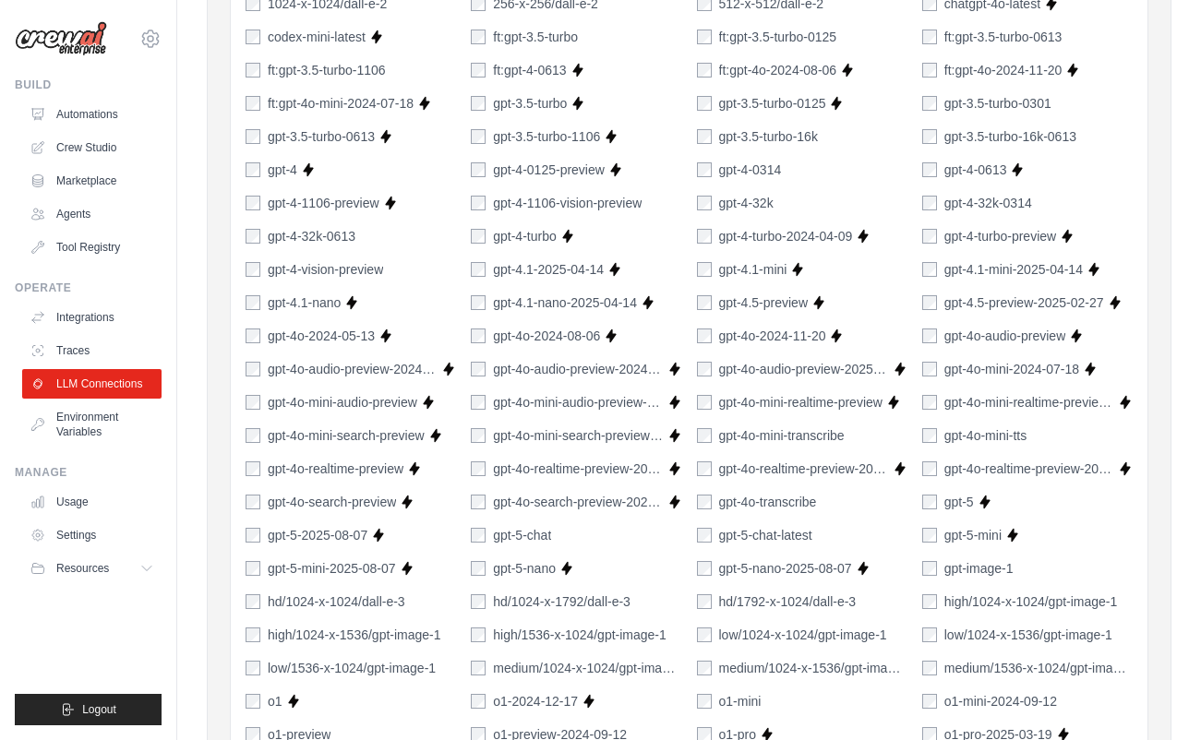
scroll to position [1220, 0]
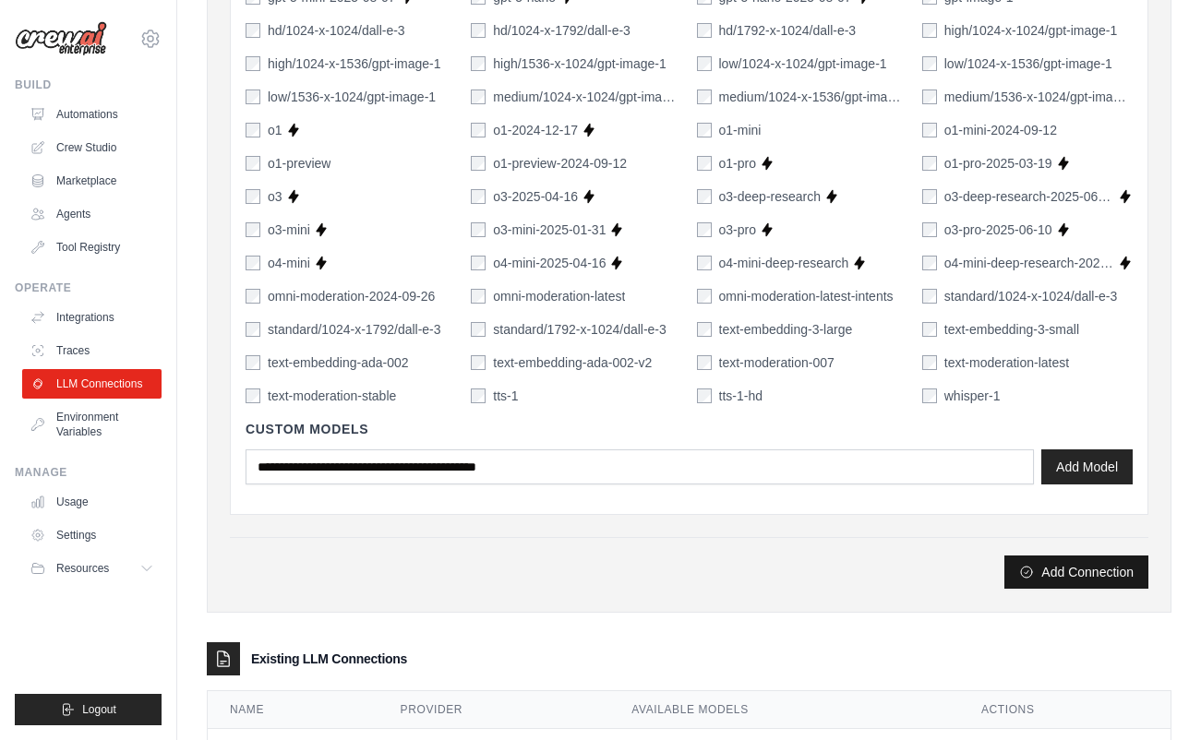
click at [1092, 570] on button "Add Connection" at bounding box center [1076, 572] width 144 height 33
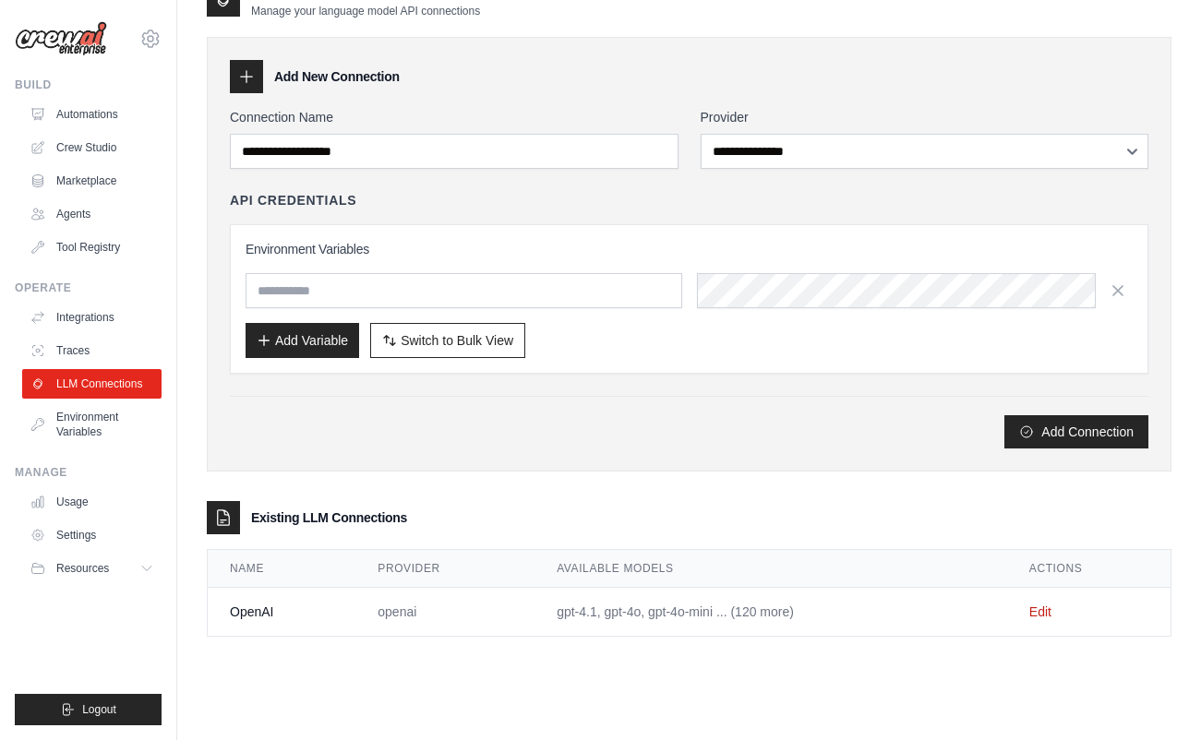
scroll to position [0, 0]
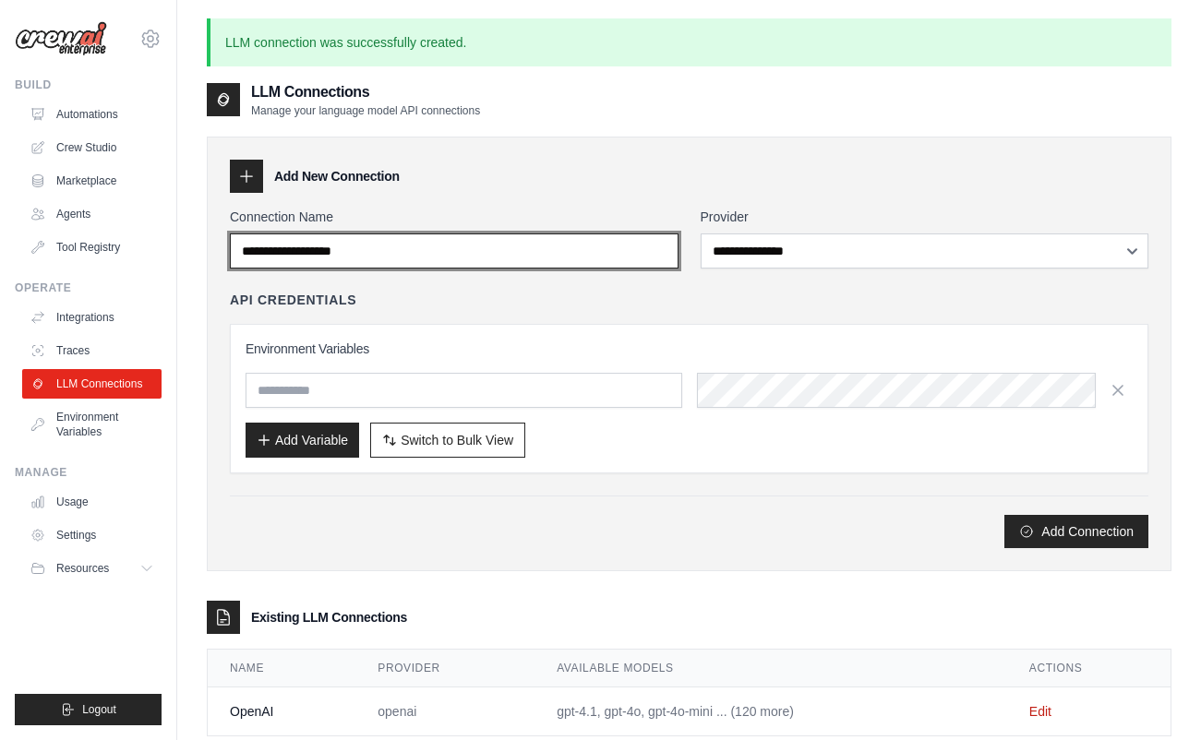
click at [371, 257] on input "Connection Name" at bounding box center [454, 251] width 449 height 35
type input "*********"
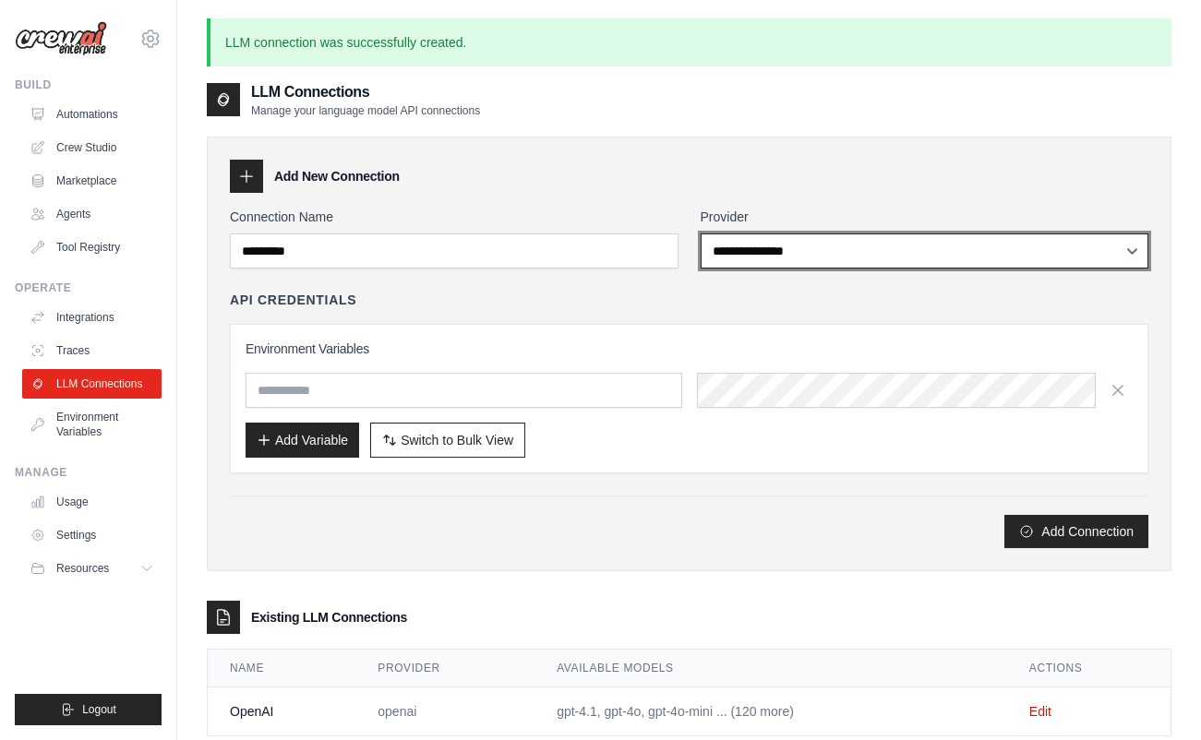
select select "*********"
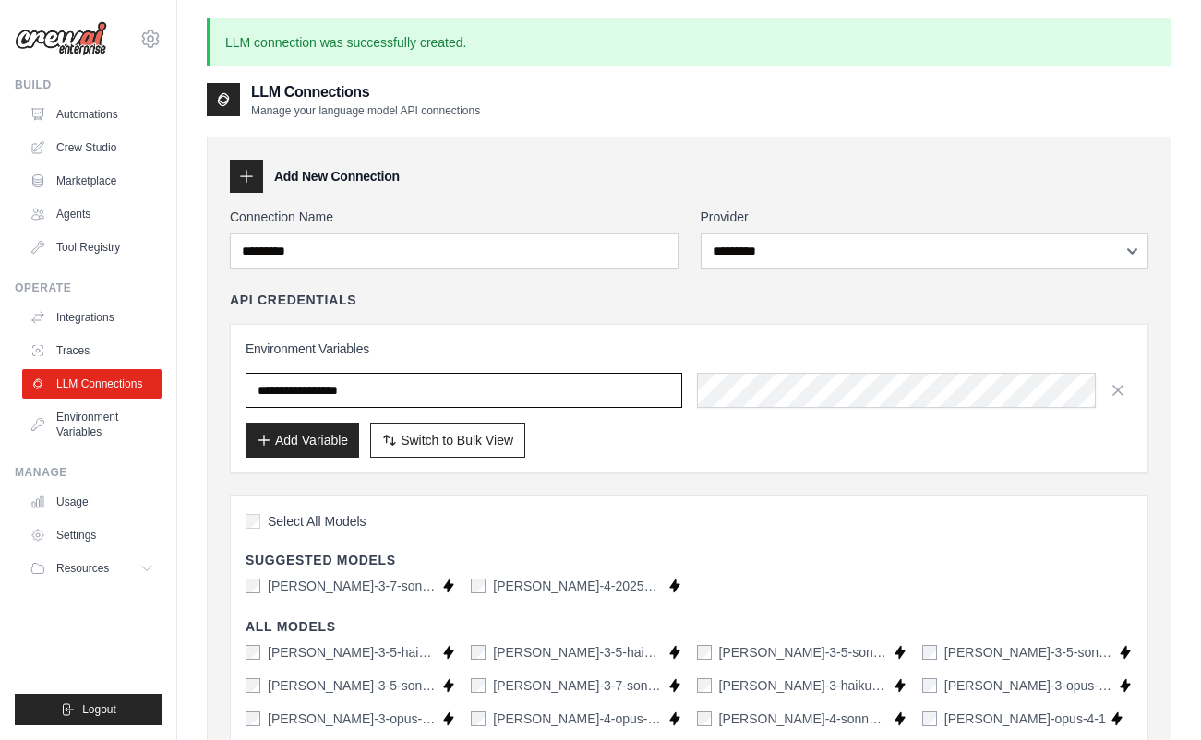
type input "**********"
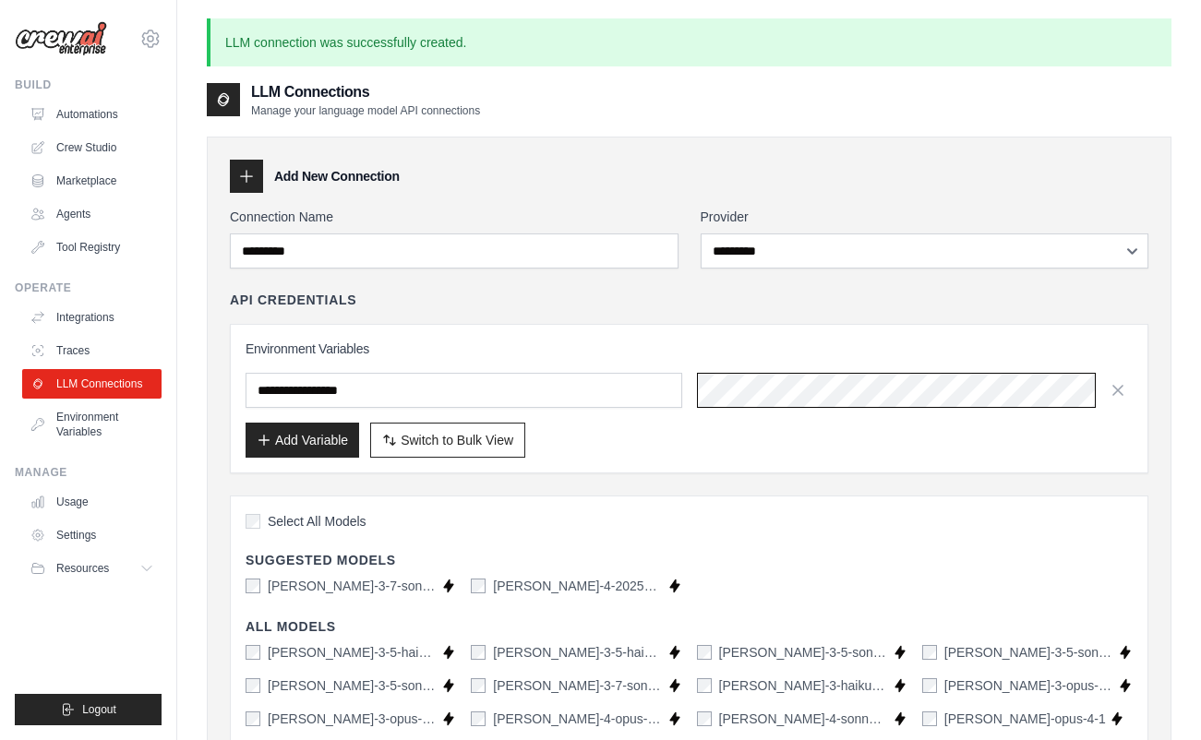
scroll to position [11, 0]
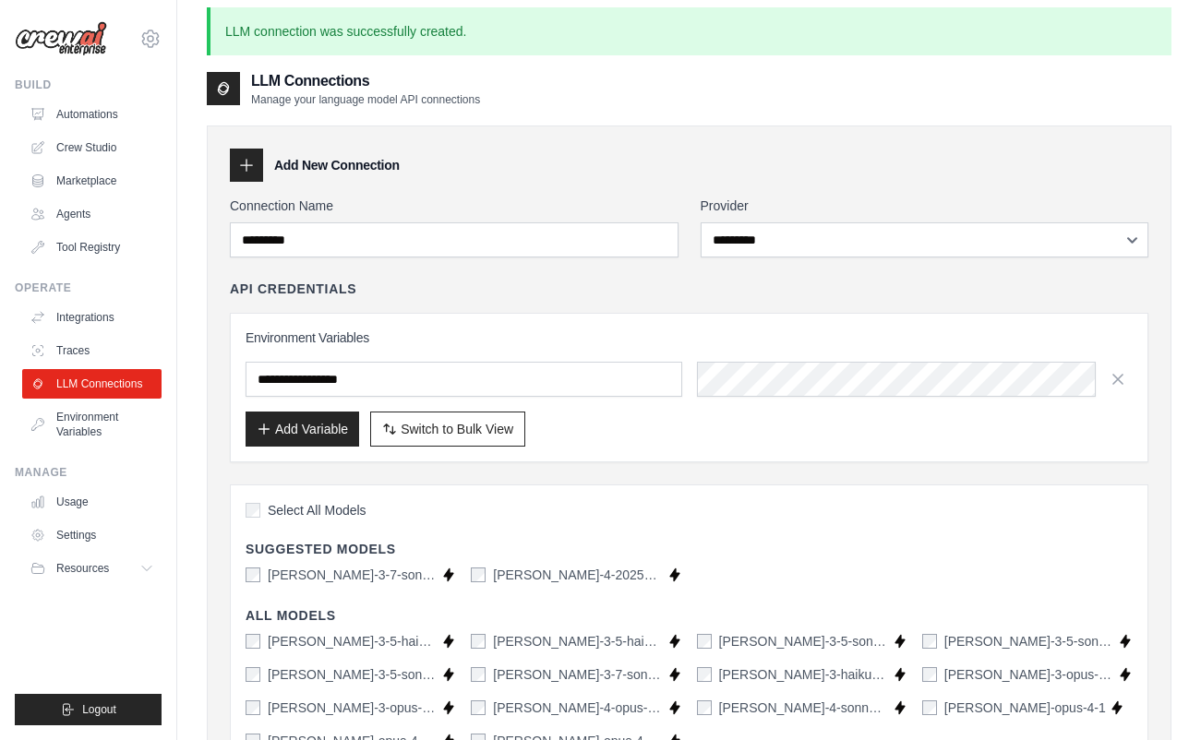
click at [645, 330] on h3 "Environment Variables" at bounding box center [689, 338] width 887 height 18
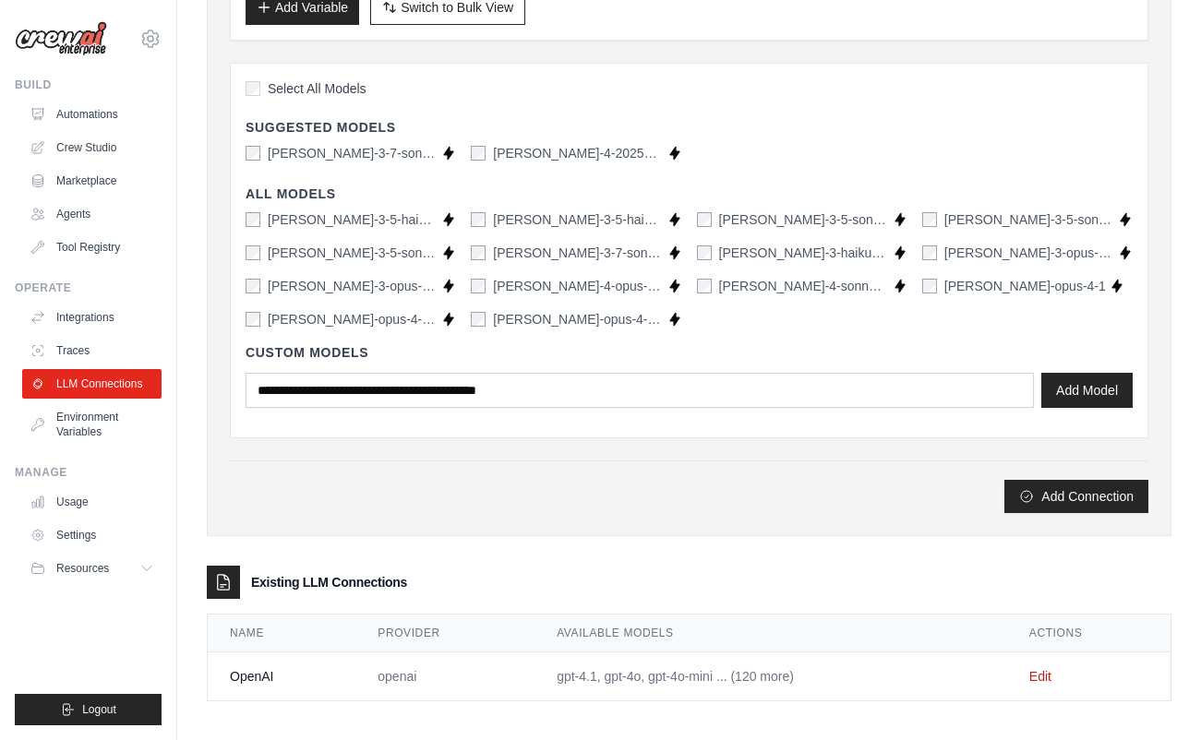
scroll to position [442, 0]
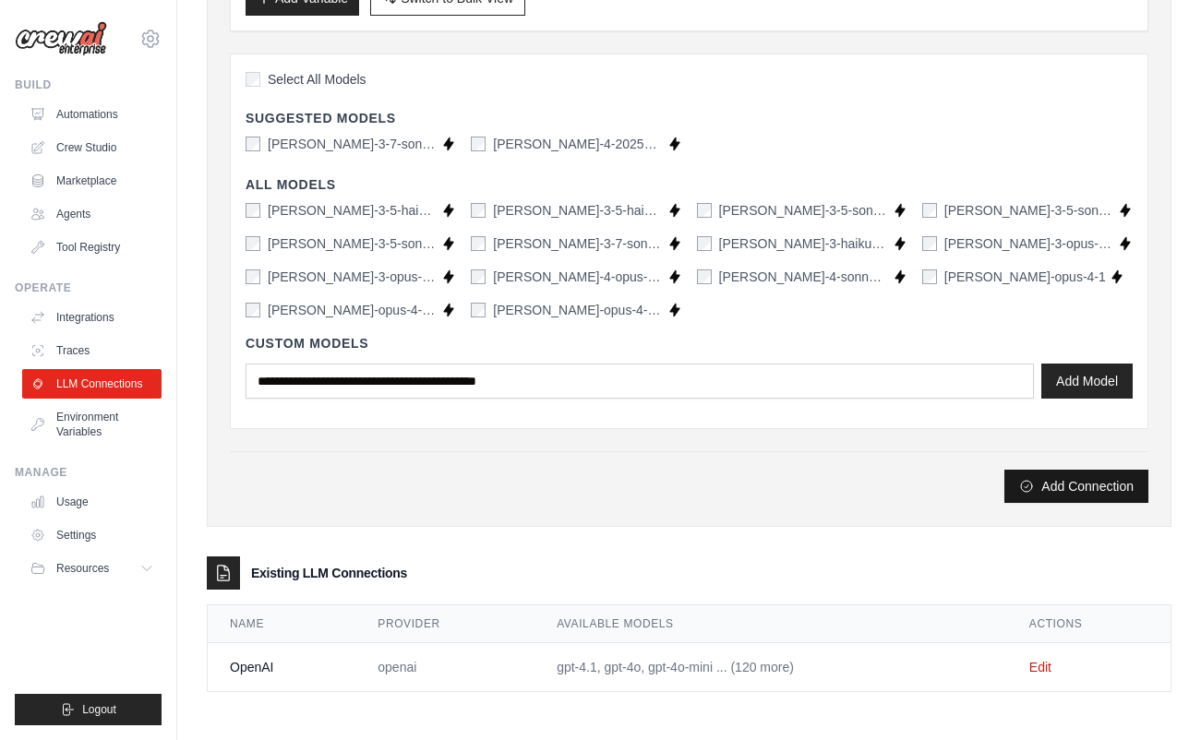
click at [1070, 486] on button "Add Connection" at bounding box center [1076, 486] width 144 height 33
click at [318, 90] on div "Select All Models" at bounding box center [689, 81] width 887 height 25
click at [312, 81] on span "Select All Models" at bounding box center [317, 79] width 99 height 18
click at [1068, 492] on button "Add Connection" at bounding box center [1076, 486] width 144 height 33
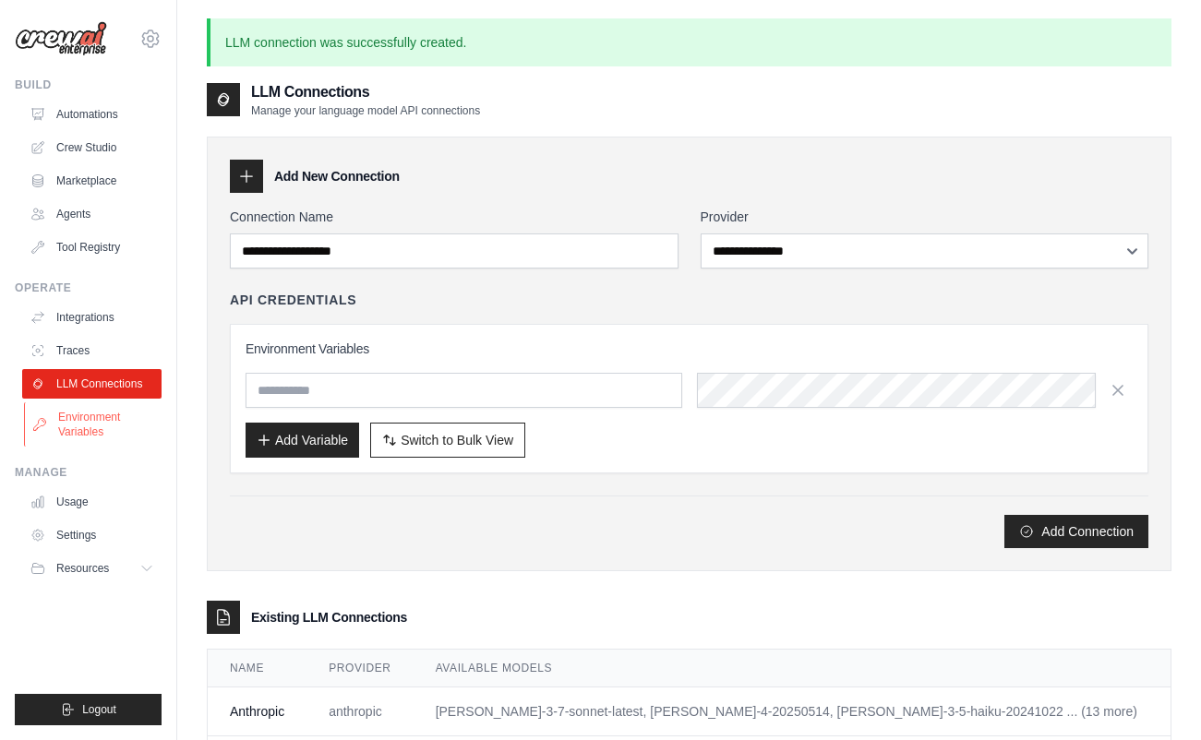
click at [115, 424] on link "Environment Variables" at bounding box center [93, 424] width 139 height 44
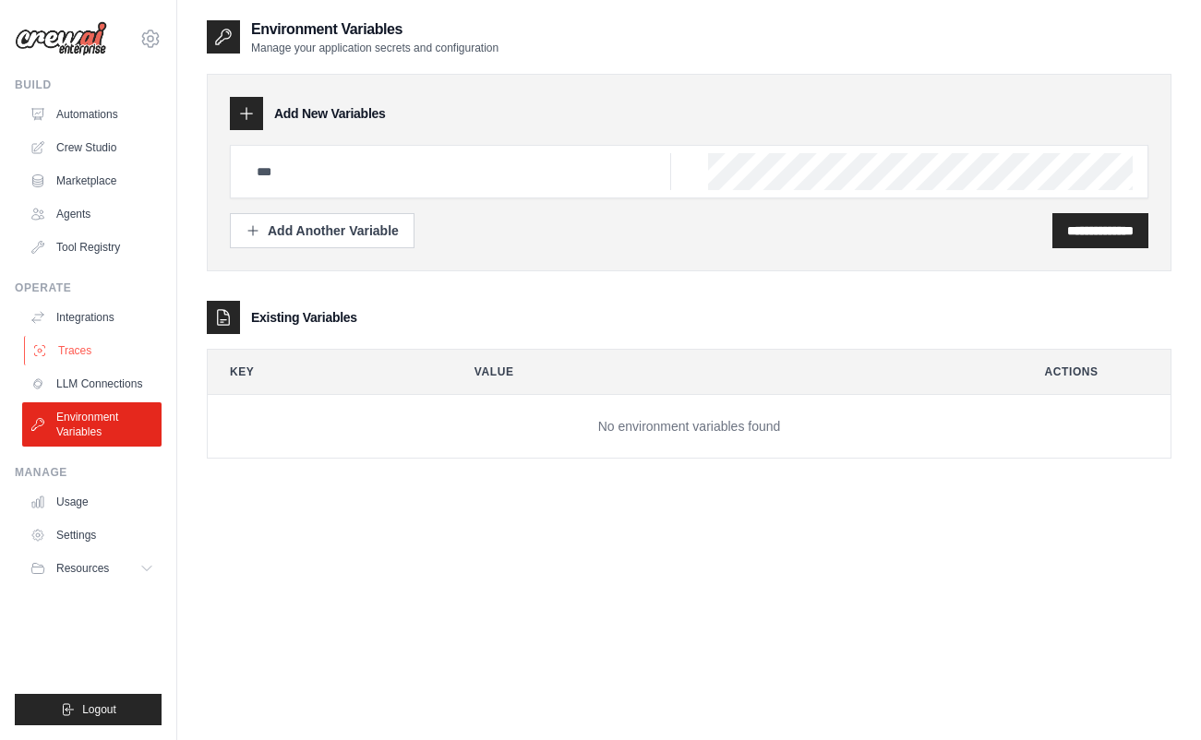
click at [96, 336] on link "Traces" at bounding box center [93, 351] width 139 height 30
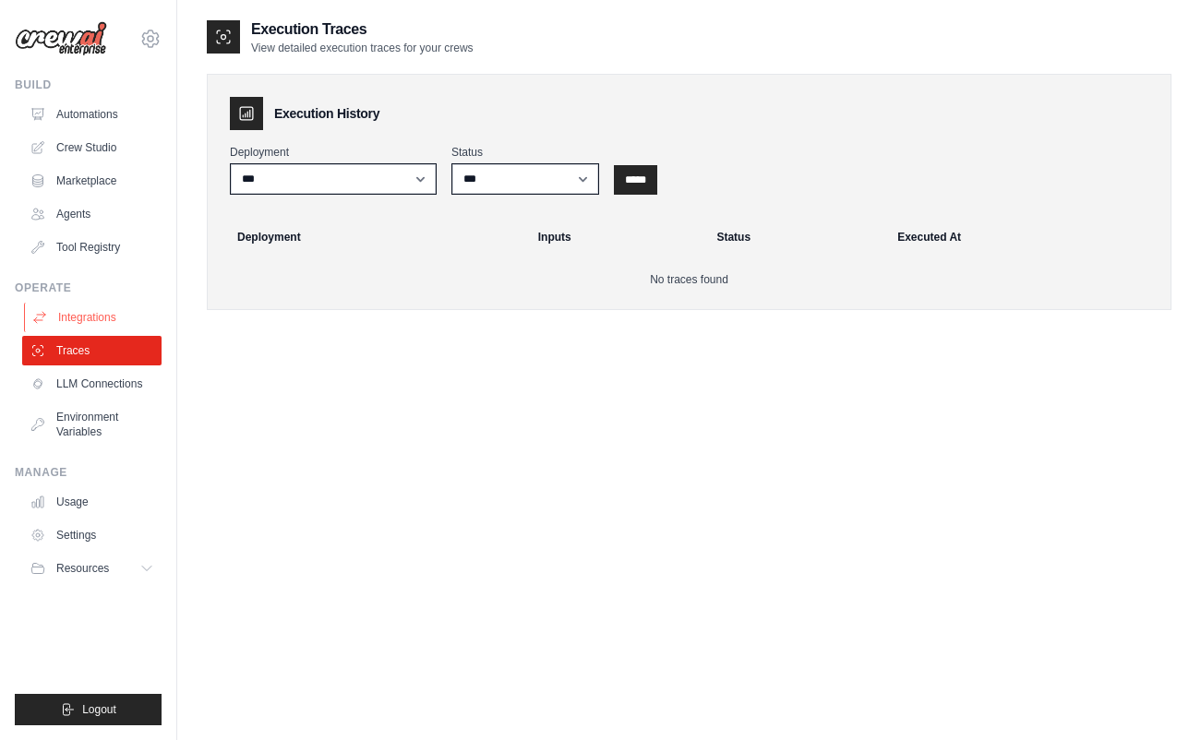
click at [95, 330] on link "Integrations" at bounding box center [93, 318] width 139 height 30
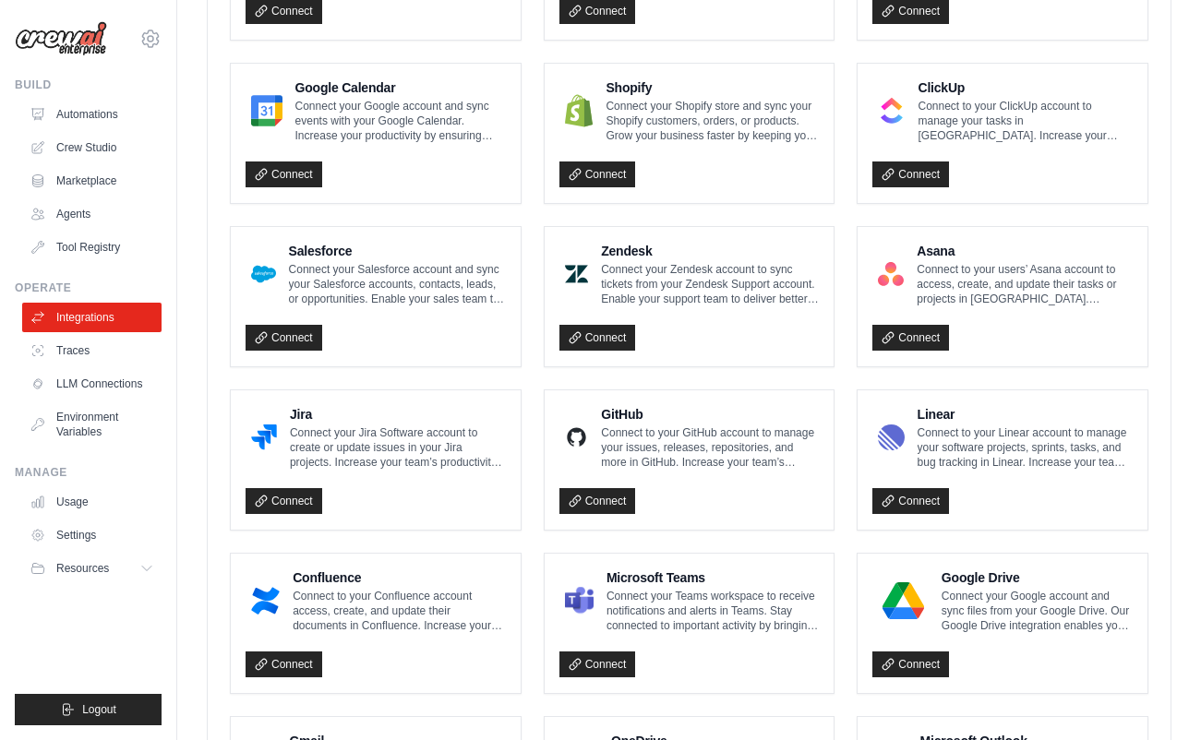
scroll to position [993, 0]
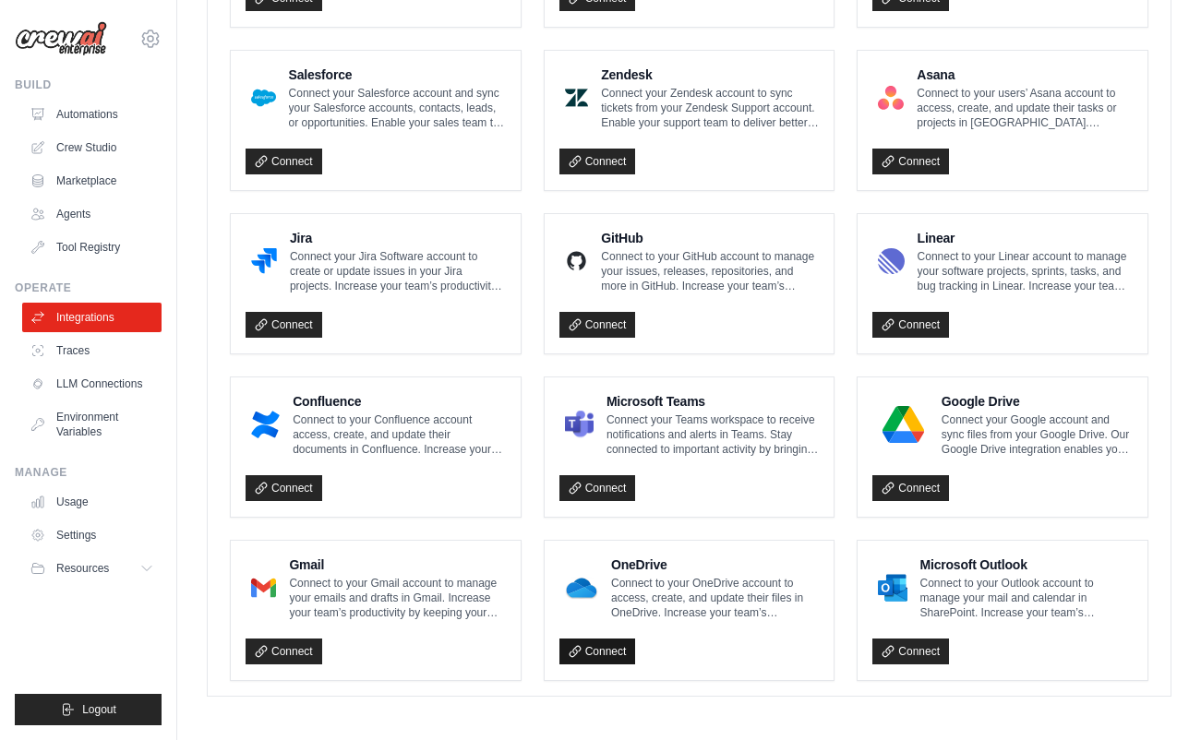
click at [602, 650] on link "Connect" at bounding box center [597, 652] width 77 height 26
click at [99, 152] on link "Crew Studio" at bounding box center [93, 148] width 139 height 30
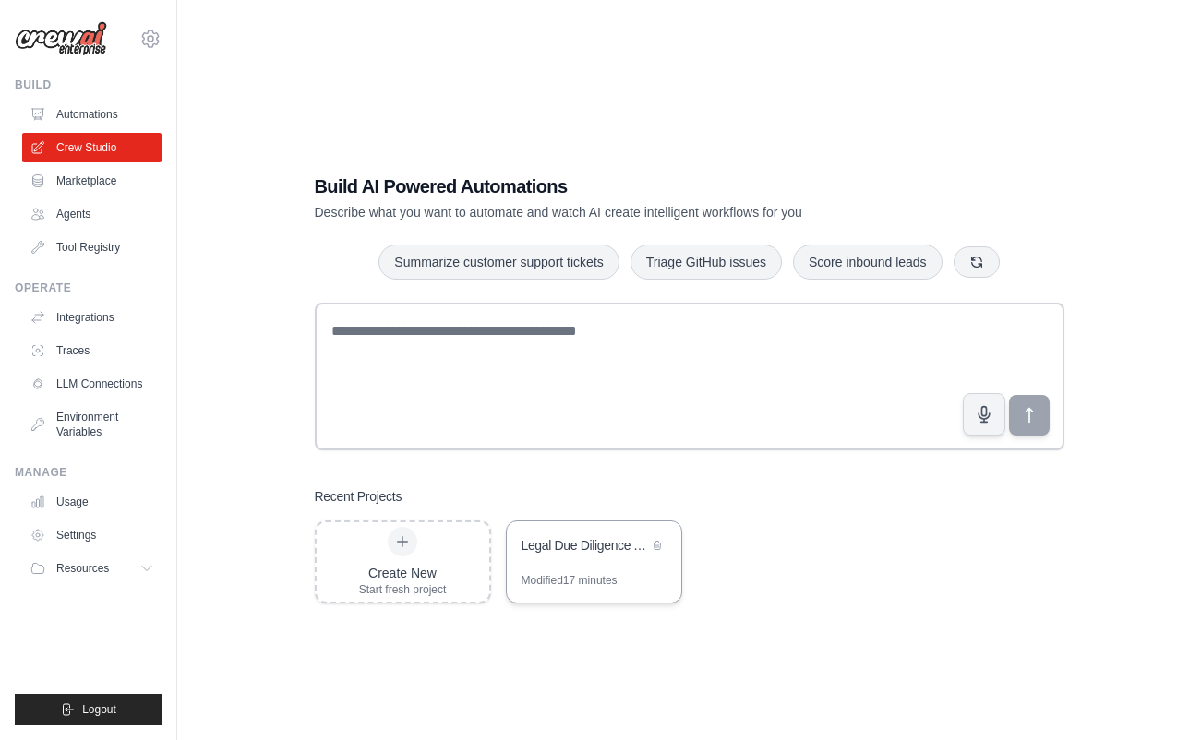
click at [580, 539] on div "Legal Due Diligence Automation" at bounding box center [585, 545] width 126 height 18
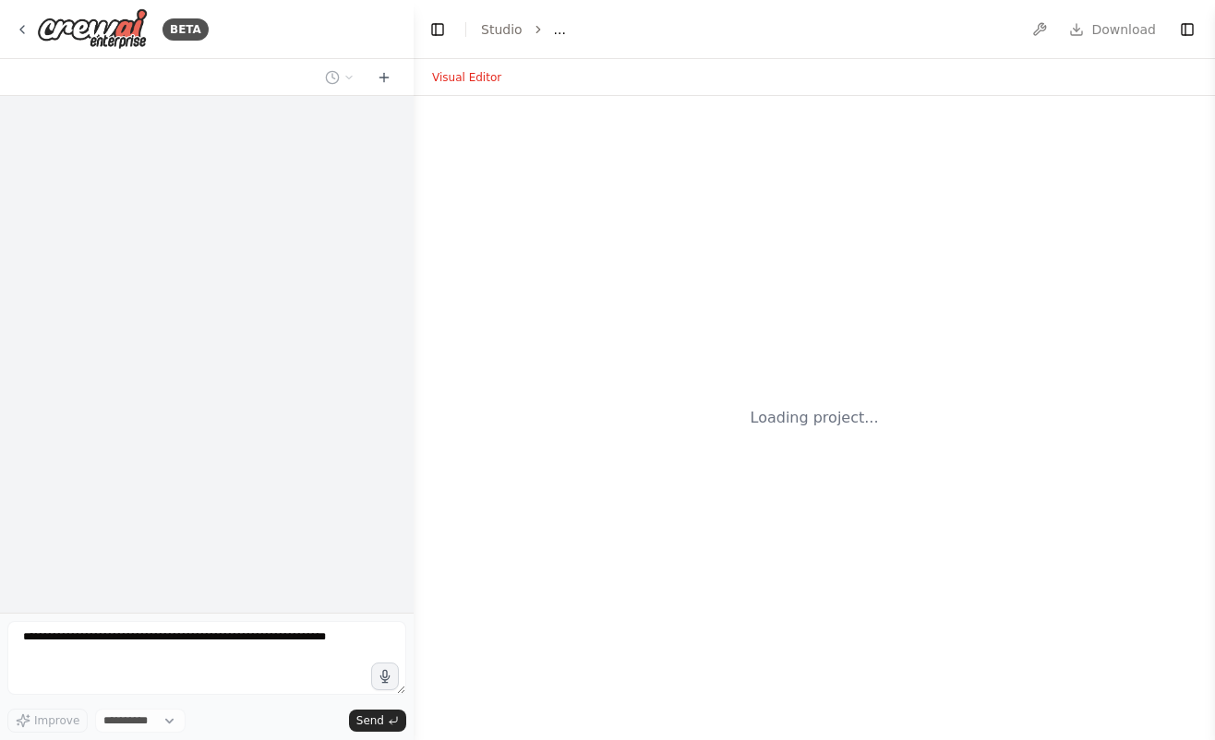
select select "****"
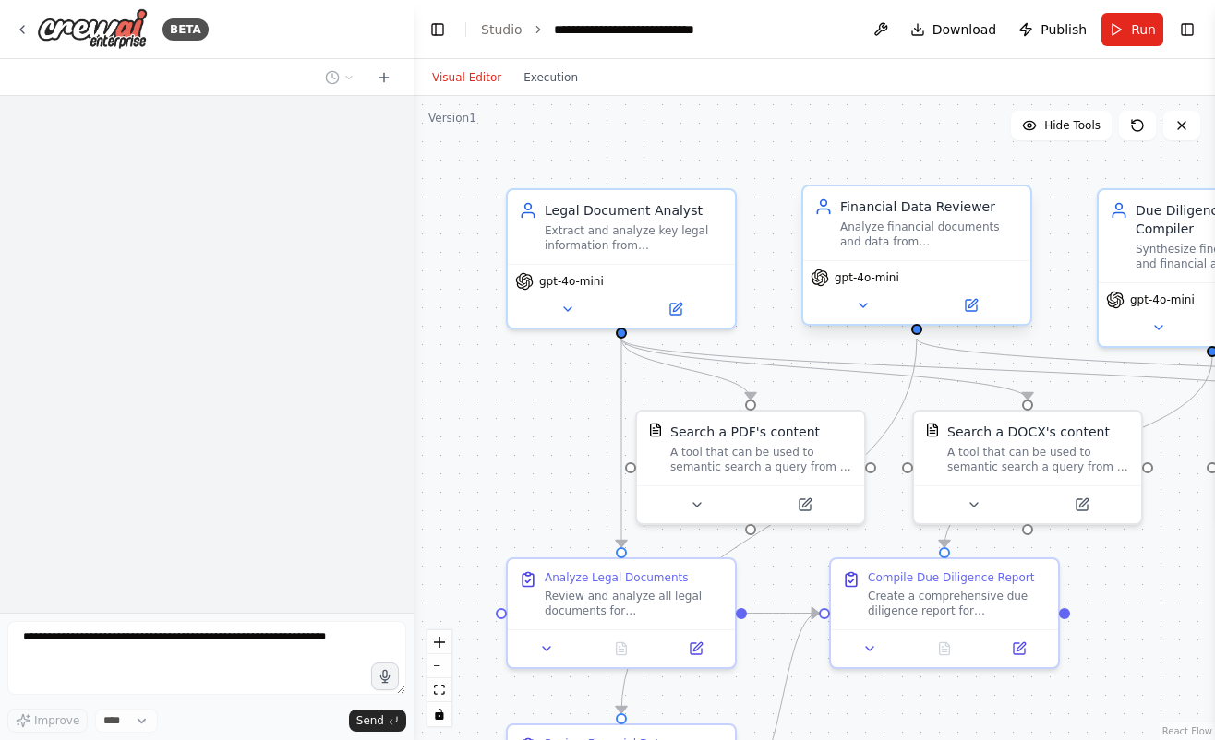
scroll to position [1401, 0]
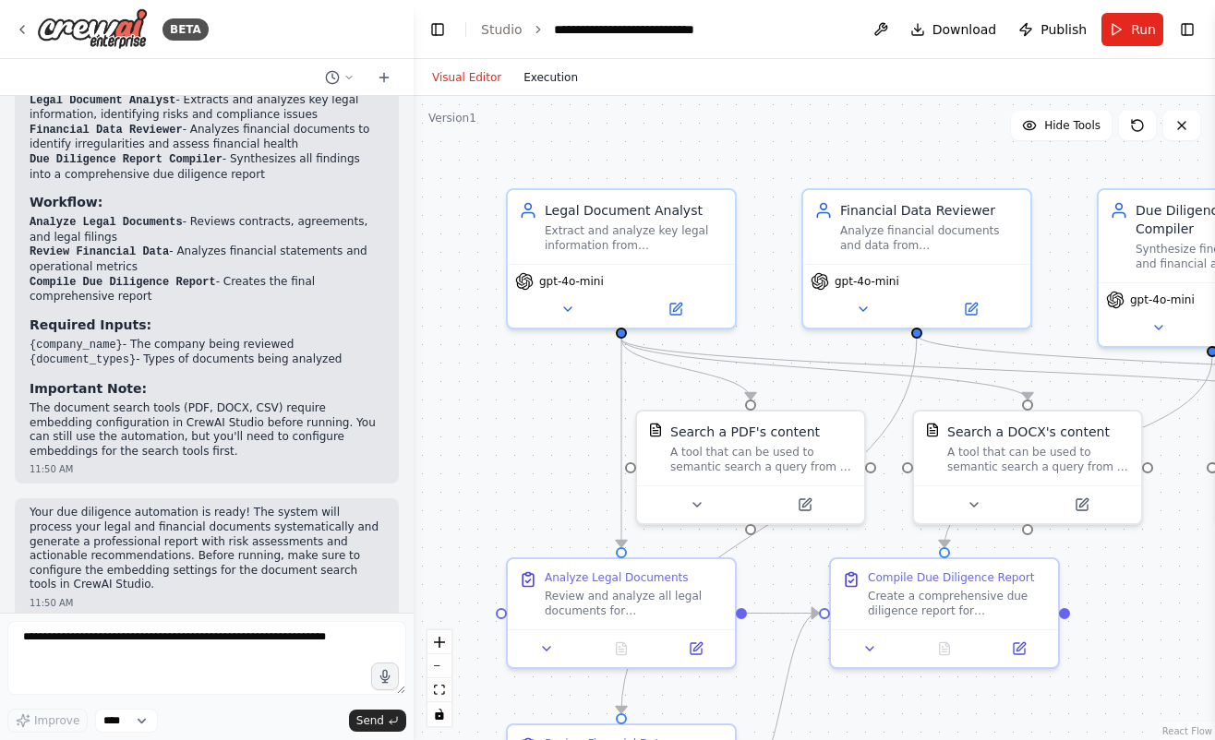
click at [536, 82] on button "Execution" at bounding box center [550, 77] width 77 height 22
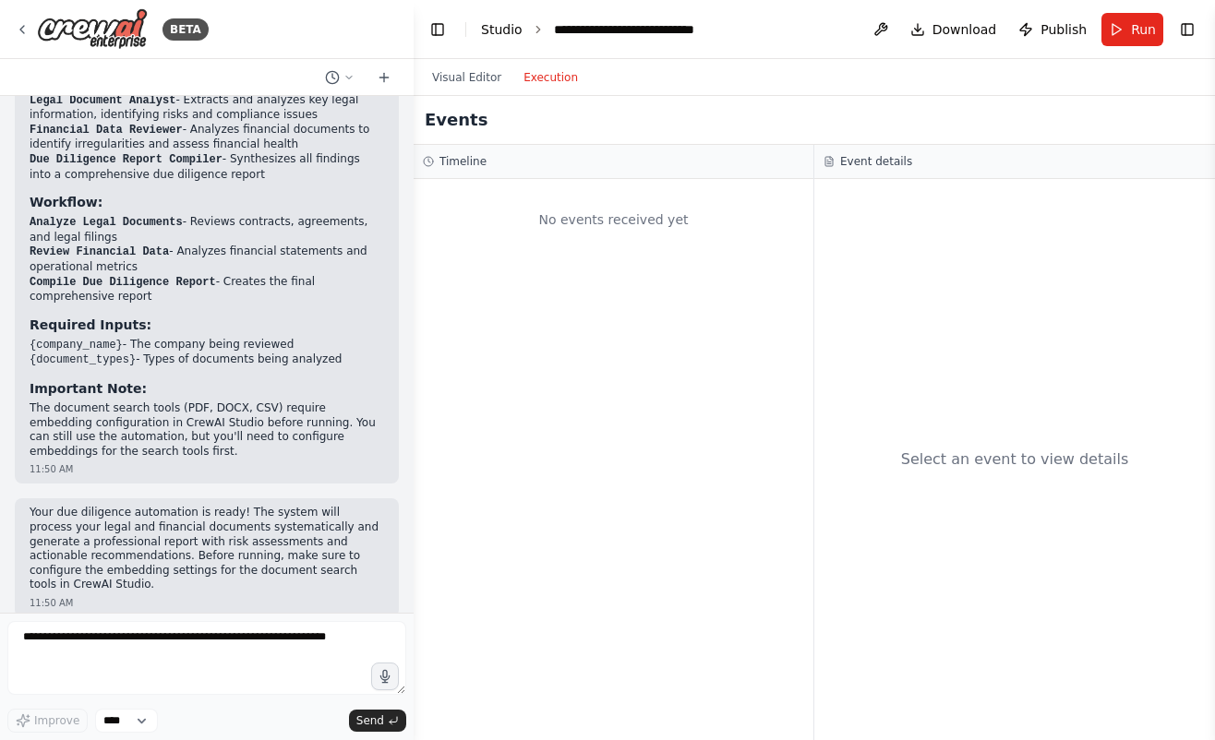
click at [504, 35] on link "Studio" at bounding box center [502, 29] width 42 height 15
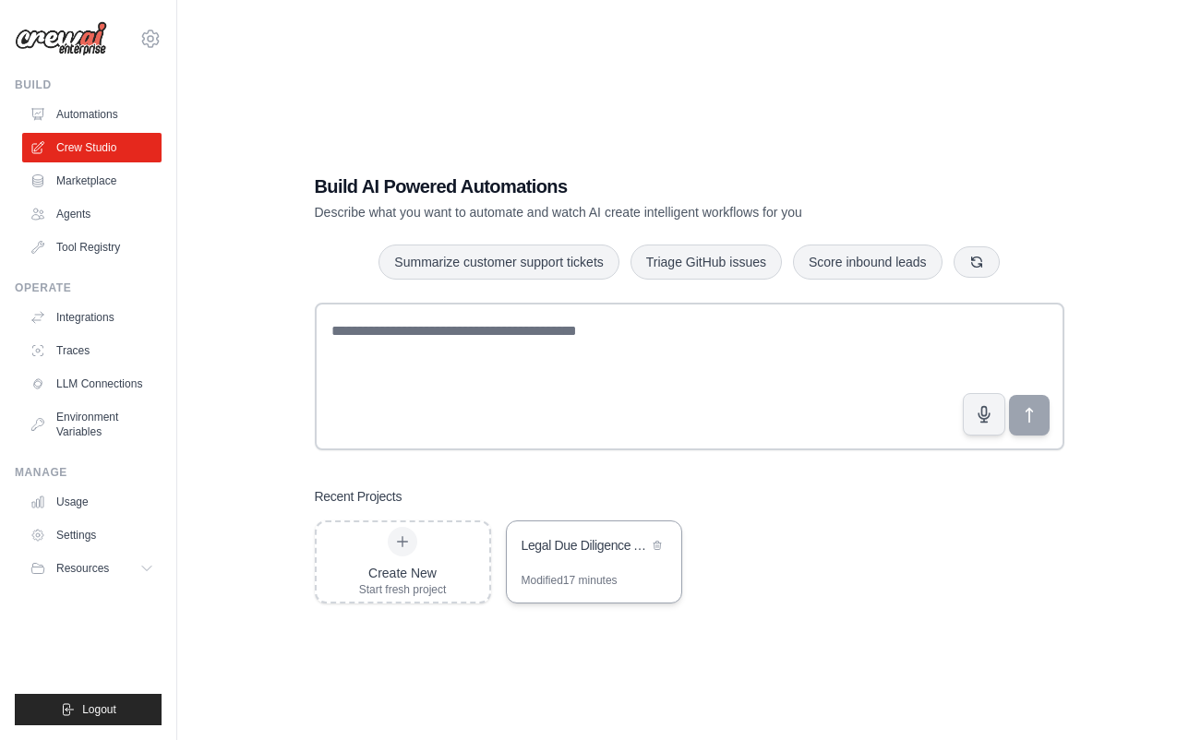
click at [569, 541] on div "Legal Due Diligence Automation" at bounding box center [585, 545] width 126 height 18
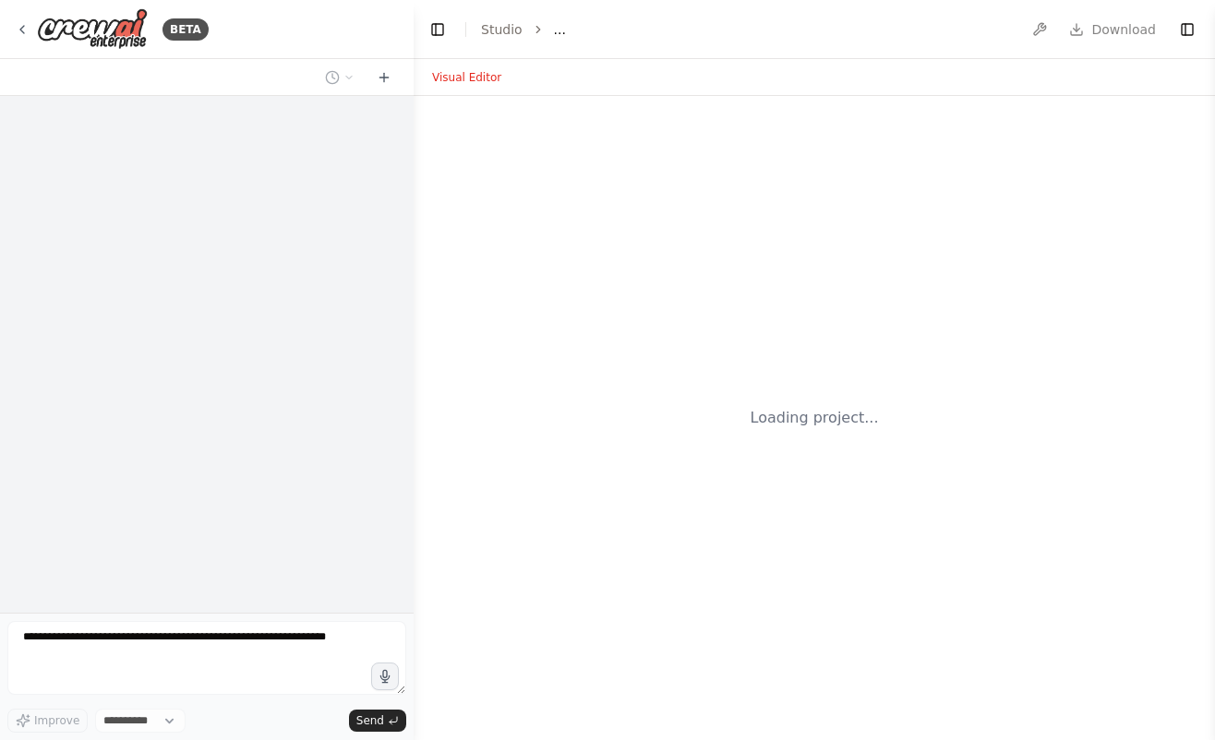
select select "****"
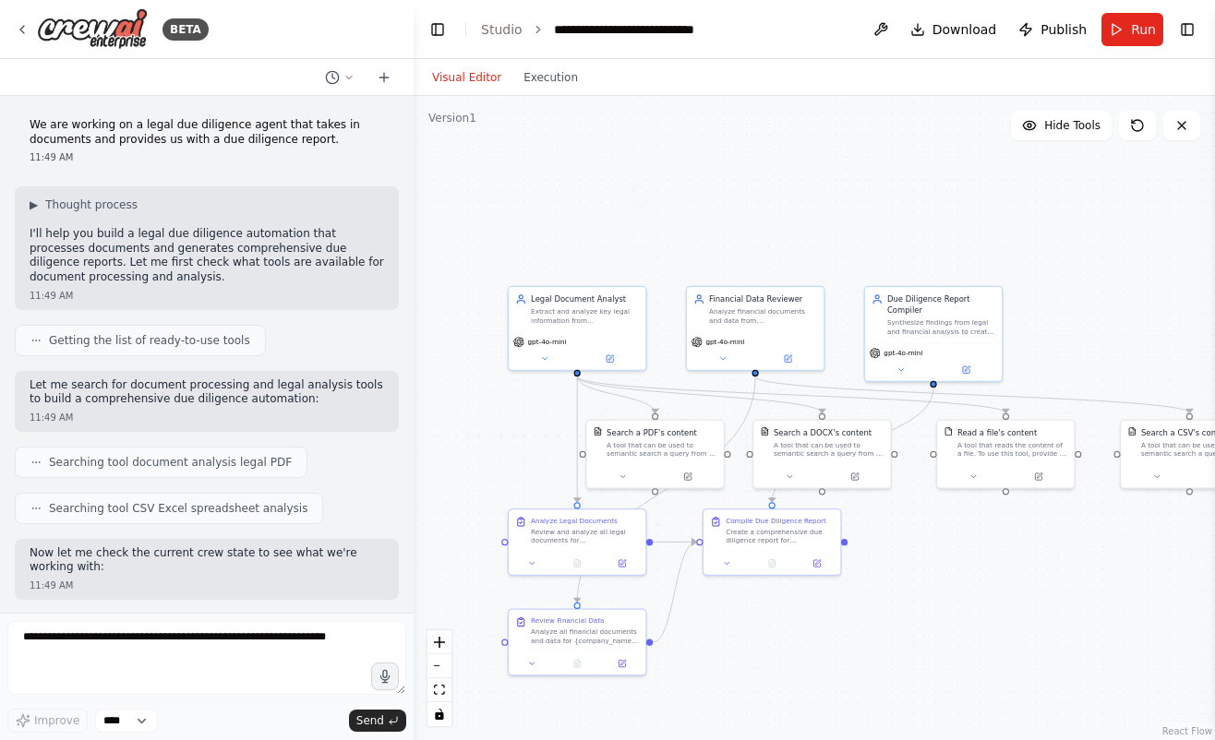
drag, startPoint x: 536, startPoint y: 492, endPoint x: 519, endPoint y: 470, distance: 28.3
click at [519, 471] on div ".deletable-edge-delete-btn { width: 20px; height: 20px; border: 0px solid #ffff…" at bounding box center [814, 418] width 801 height 644
click at [597, 304] on div "Legal Document Analyst Extract and analyze key legal information from {document…" at bounding box center [585, 307] width 108 height 31
click at [726, 326] on div "Financial Data Reviewer Analyze financial documents and data from {document_typ…" at bounding box center [755, 307] width 137 height 44
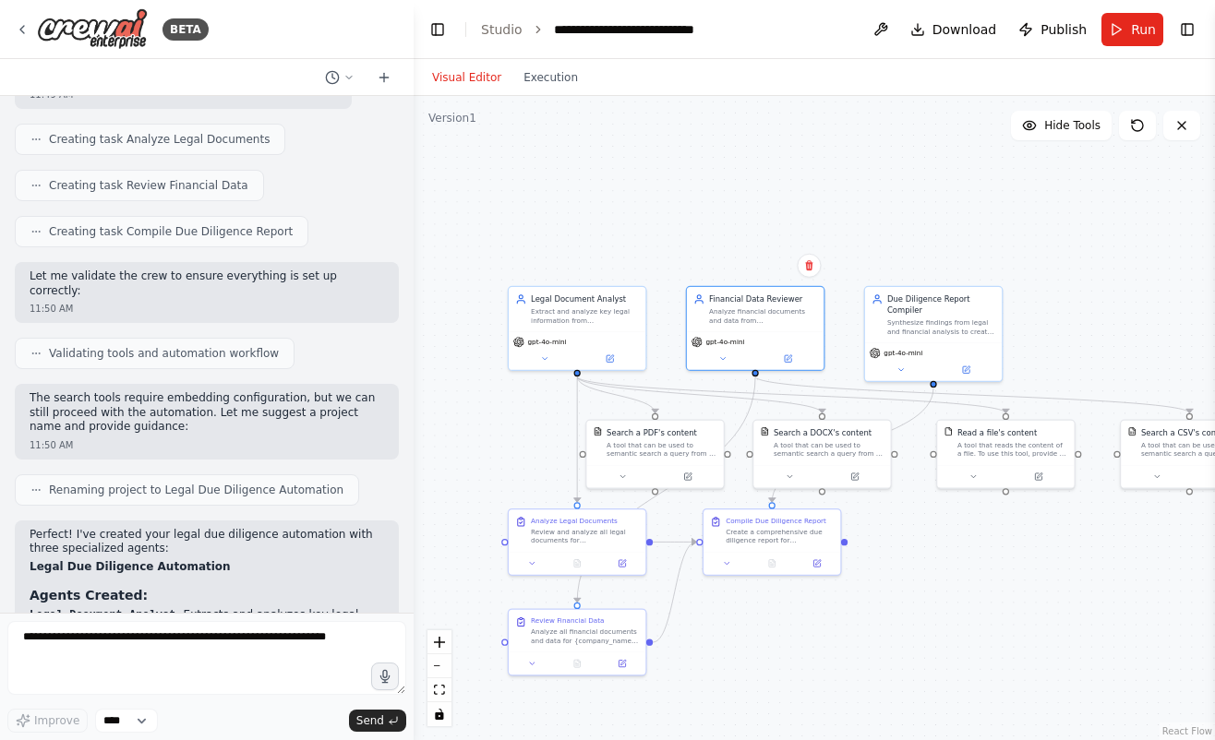
scroll to position [1401, 0]
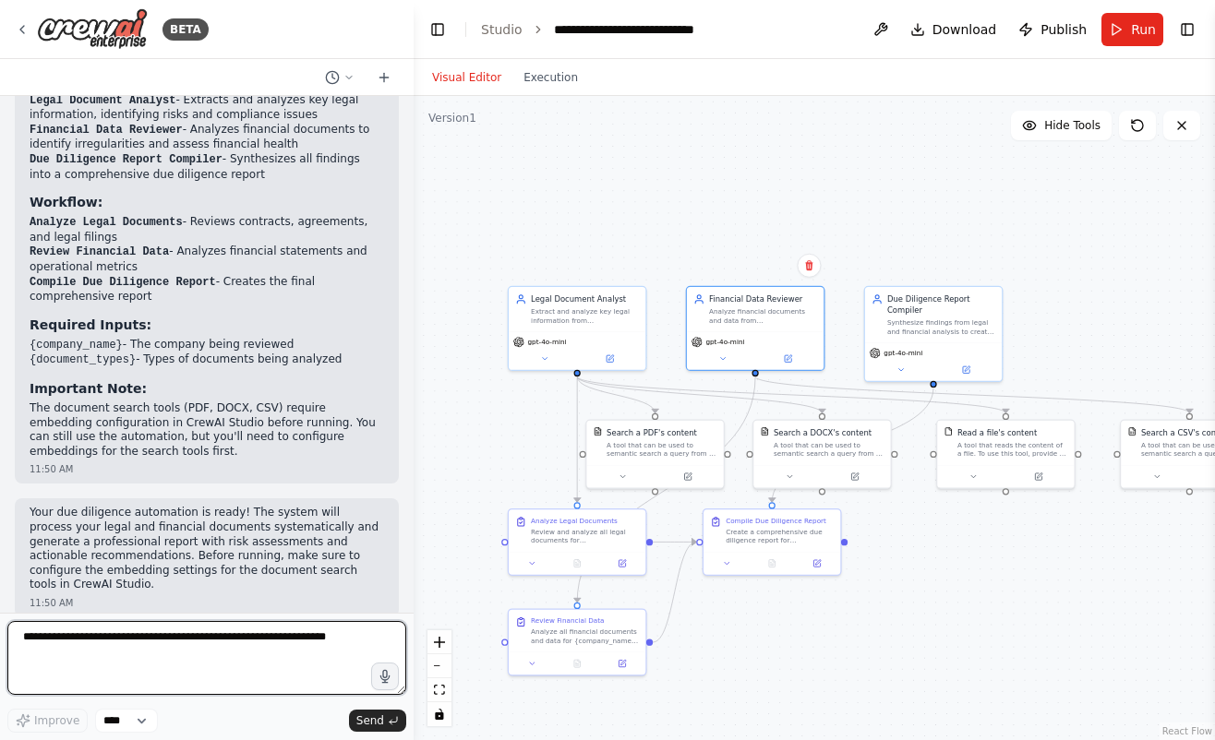
click at [119, 645] on textarea at bounding box center [206, 658] width 399 height 74
type textarea "**********"
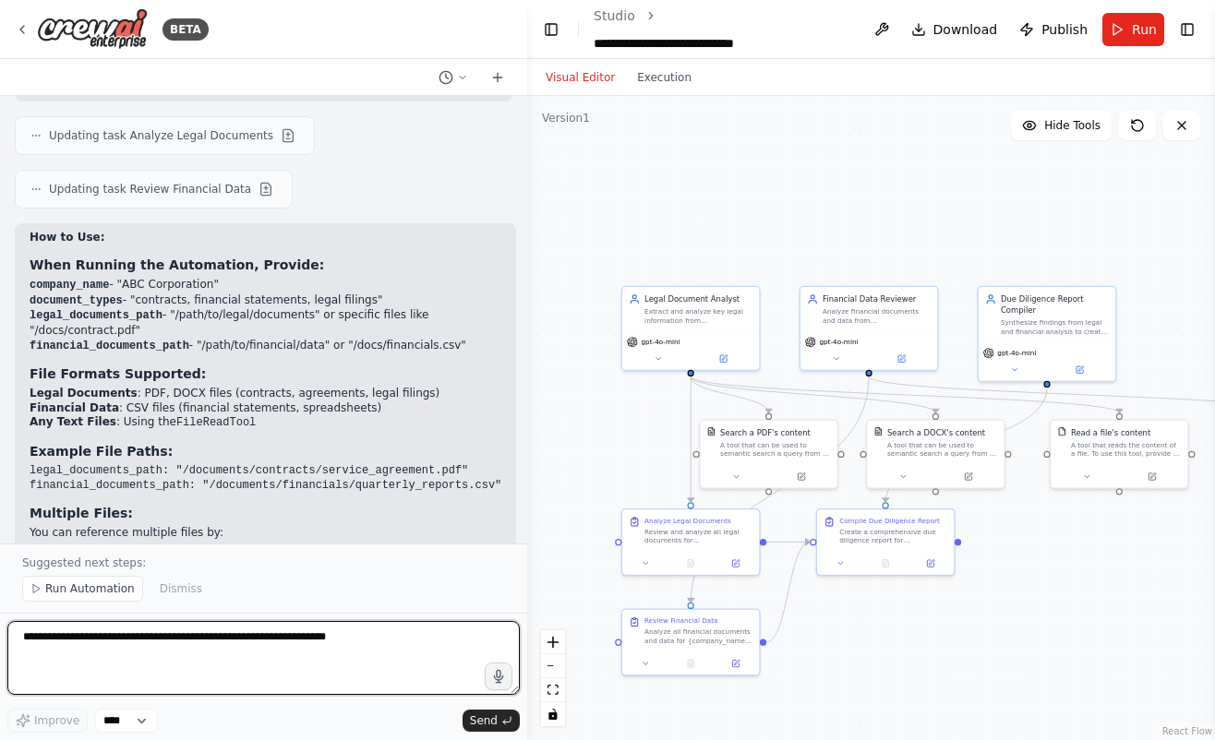
scroll to position [2296, 0]
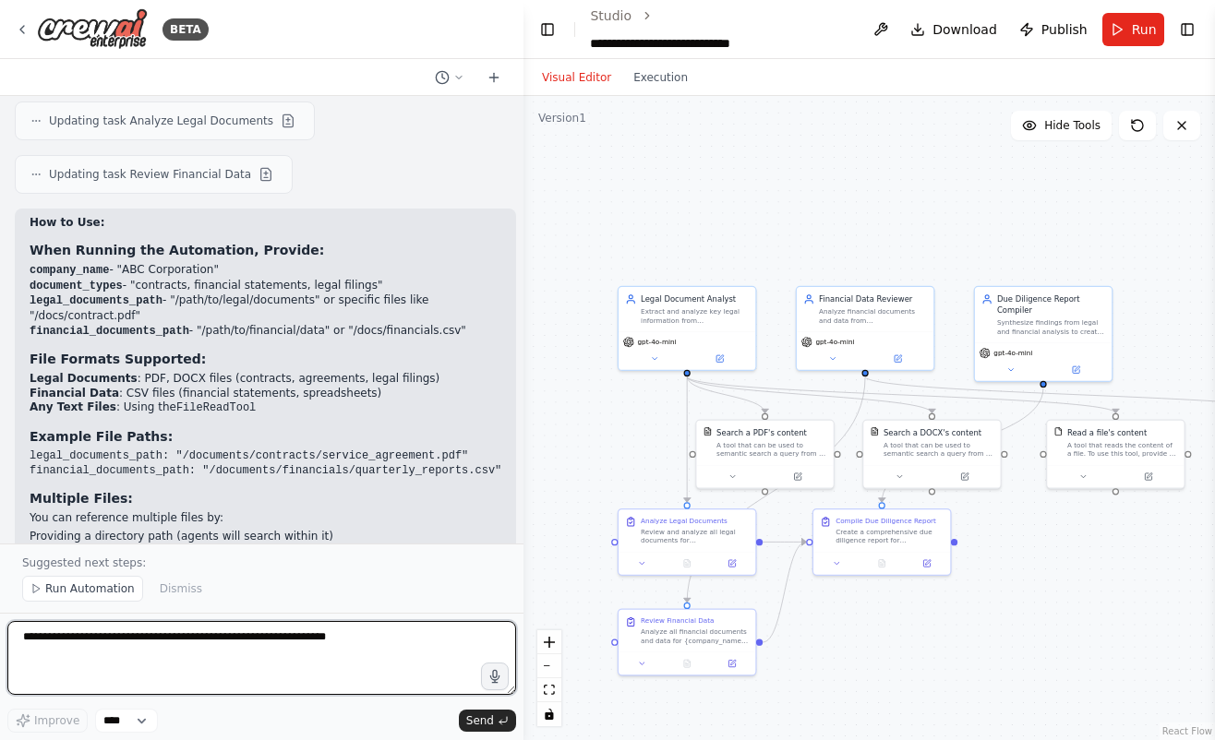
drag, startPoint x: 410, startPoint y: 332, endPoint x: 505, endPoint y: 311, distance: 97.4
click at [525, 326] on div "BETA We are working on a legal due diligence agent that takes in documents and …" at bounding box center [607, 370] width 1215 height 740
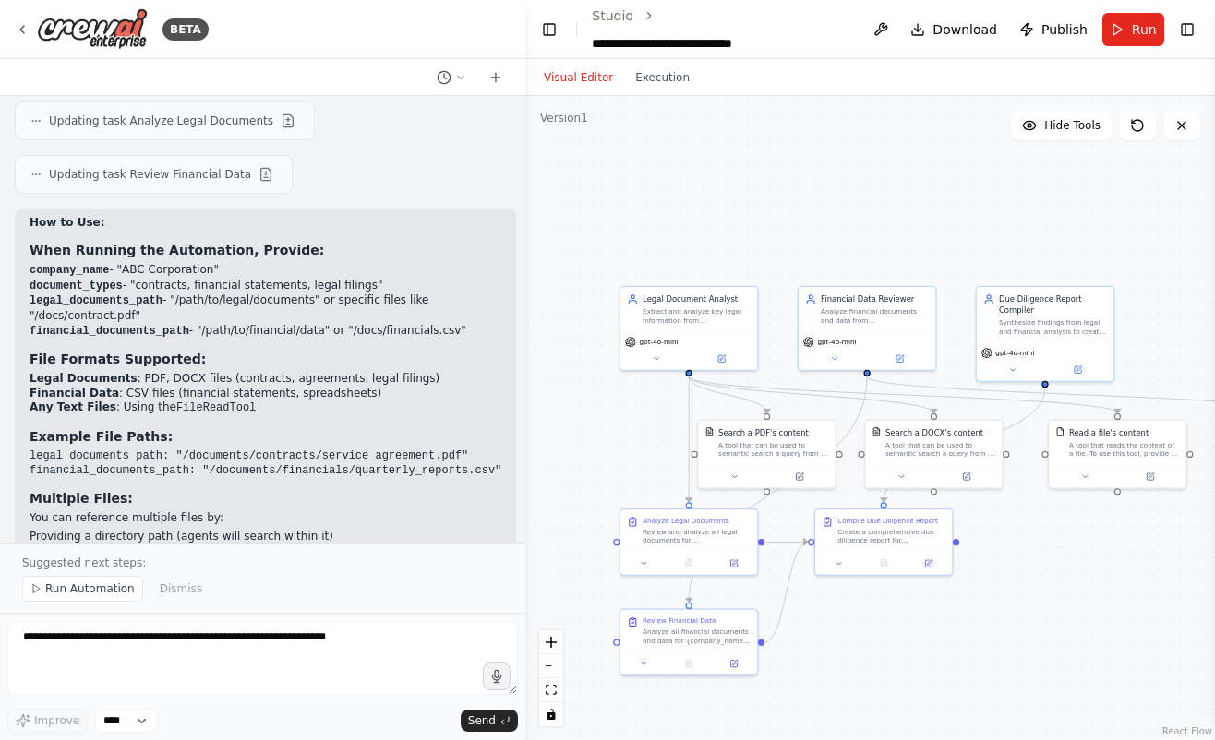
click at [321, 353] on h3 "File Formats Supported:" at bounding box center [266, 359] width 472 height 18
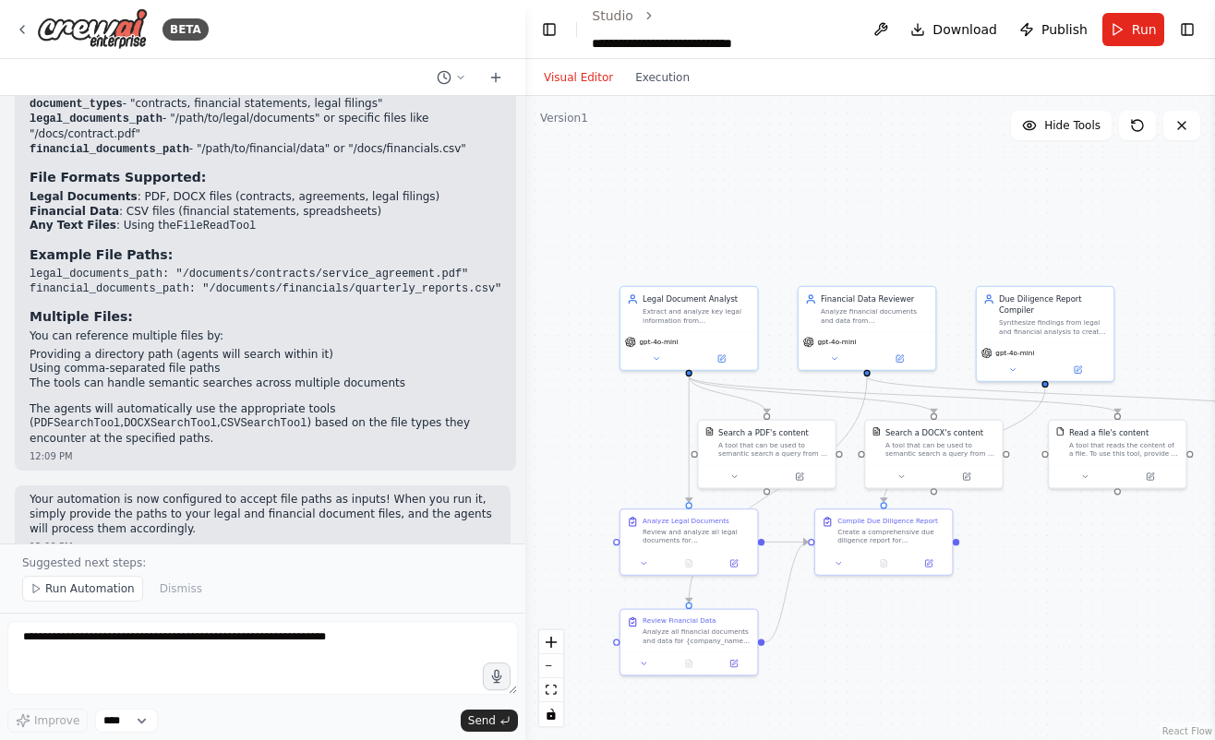
scroll to position [2466, 0]
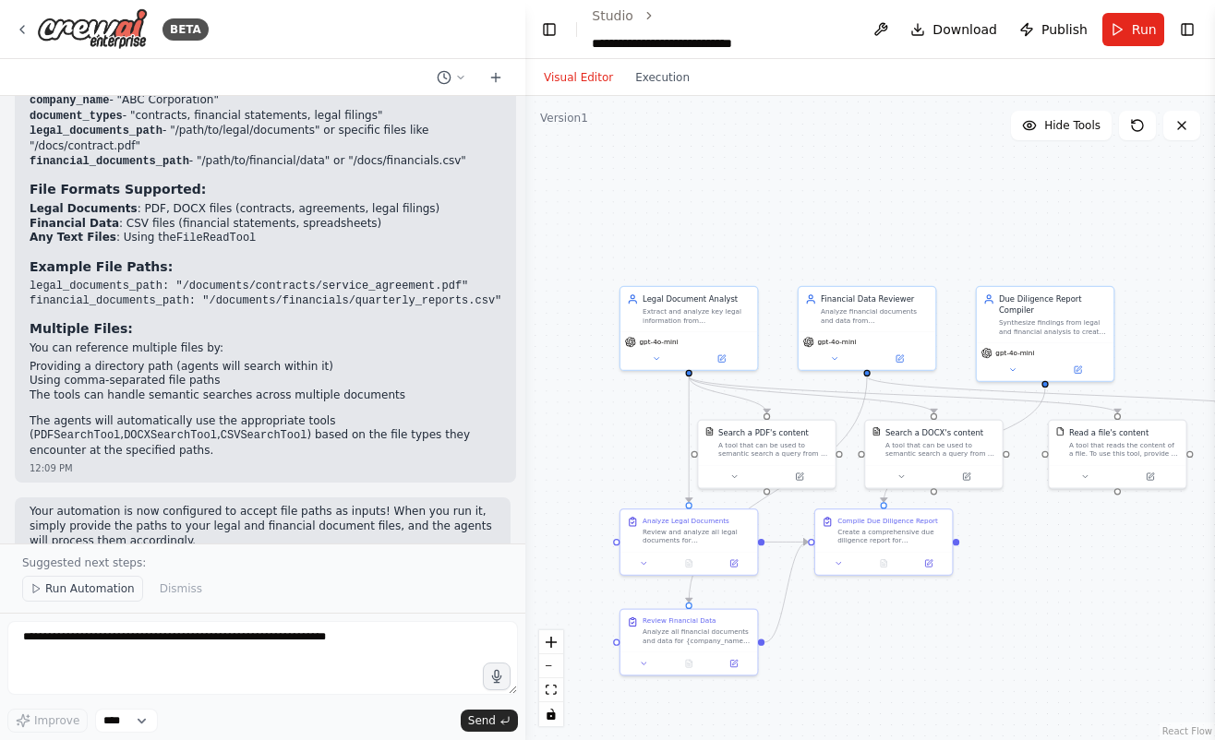
click at [98, 582] on span "Run Automation" at bounding box center [90, 589] width 90 height 15
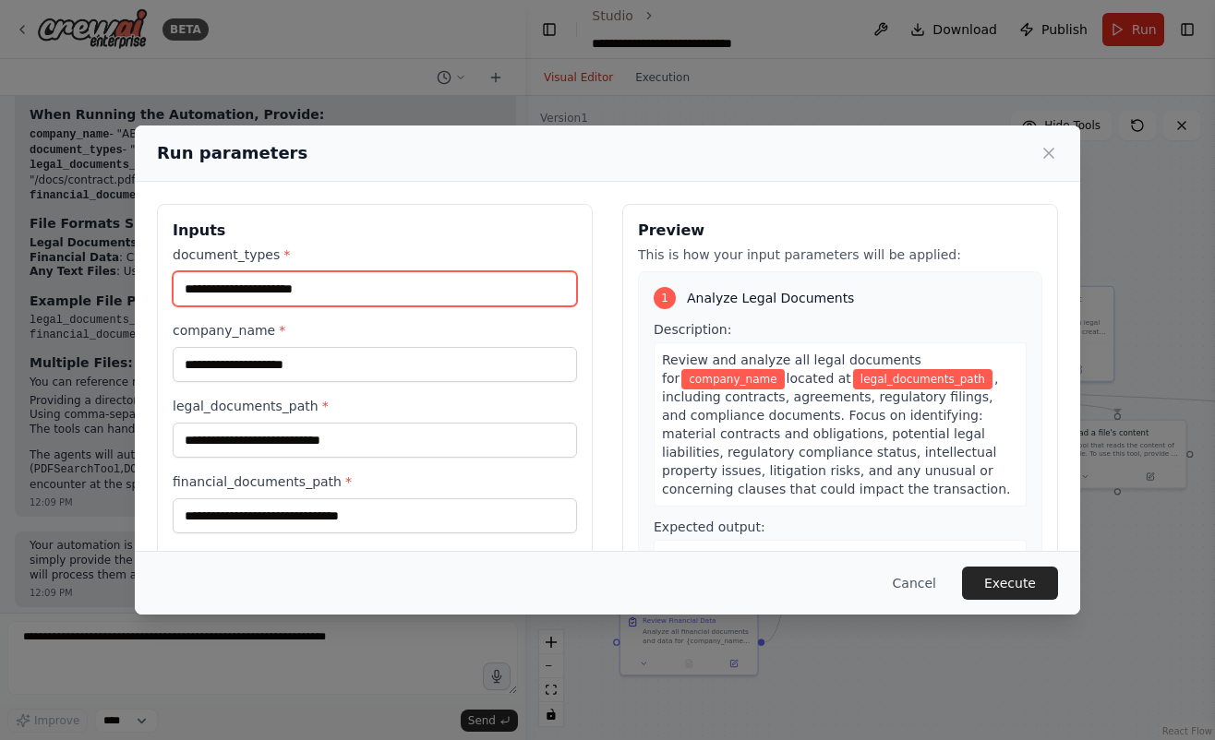
click at [307, 278] on input "document_types *" at bounding box center [375, 288] width 404 height 35
type input "**********"
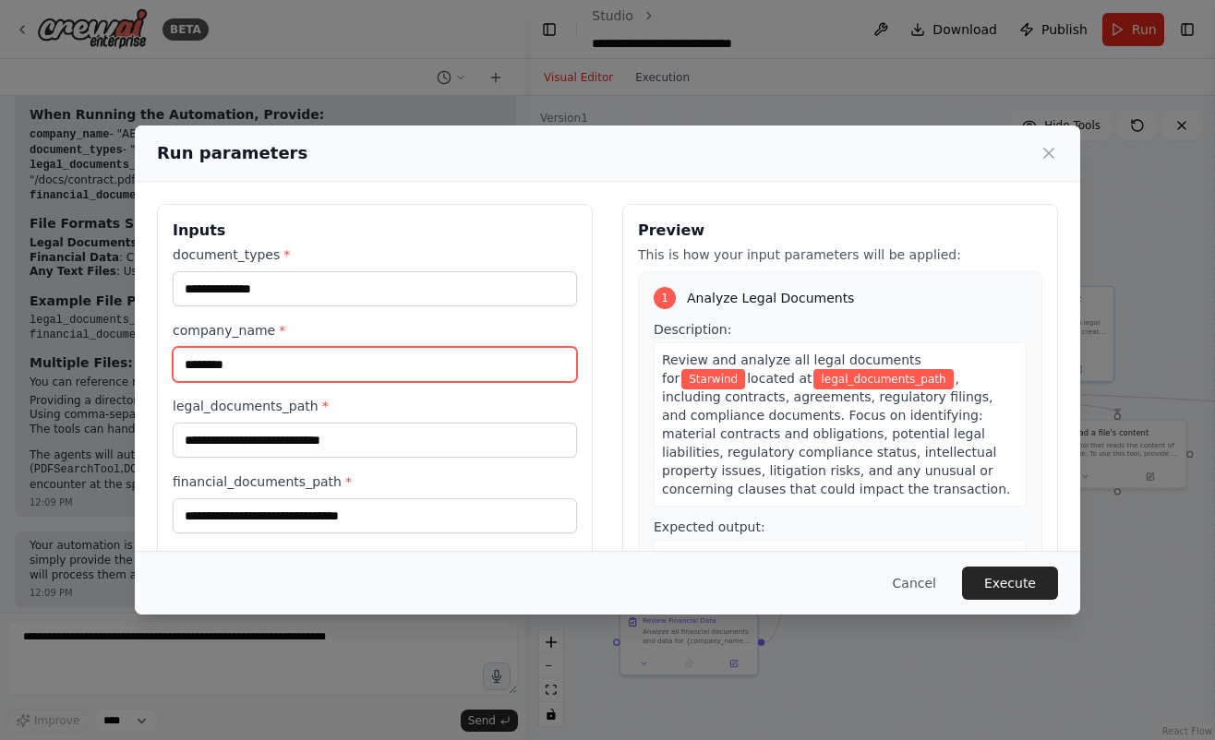
type input "********"
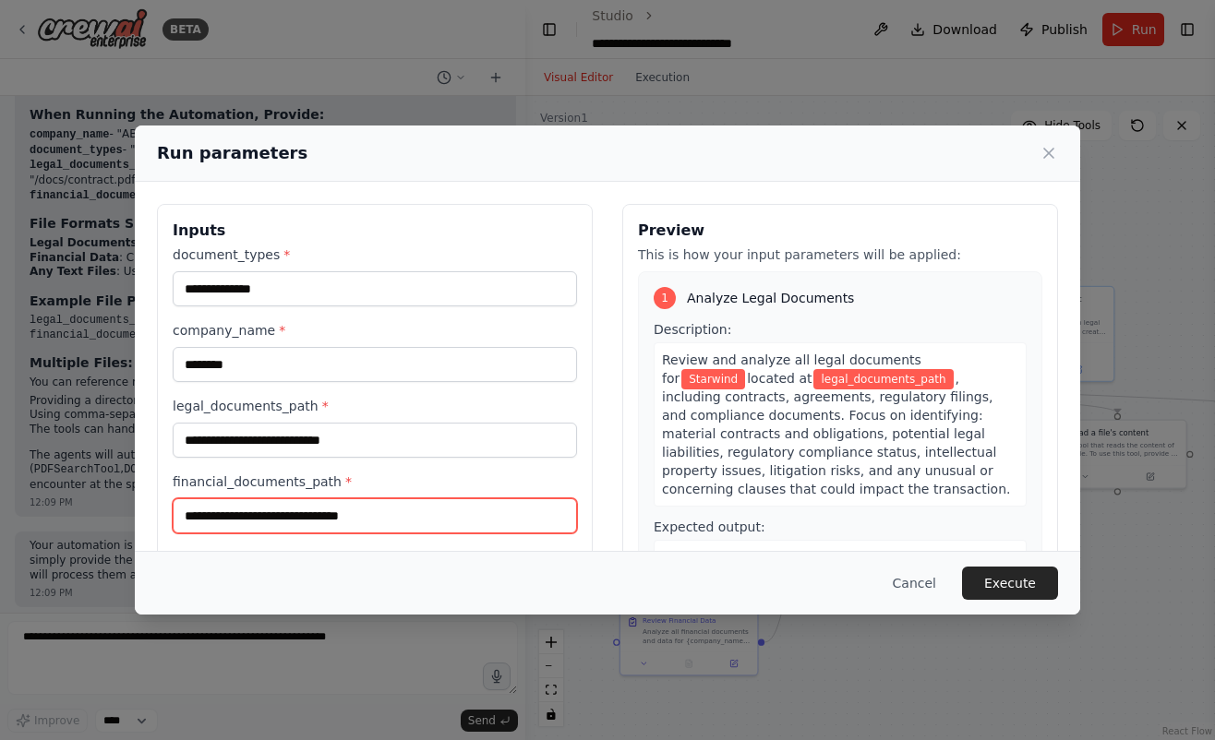
click at [355, 512] on input "financial_documents_path *" at bounding box center [375, 515] width 404 height 35
paste input "**********"
type input "**********"
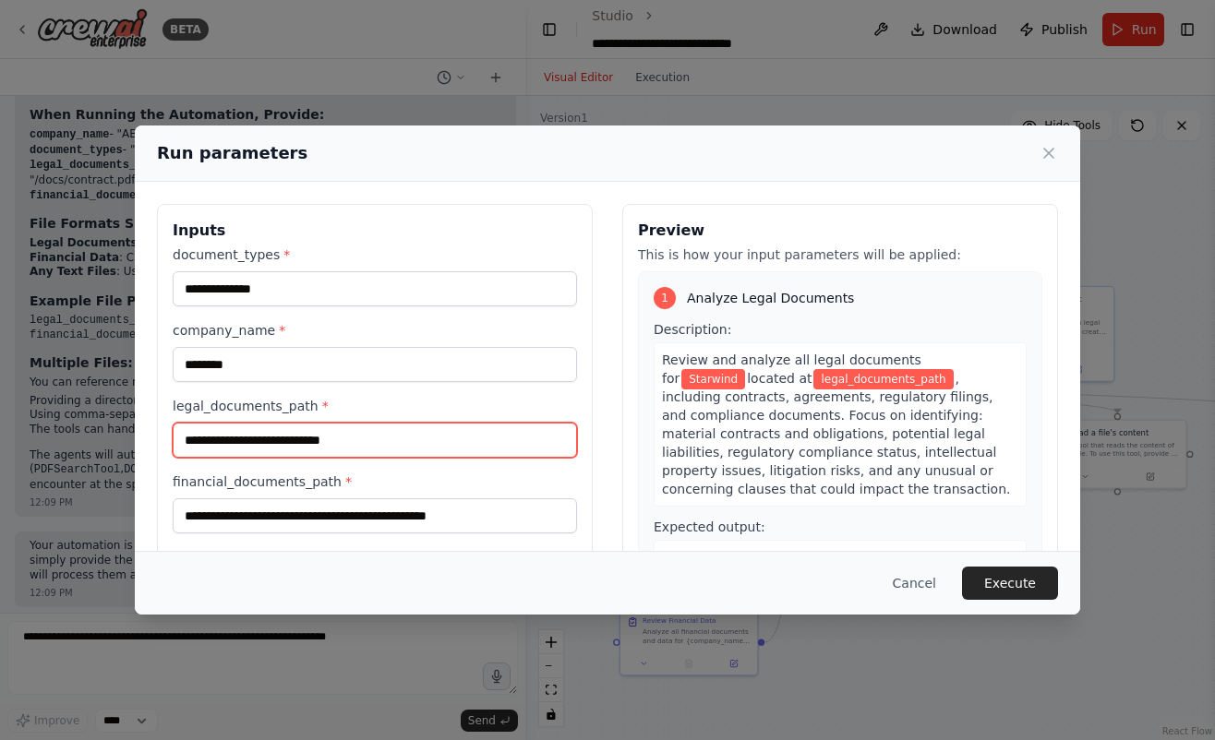
click at [327, 457] on input "legal_documents_path *" at bounding box center [375, 440] width 404 height 35
paste input "**********"
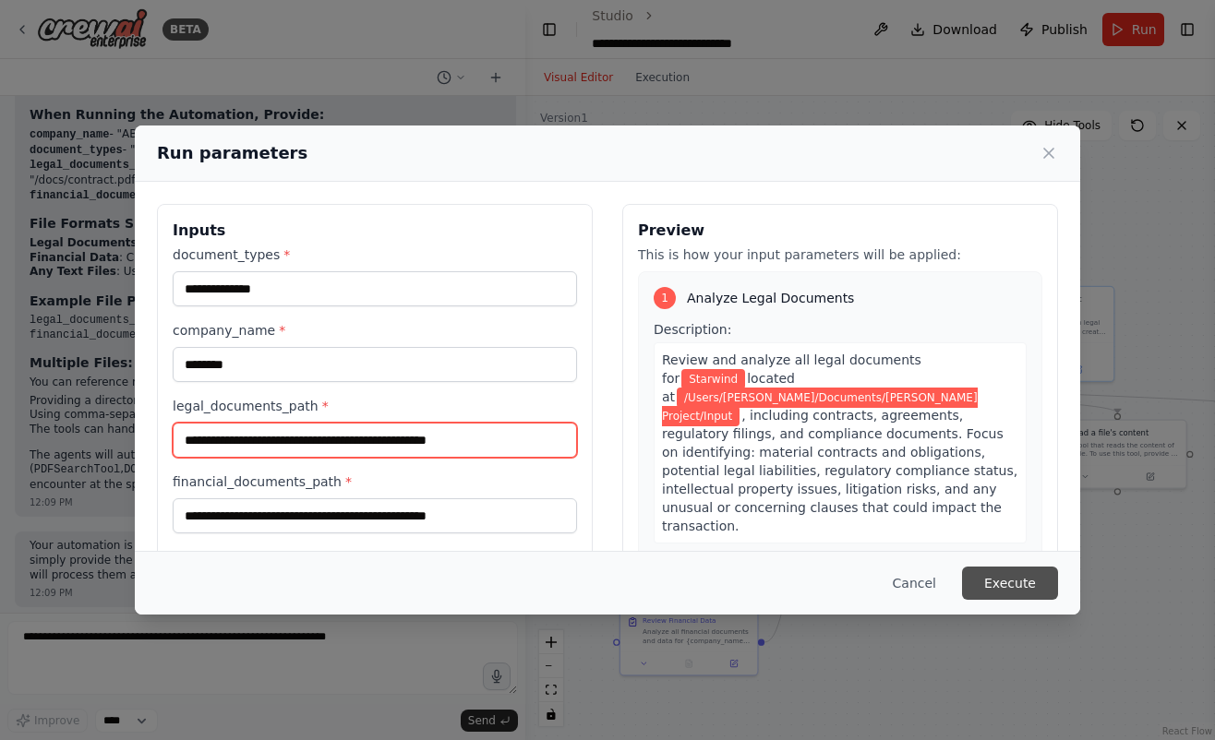
type input "**********"
click at [991, 583] on button "Execute" at bounding box center [1010, 583] width 96 height 33
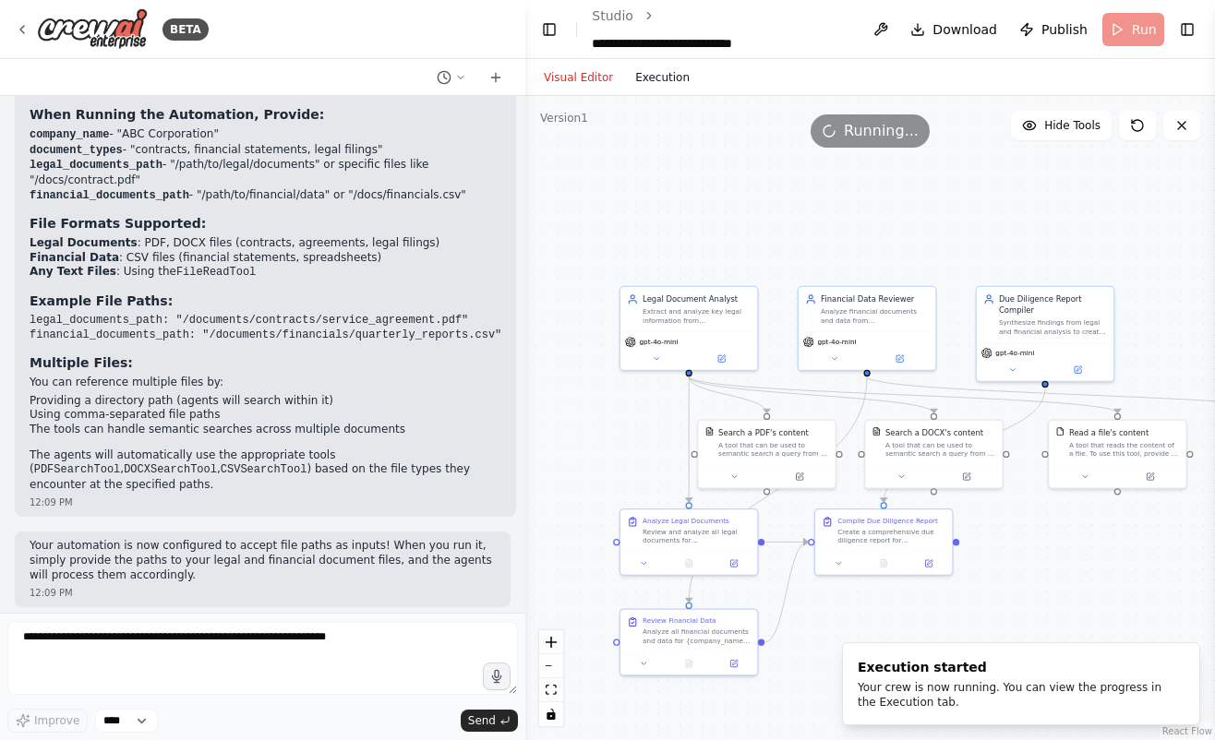
click at [652, 82] on button "Execution" at bounding box center [662, 77] width 77 height 22
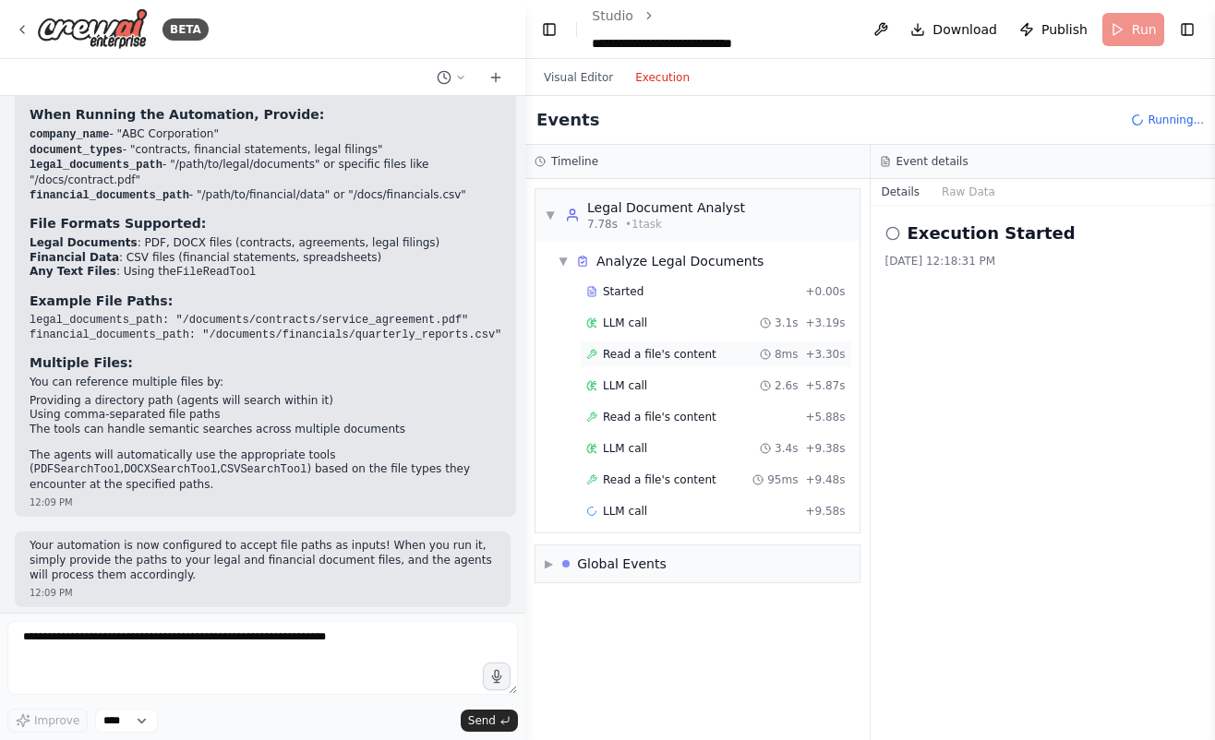
click at [719, 347] on div "Read a file's content 8ms + 3.30s" at bounding box center [715, 354] width 259 height 15
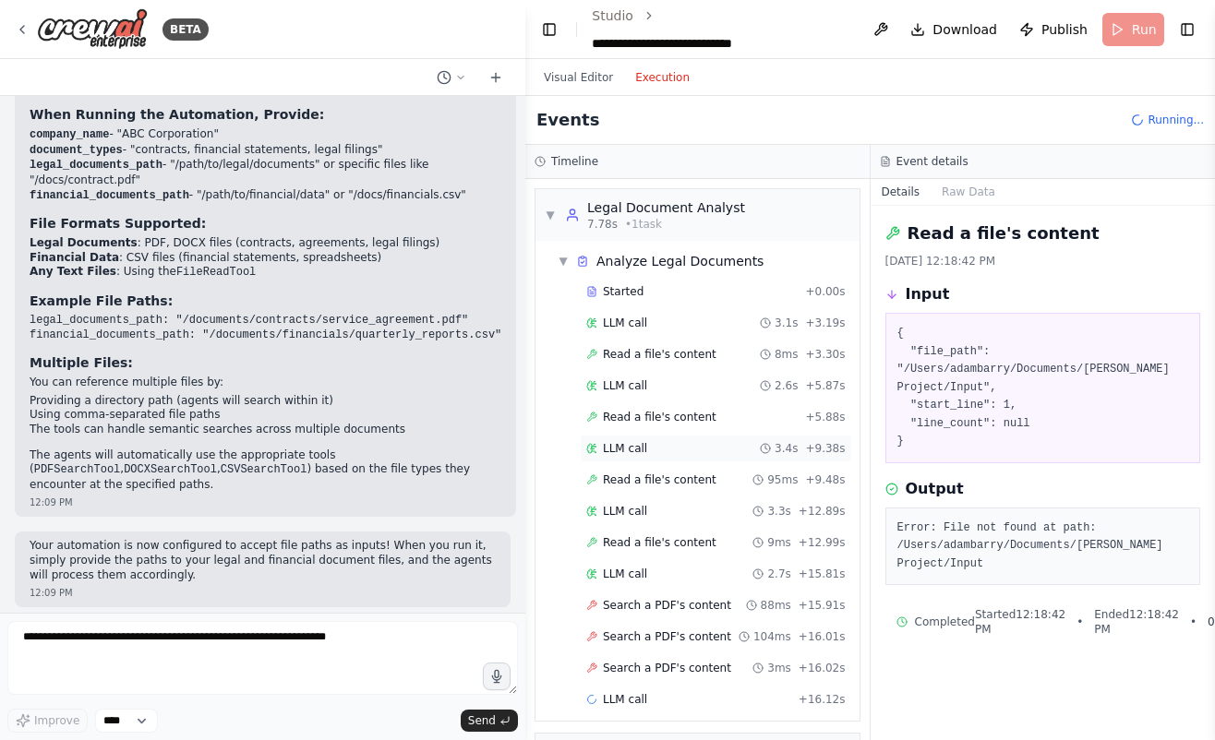
click at [708, 461] on div "LLM call 3.4s + 9.38s" at bounding box center [716, 449] width 272 height 28
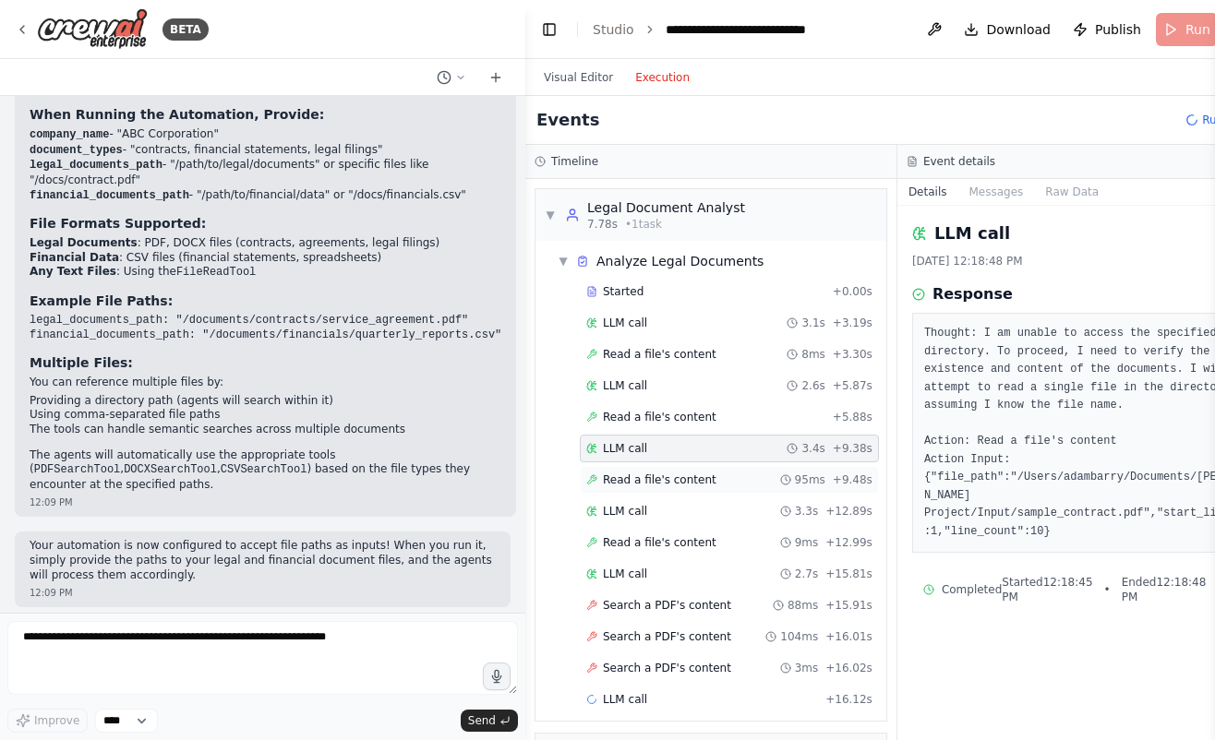
click at [706, 477] on span "Read a file's content" at bounding box center [660, 480] width 114 height 15
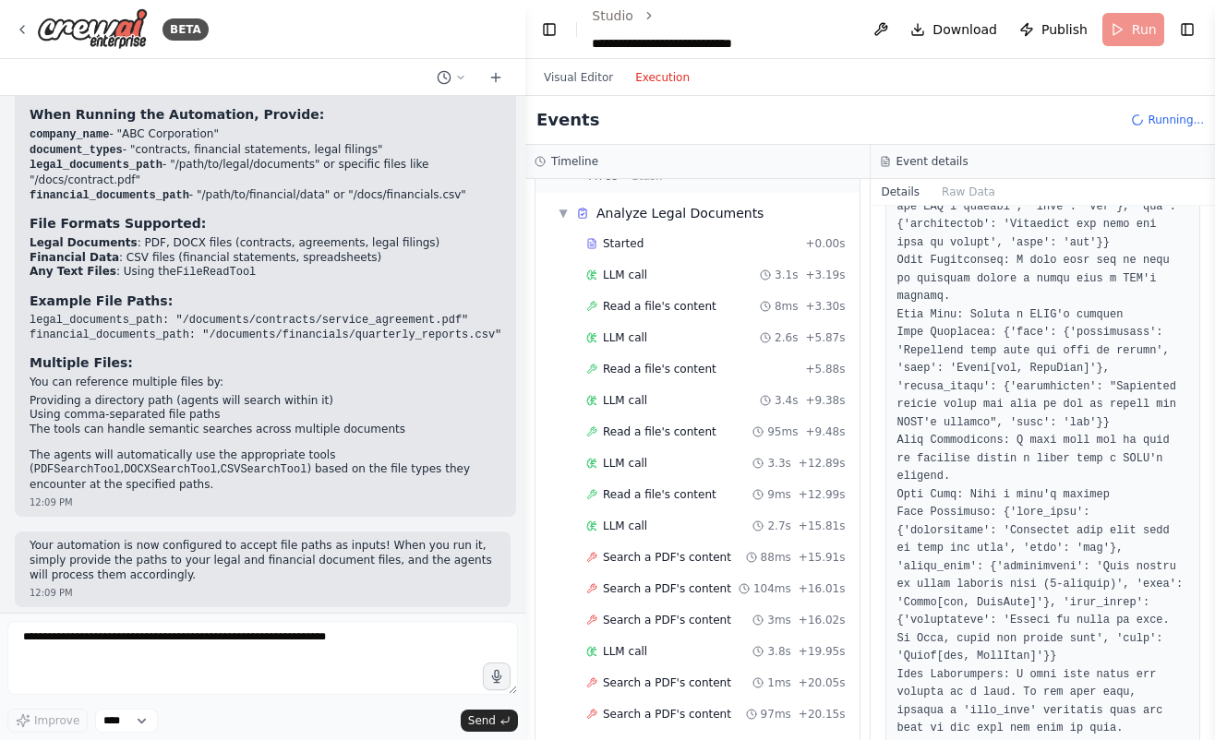
scroll to position [1226, 0]
